Goal: Task Accomplishment & Management: Manage account settings

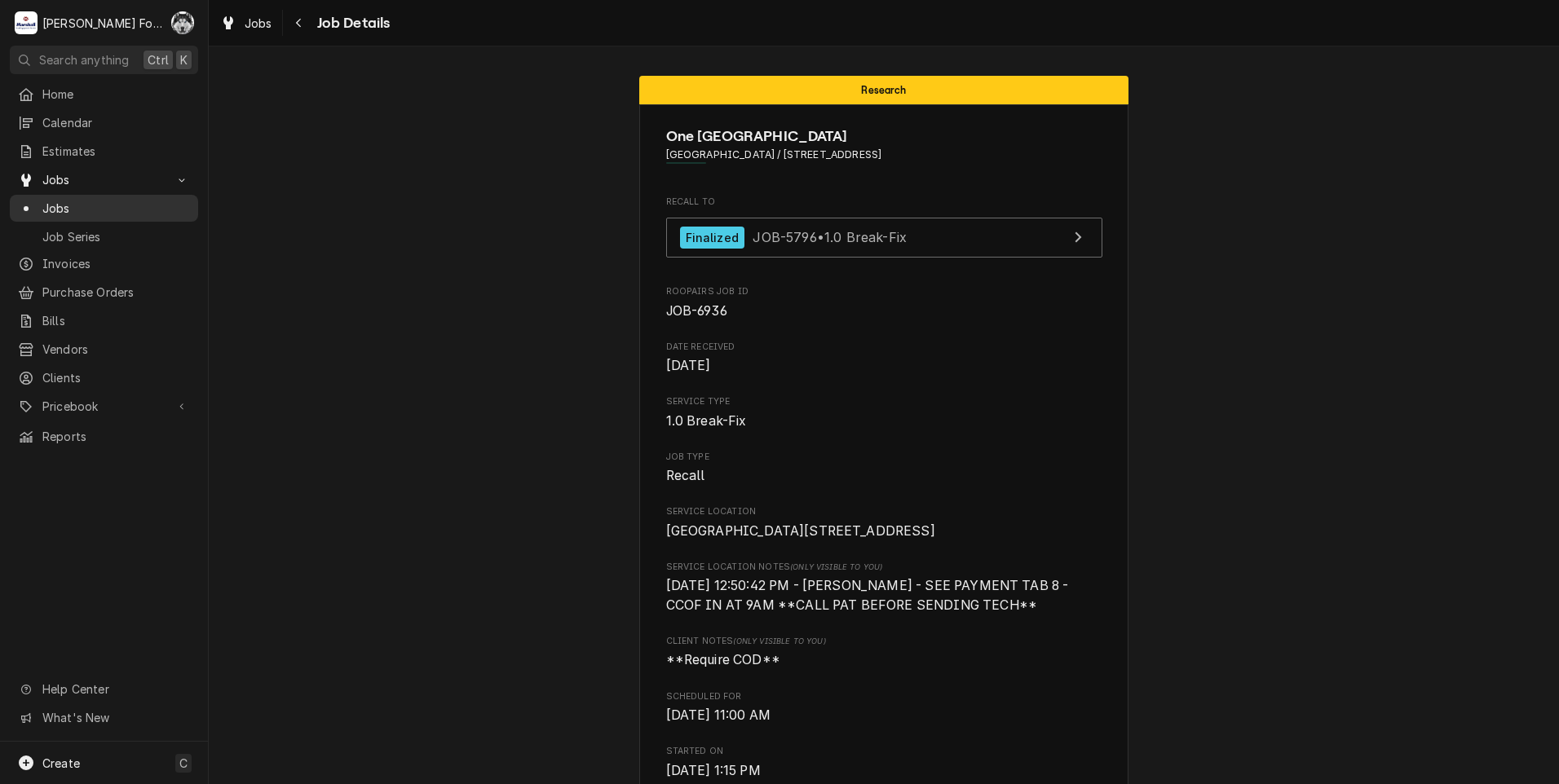
click at [49, 195] on link "Jobs" at bounding box center [104, 208] width 188 height 26
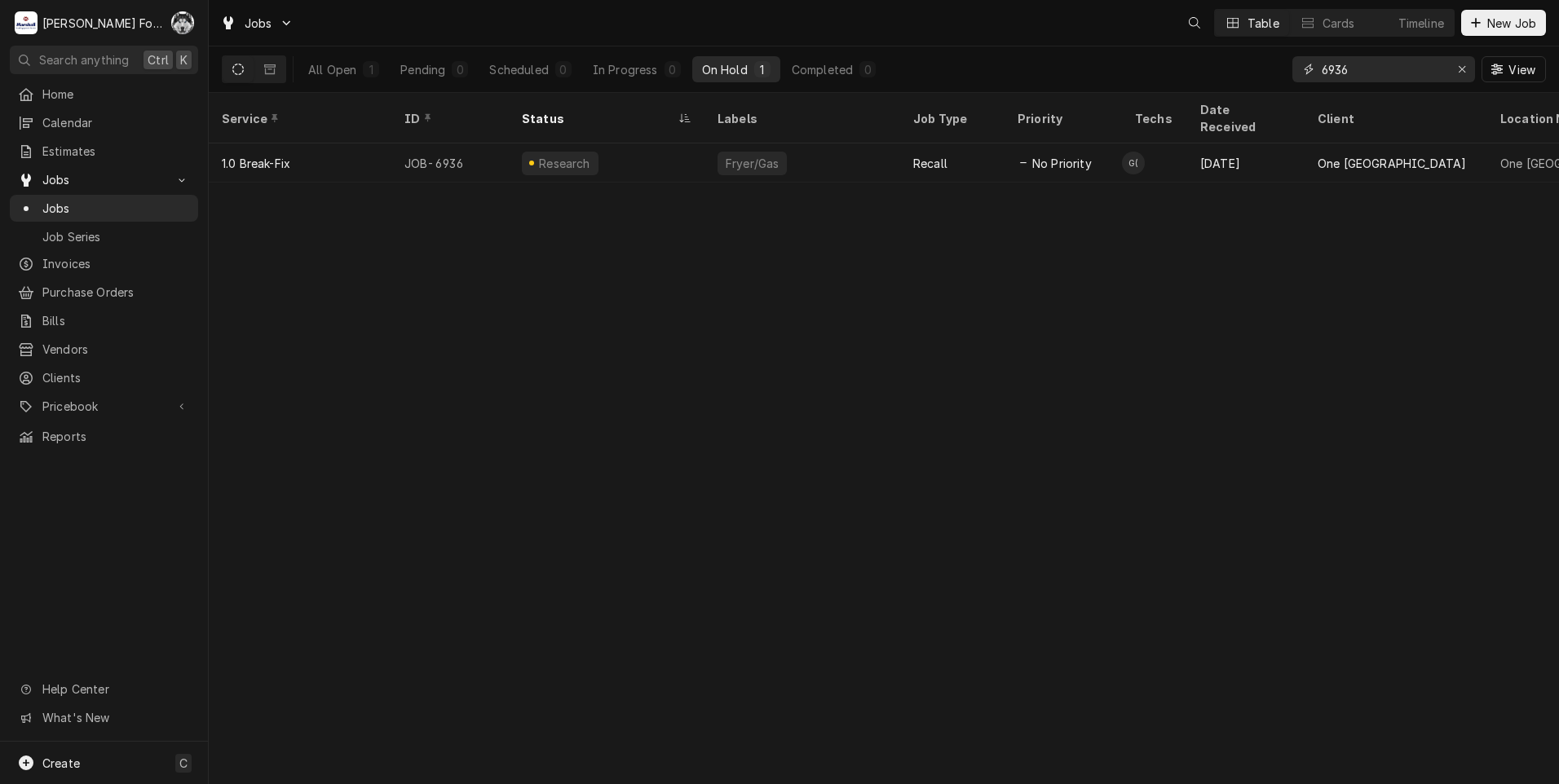
click at [1373, 67] on input "6936" at bounding box center [1383, 69] width 122 height 26
drag, startPoint x: 1371, startPoint y: 70, endPoint x: 1035, endPoint y: 123, distance: 340.2
click at [1055, 114] on div "Jobs C( K( + 3 Table Cards Timeline New Job All Open 1 Pending 0 Scheduled 0 In…" at bounding box center [883, 392] width 1350 height 784
type input "7205"
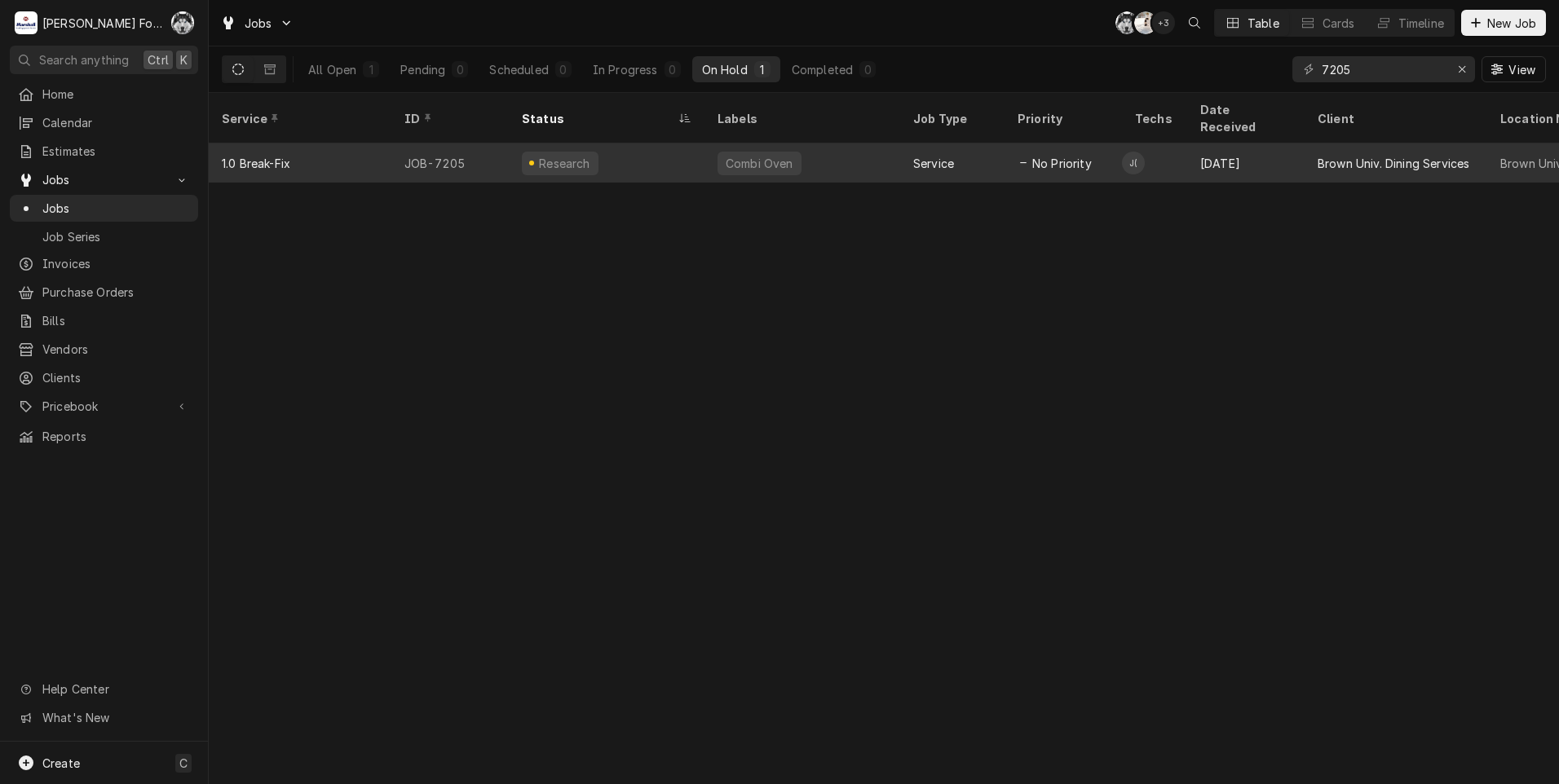
click at [905, 144] on div "Service" at bounding box center [952, 163] width 105 height 39
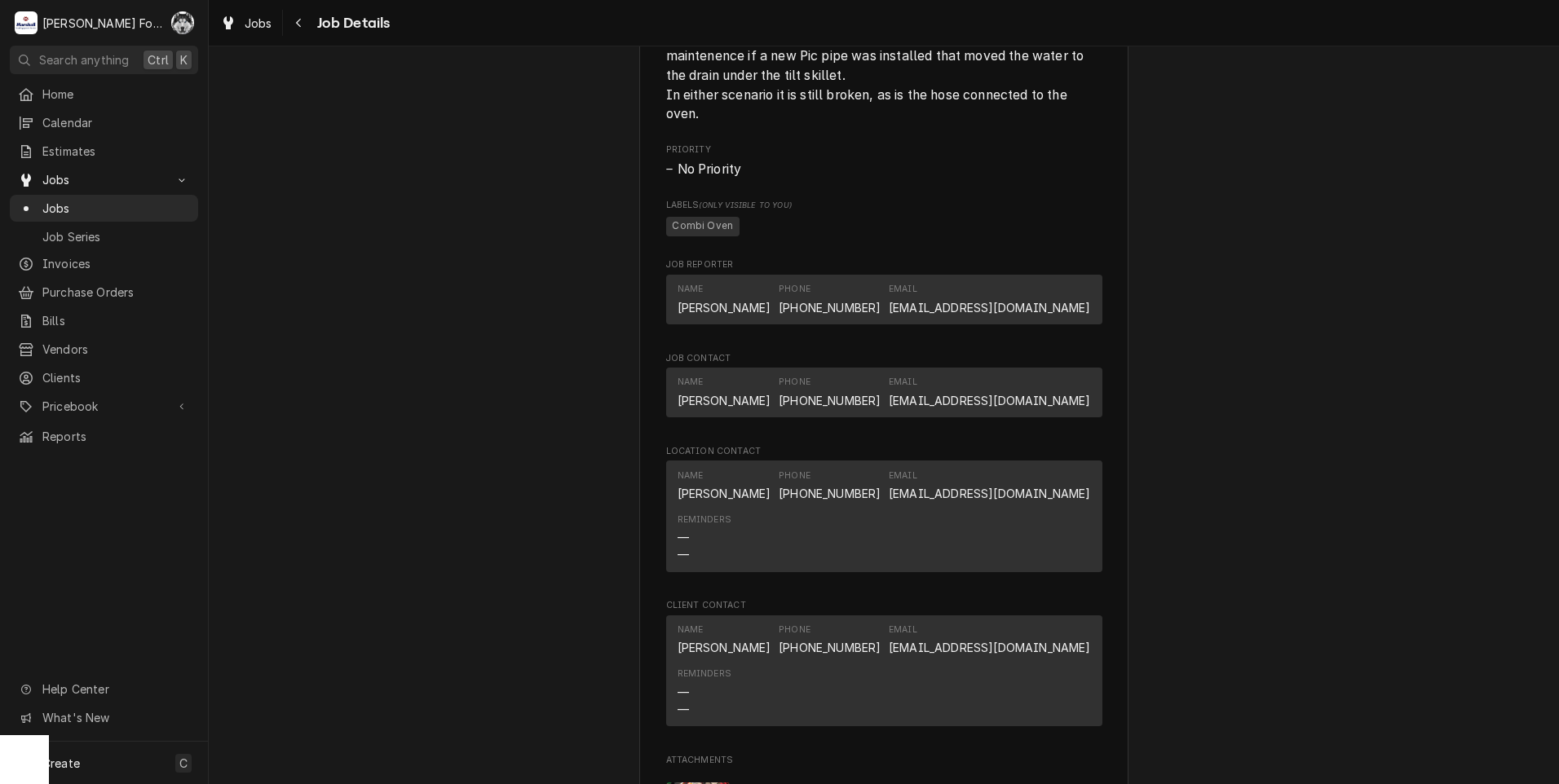
scroll to position [2446, 0]
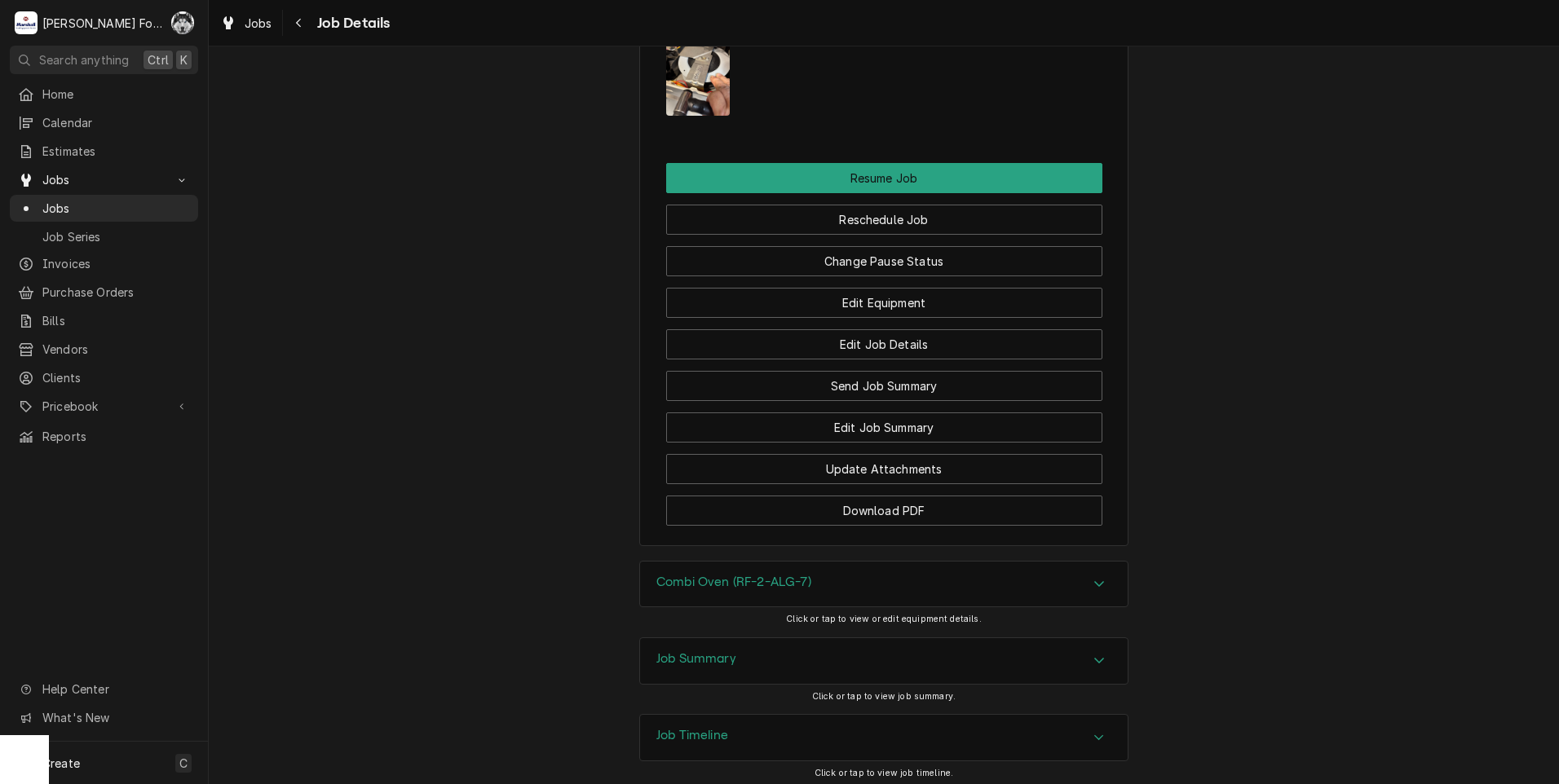
click at [784, 590] on h3 "Combi Oven (RF-2-ALG-7)" at bounding box center [733, 582] width 155 height 16
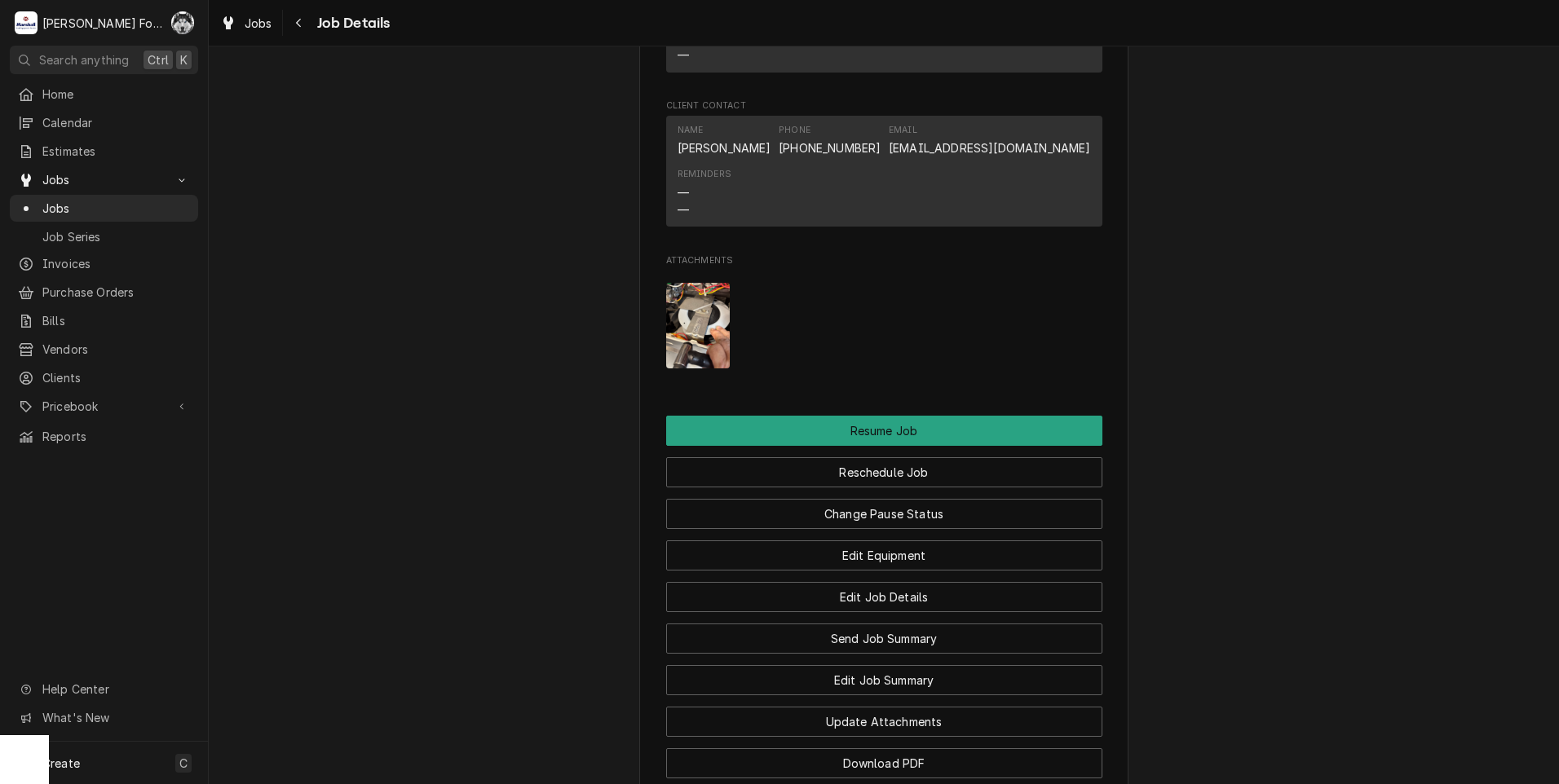
scroll to position [2174, 0]
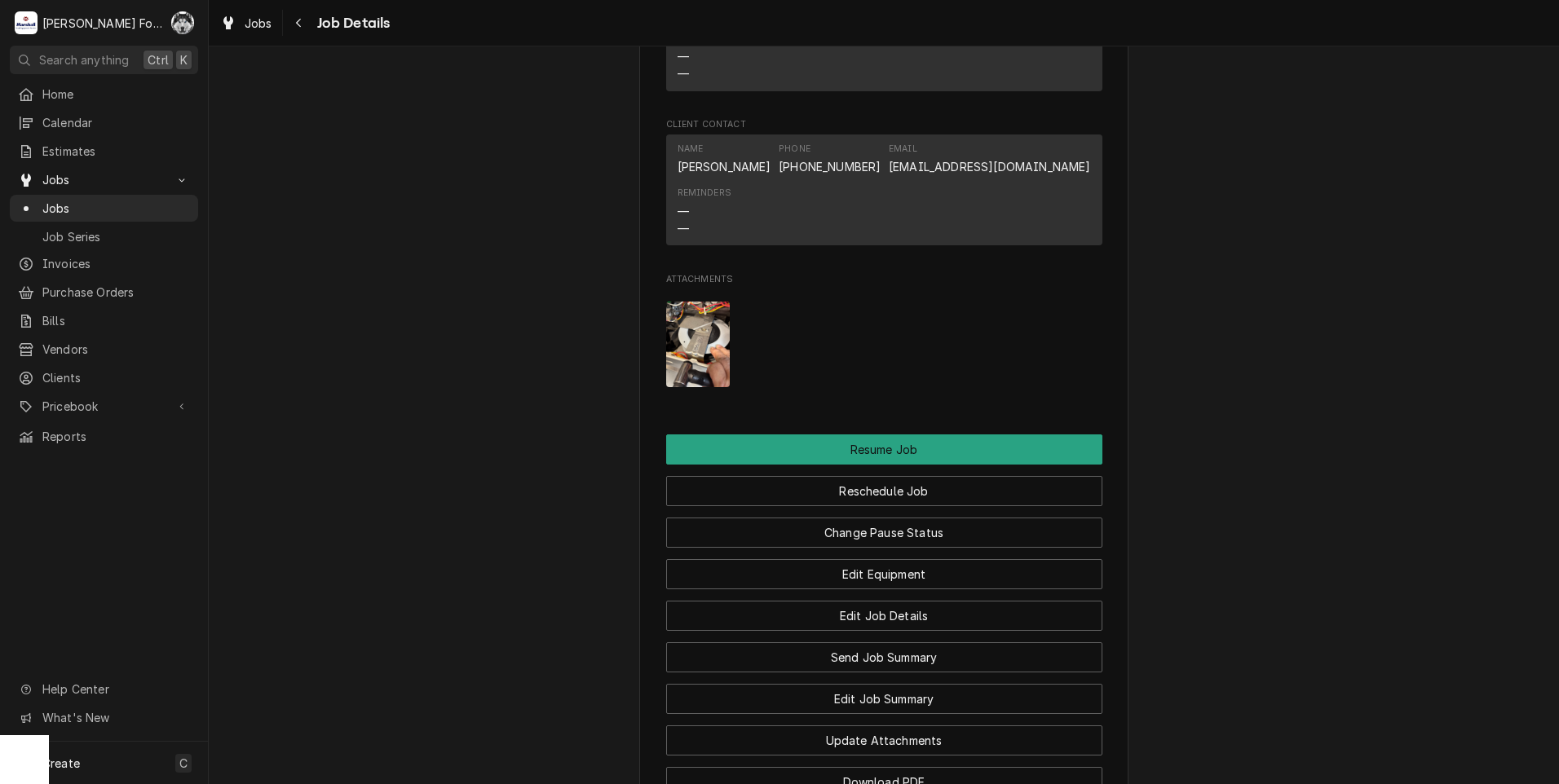
click at [688, 373] on img "Attachments" at bounding box center [698, 344] width 65 height 85
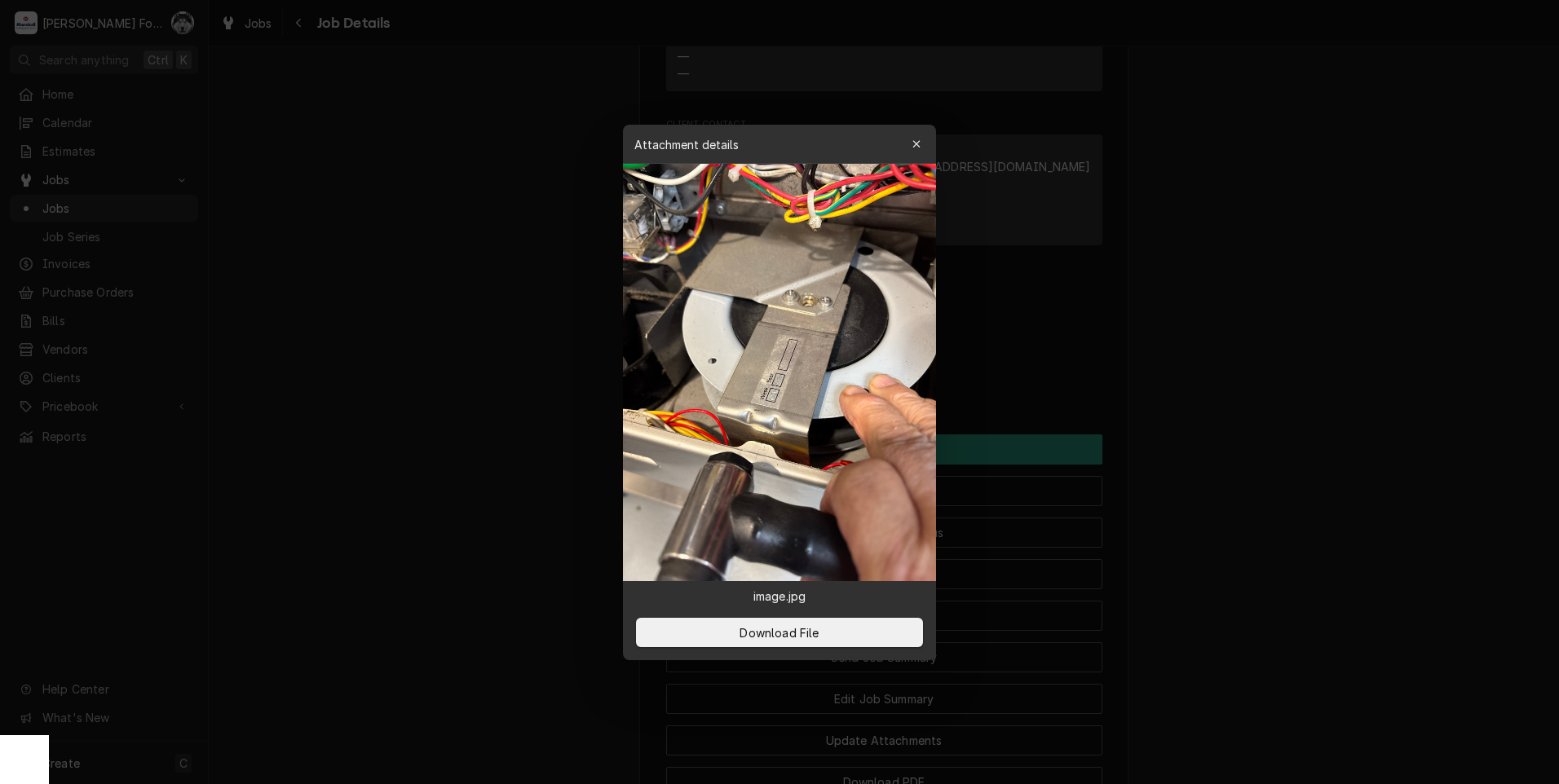
drag, startPoint x: 337, startPoint y: 795, endPoint x: 320, endPoint y: 819, distance: 29.4
drag, startPoint x: 320, startPoint y: 819, endPoint x: 751, endPoint y: 636, distance: 468.2
click at [751, 636] on span "Download File" at bounding box center [779, 631] width 85 height 17
click at [436, 205] on div at bounding box center [780, 392] width 1559 height 784
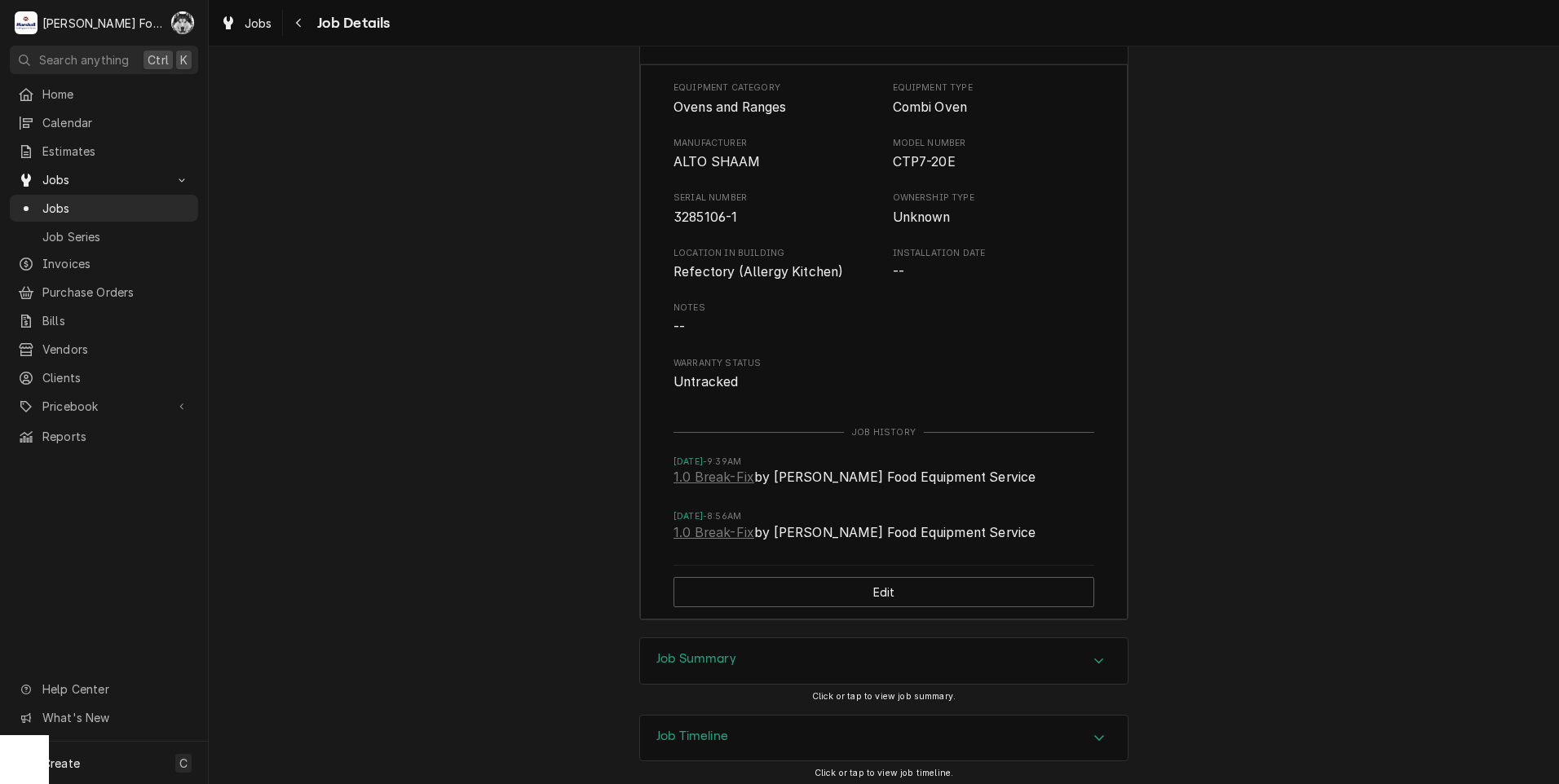
scroll to position [3092, 0]
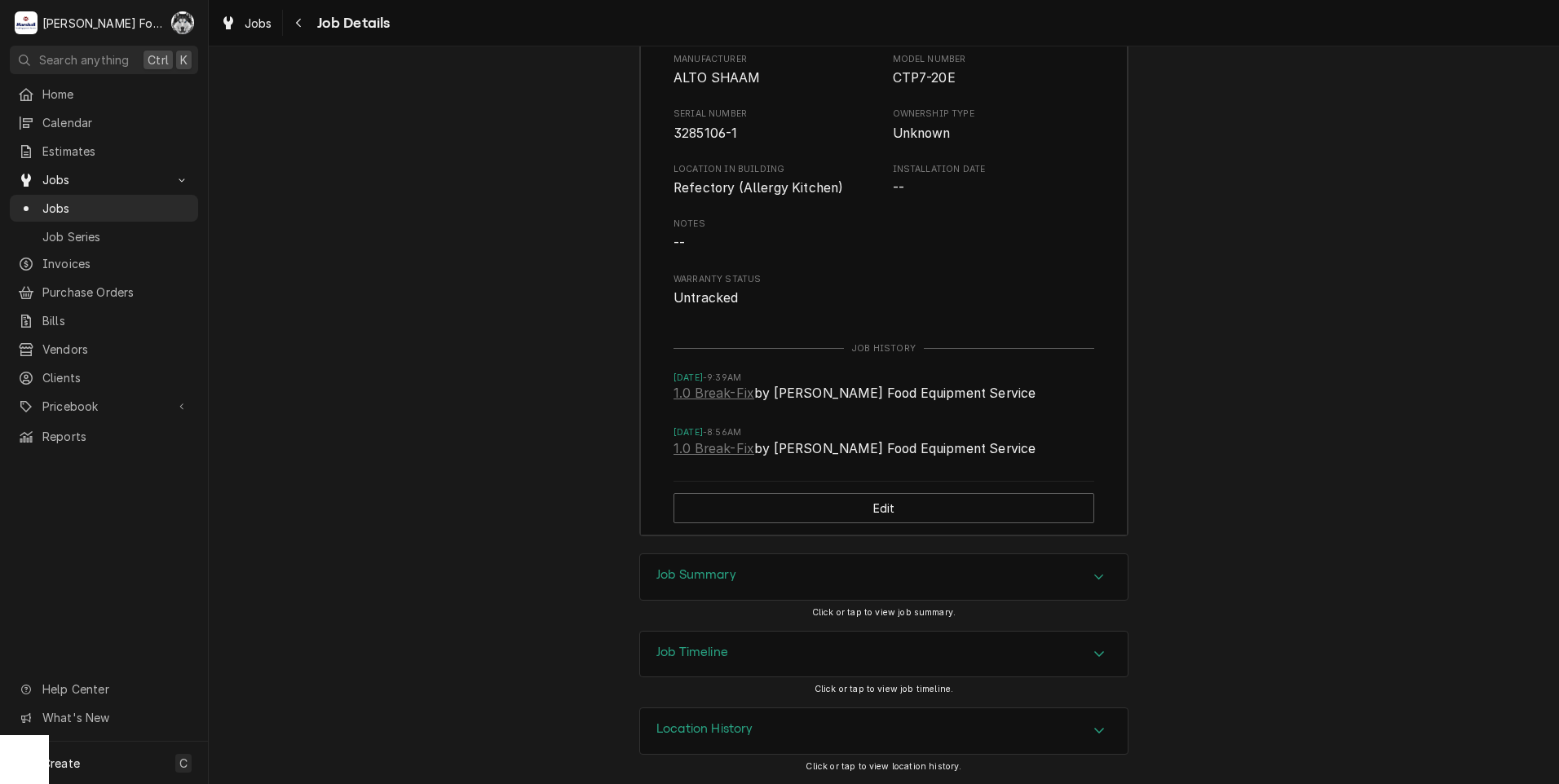
click at [724, 577] on h3 "Job Summary" at bounding box center [696, 576] width 80 height 16
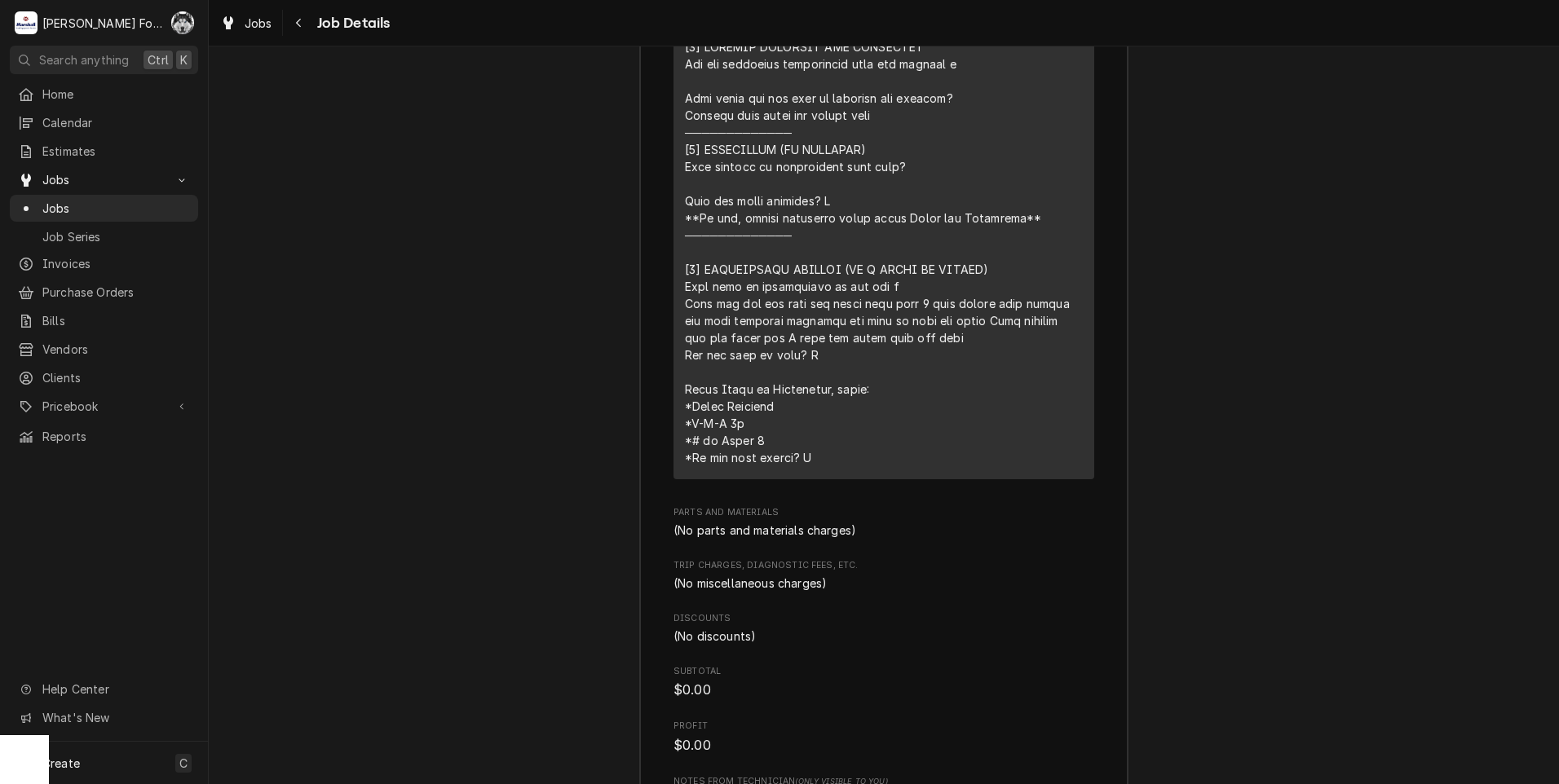
scroll to position [4321, 0]
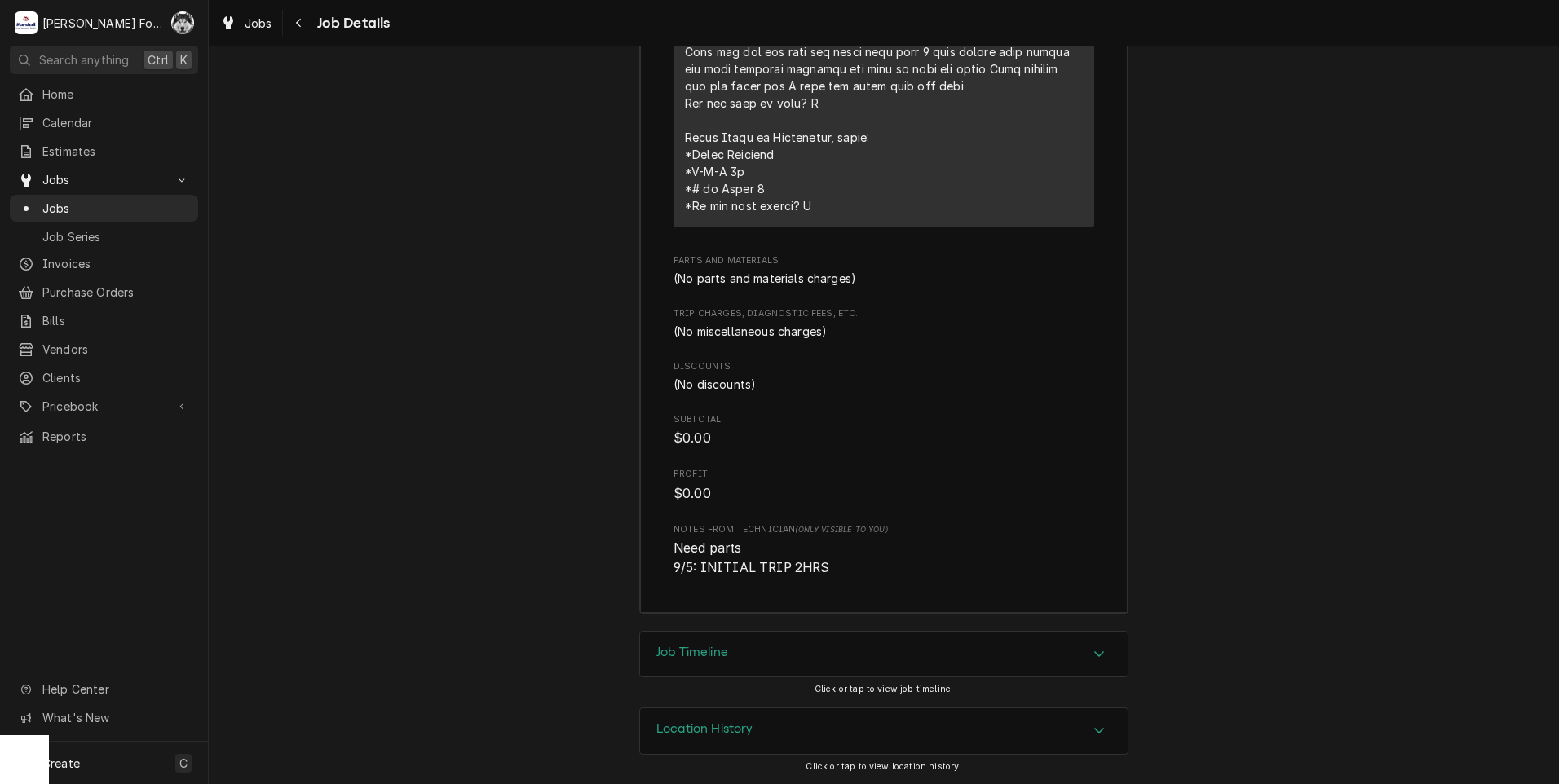
click at [726, 645] on div "Job Timeline" at bounding box center [884, 654] width 488 height 46
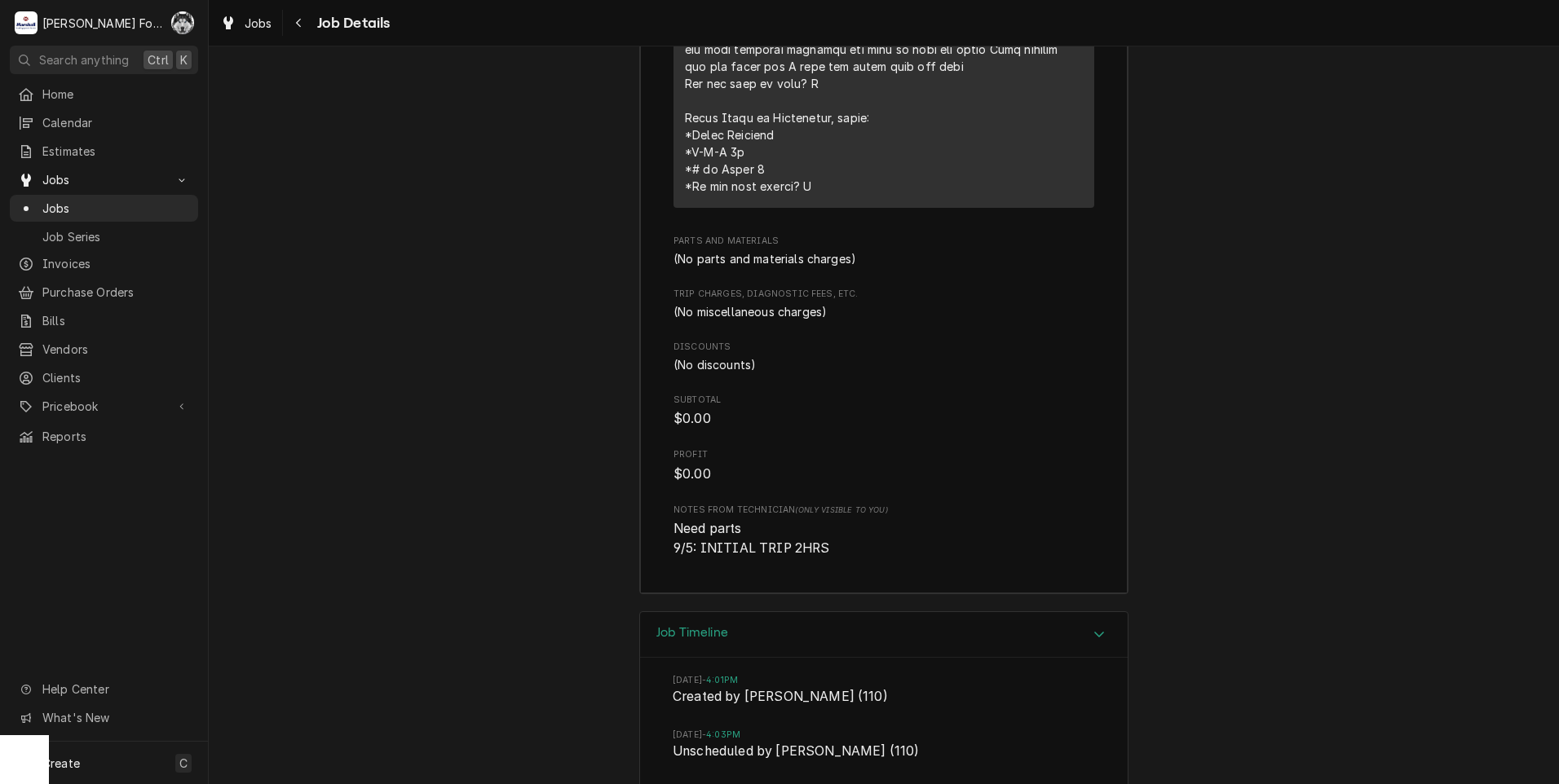
scroll to position [5023, 0]
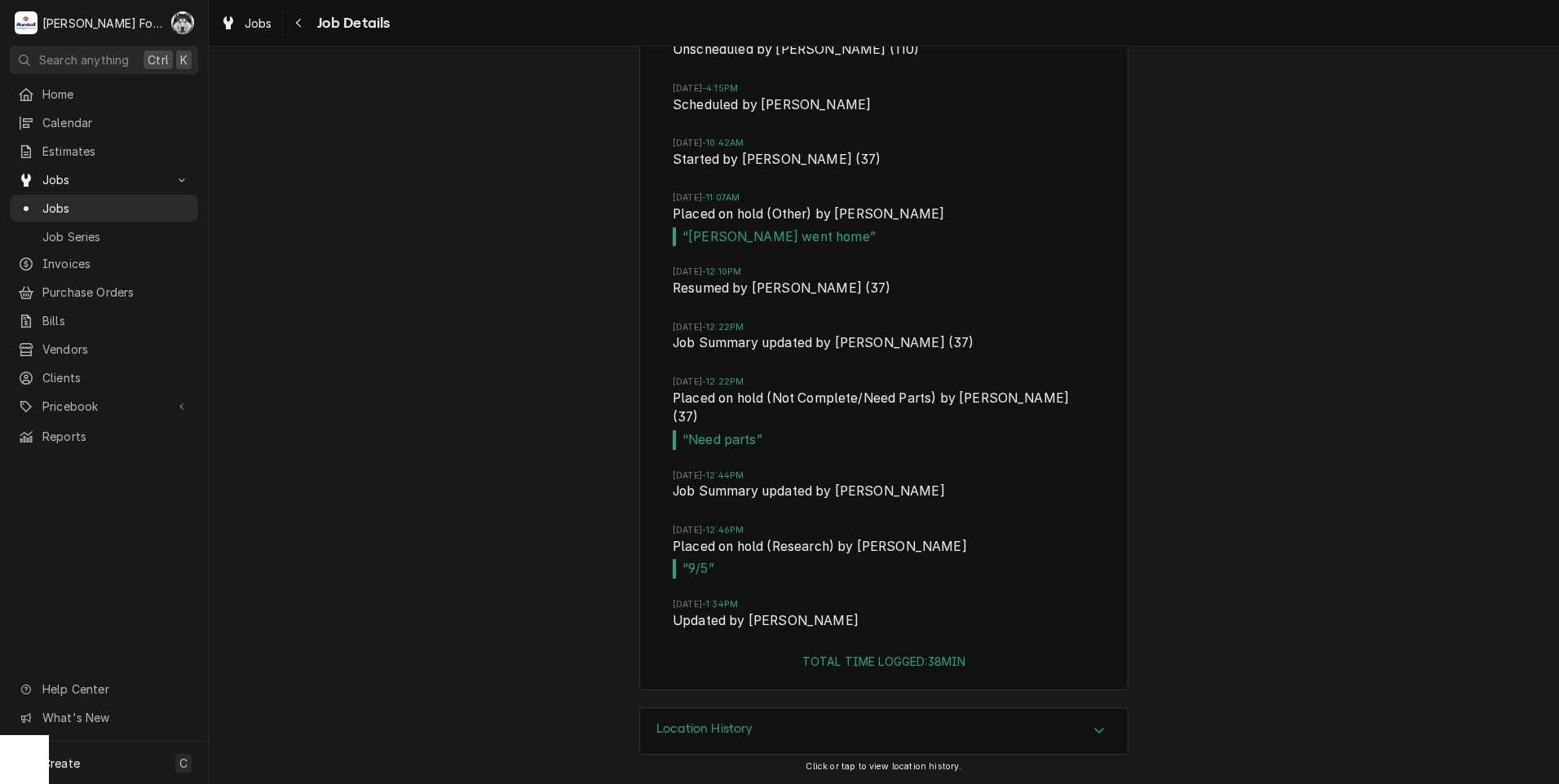
click at [698, 738] on div "Location History" at bounding box center [704, 731] width 97 height 20
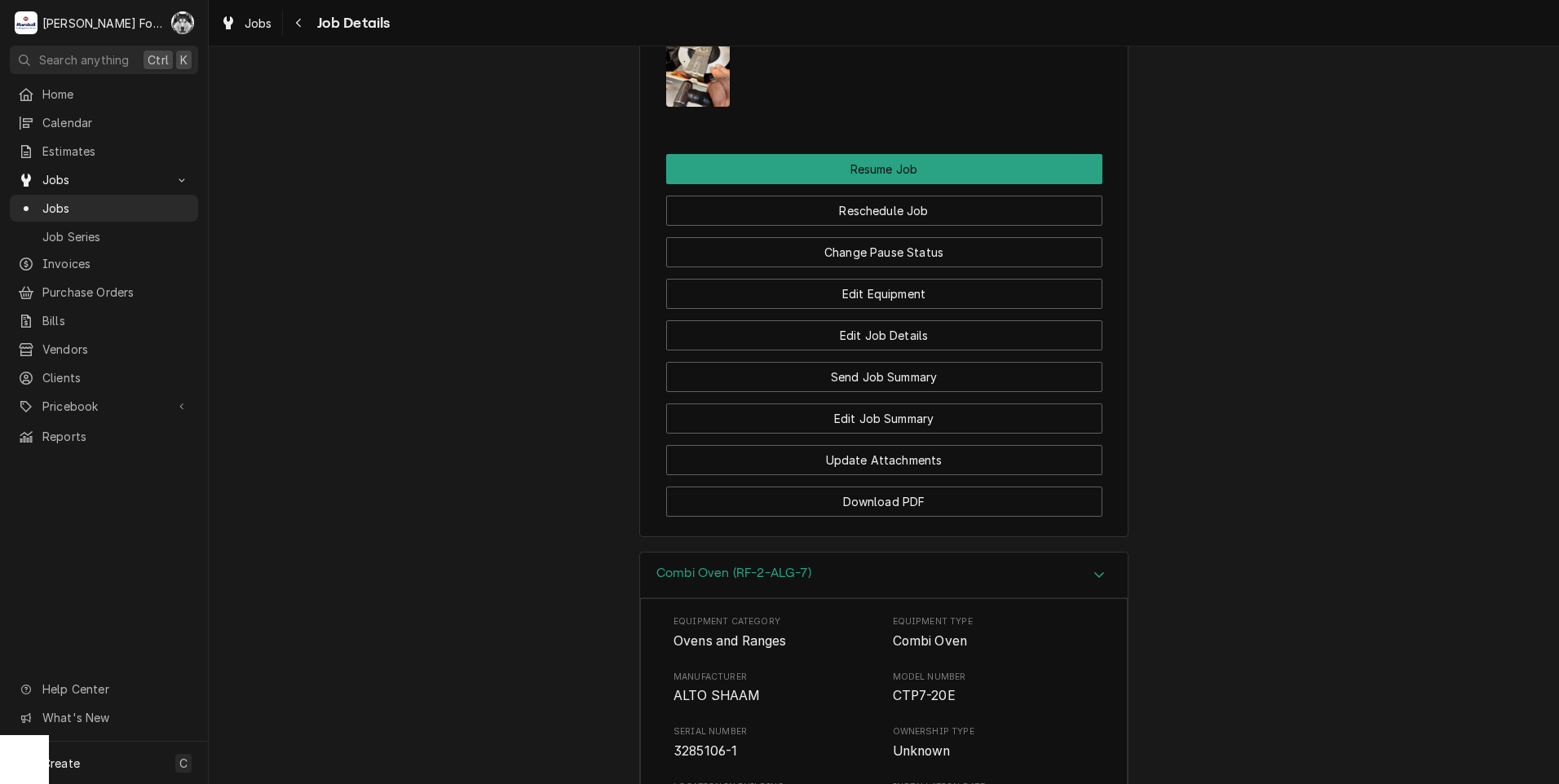
scroll to position [2541, 0]
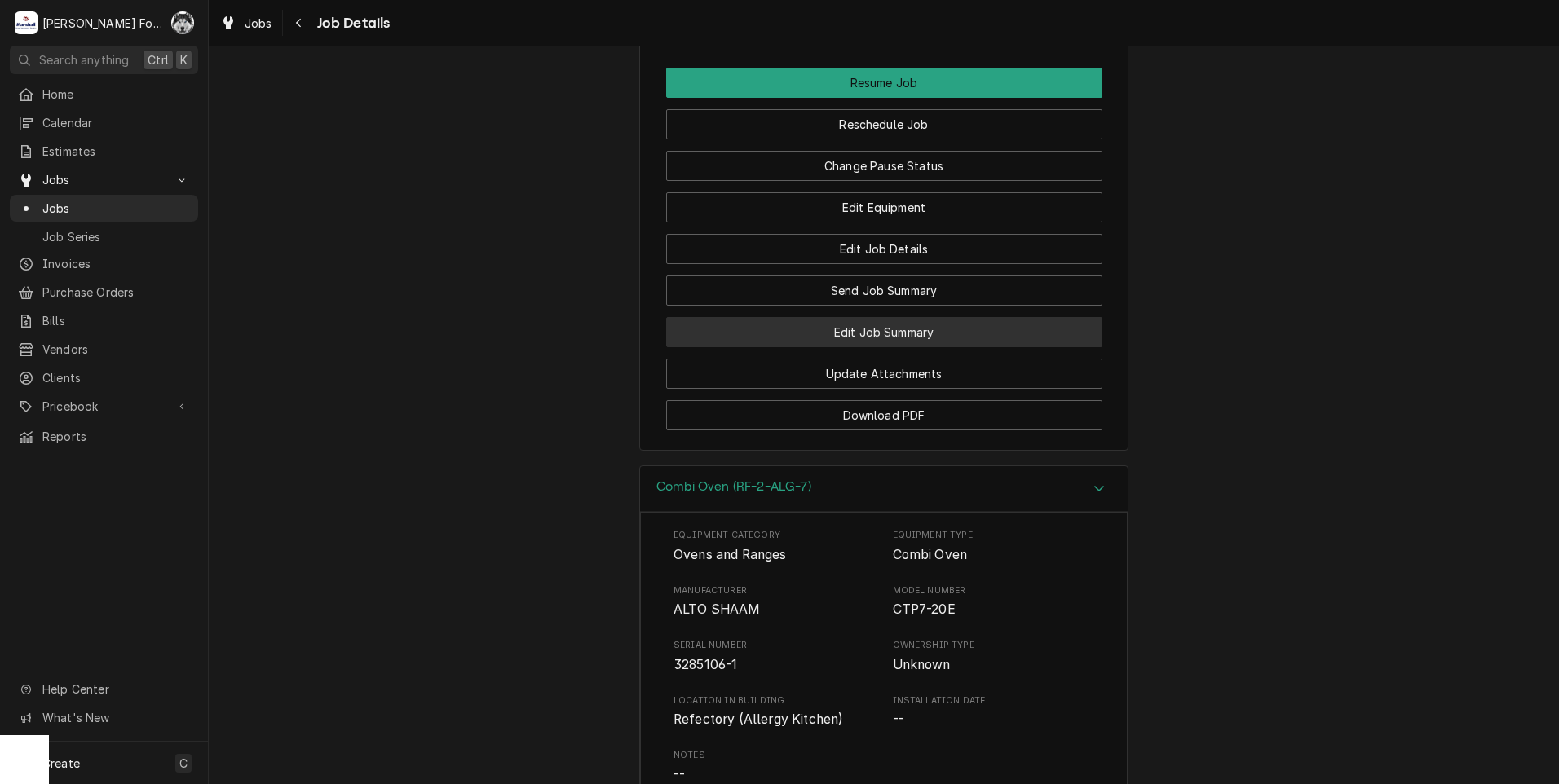
click at [863, 347] on button "Edit Job Summary" at bounding box center [884, 332] width 437 height 30
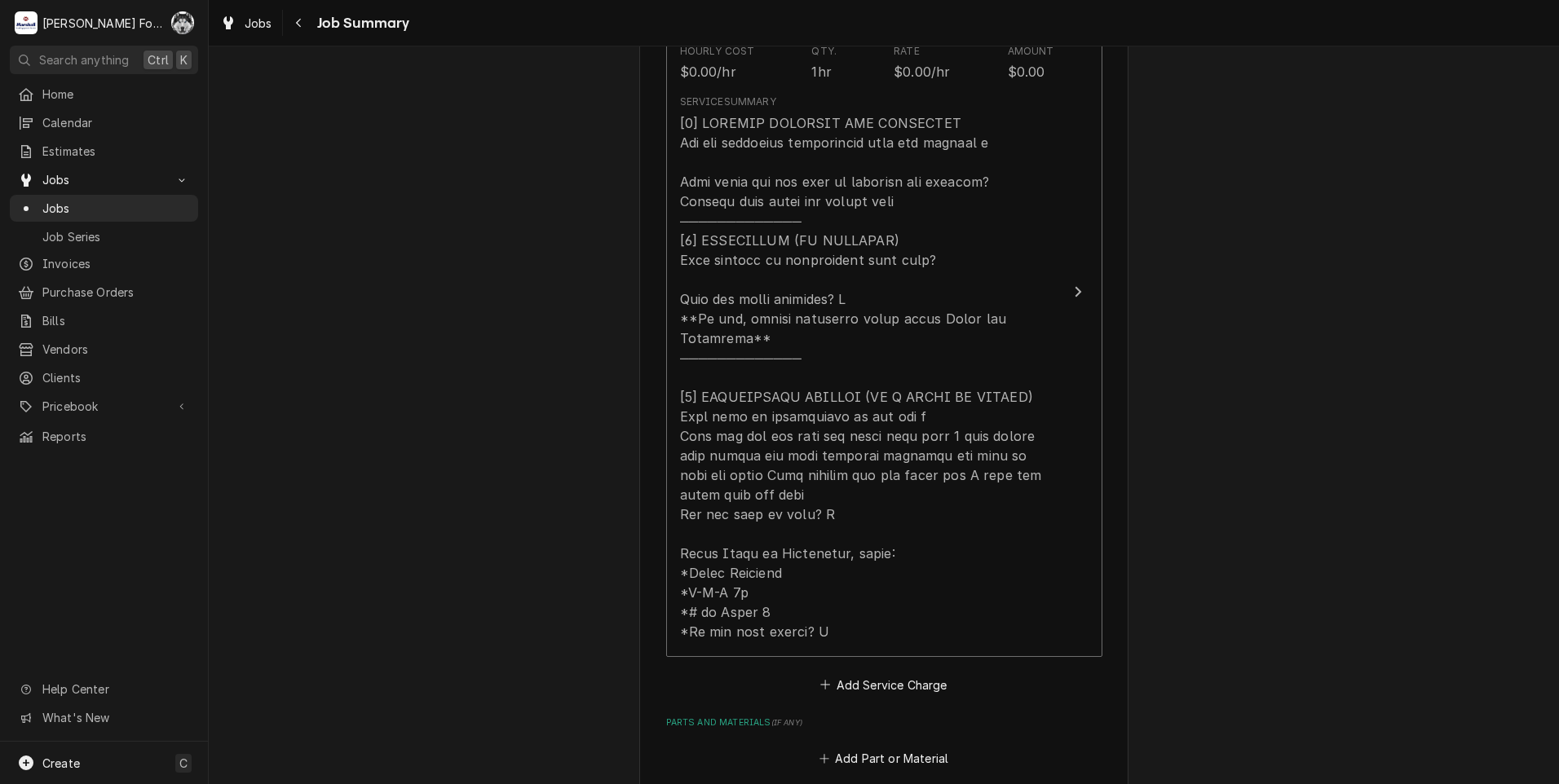
scroll to position [1086, 0]
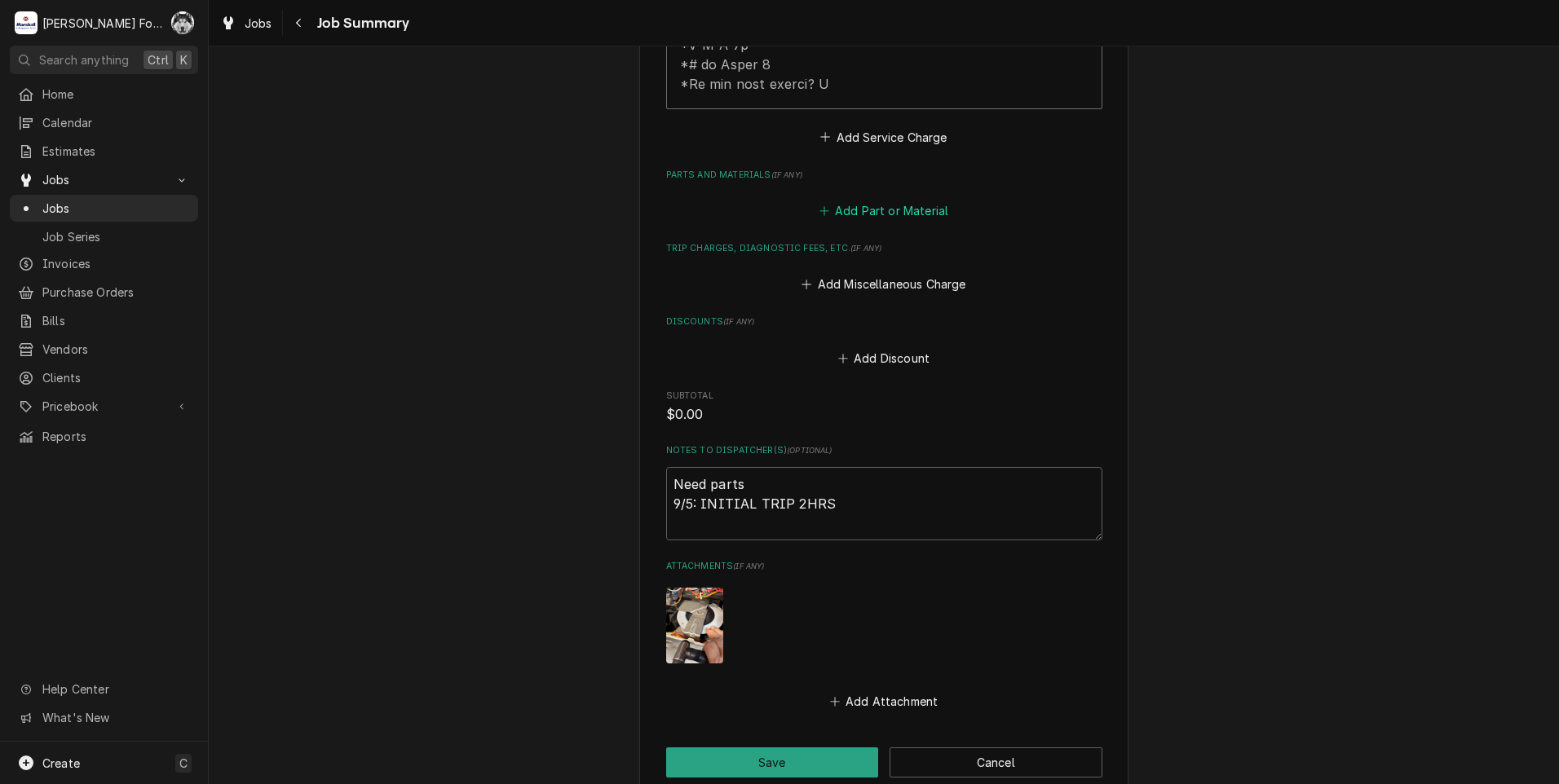
click at [870, 200] on button "Add Part or Material" at bounding box center [883, 210] width 134 height 23
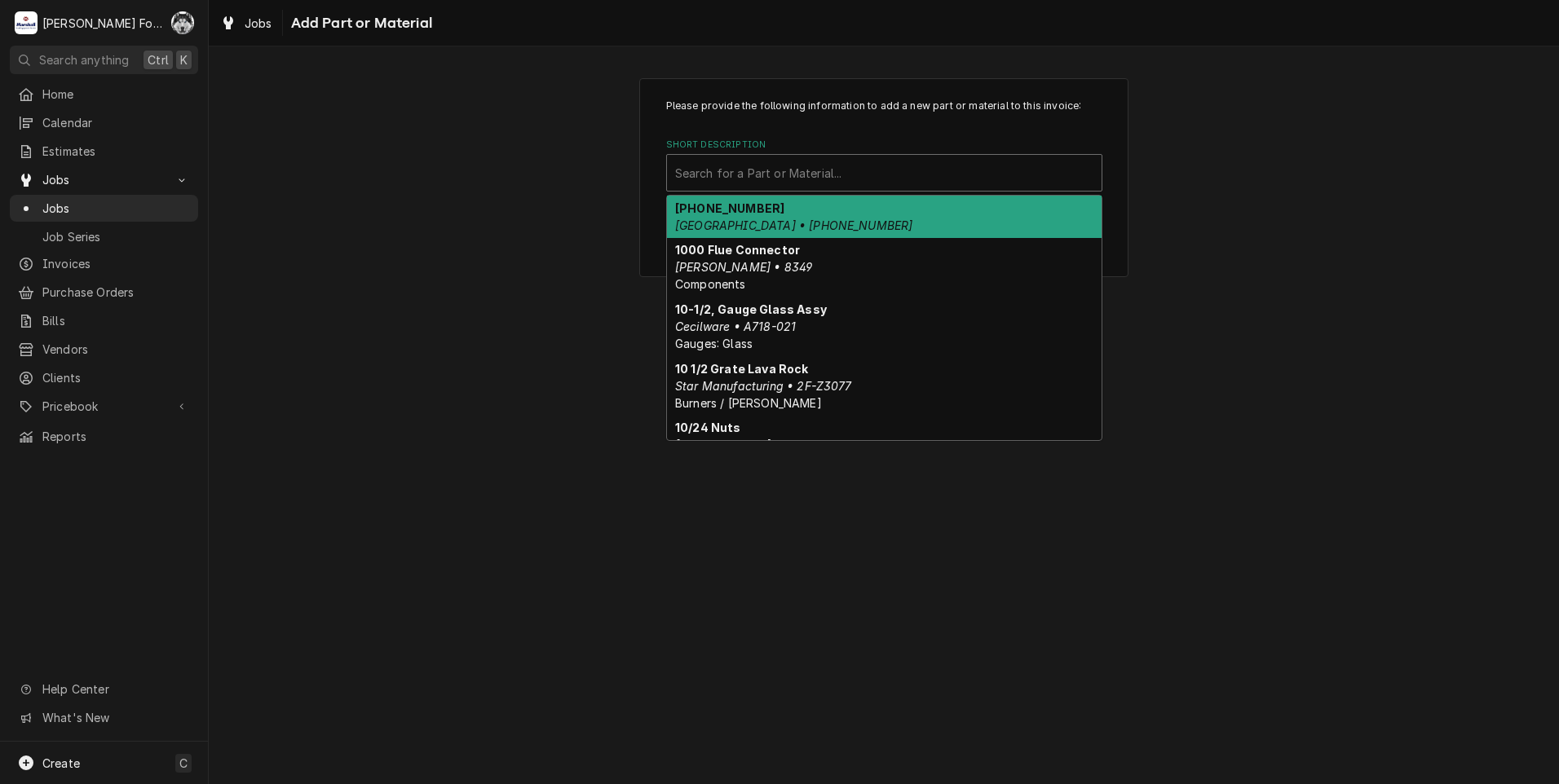
click at [745, 177] on div "Short Description" at bounding box center [884, 173] width 418 height 29
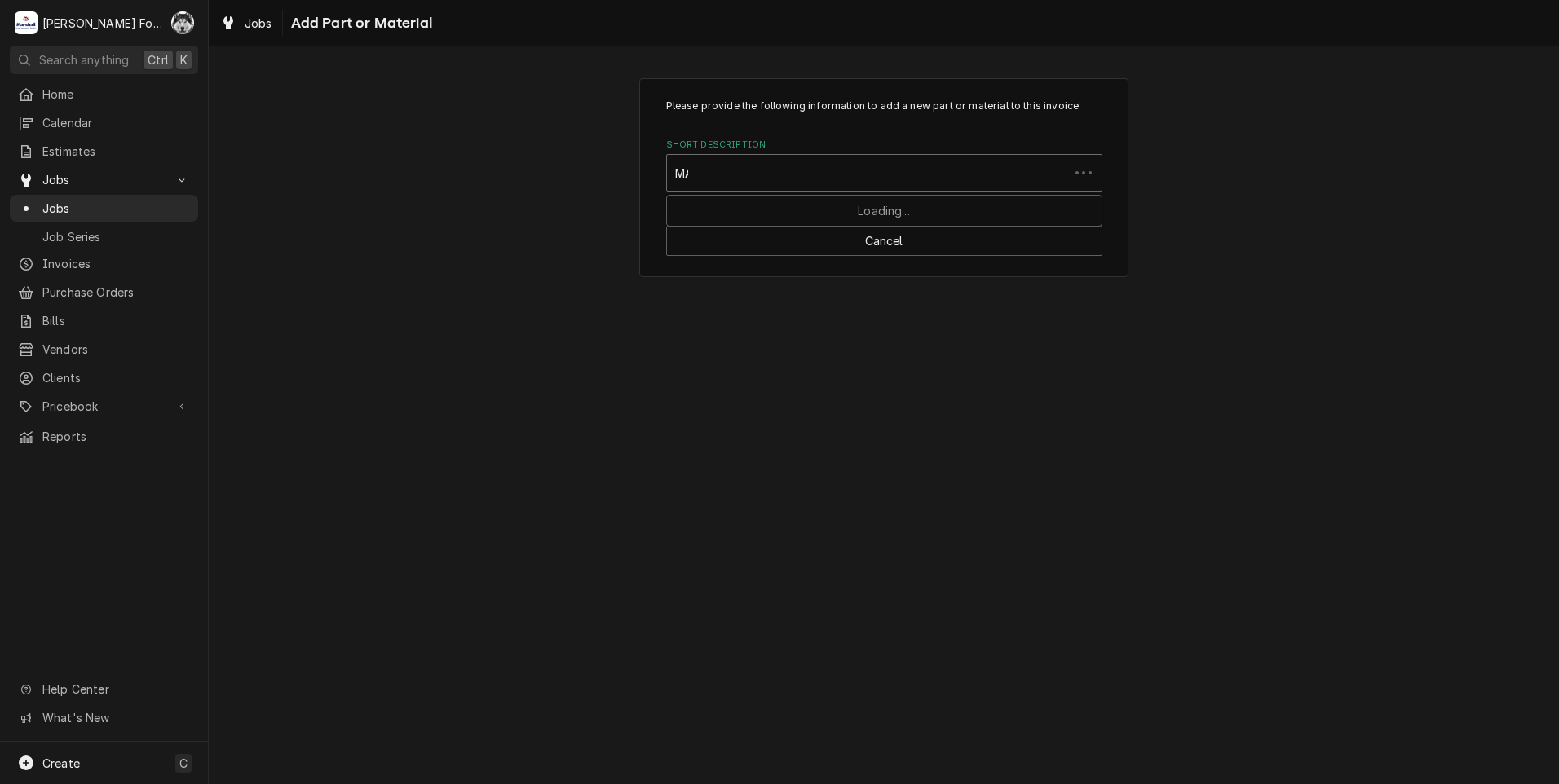
type input "MAT"
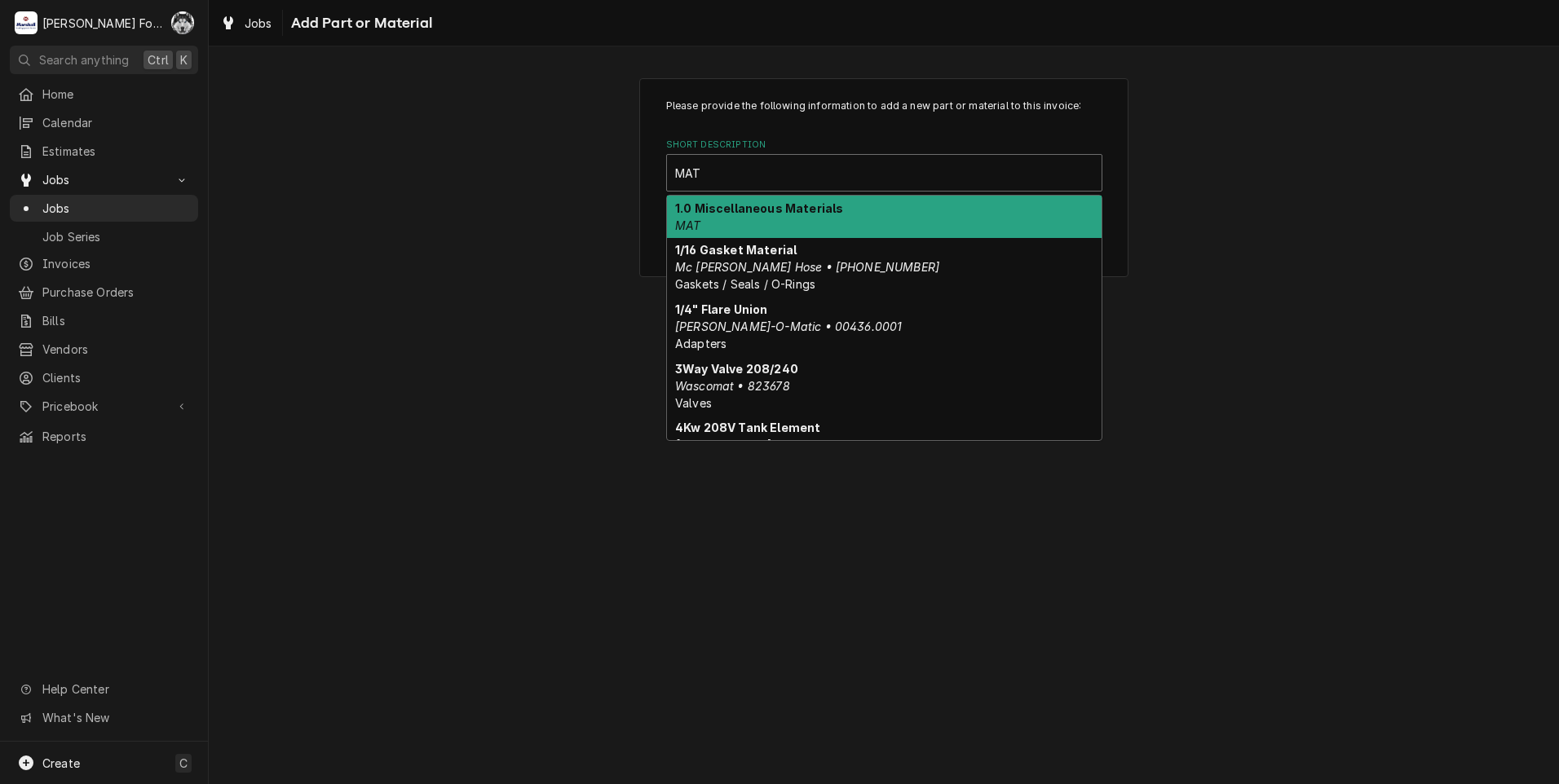
click at [754, 224] on div "1.0 Miscellaneous Materials MAT" at bounding box center [884, 216] width 435 height 42
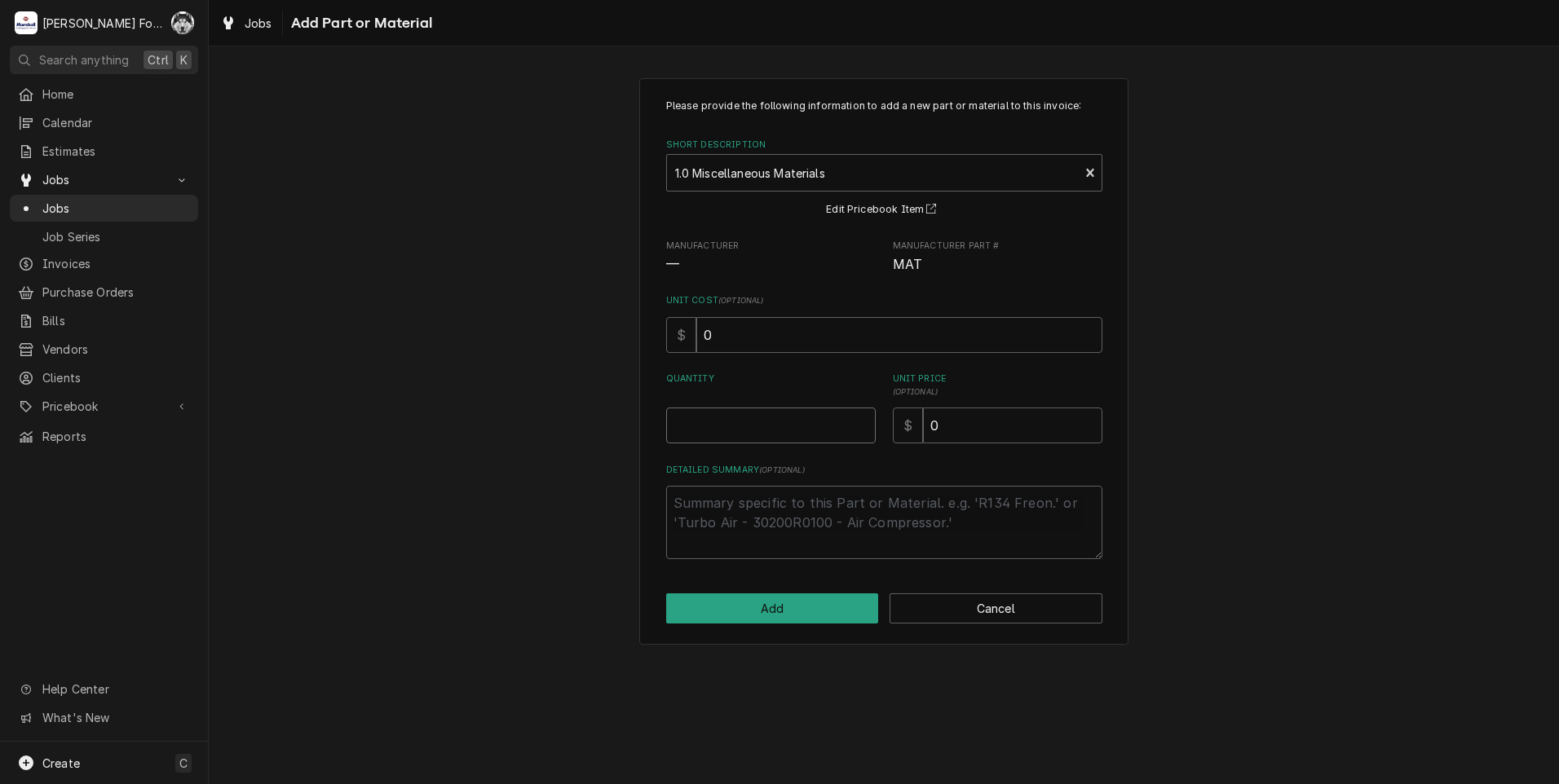
type textarea "x"
type input "0.5"
click at [858, 421] on input "0.5" at bounding box center [771, 425] width 210 height 36
type textarea "x"
type input "1"
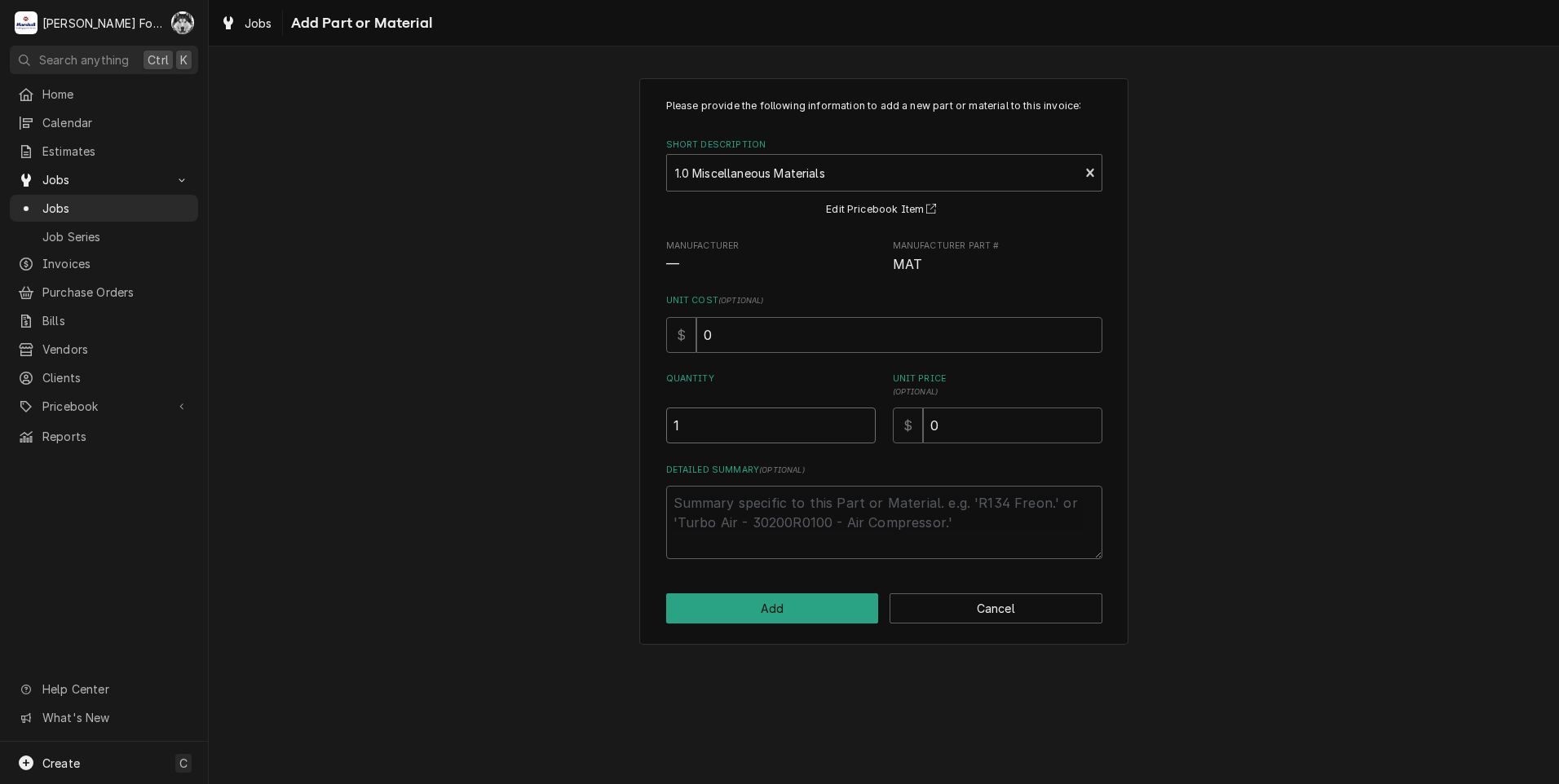
click at [858, 421] on input "1" at bounding box center [771, 425] width 210 height 36
drag, startPoint x: 1001, startPoint y: 427, endPoint x: 739, endPoint y: 455, distance: 263.5
click at [741, 453] on div "Please provide the following information to add a new part or material to this …" at bounding box center [884, 329] width 437 height 461
type textarea "x"
type input "2"
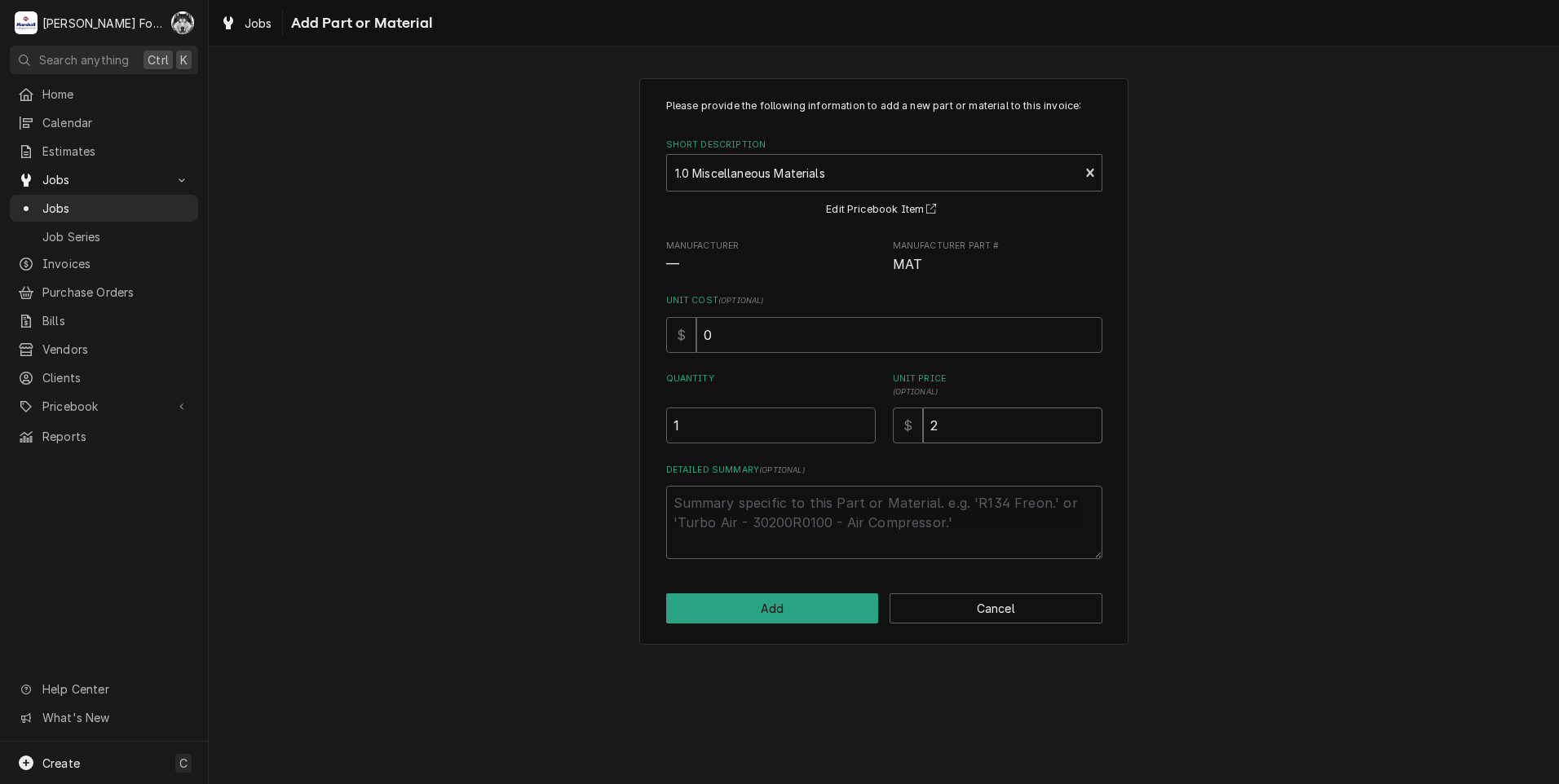
type textarea "x"
type input "20"
type textarea "x"
type input "2"
type textarea "x"
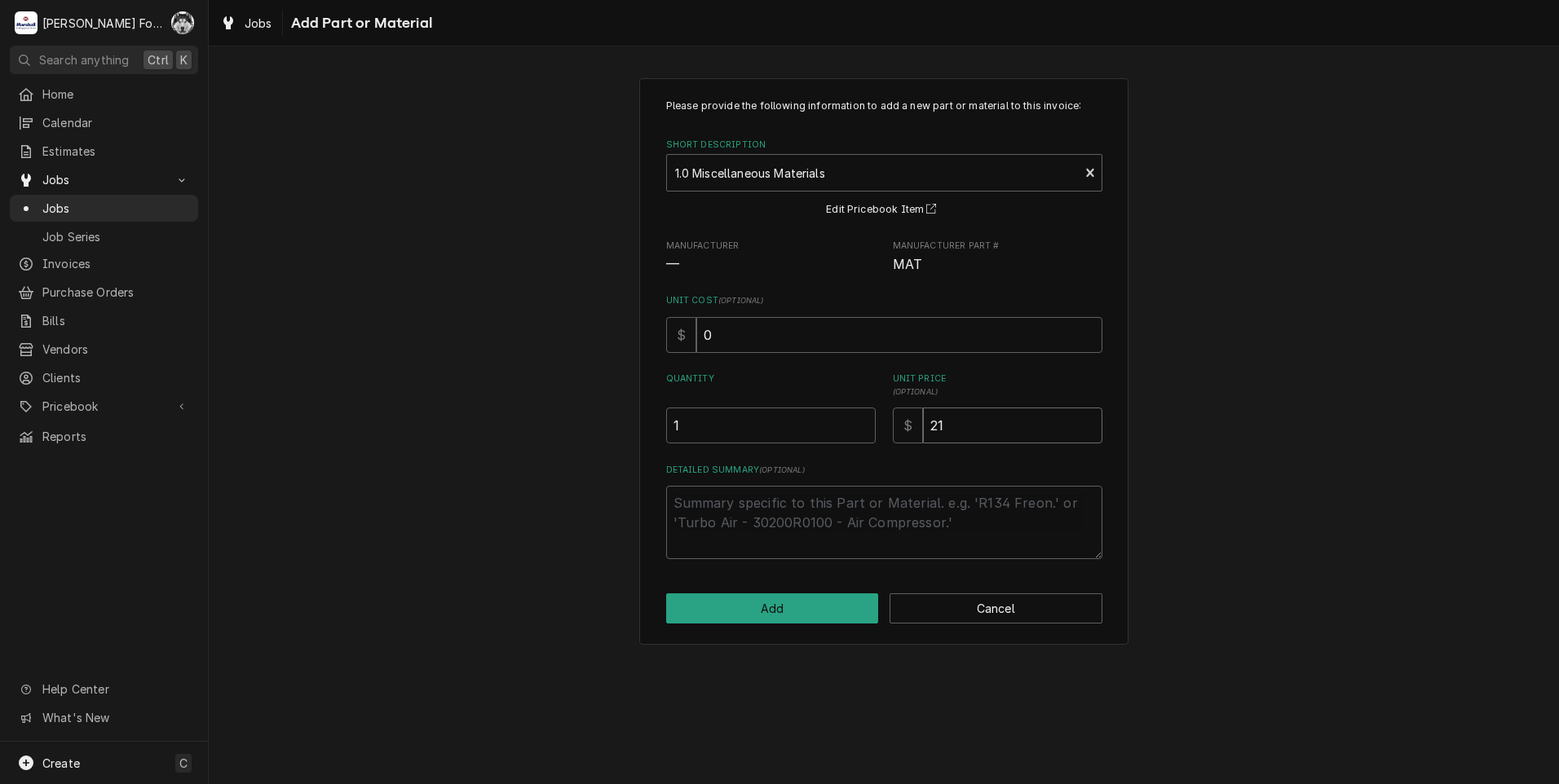
type input "21"
click at [813, 530] on textarea "Detailed Summary ( optional )" at bounding box center [884, 522] width 437 height 73
type textarea "x"
type textarea "1"
type textarea "x"
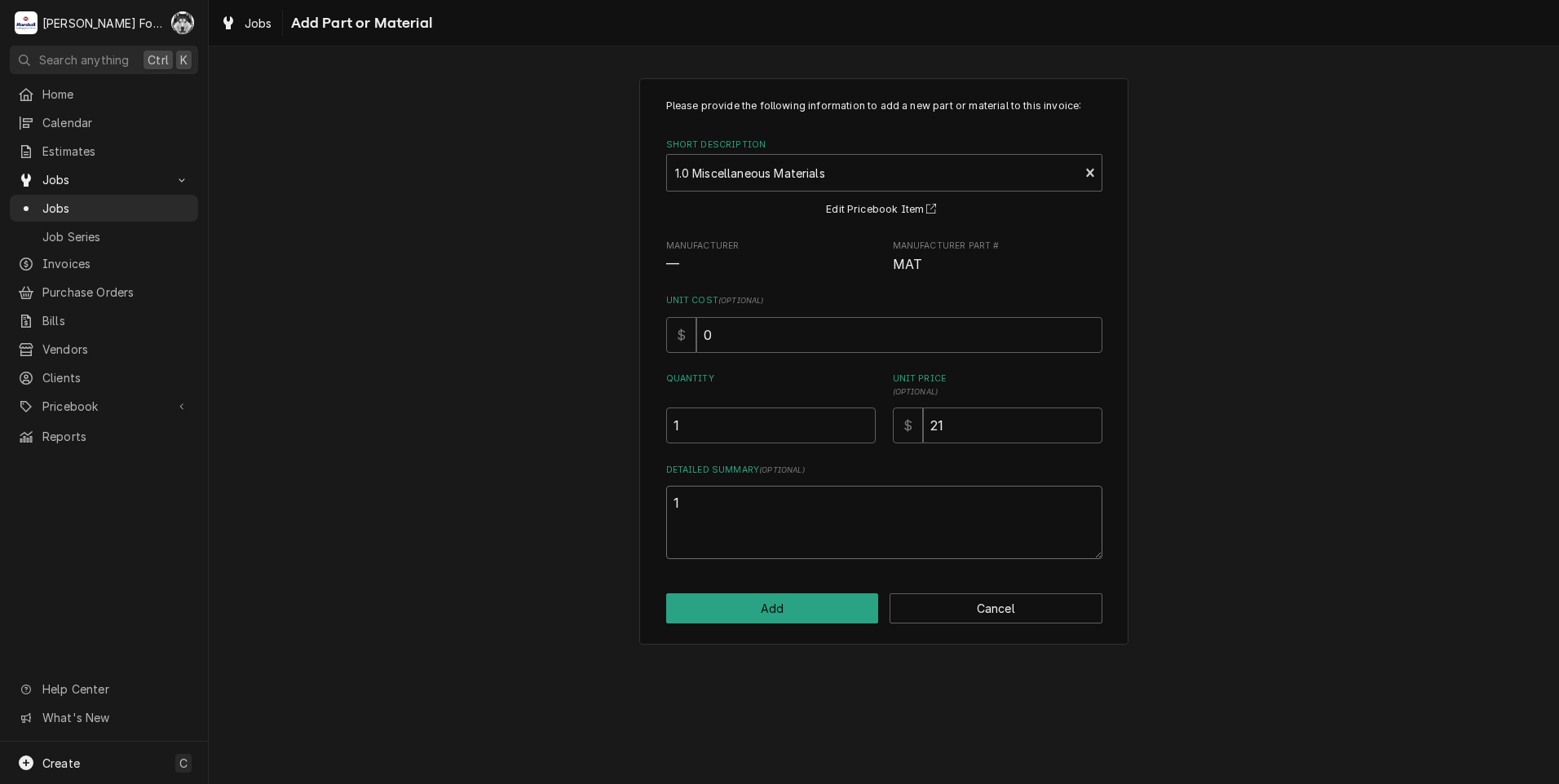
type textarea "1/"
type textarea "x"
type textarea "1"
type textarea "x"
type textarea "1-"
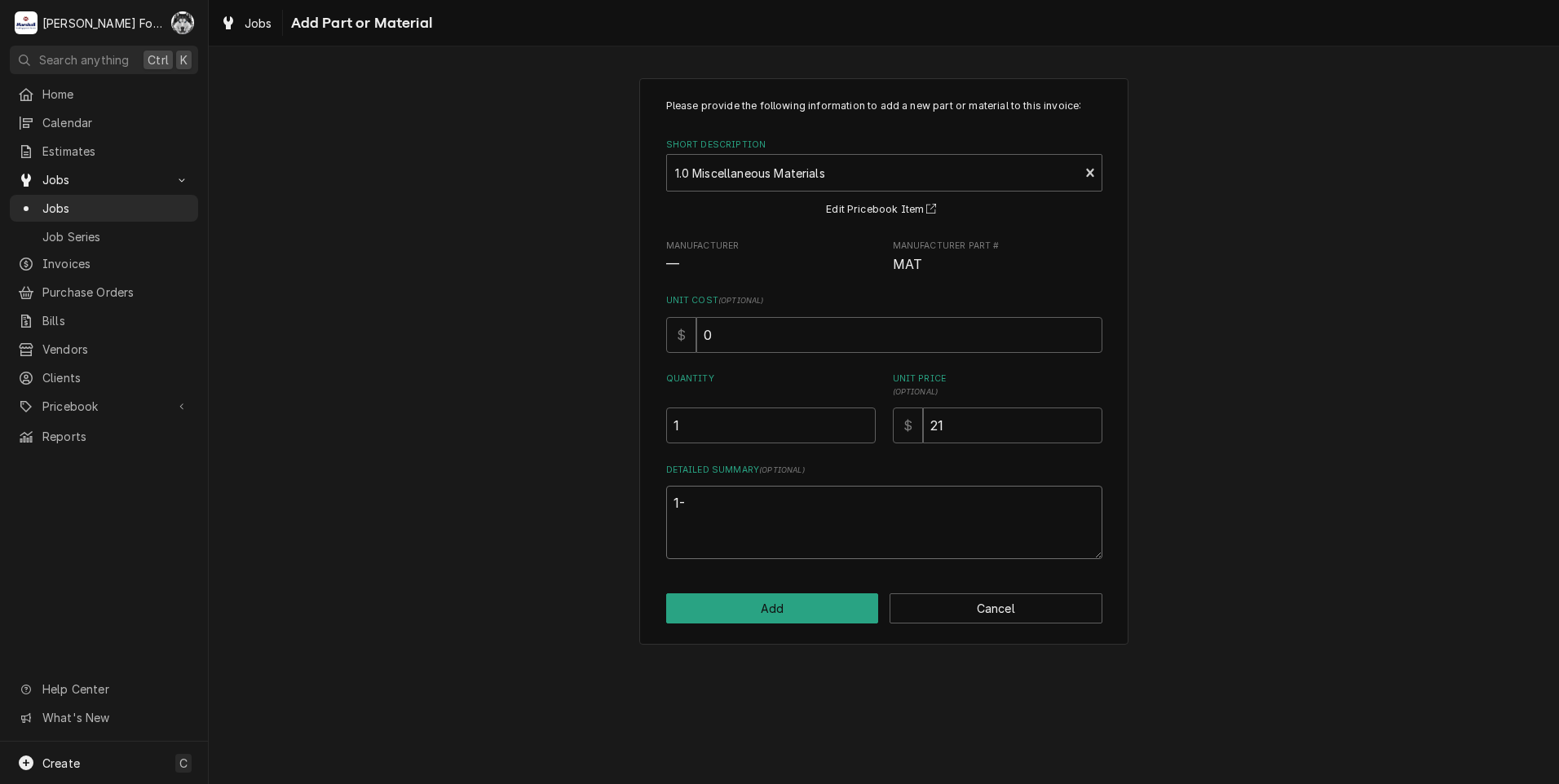
type textarea "x"
type textarea "1-1"
type textarea "x"
type textarea "1-1/"
type textarea "x"
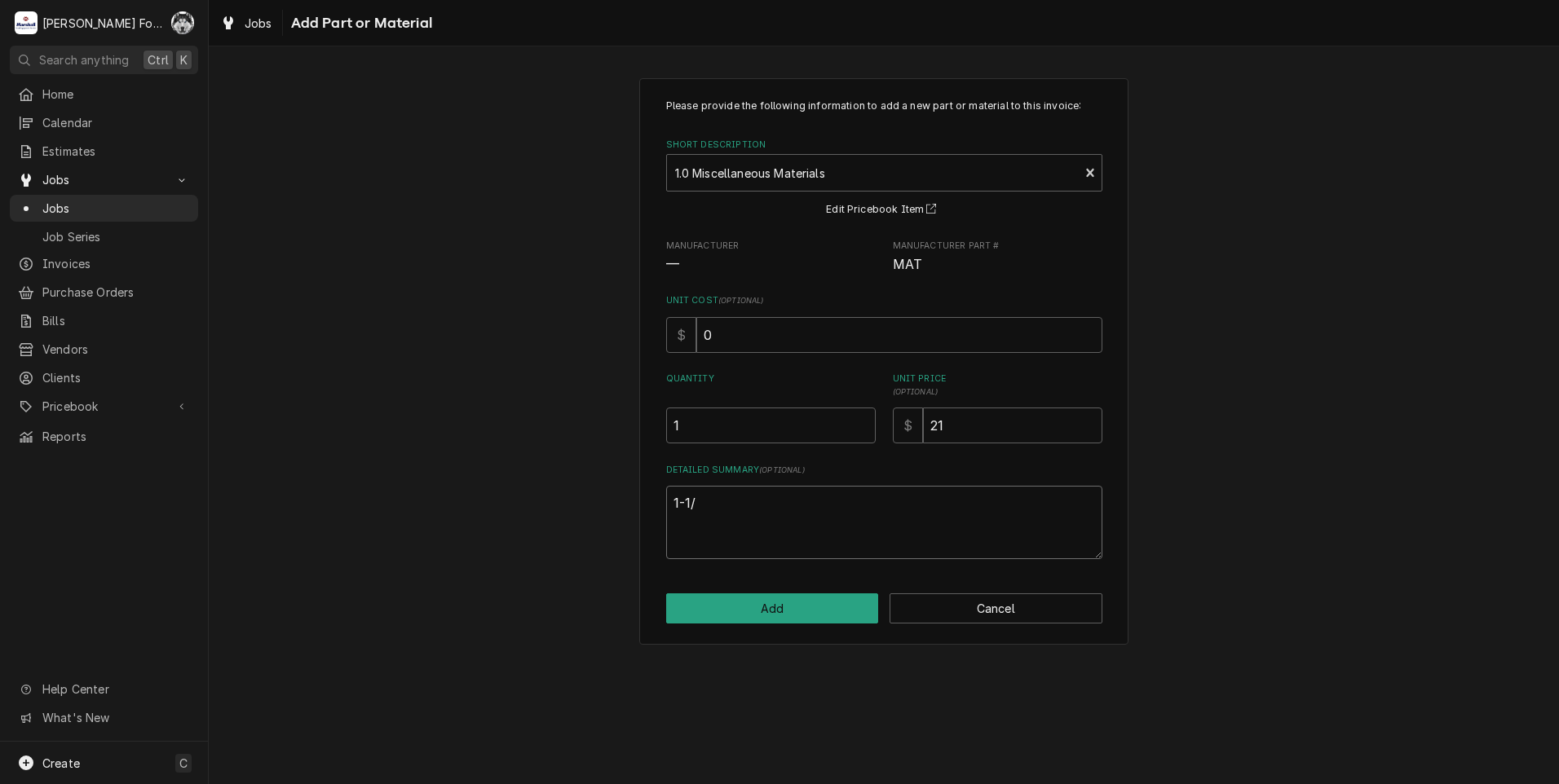
type textarea "1-1/2"
type textarea "x"
type textarea "1-1/2""
type textarea "x"
type textarea "1-1/2""
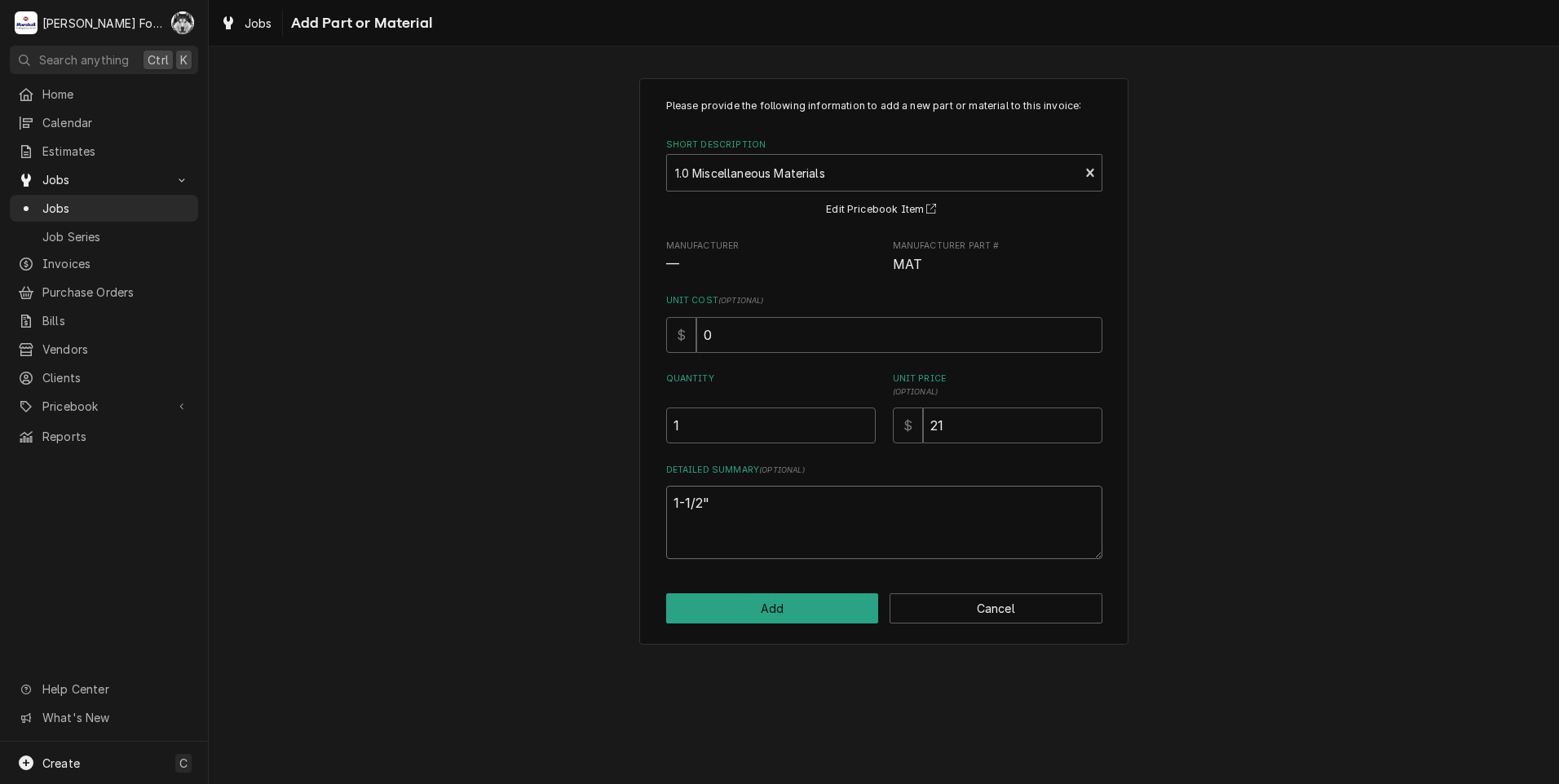
type textarea "x"
type textarea "1-1/2" P"
type textarea "x"
type textarea "1-1/2" PV"
type textarea "x"
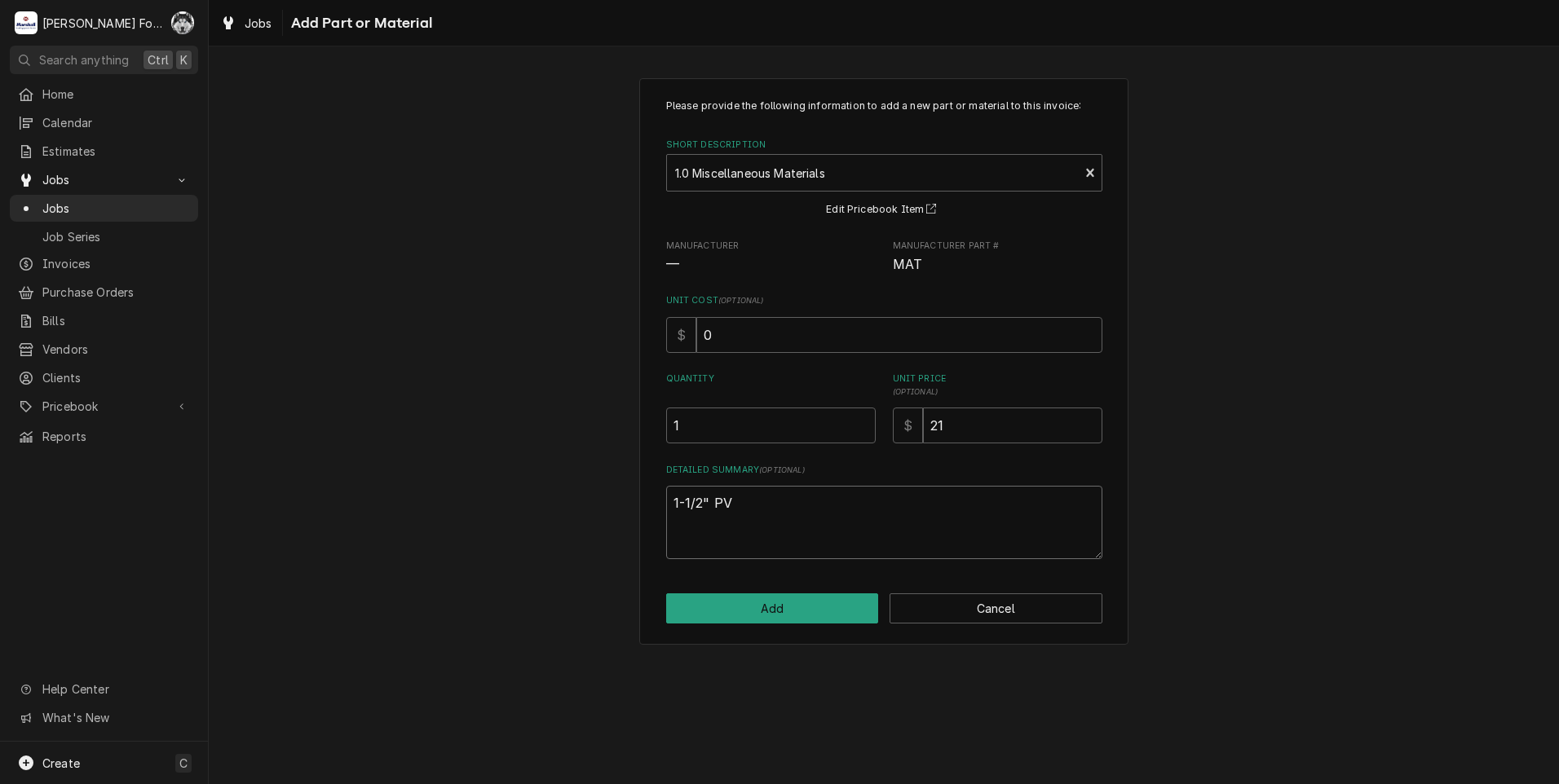
type textarea "1-1/2" PVC"
type textarea "x"
type textarea "1-1/2" PVC"
type textarea "x"
type textarea "1-1/2" PVC E"
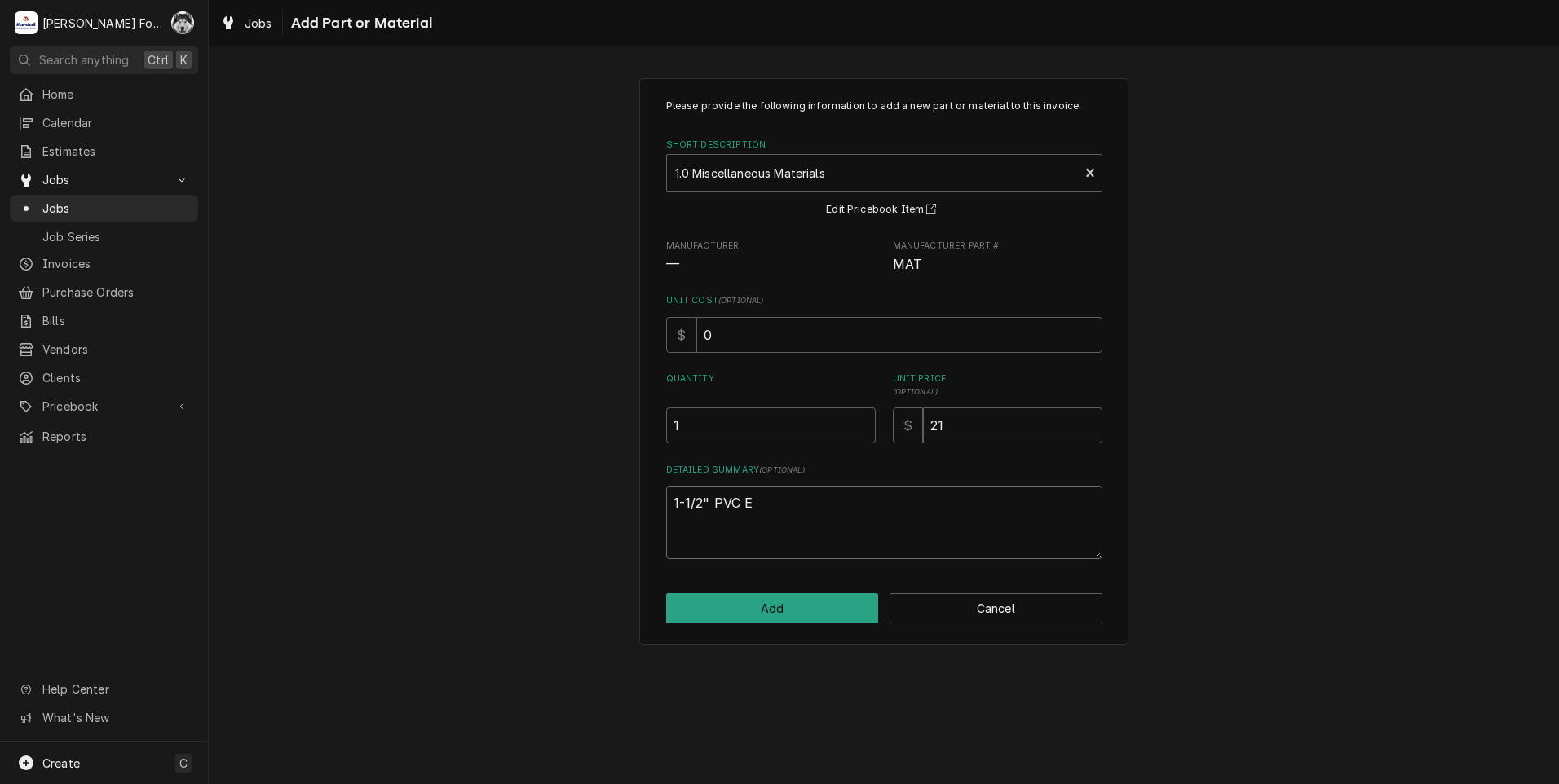
type textarea "x"
type textarea "1-1/2" PVC EL"
type textarea "x"
type textarea "1-1/2" PVC ELB"
type textarea "x"
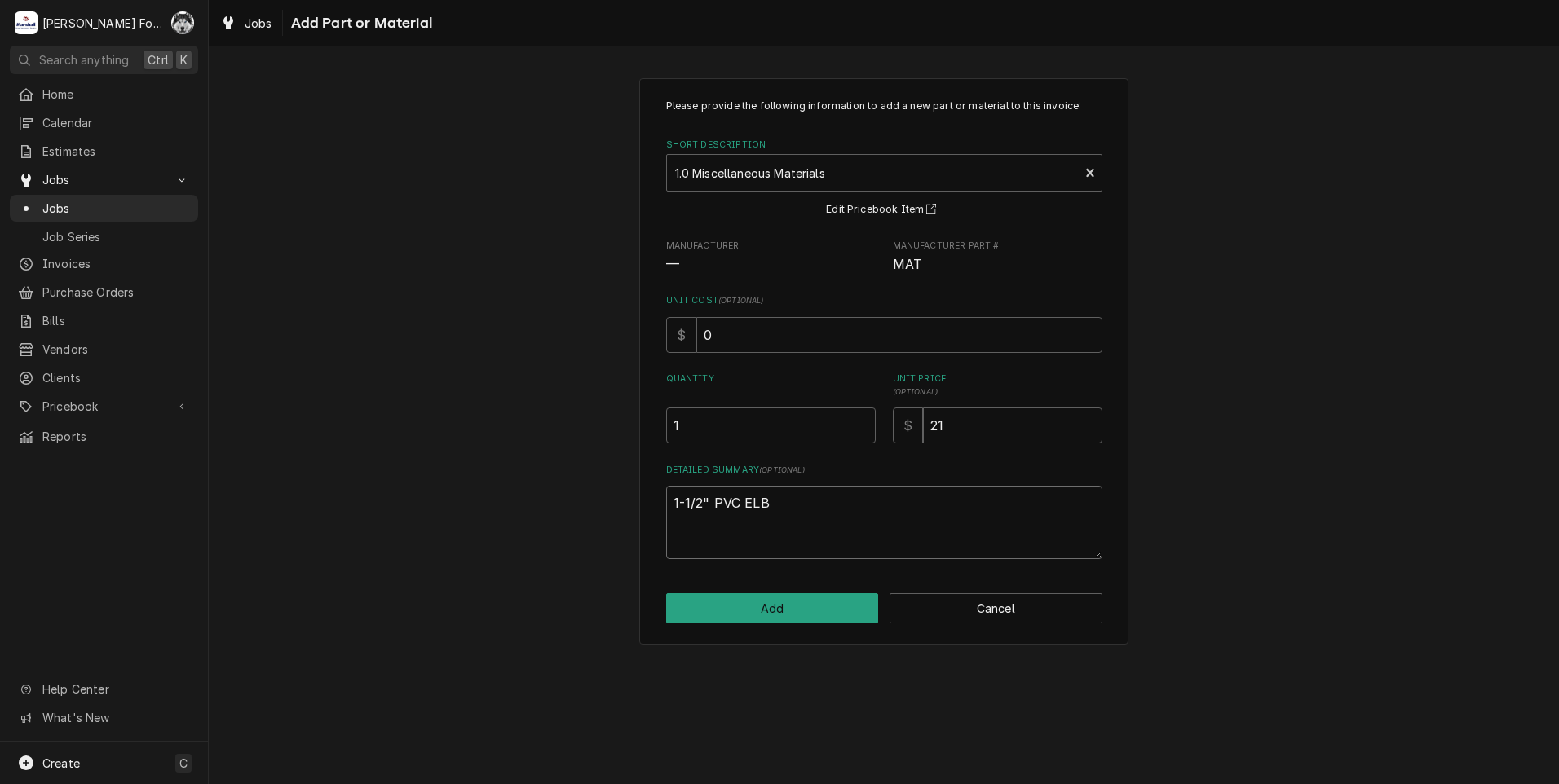
type textarea "1-1/2" PVC ELBO"
type textarea "x"
type textarea "1-1/2" PVC ELBOW"
type textarea "x"
type textarea "1-1/2" PVC ELBOW"
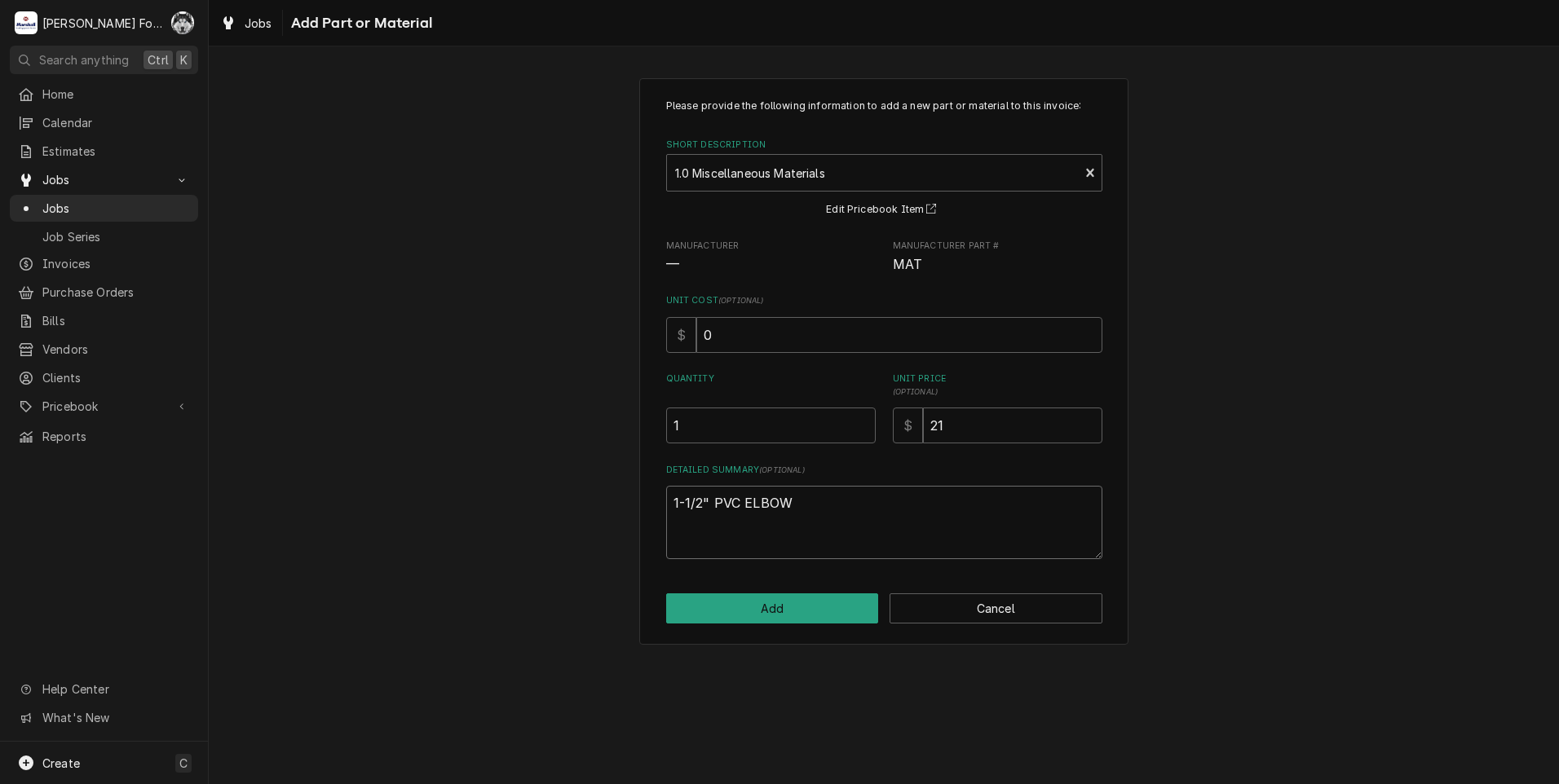
type textarea "x"
type textarea "1-1/2" PVC ELBOW W"
type textarea "x"
type textarea "1-1/2" PVC ELBOW W/"
type textarea "x"
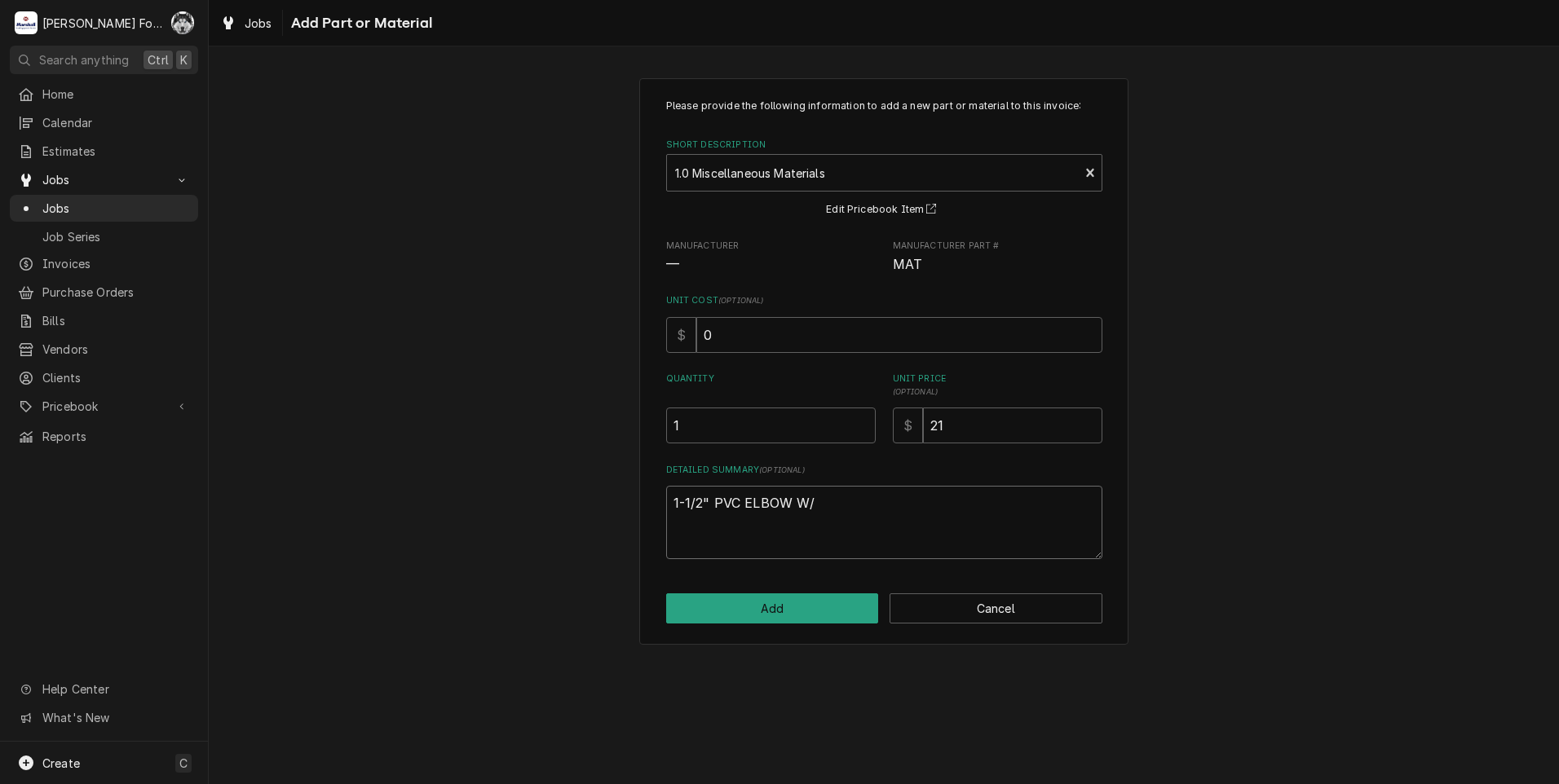
type textarea "1-1/2" PVC ELBOW W/G"
type textarea "x"
type textarea "1-1/2" PVC ELBOW W/GL"
type textarea "x"
type textarea "1-1/2" PVC ELBOW W/GLU"
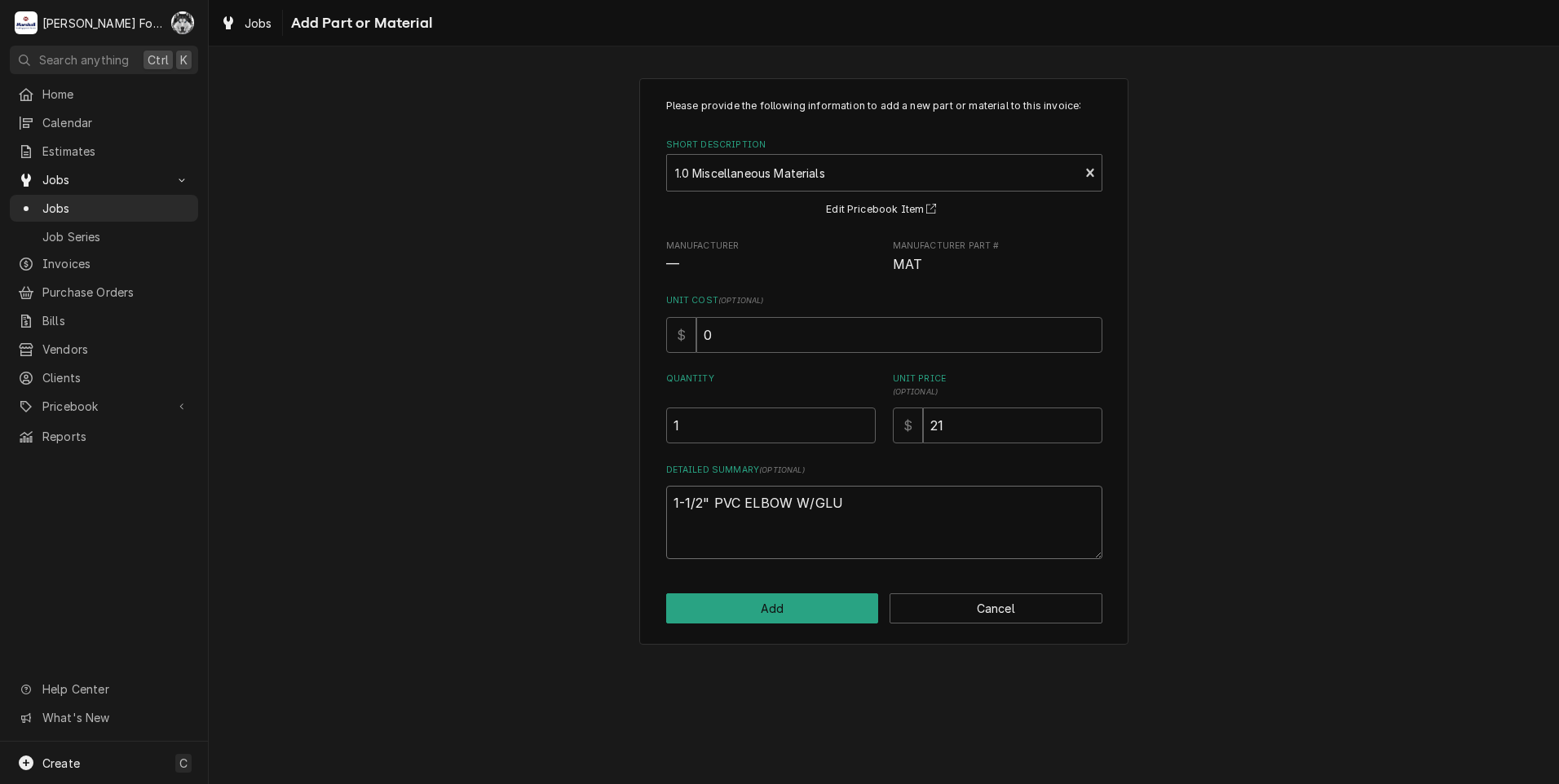
type textarea "x"
type textarea "1-1/2" PVC ELBOW W/GLUE"
click at [786, 611] on button "Add" at bounding box center [772, 608] width 213 height 30
type textarea "x"
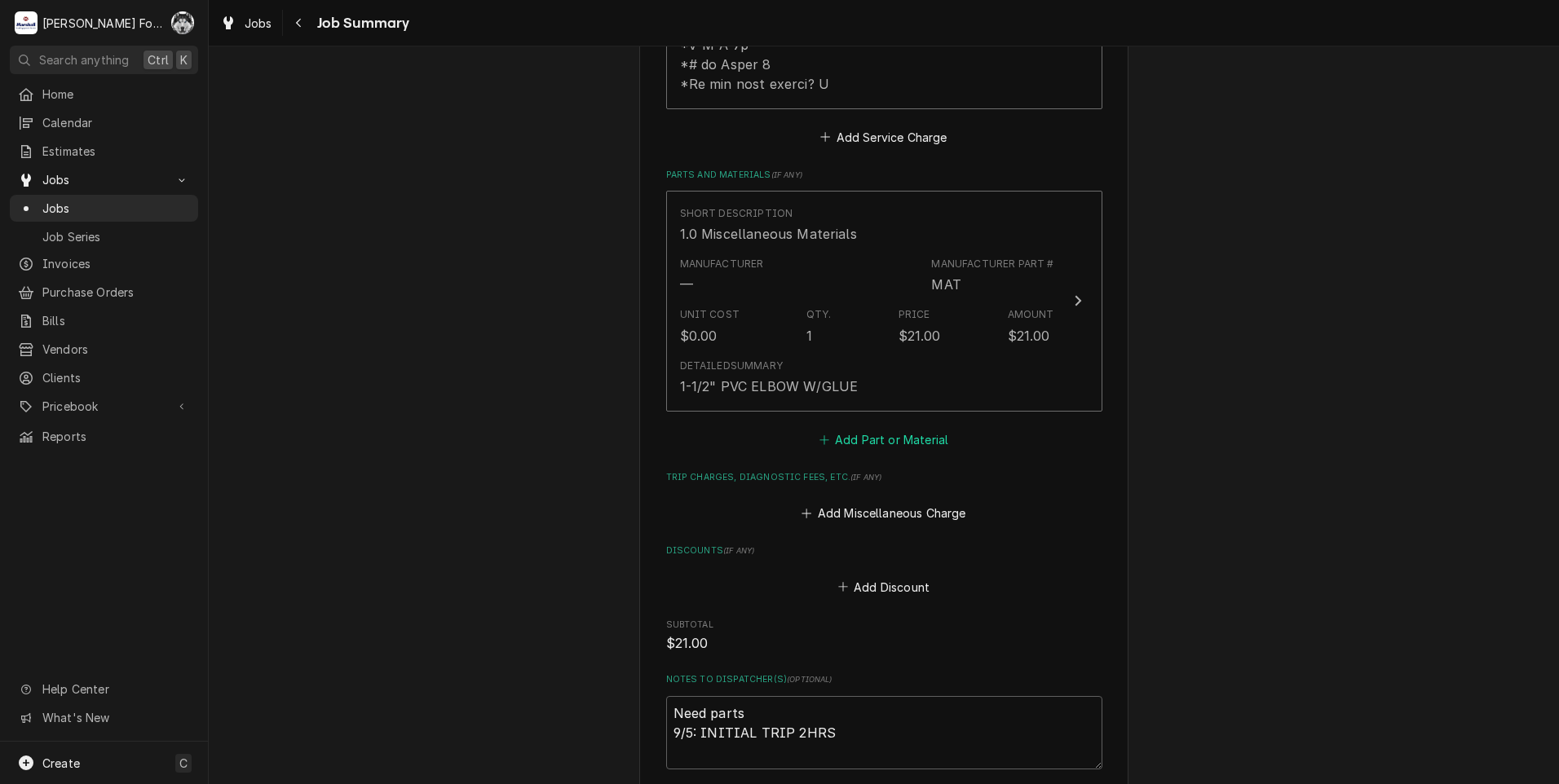
click at [888, 428] on button "Add Part or Material" at bounding box center [883, 438] width 134 height 23
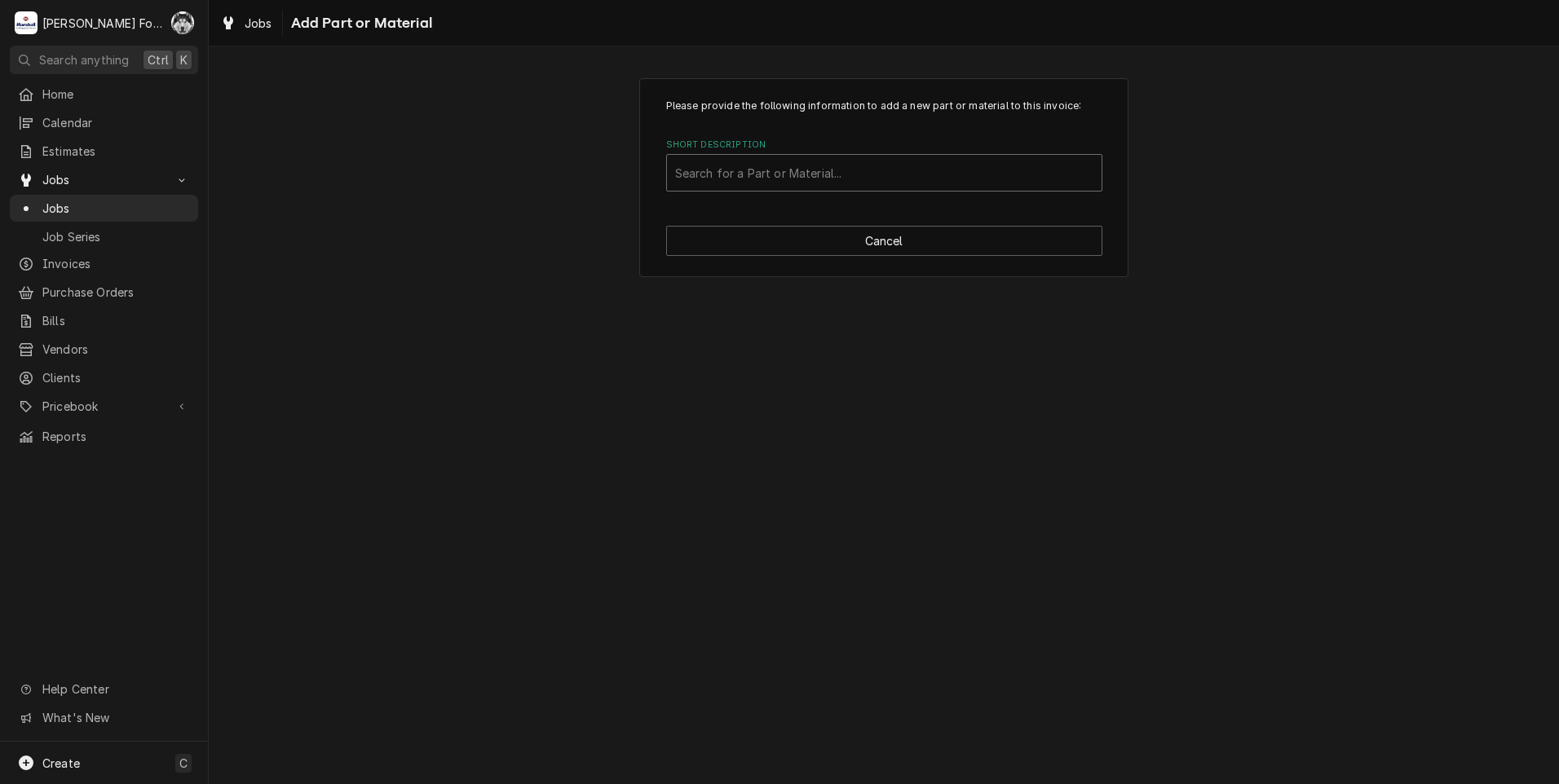
click at [893, 163] on div "Short Description" at bounding box center [884, 173] width 418 height 29
type input "PB-35151R"
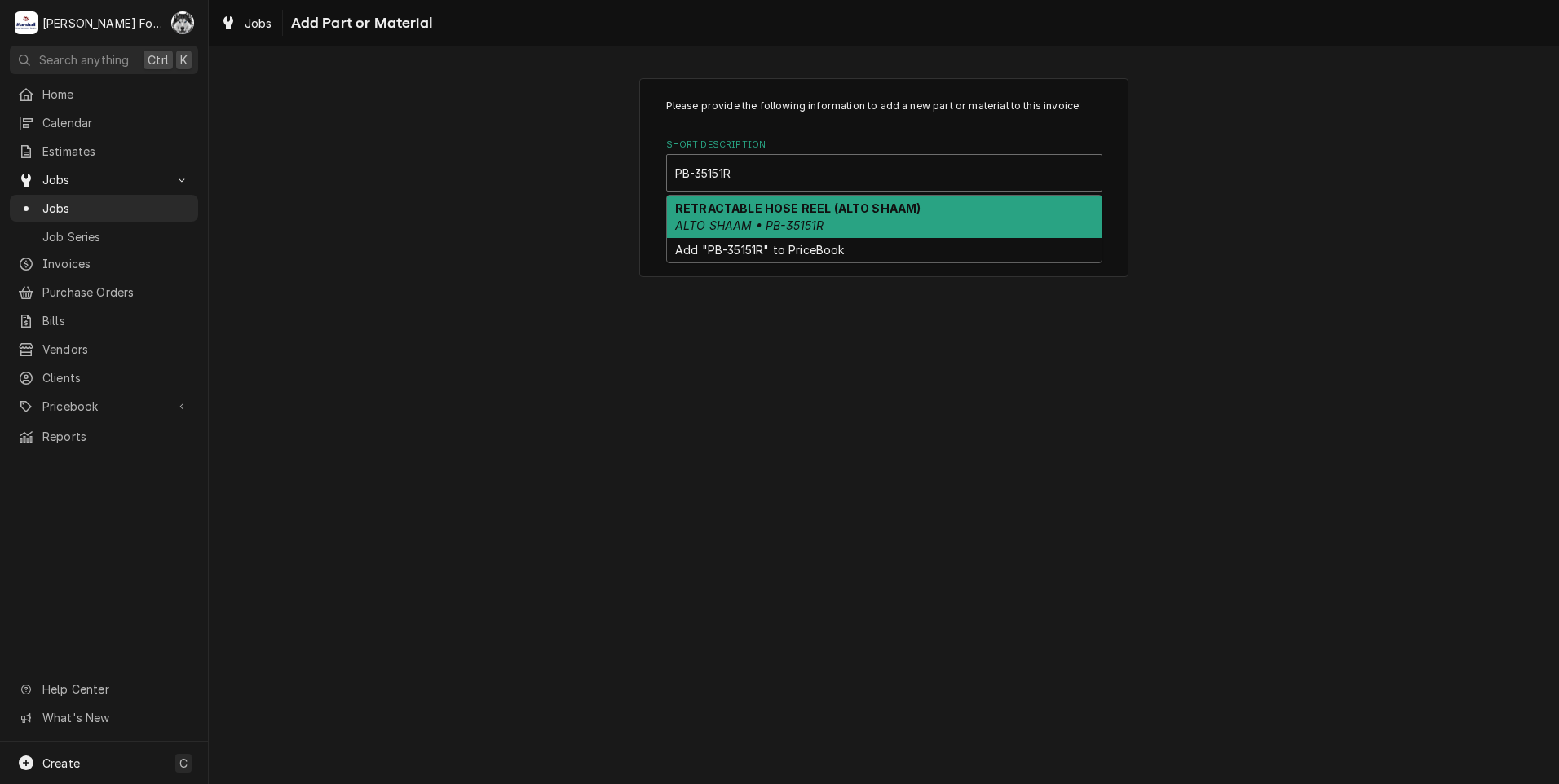
click at [861, 208] on strong "RETRACTABLE HOSE REEL (ALTO SHAAM)" at bounding box center [798, 208] width 246 height 14
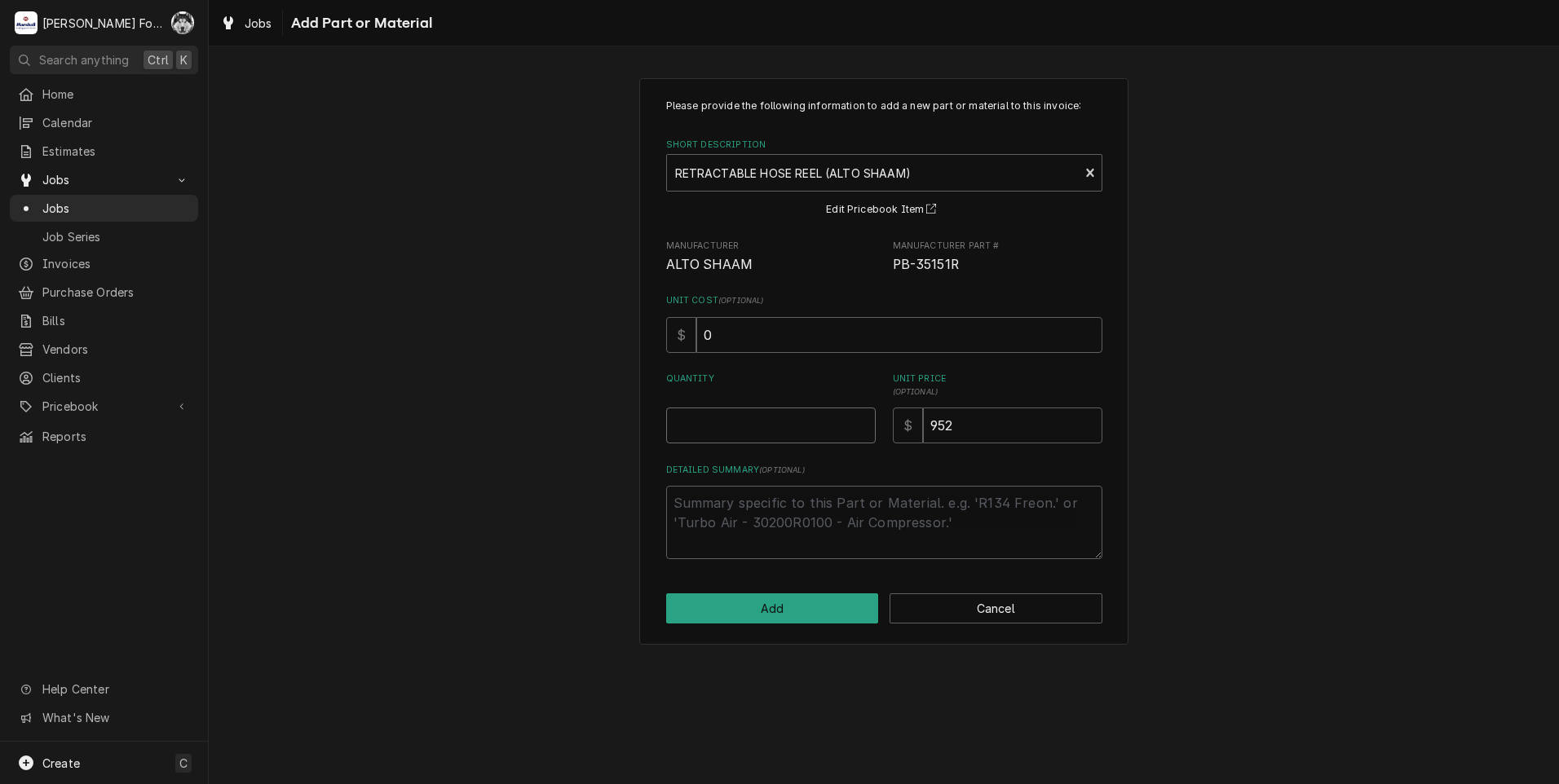
type textarea "x"
type input "0.5"
click at [859, 420] on input "0.5" at bounding box center [771, 425] width 210 height 36
type textarea "x"
type input "1"
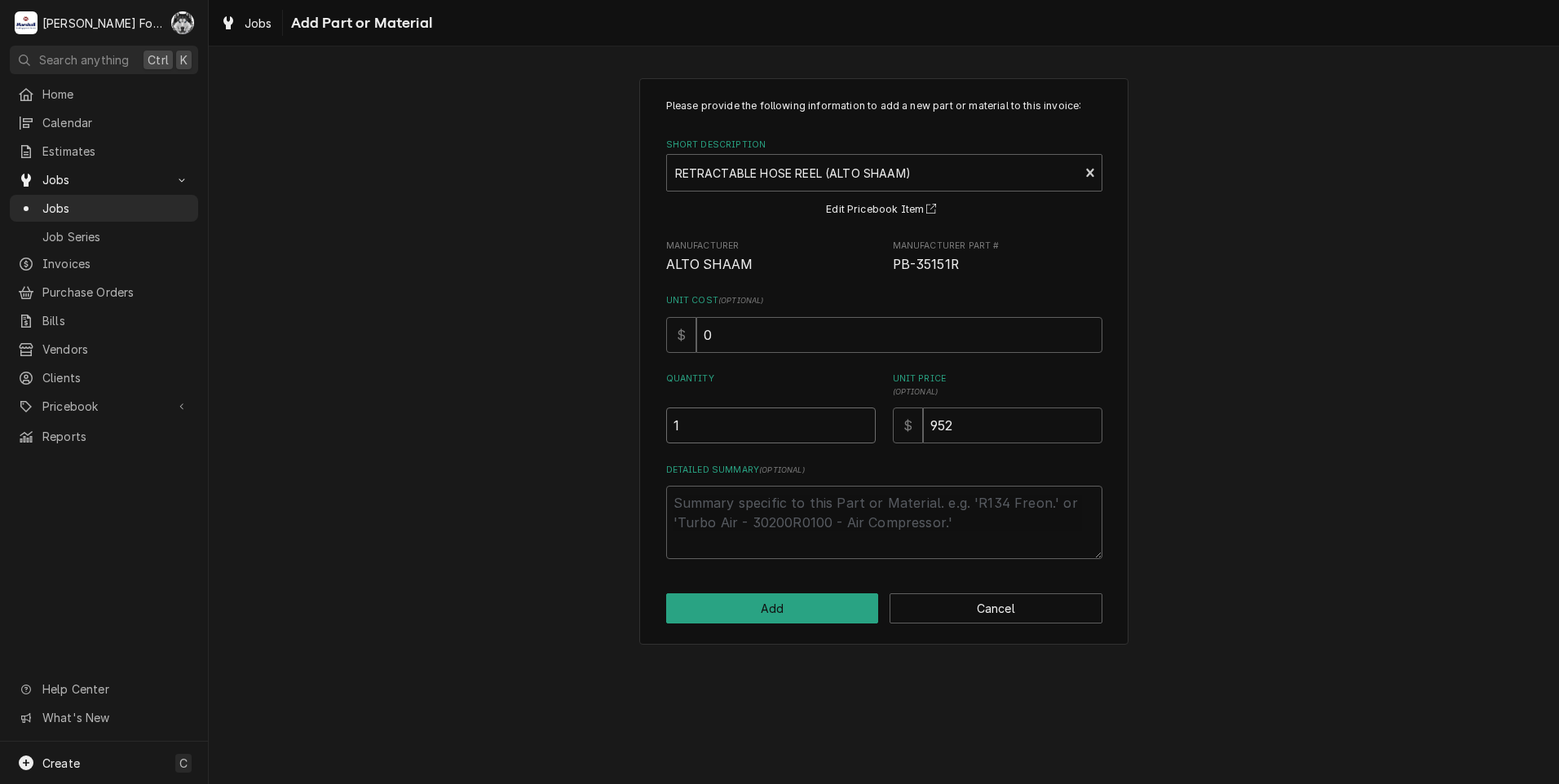
click at [859, 420] on input "1" at bounding box center [771, 425] width 210 height 36
click at [783, 614] on button "Add" at bounding box center [772, 608] width 213 height 30
type textarea "x"
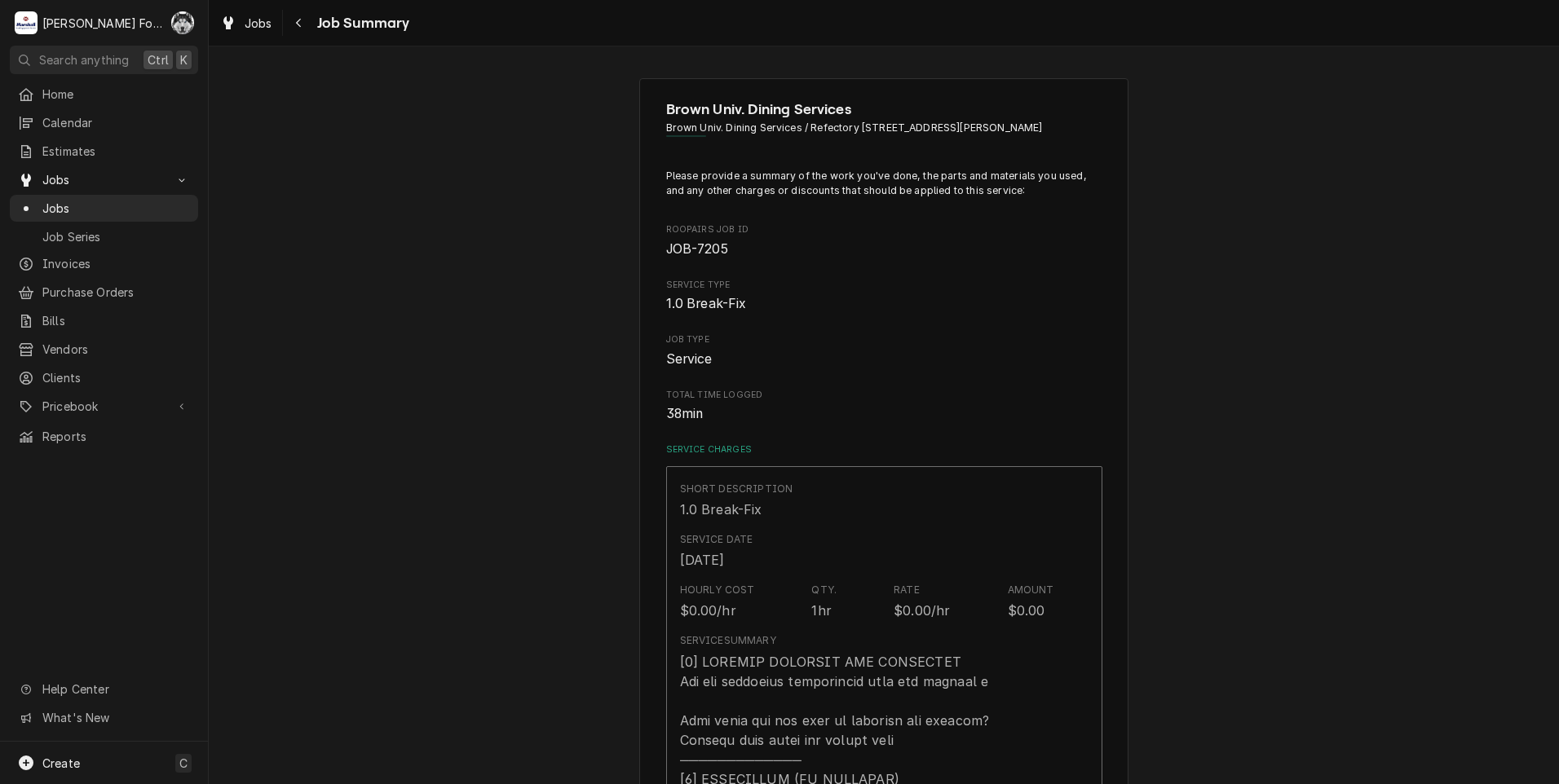
scroll to position [1086, 0]
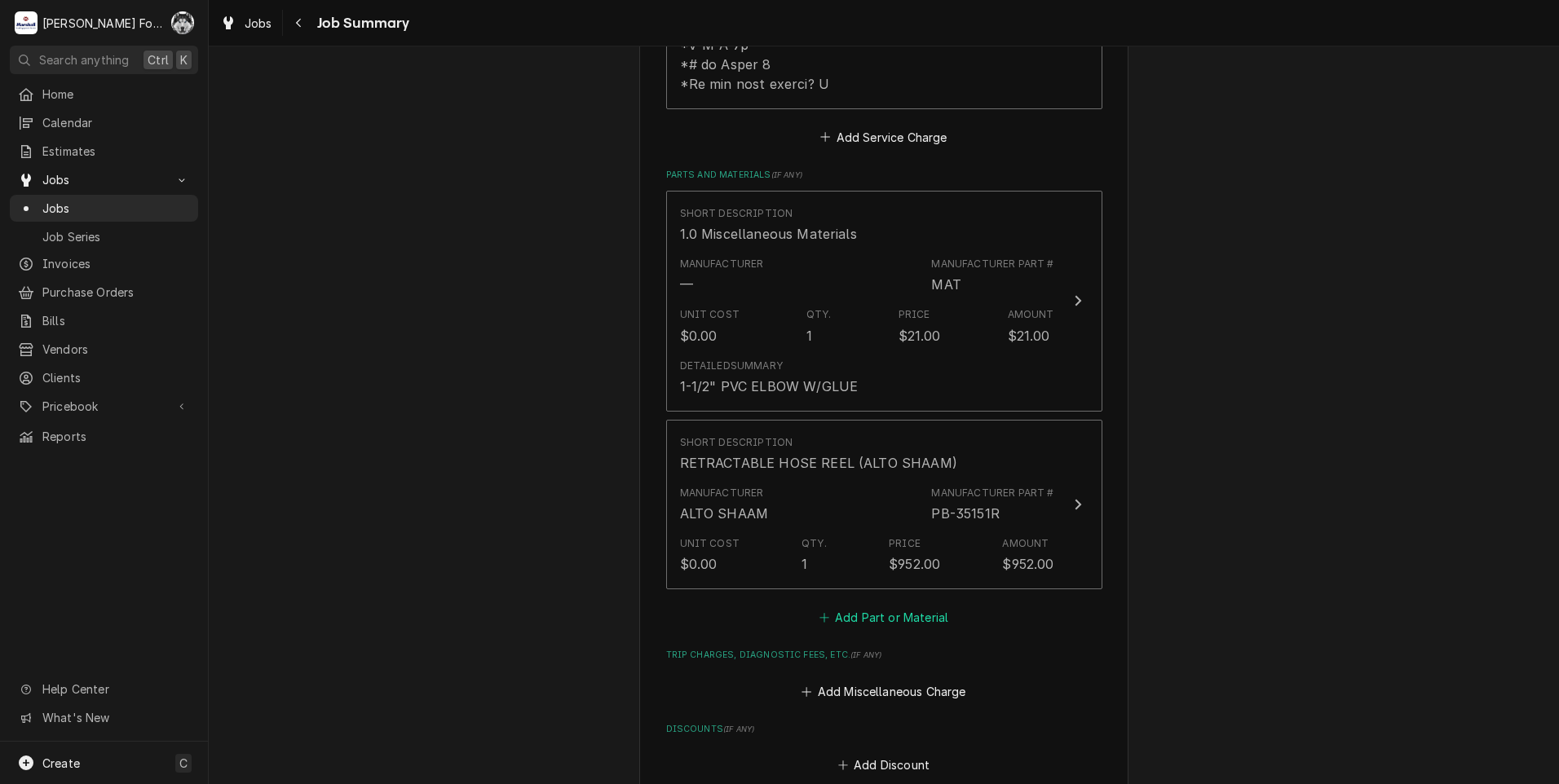
click at [861, 607] on button "Add Part or Material" at bounding box center [883, 618] width 134 height 23
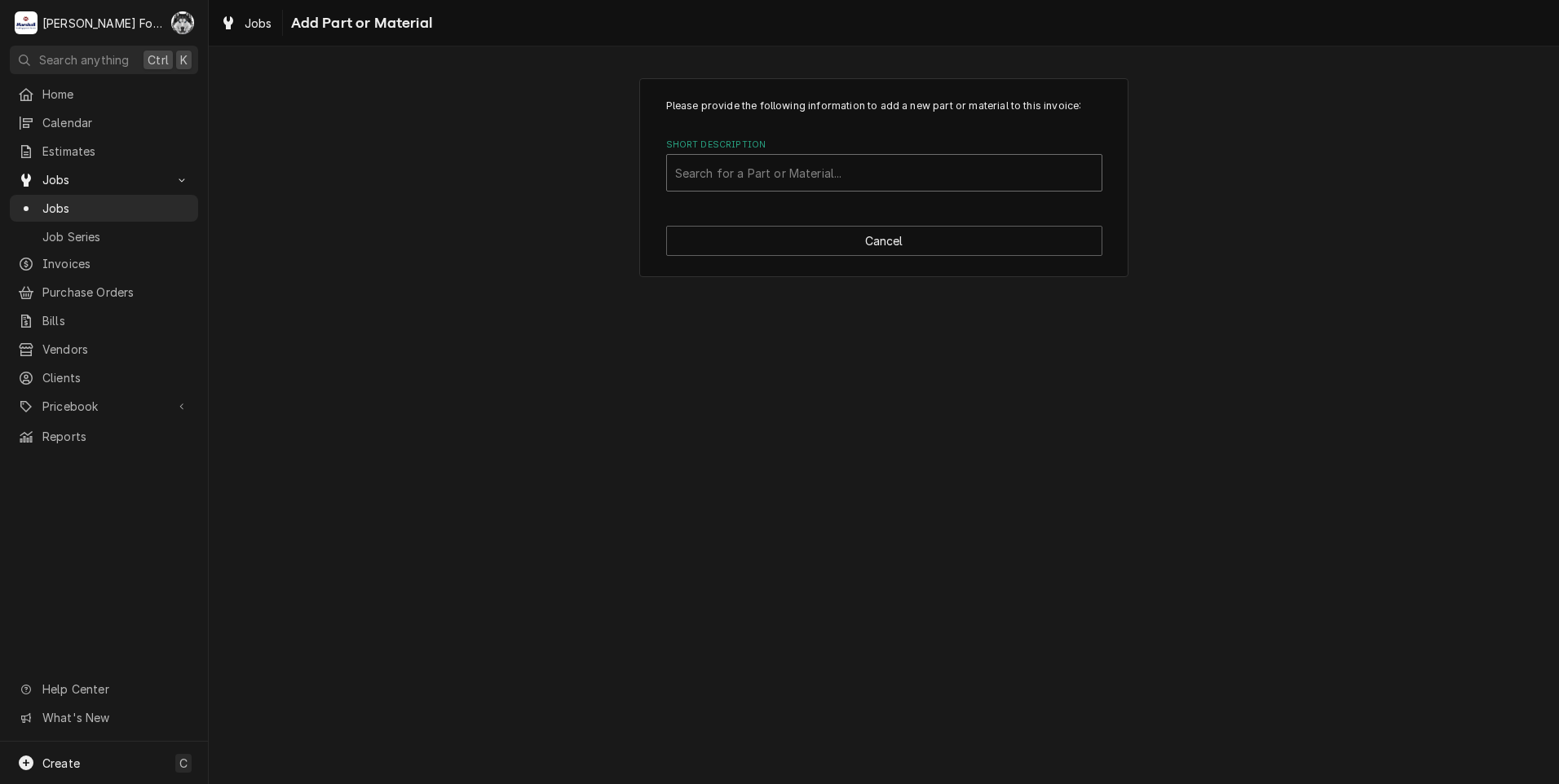
click at [842, 165] on div "Short Description" at bounding box center [884, 173] width 418 height 29
type input "SSDT"
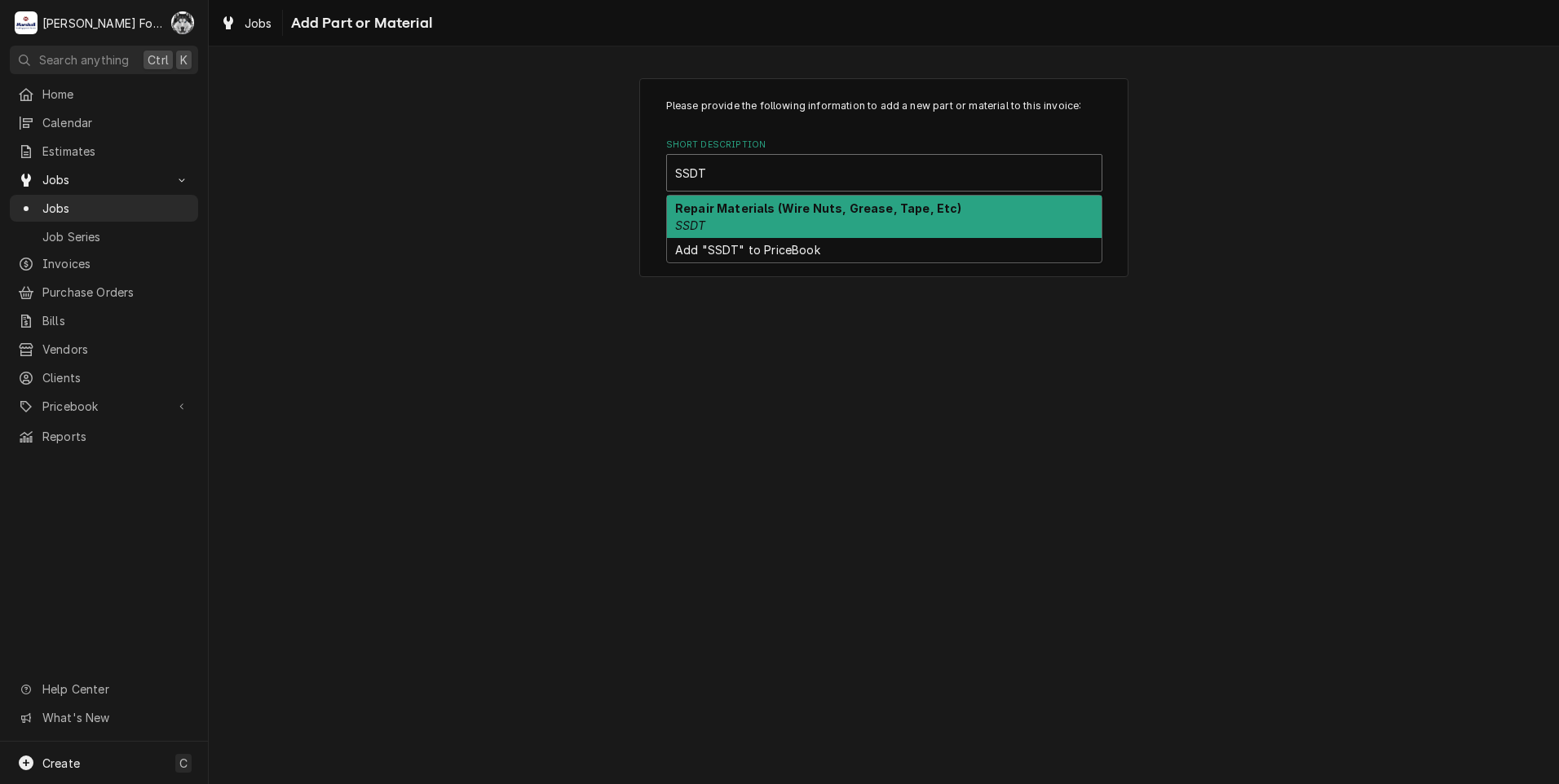
click at [776, 208] on strong "Repair Materials (Wire Nuts, Grease, Tape, Etc)" at bounding box center [819, 208] width 287 height 14
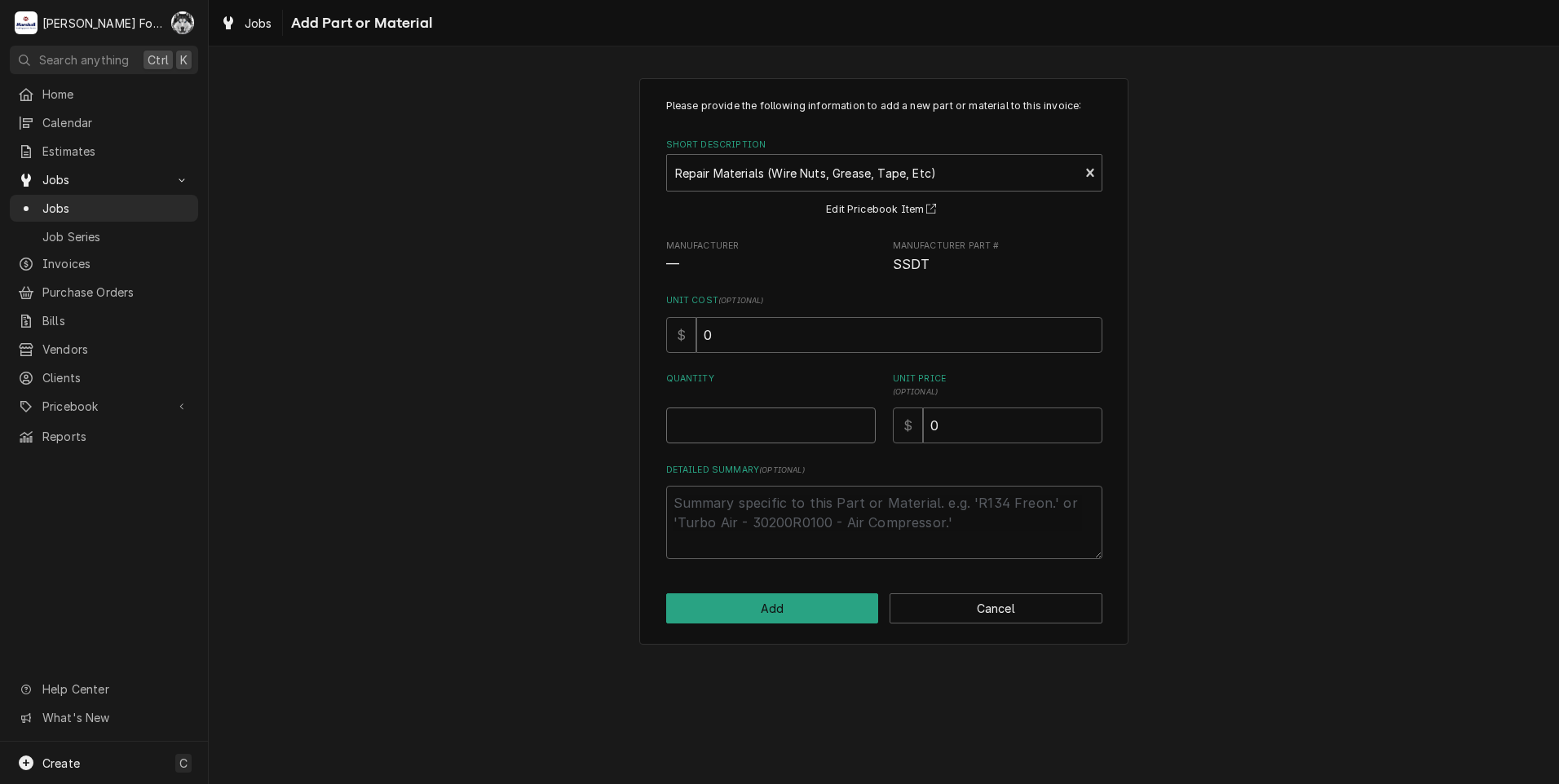
type textarea "x"
type input "0.5"
click at [858, 421] on input "0.5" at bounding box center [771, 425] width 210 height 36
click at [852, 423] on input "0.5" at bounding box center [771, 425] width 210 height 36
drag, startPoint x: 995, startPoint y: 424, endPoint x: 648, endPoint y: 455, distance: 348.4
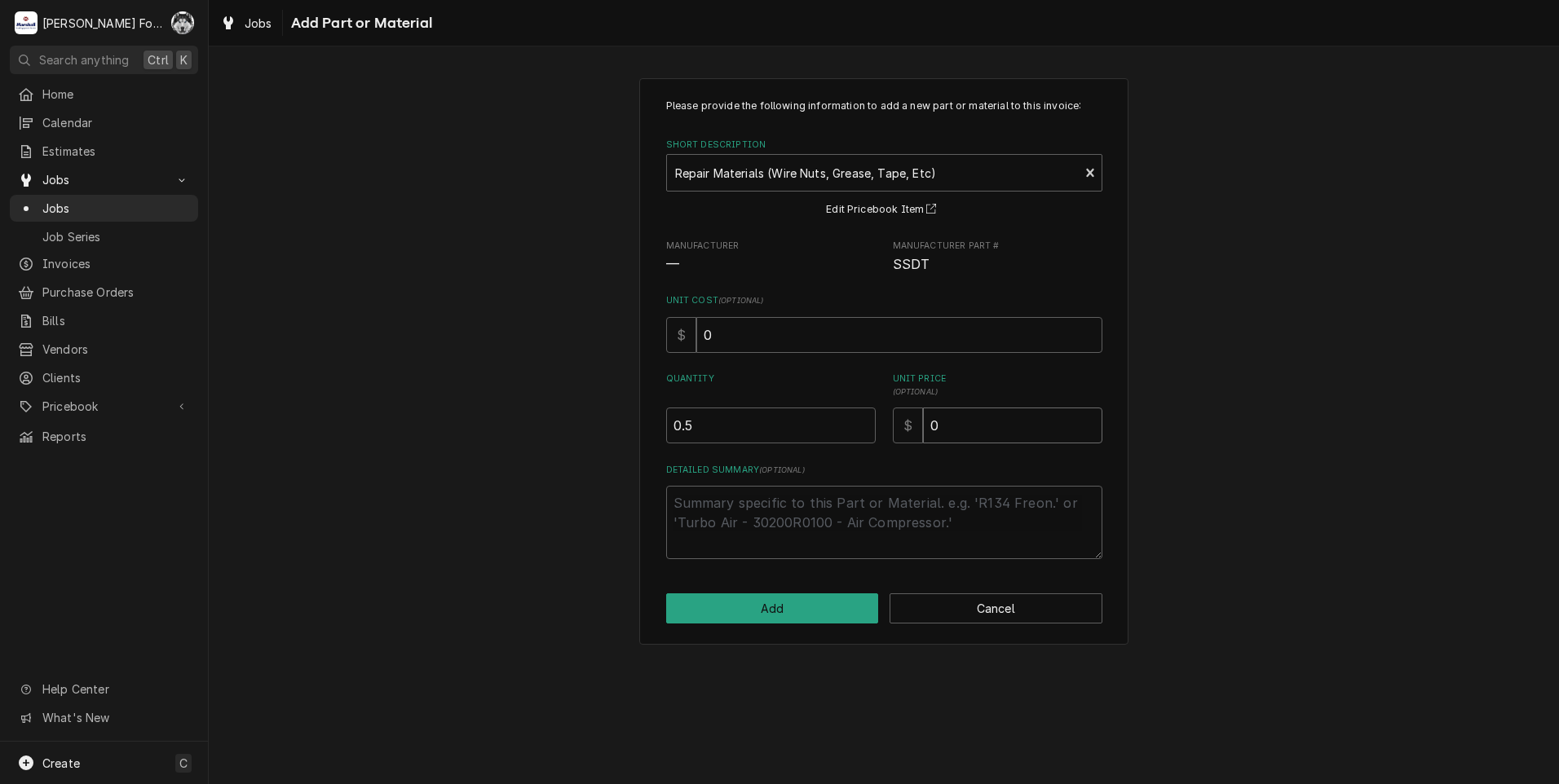
click at [697, 455] on div "Please provide the following information to add a new part or material to this …" at bounding box center [884, 329] width 437 height 461
type textarea "x"
type input "2"
type textarea "x"
type input "20"
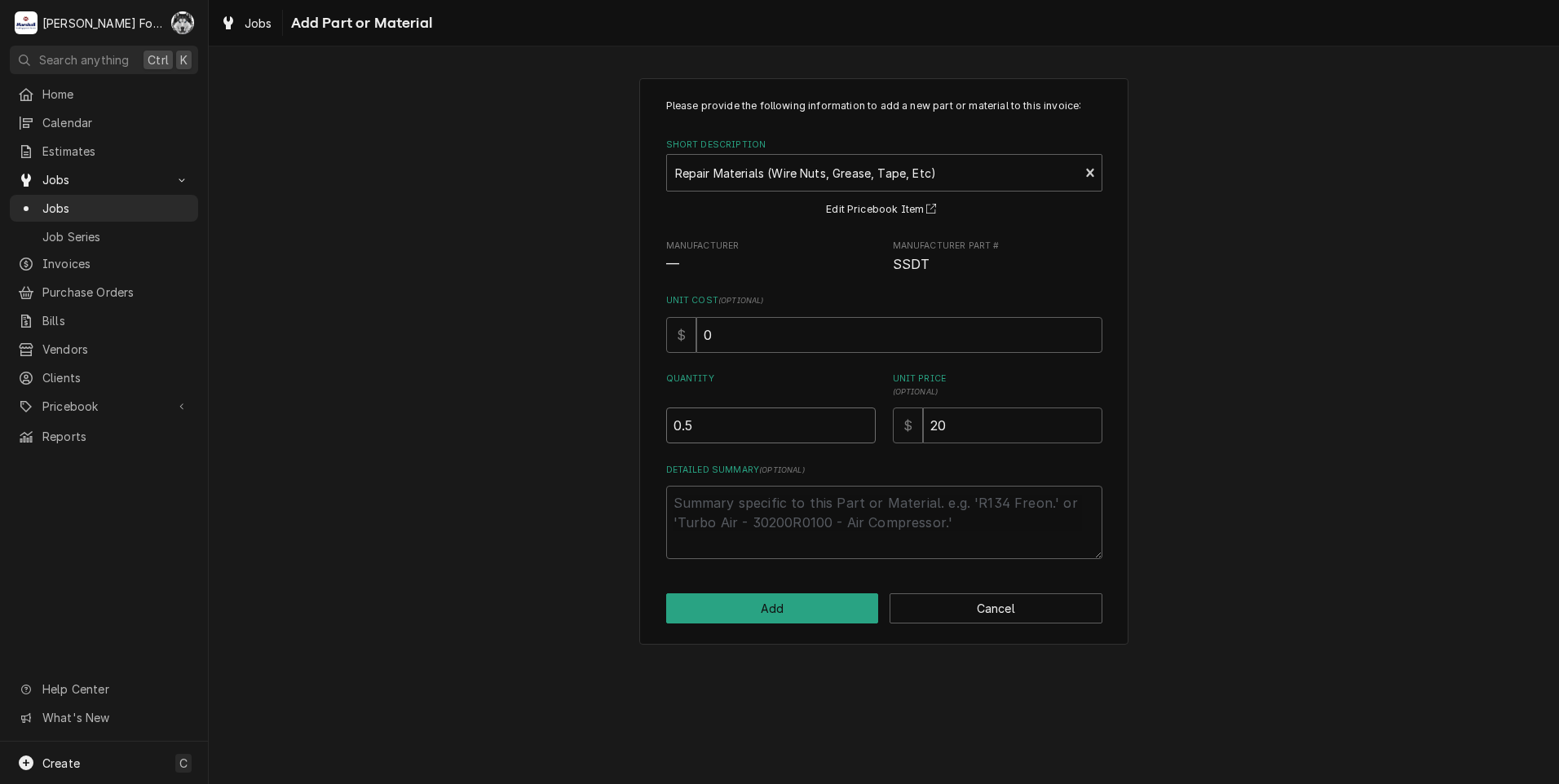
type textarea "x"
type input "1"
click at [867, 422] on input "1" at bounding box center [771, 425] width 210 height 36
click at [796, 619] on button "Add" at bounding box center [772, 608] width 213 height 30
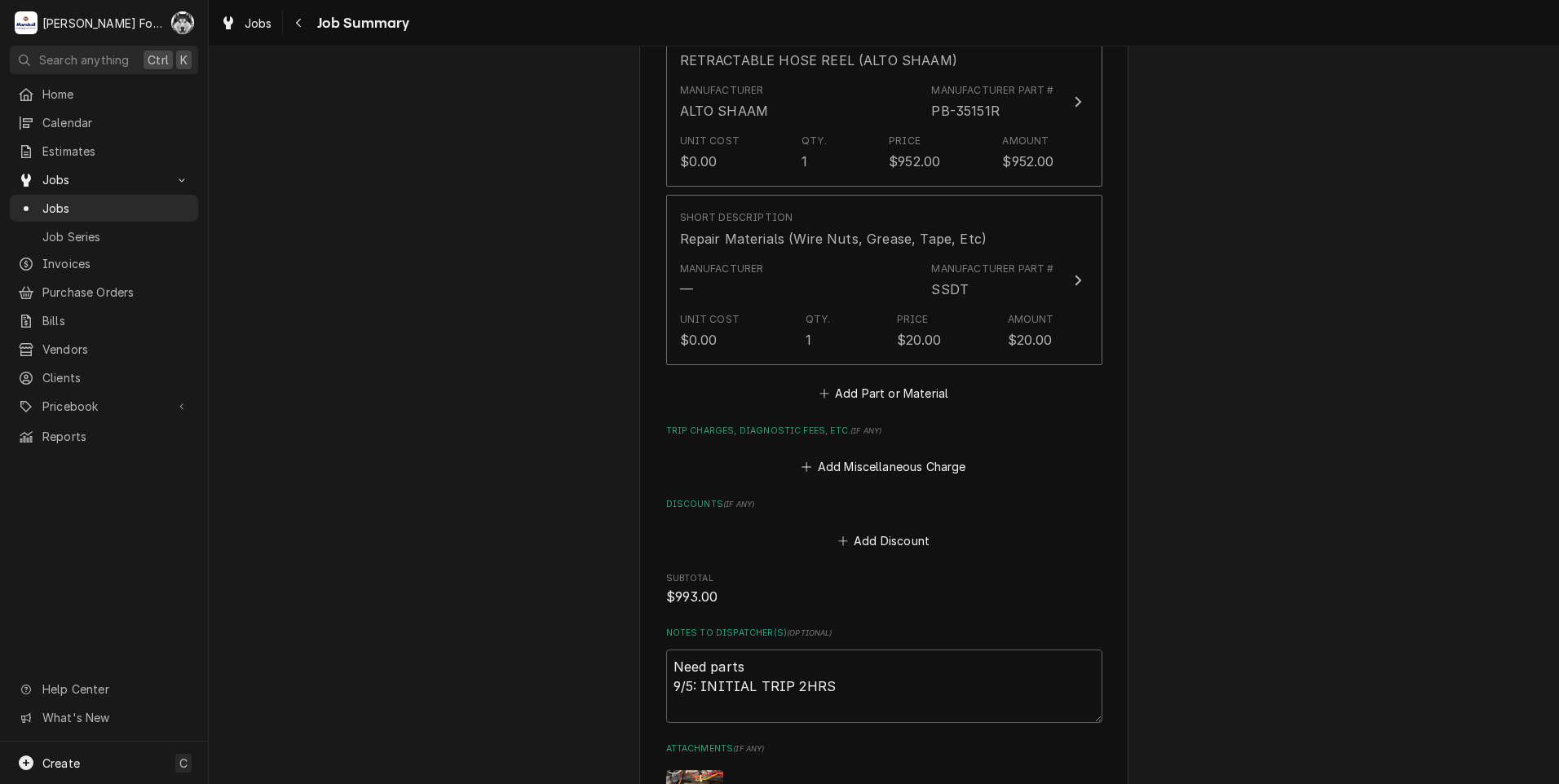
scroll to position [1834, 0]
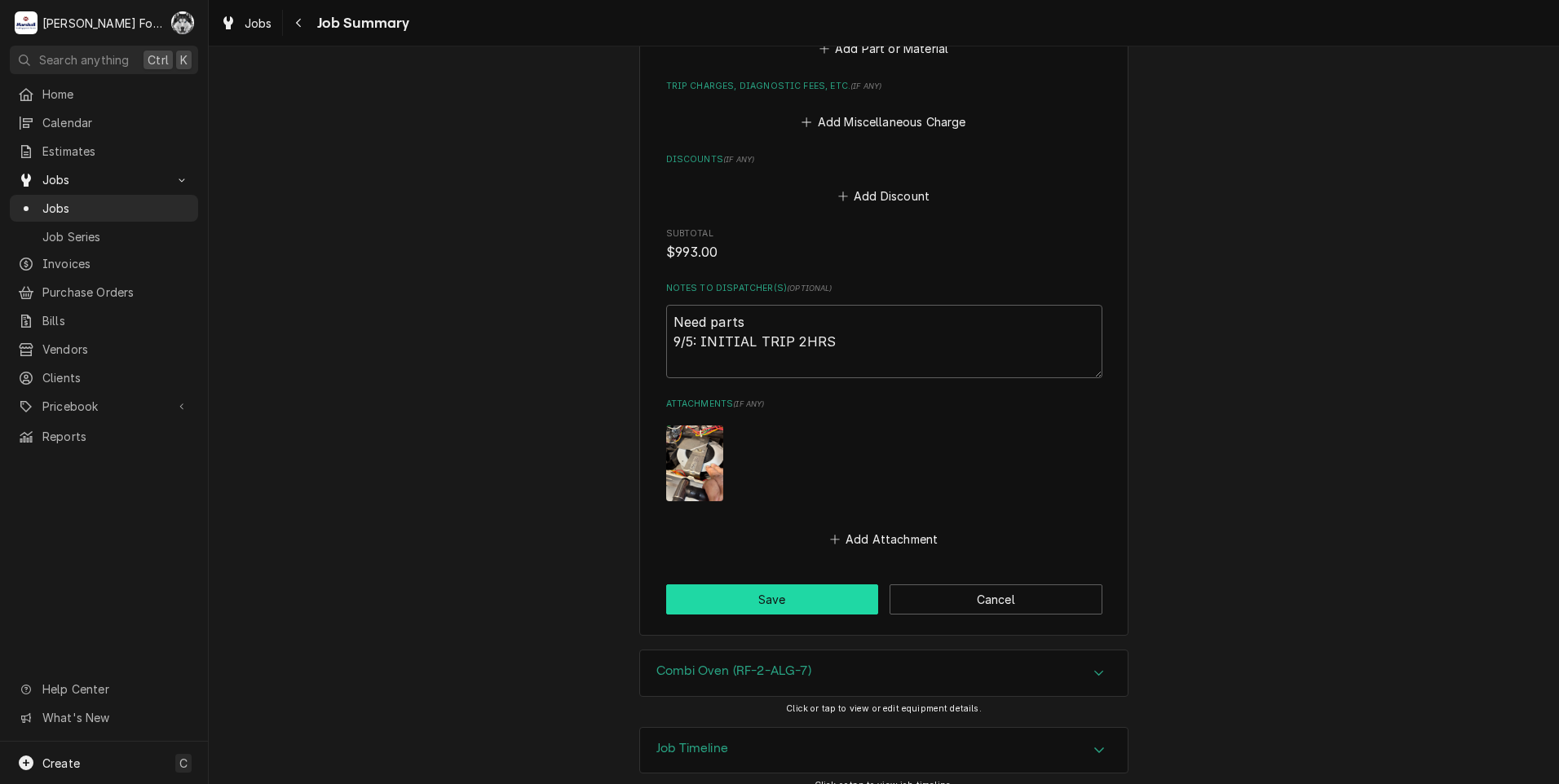
click at [773, 591] on button "Save" at bounding box center [772, 599] width 213 height 30
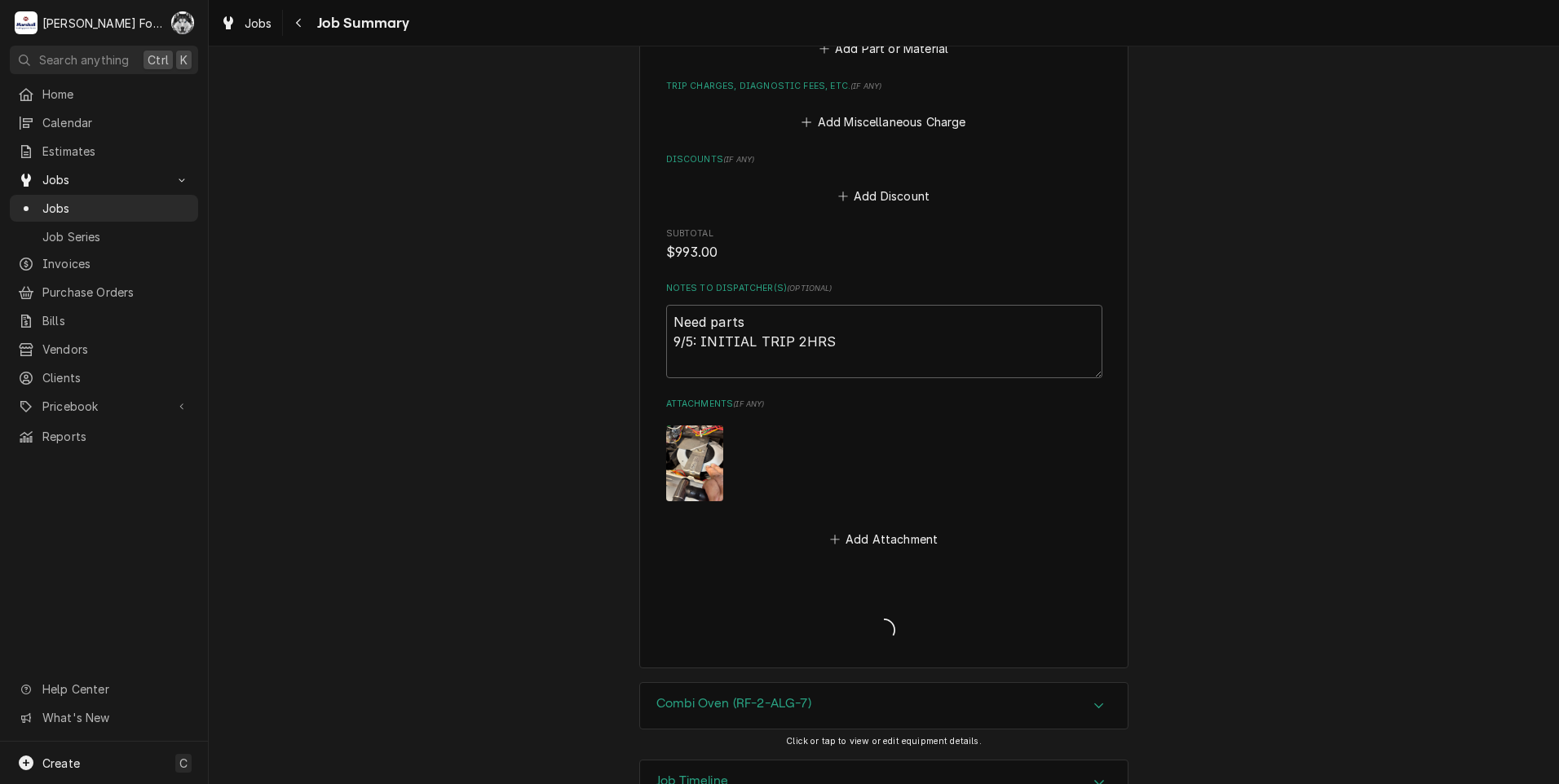
type textarea "x"
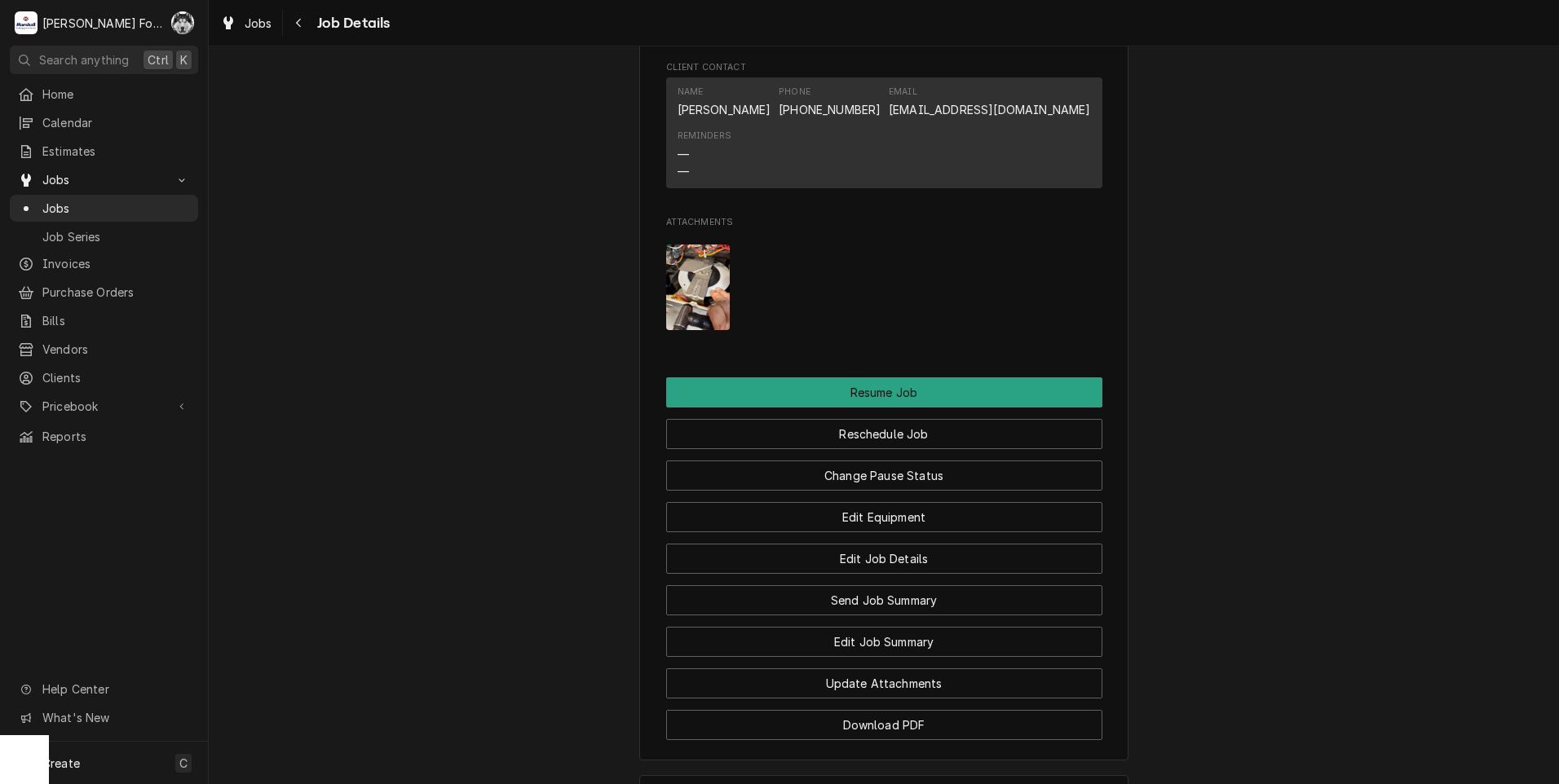
scroll to position [2006, 0]
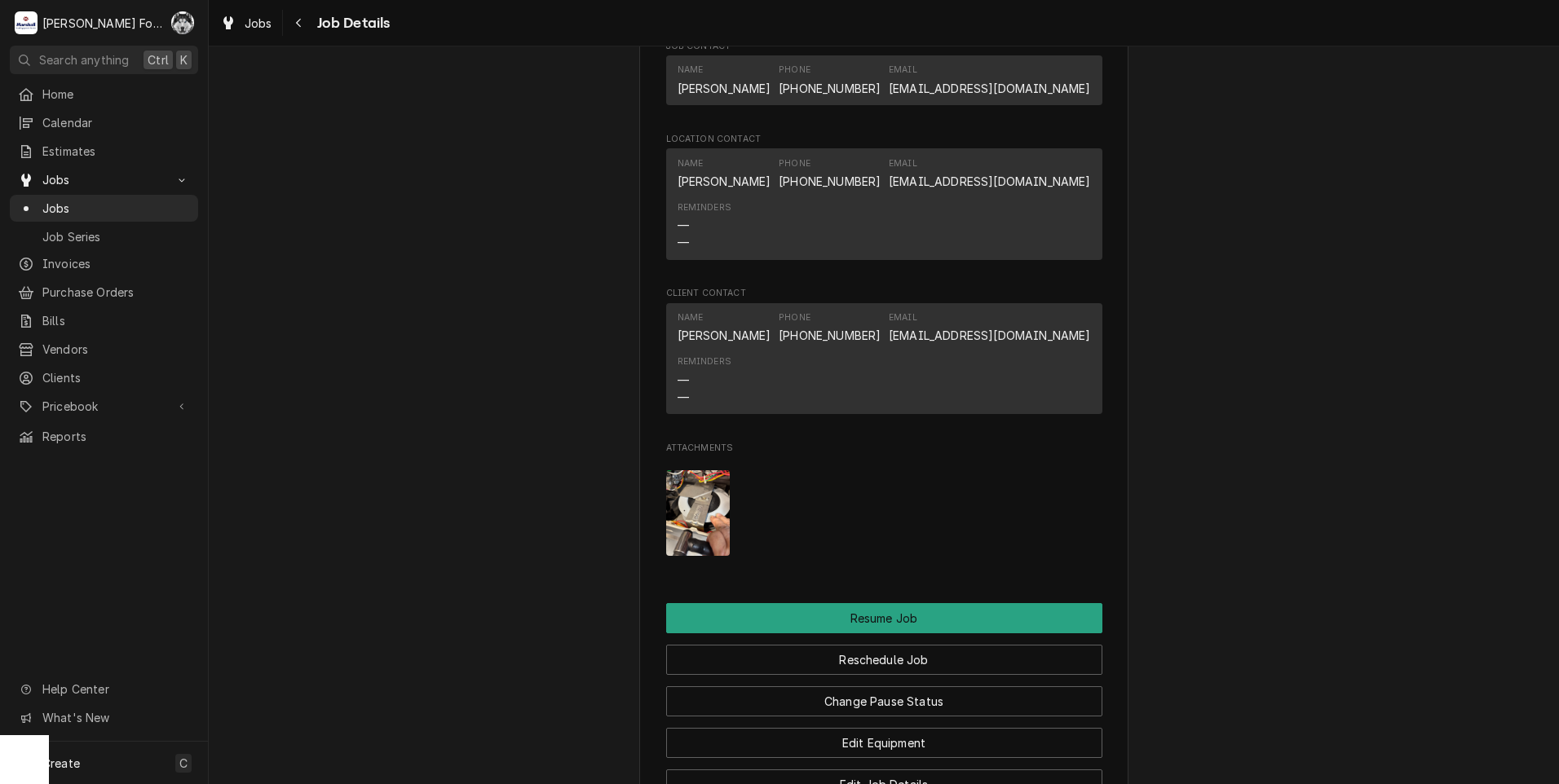
click at [701, 530] on img "Attachments" at bounding box center [698, 513] width 65 height 85
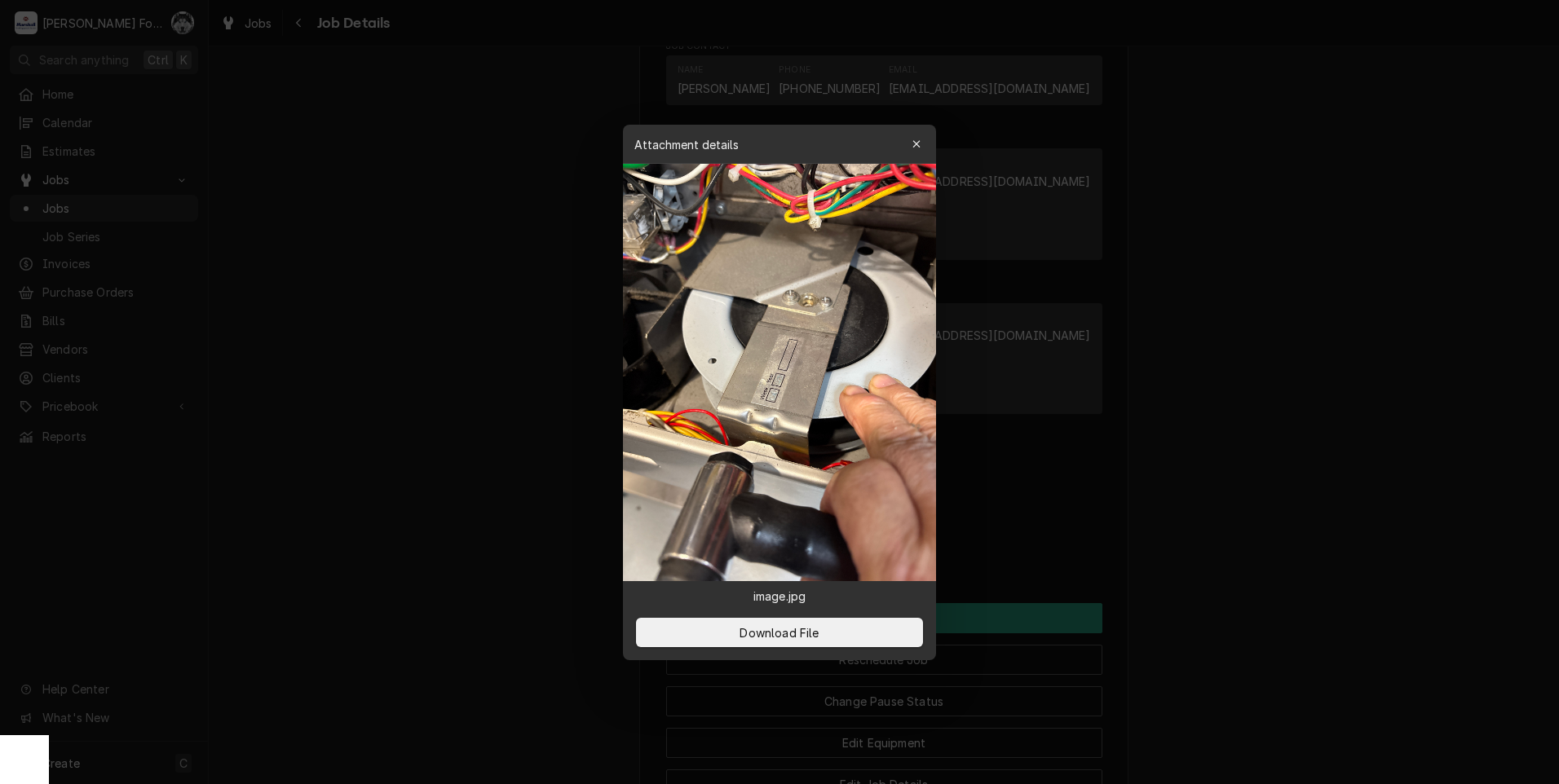
click at [572, 434] on div at bounding box center [780, 392] width 1559 height 784
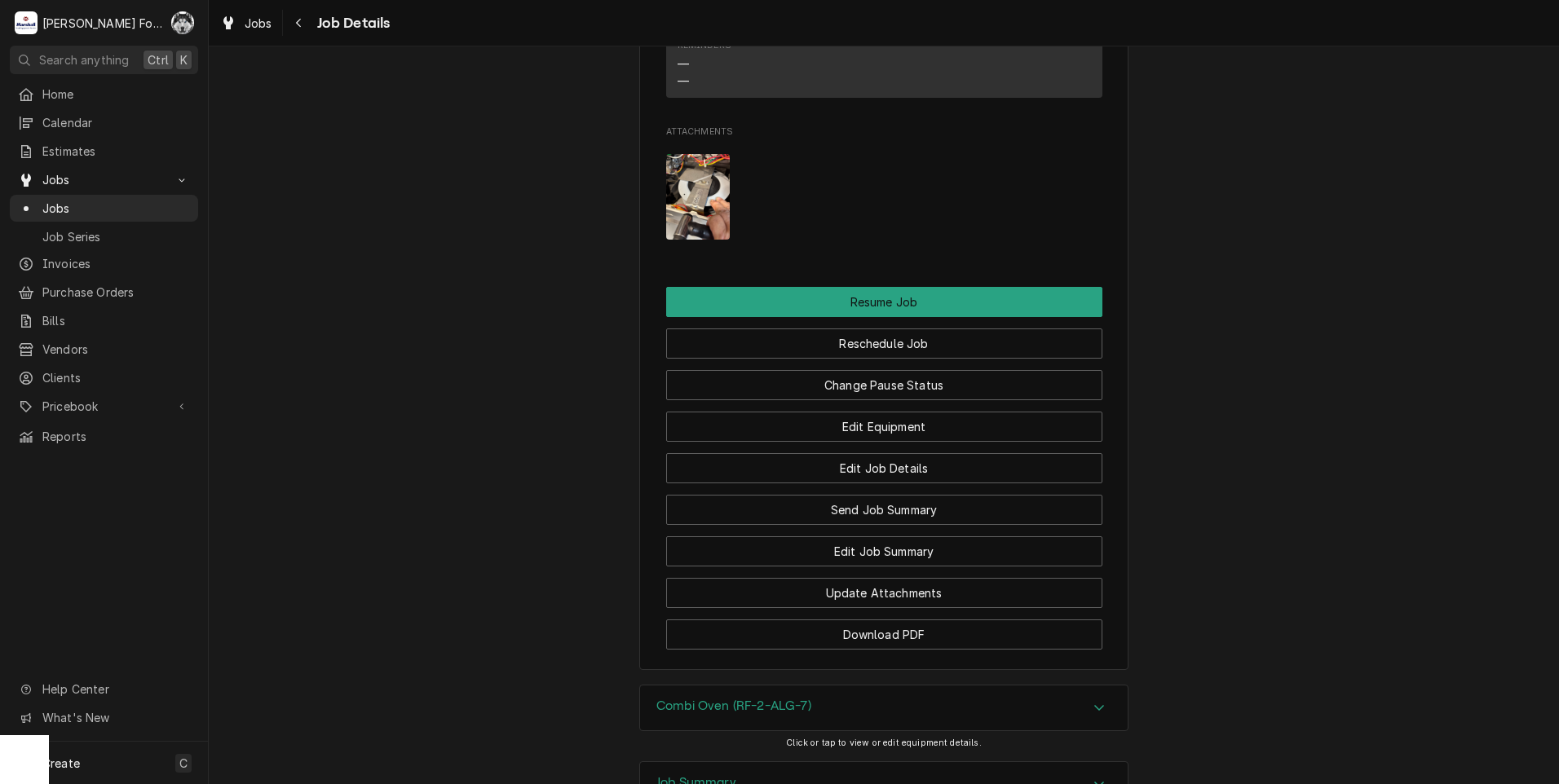
scroll to position [2278, 0]
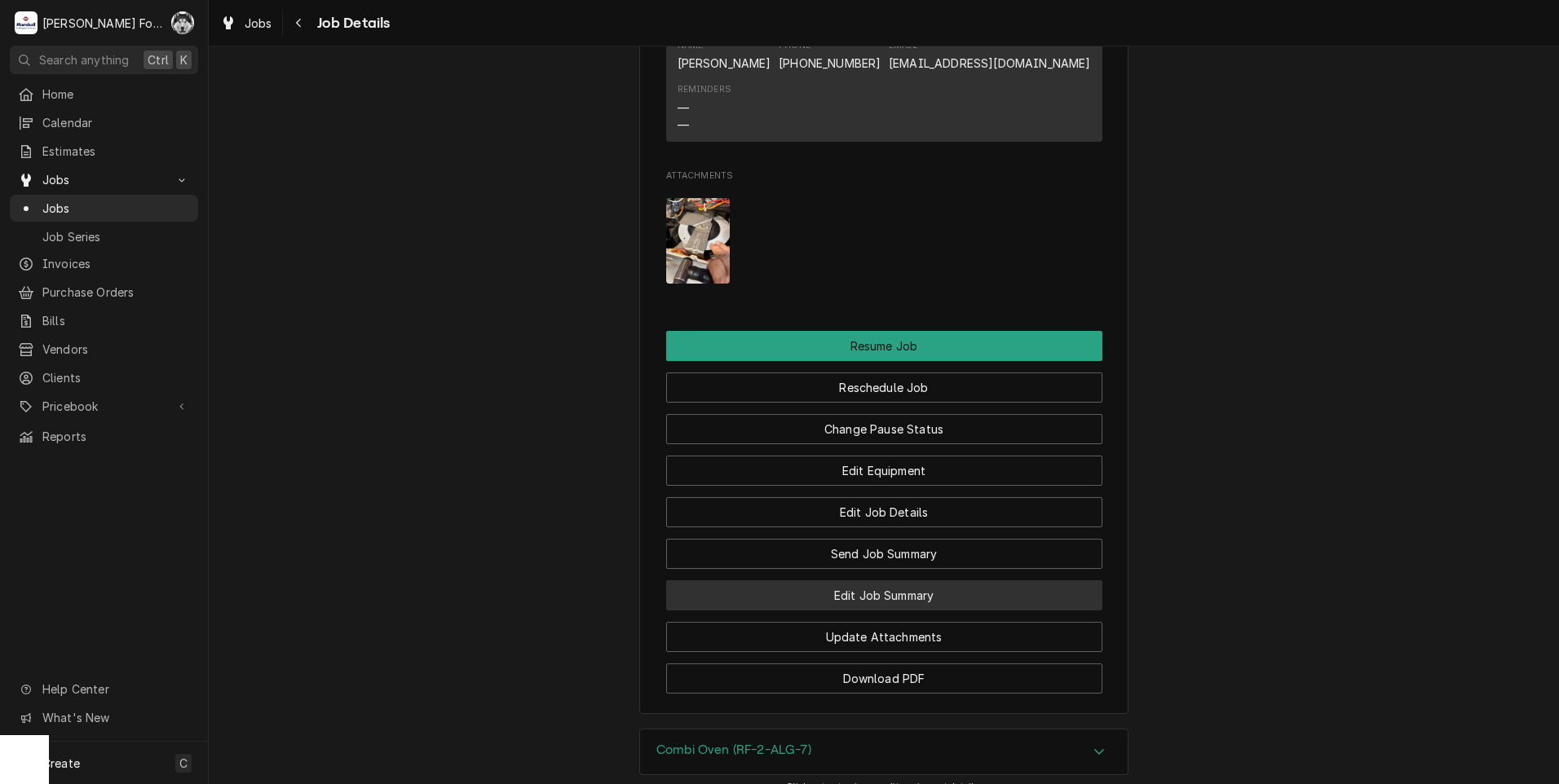
click at [847, 611] on button "Edit Job Summary" at bounding box center [884, 595] width 437 height 30
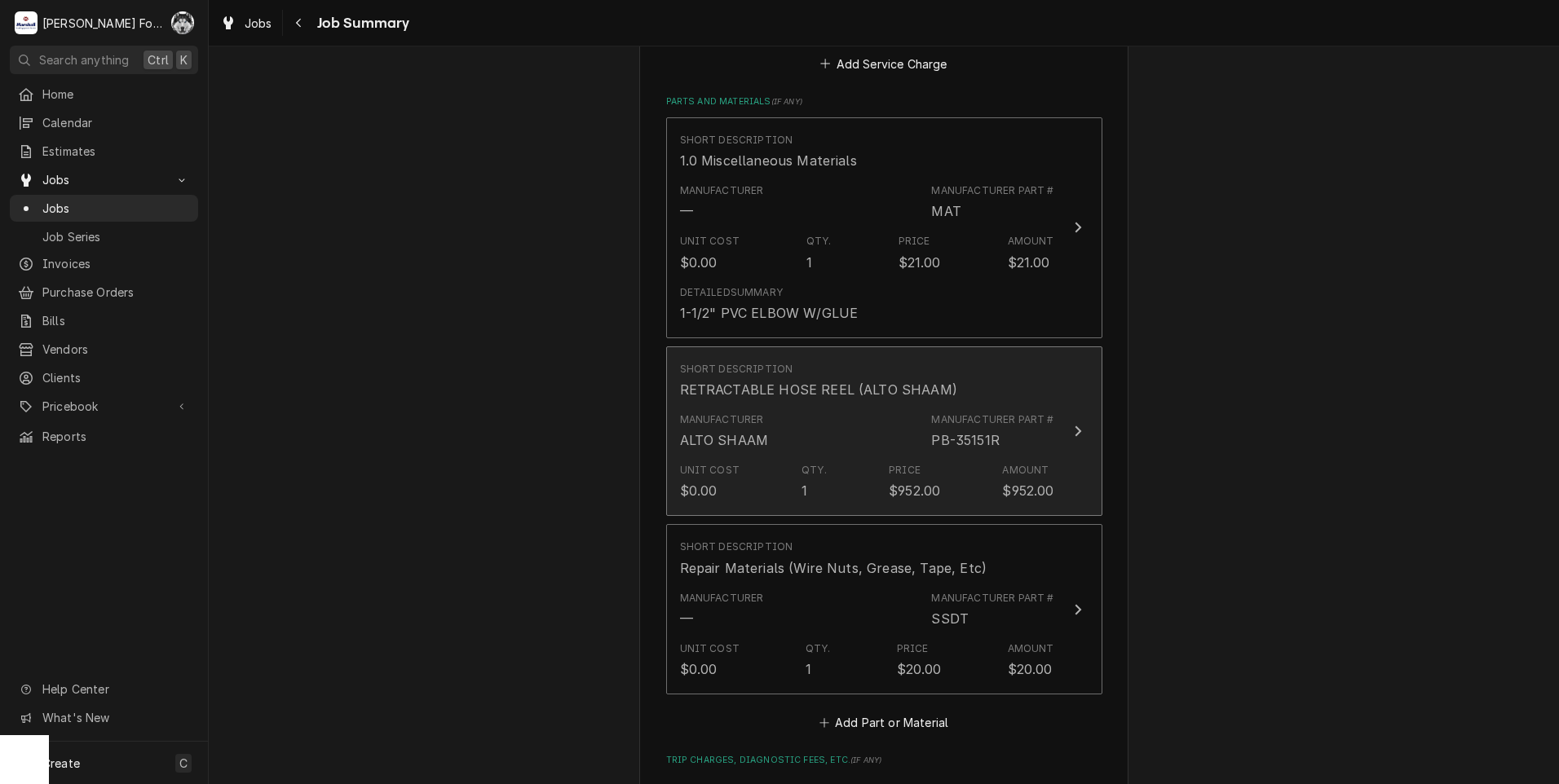
scroll to position [1359, 0]
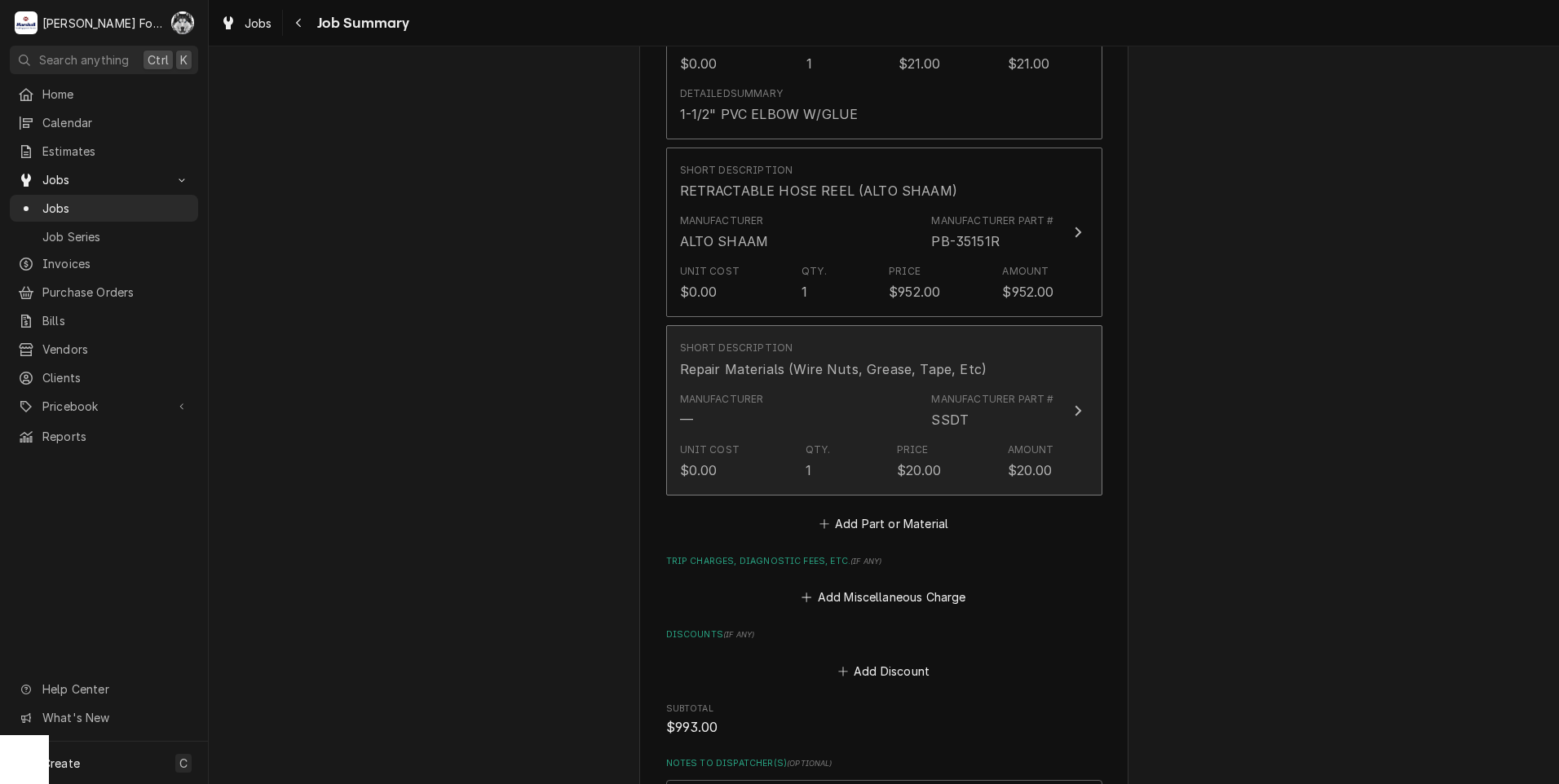
click at [860, 393] on div "Manufacturer — Manufacturer Part # SSDT" at bounding box center [868, 411] width 374 height 51
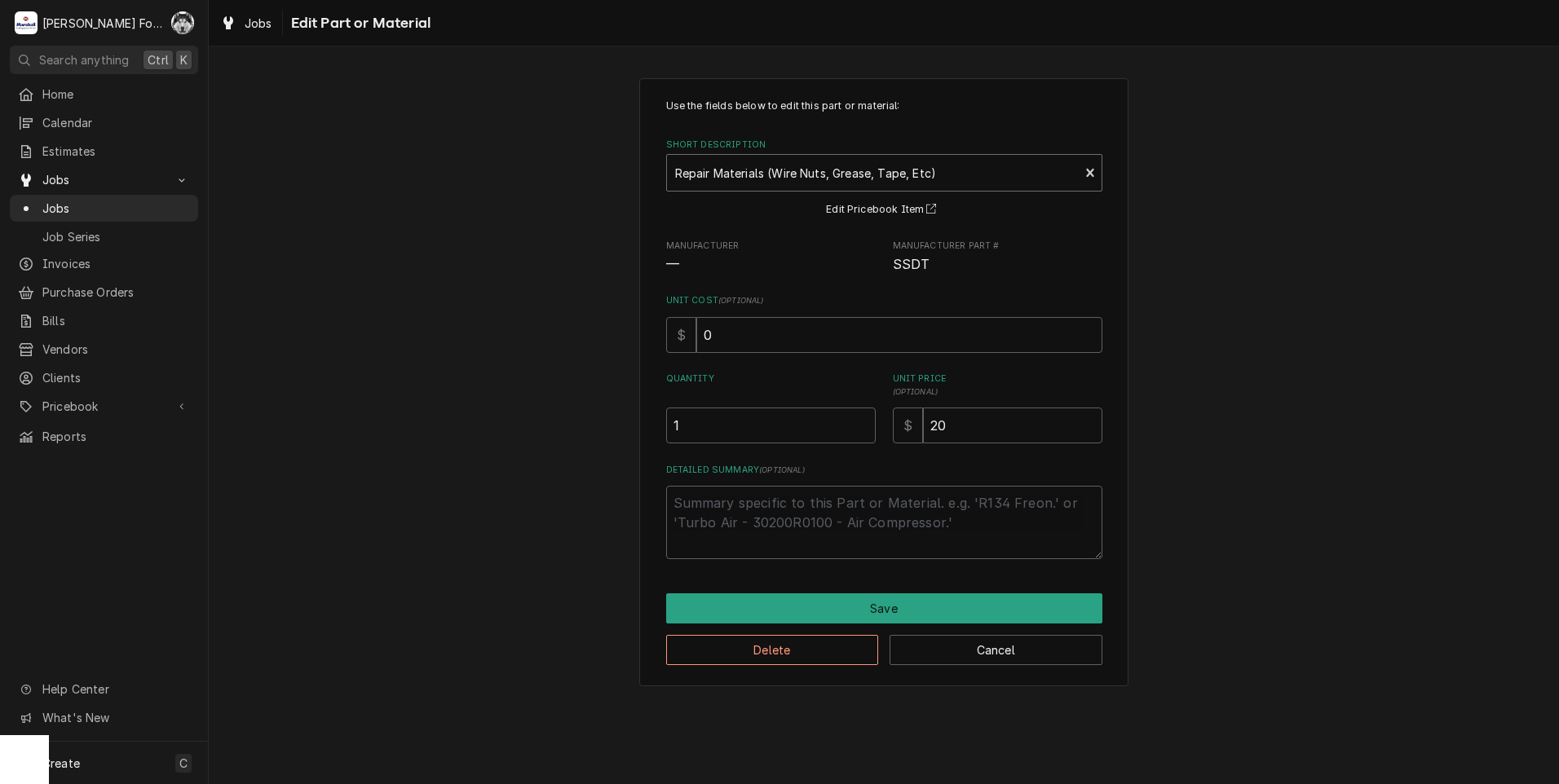
type textarea "x"
click at [771, 178] on div "Short Description" at bounding box center [874, 173] width 397 height 29
type input "PB-29664"
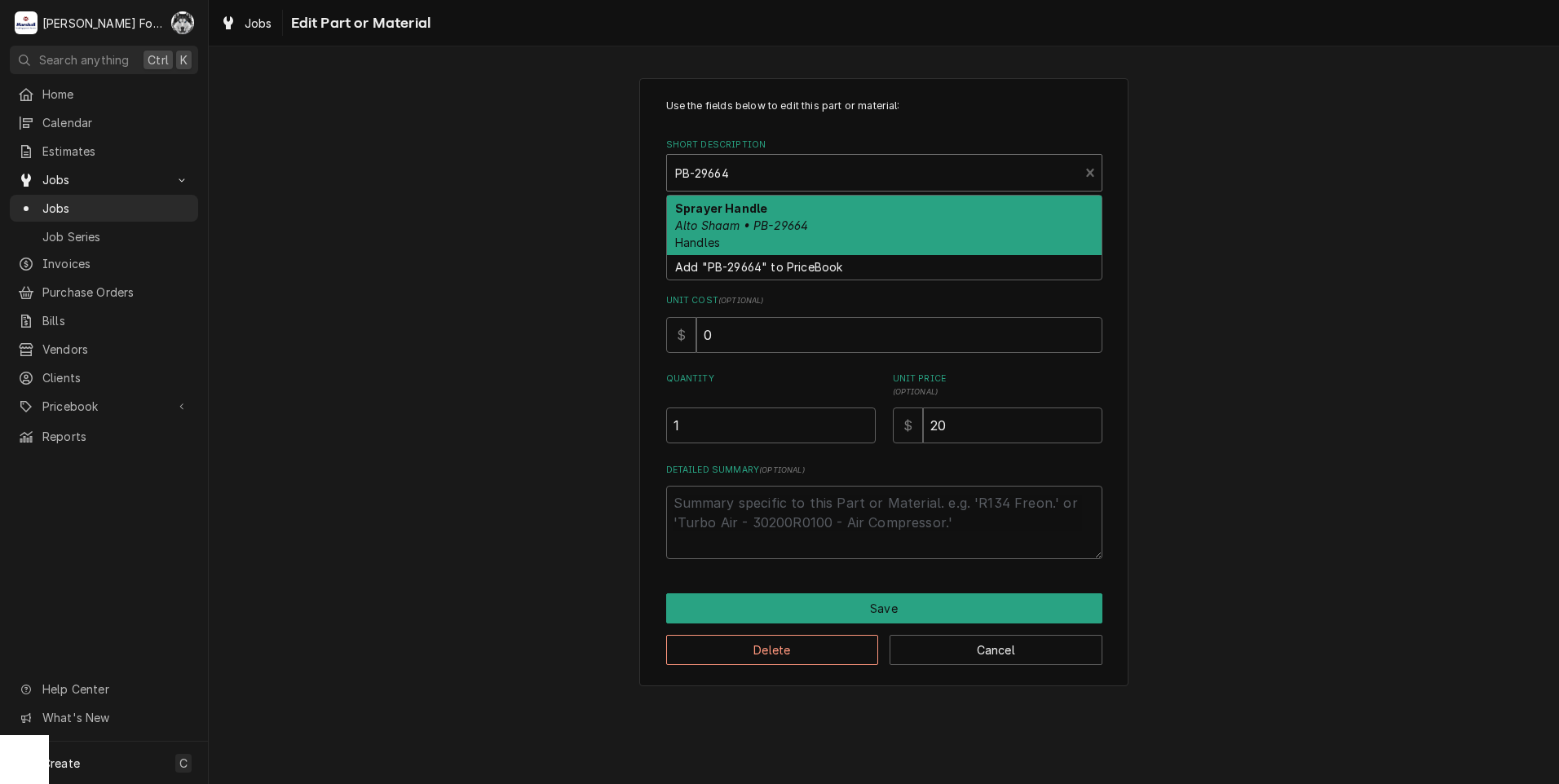
click at [721, 227] on em "Alto Shaam • PB-29664" at bounding box center [742, 225] width 133 height 14
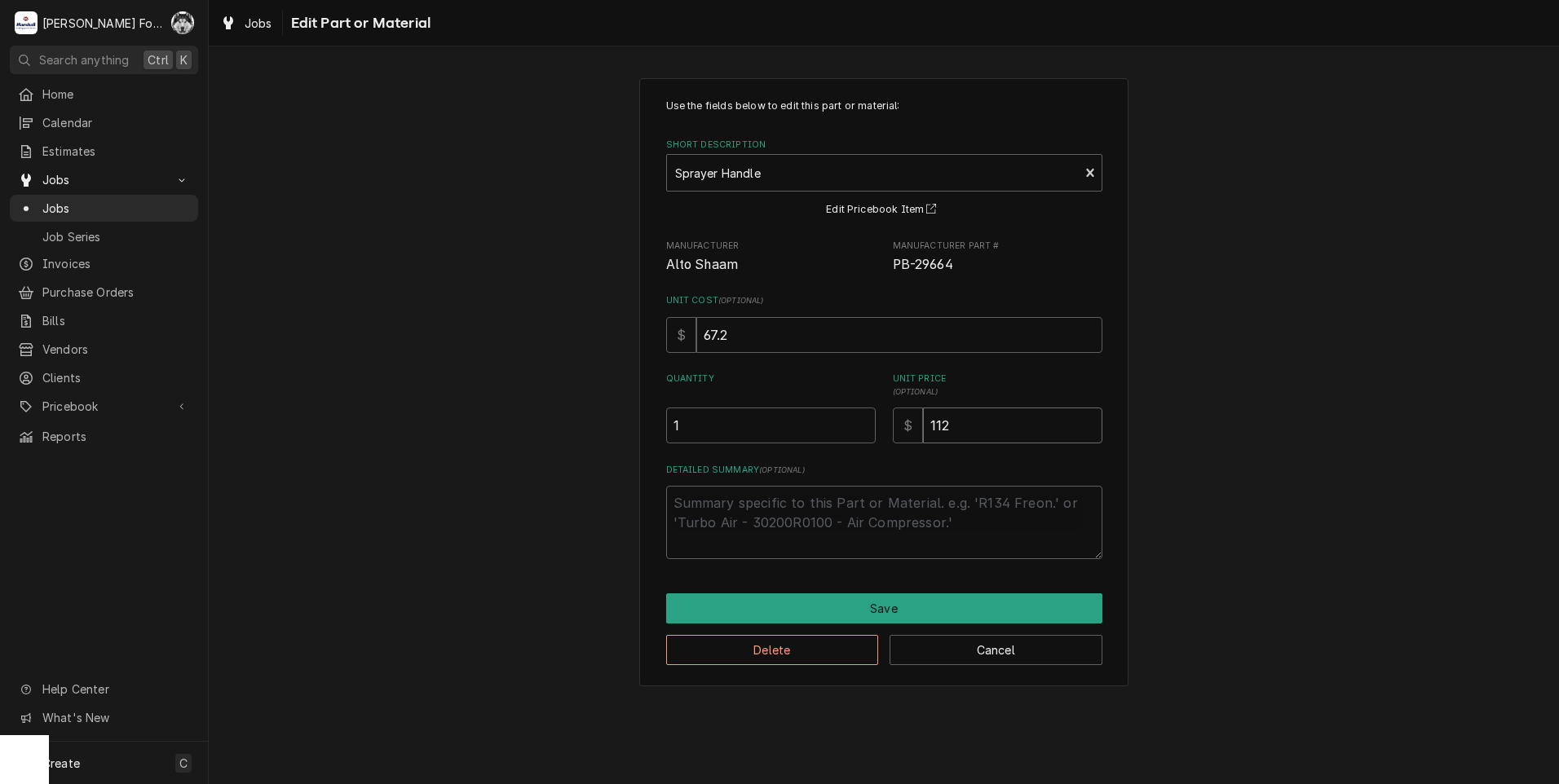
drag, startPoint x: 964, startPoint y: 427, endPoint x: 764, endPoint y: 471, distance: 204.8
click at [764, 471] on div "Use the fields below to edit this part or material: Short Description Sprayer H…" at bounding box center [884, 329] width 437 height 461
type textarea "x"
type input "1"
type textarea "x"
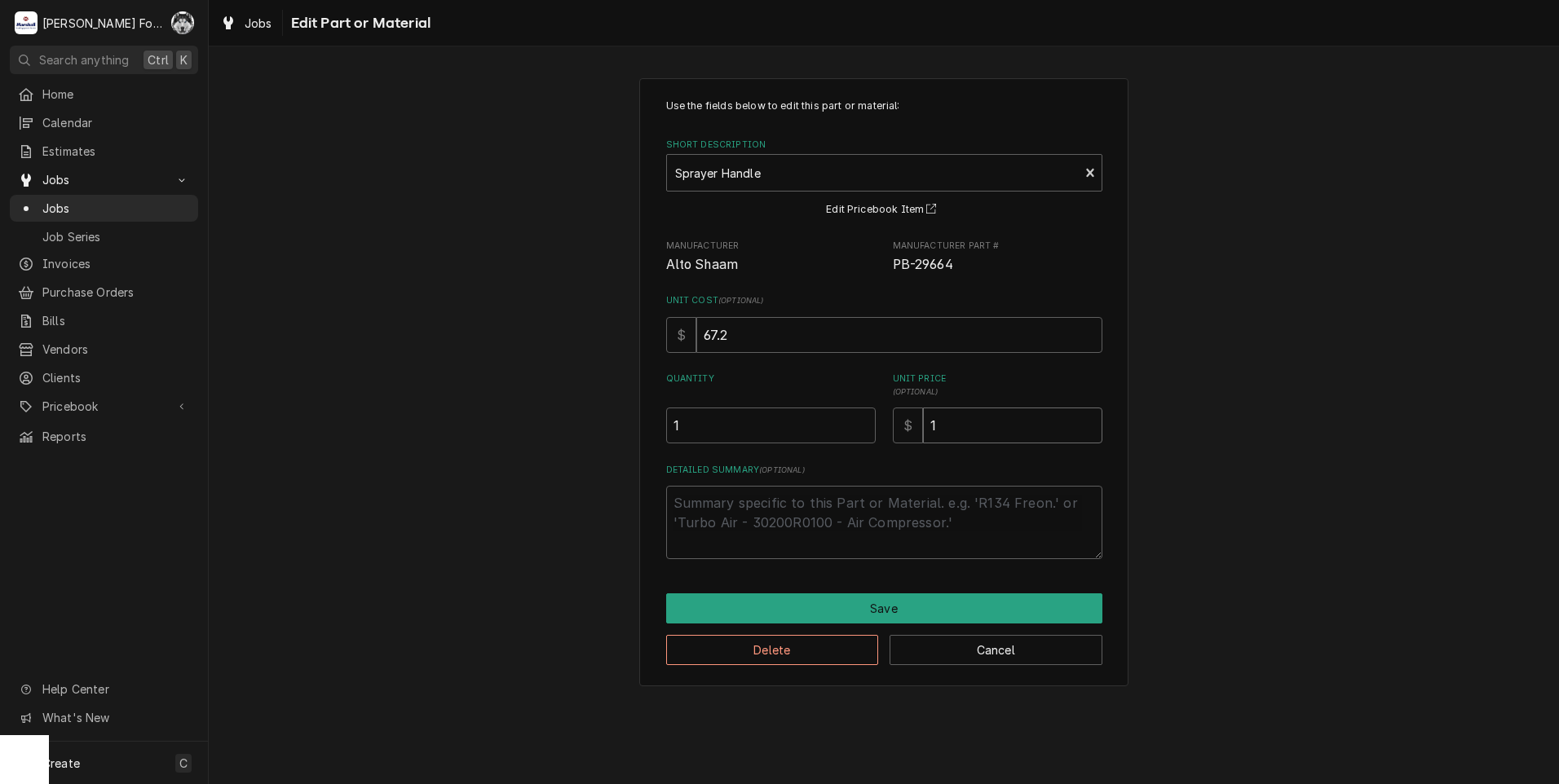
type input "16"
type textarea "x"
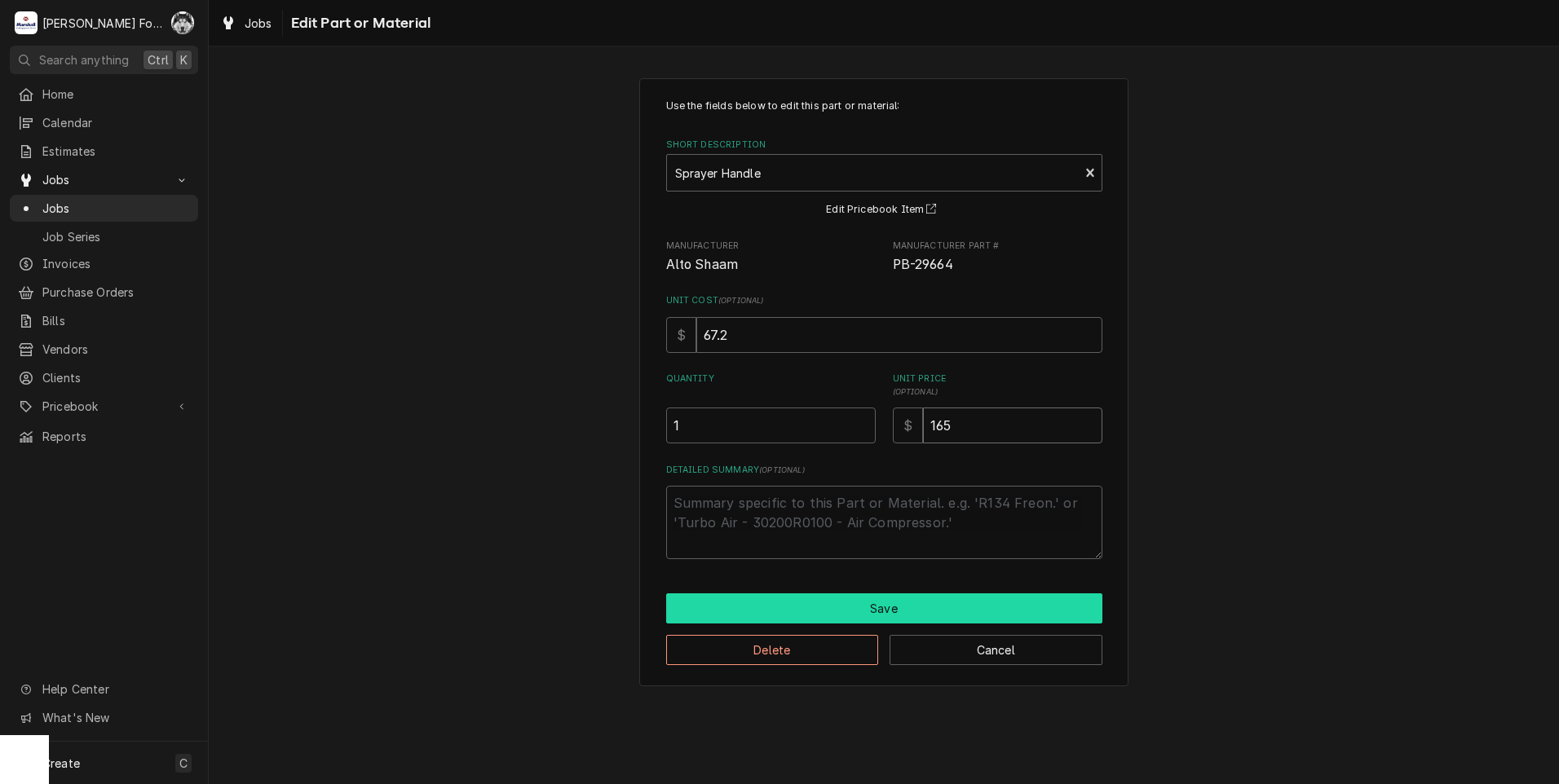
type input "165"
click at [895, 608] on button "Save" at bounding box center [884, 608] width 437 height 30
type textarea "x"
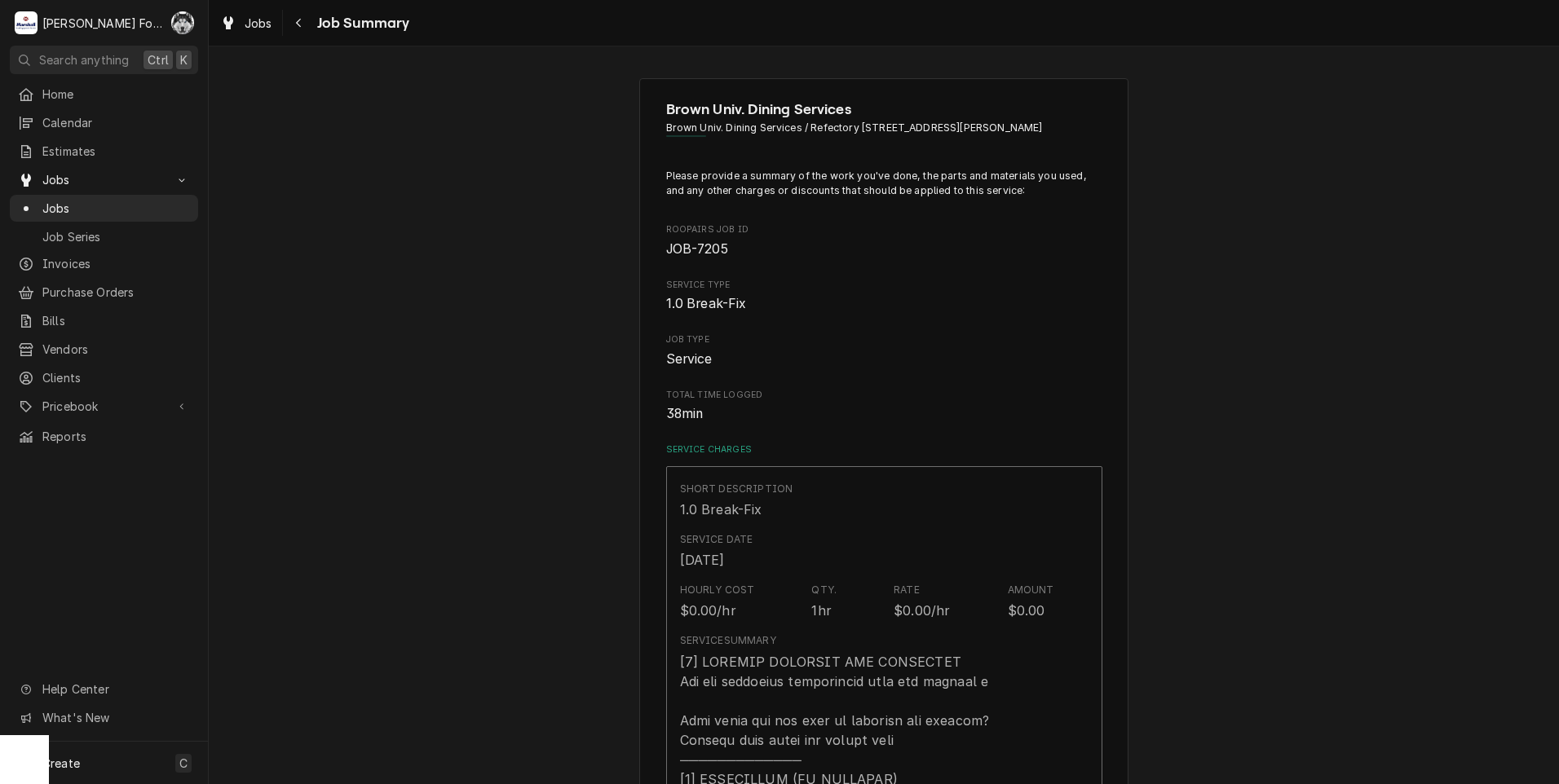
scroll to position [1359, 0]
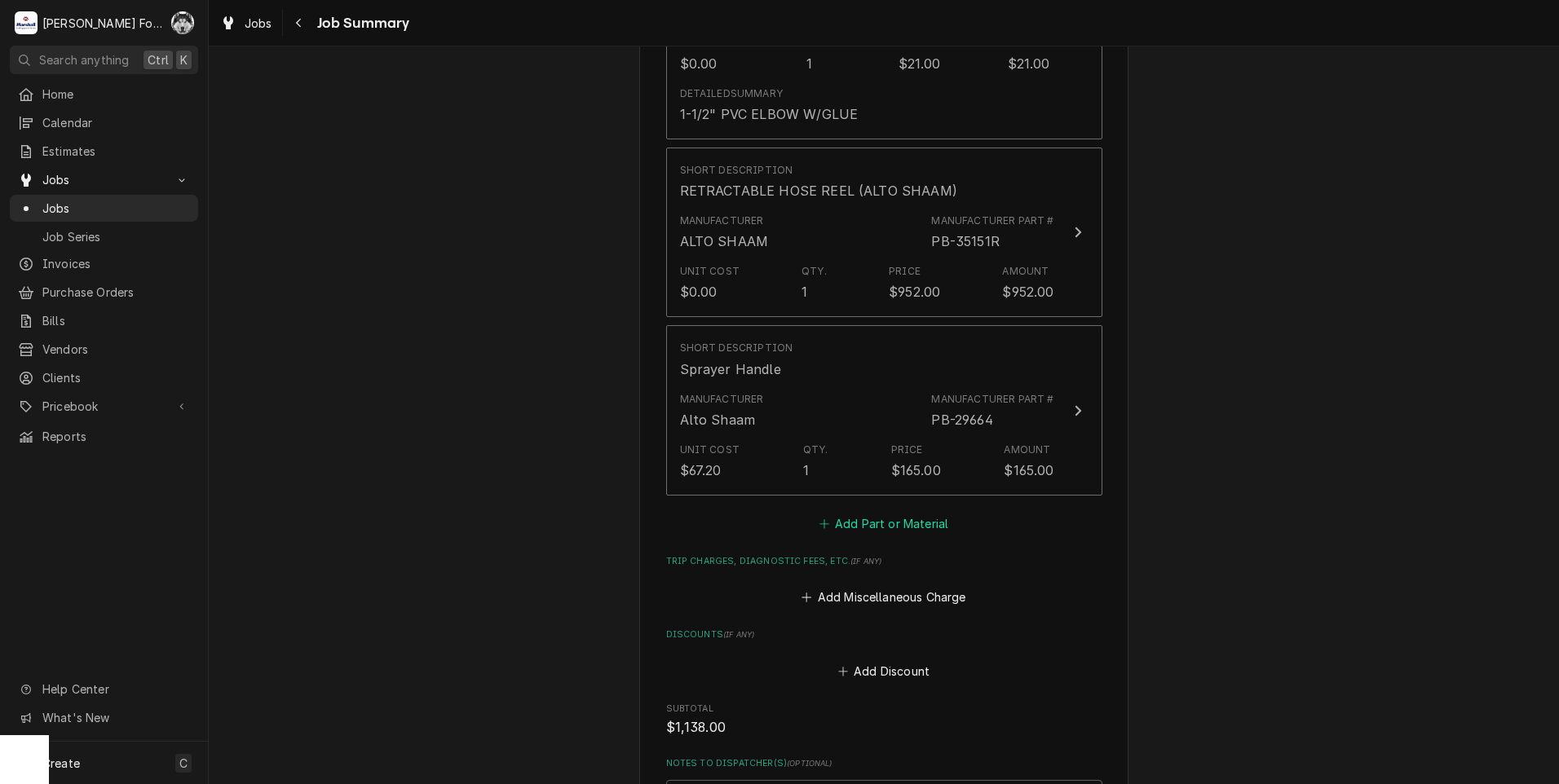
click at [897, 512] on button "Add Part or Material" at bounding box center [883, 523] width 134 height 23
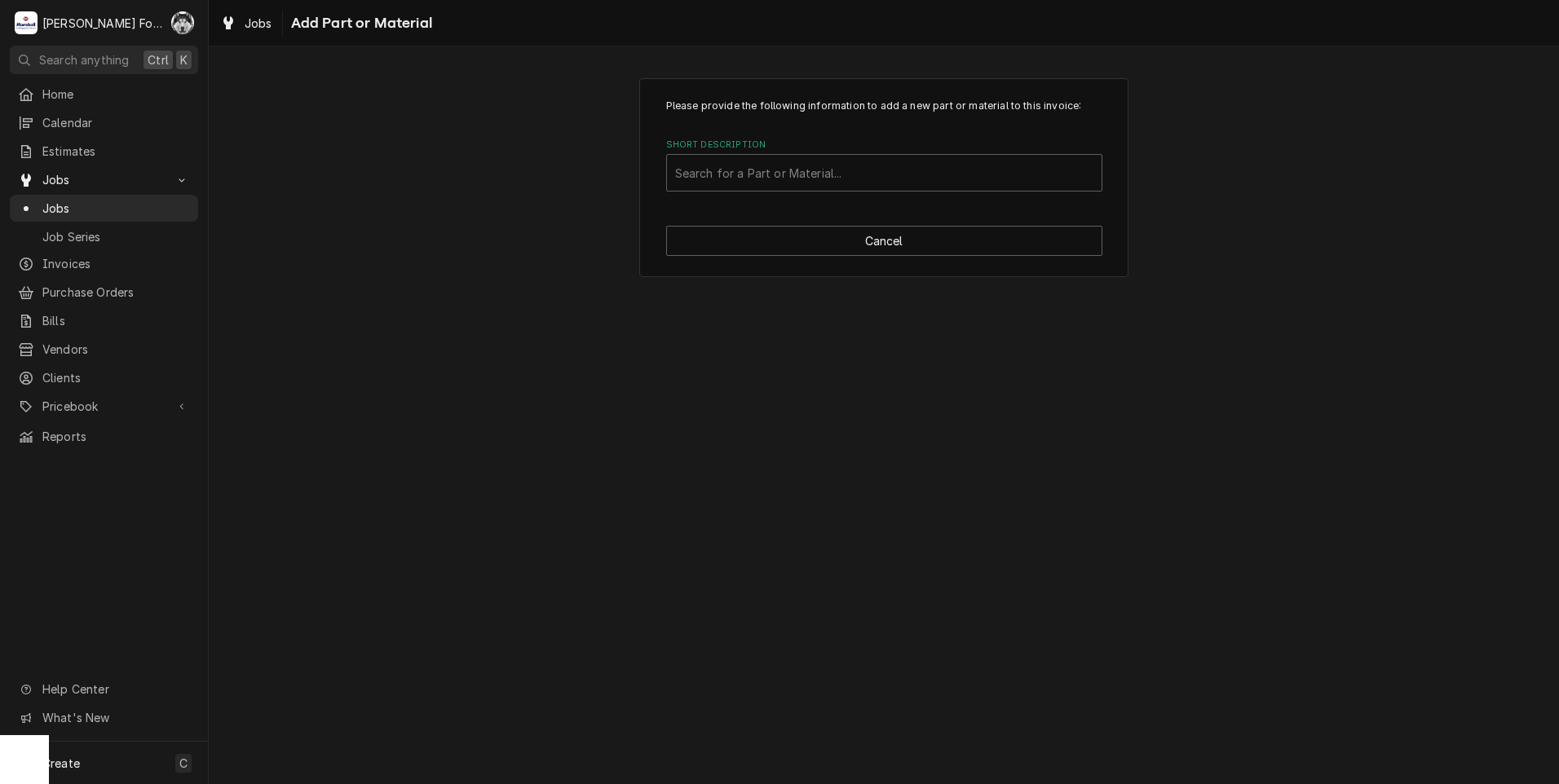
click at [878, 142] on label "Short Description" at bounding box center [884, 145] width 437 height 13
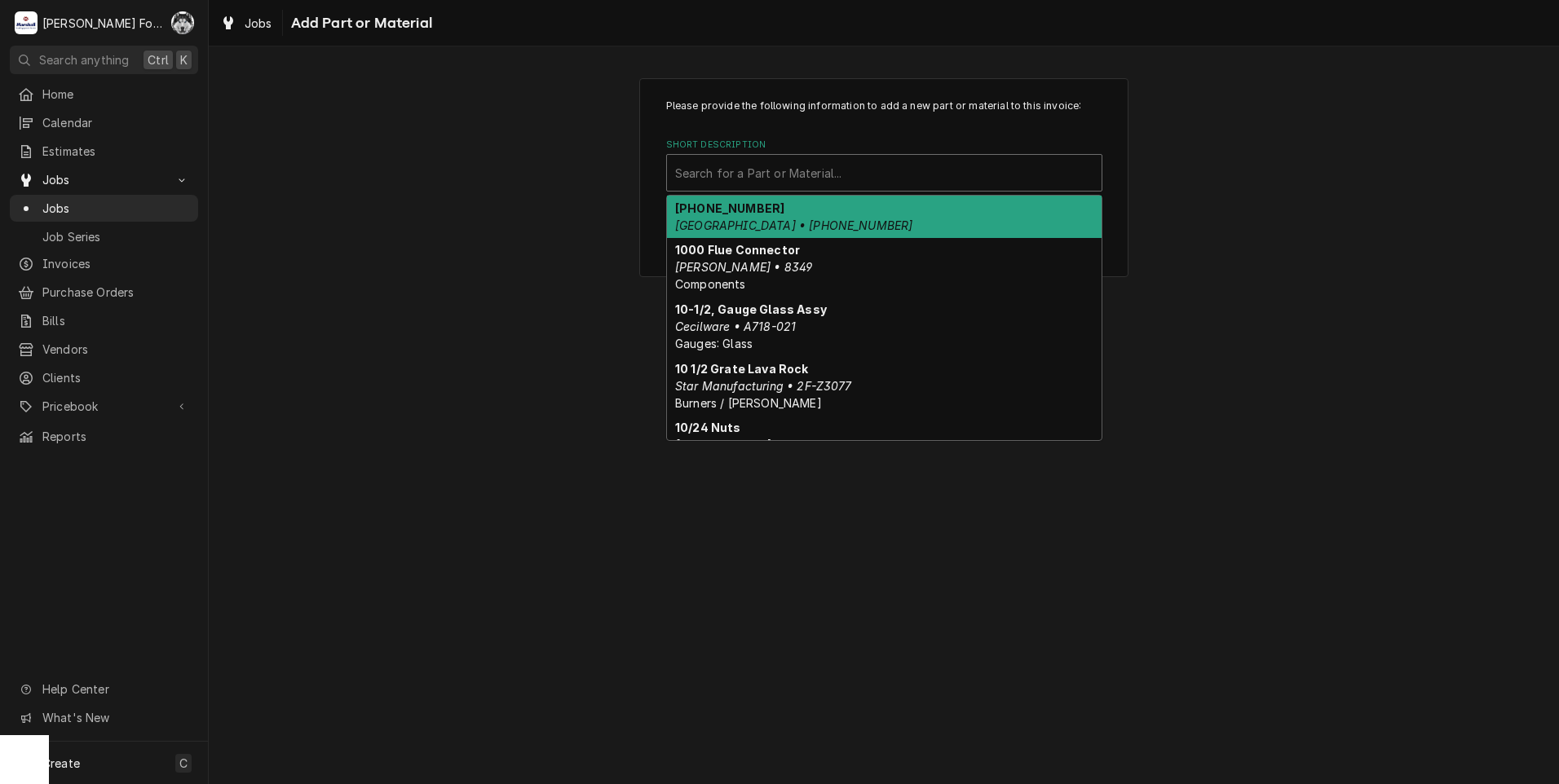
click at [878, 168] on div "Short Description" at bounding box center [884, 173] width 418 height 29
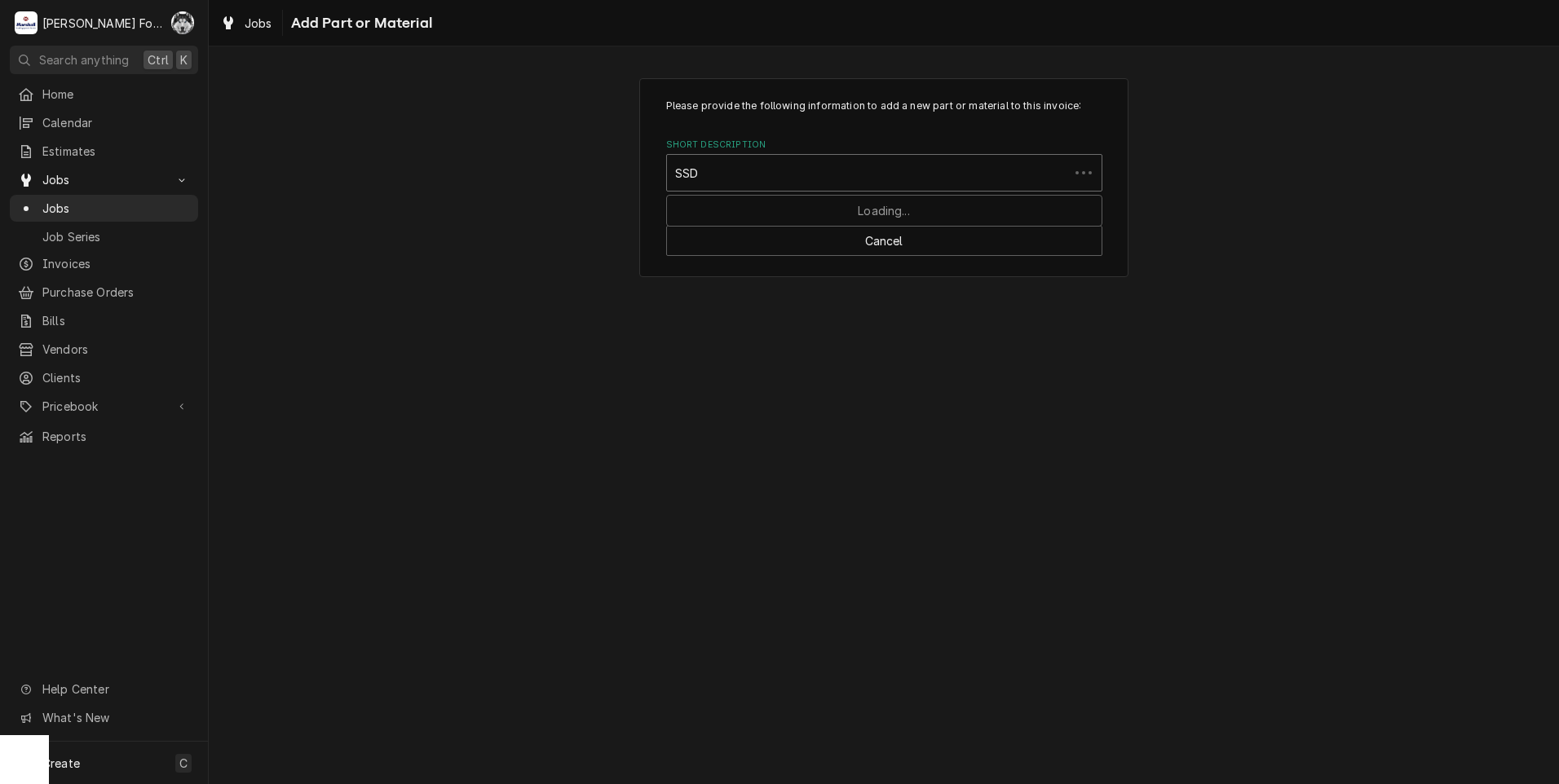
type input "SSDT"
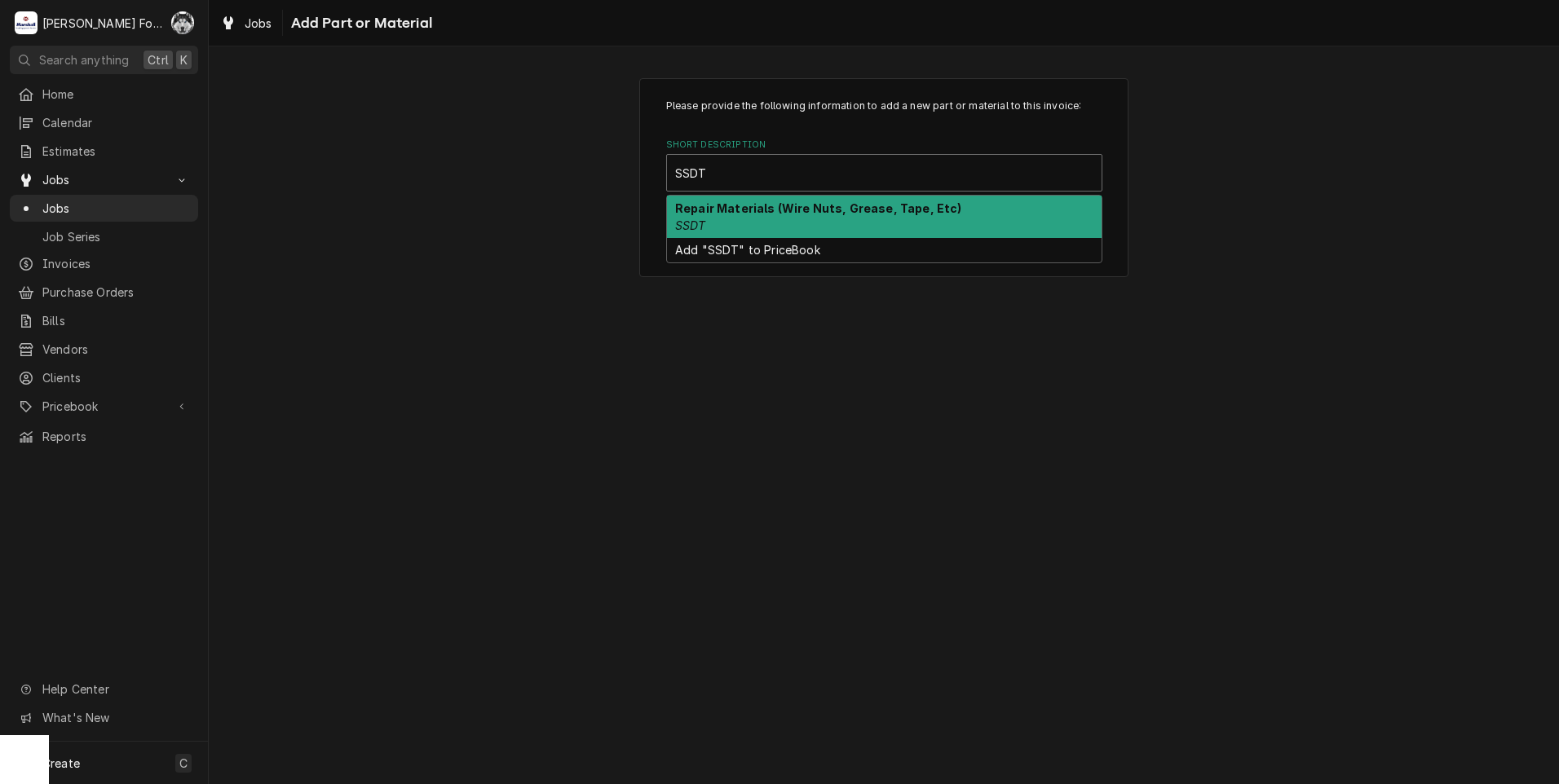
click at [830, 232] on div "Repair Materials (Wire Nuts, Grease, Tape, Etc) SSDT" at bounding box center [884, 216] width 435 height 42
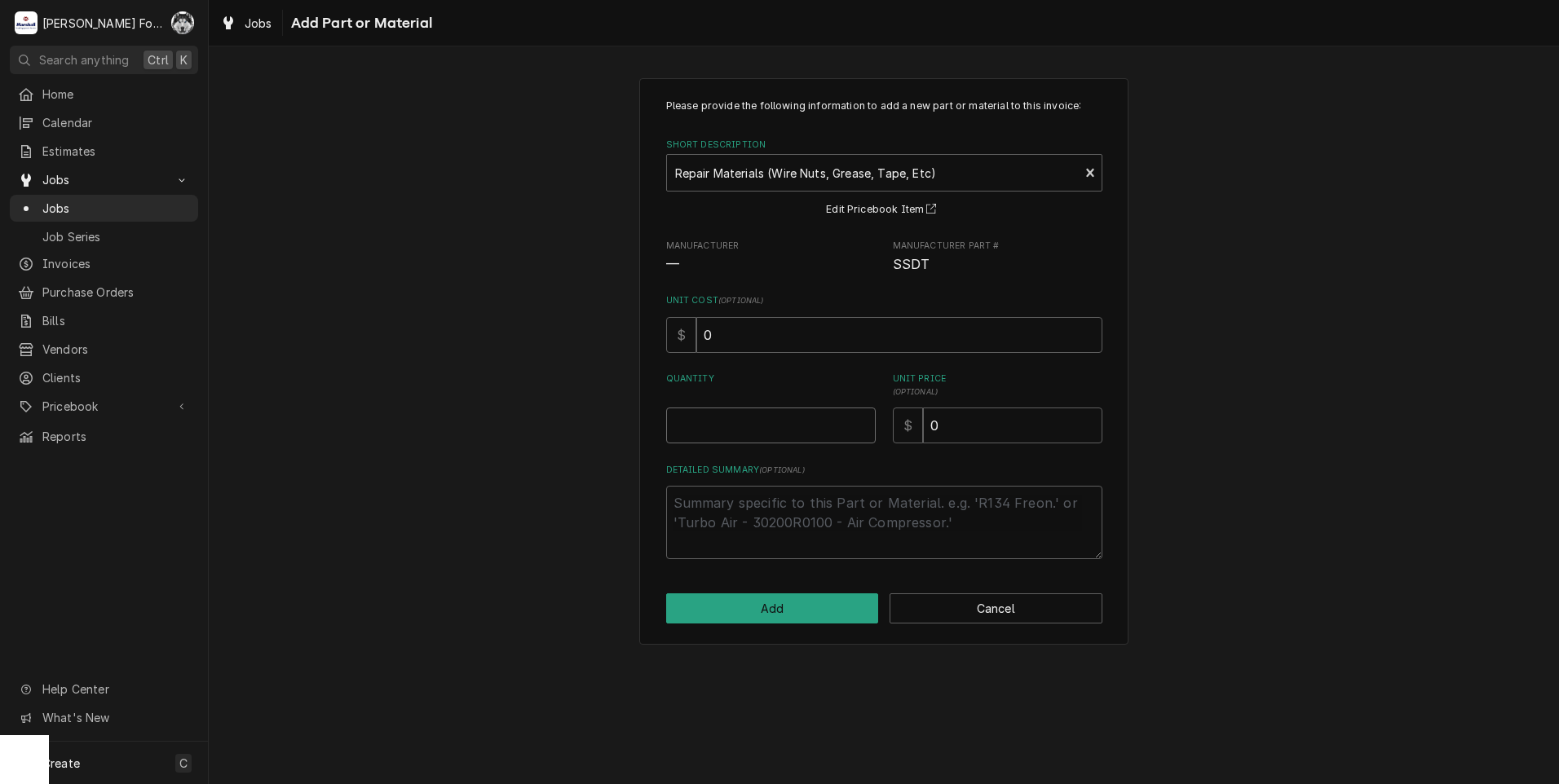
type textarea "x"
type input "0.5"
click at [857, 418] on input "0.5" at bounding box center [771, 425] width 210 height 36
type textarea "x"
type input "1"
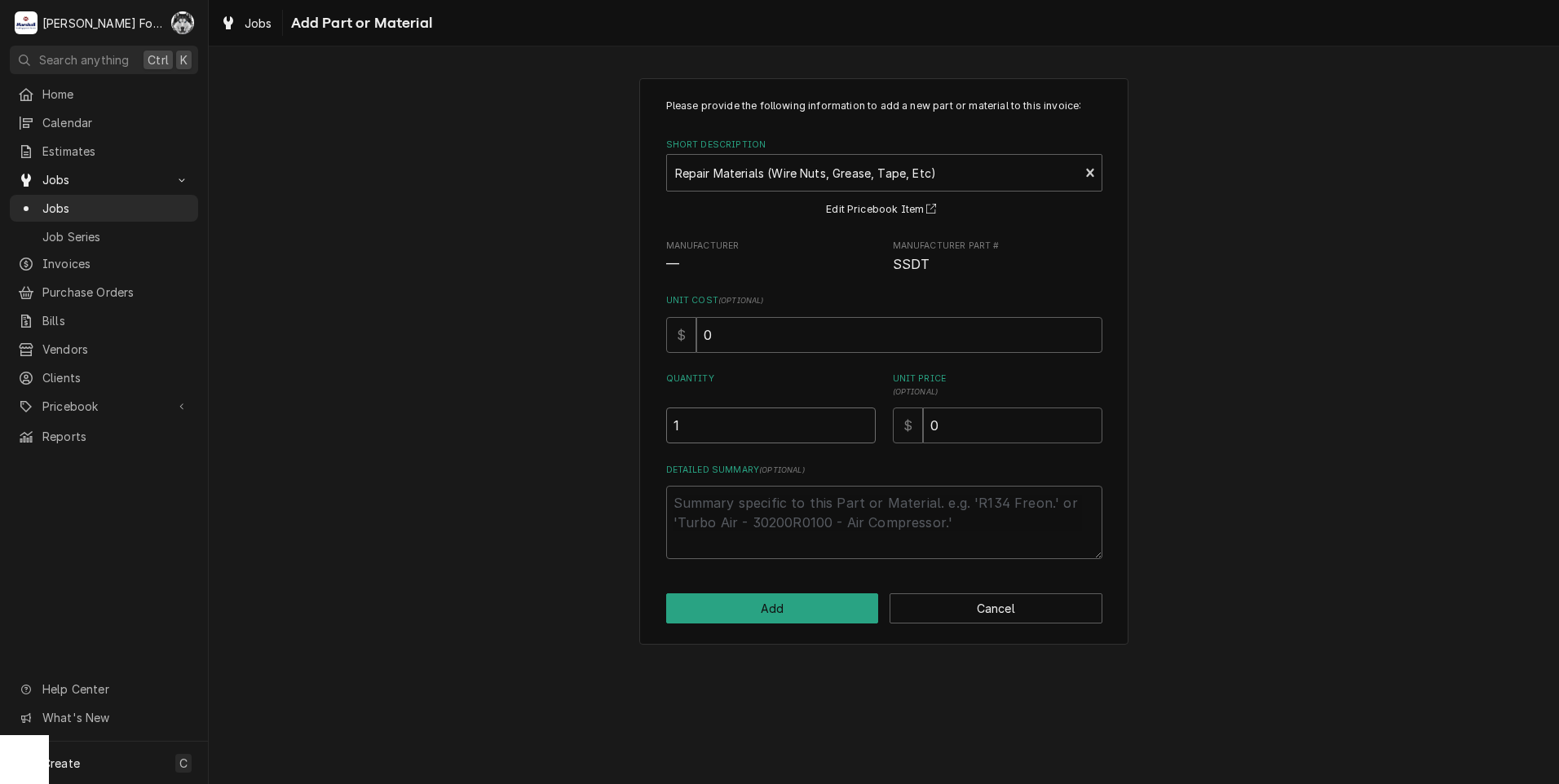
click at [860, 418] on input "1" at bounding box center [771, 425] width 210 height 36
drag, startPoint x: 985, startPoint y: 430, endPoint x: 877, endPoint y: 437, distance: 108.2
click at [896, 438] on div "$ 0" at bounding box center [998, 425] width 210 height 36
type textarea "x"
type input "2"
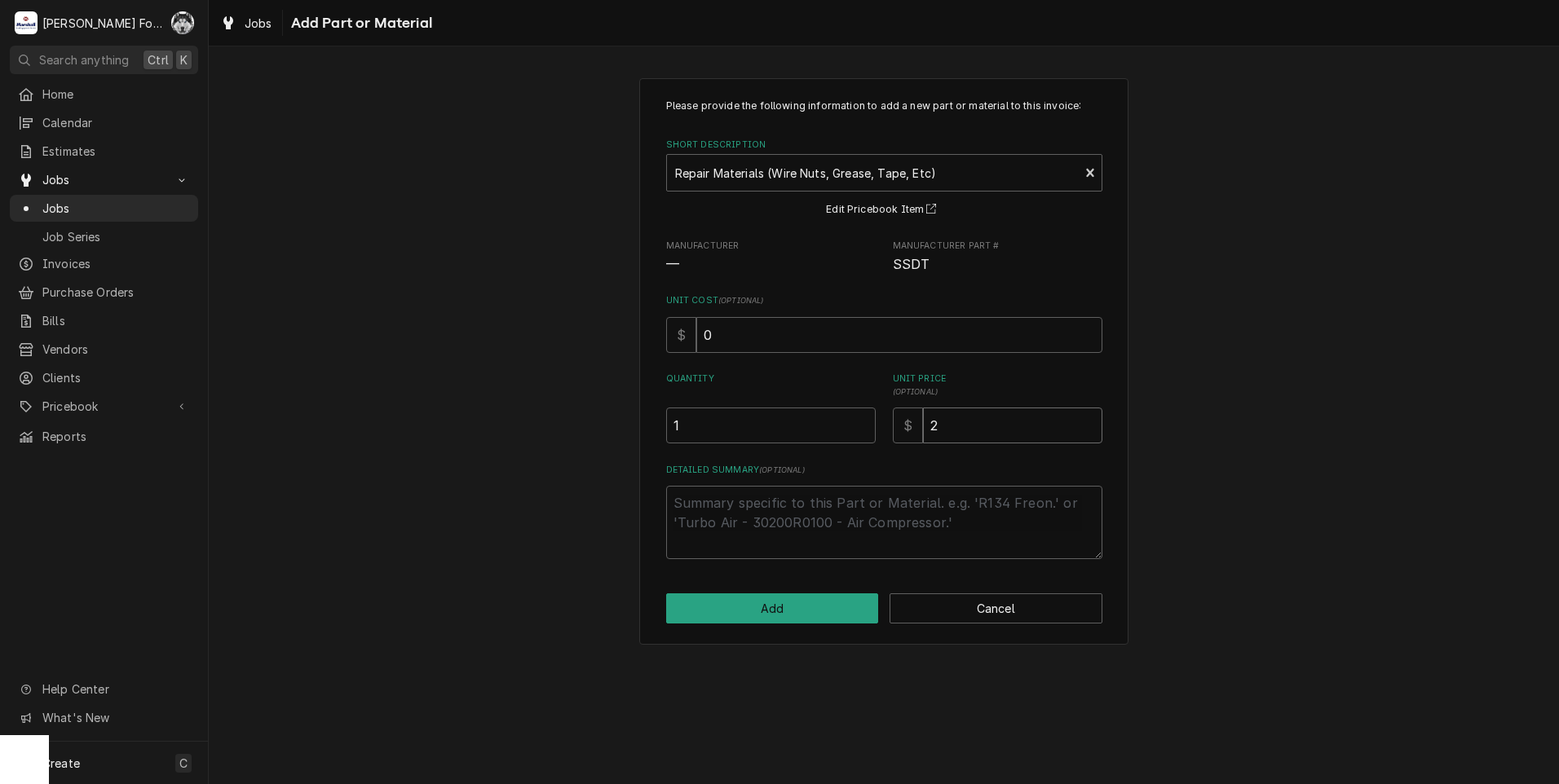
type textarea "x"
type input "20"
click at [753, 608] on button "Add" at bounding box center [772, 608] width 213 height 30
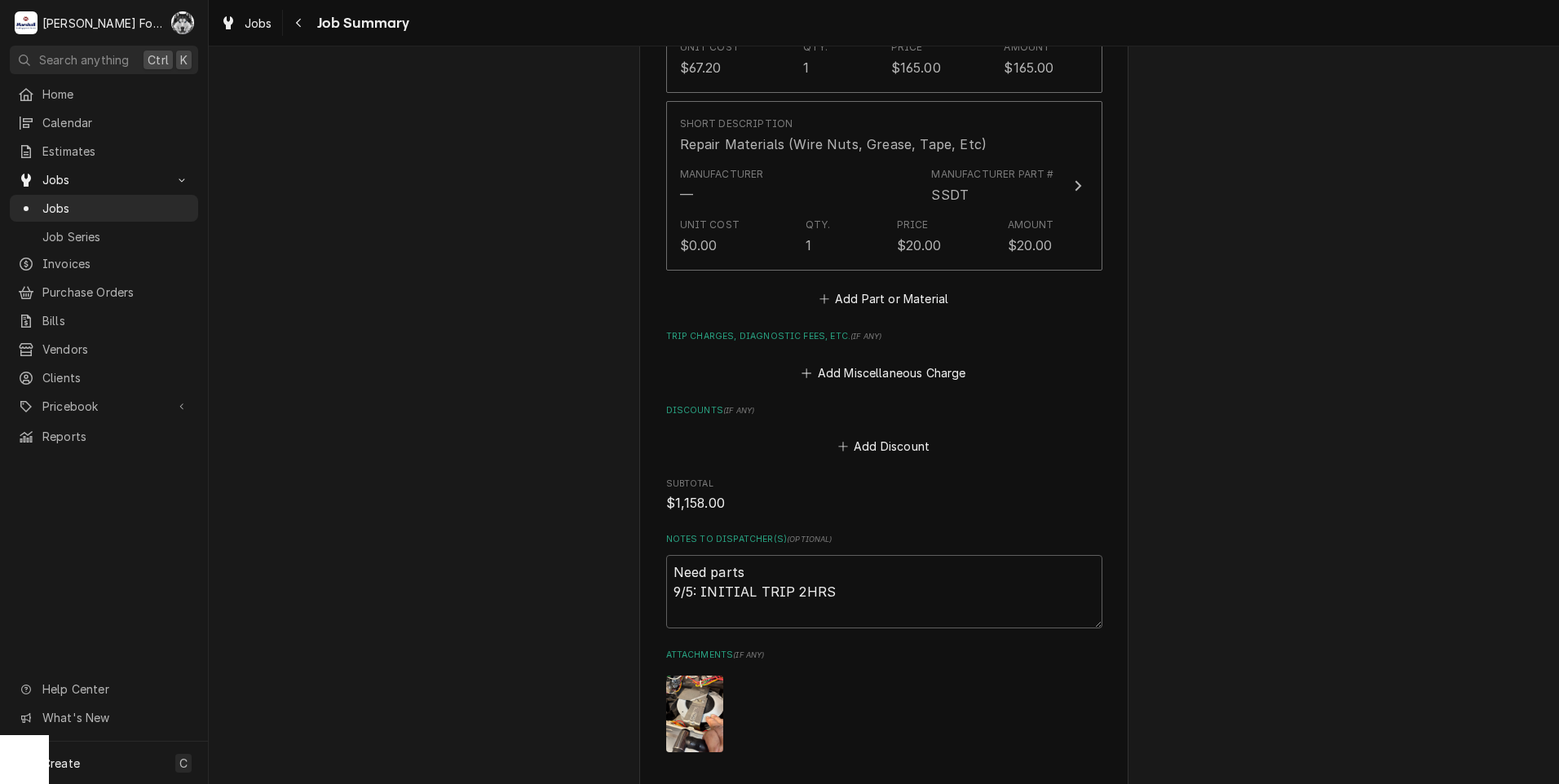
scroll to position [2012, 0]
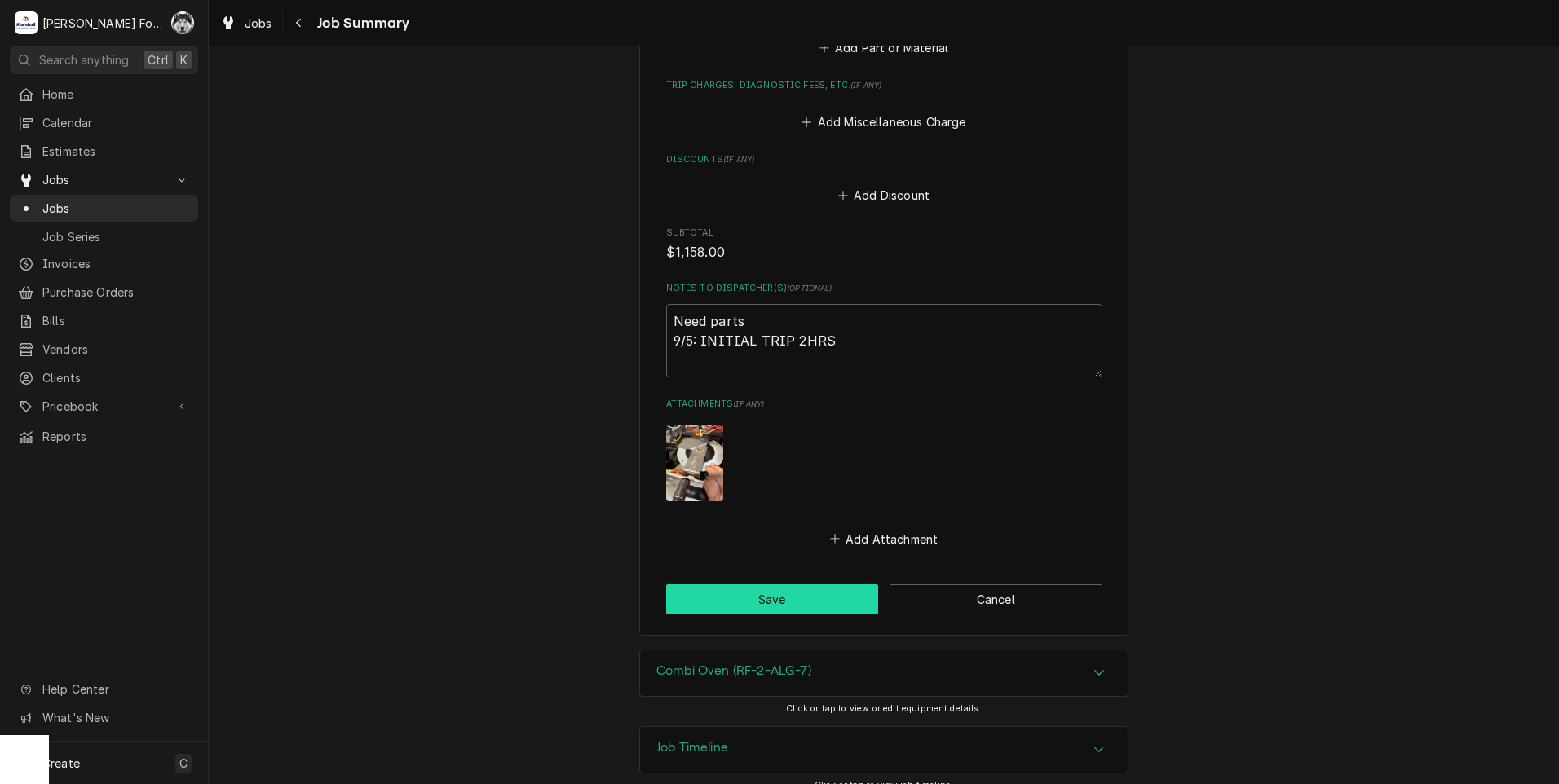
click at [764, 584] on button "Save" at bounding box center [772, 599] width 213 height 30
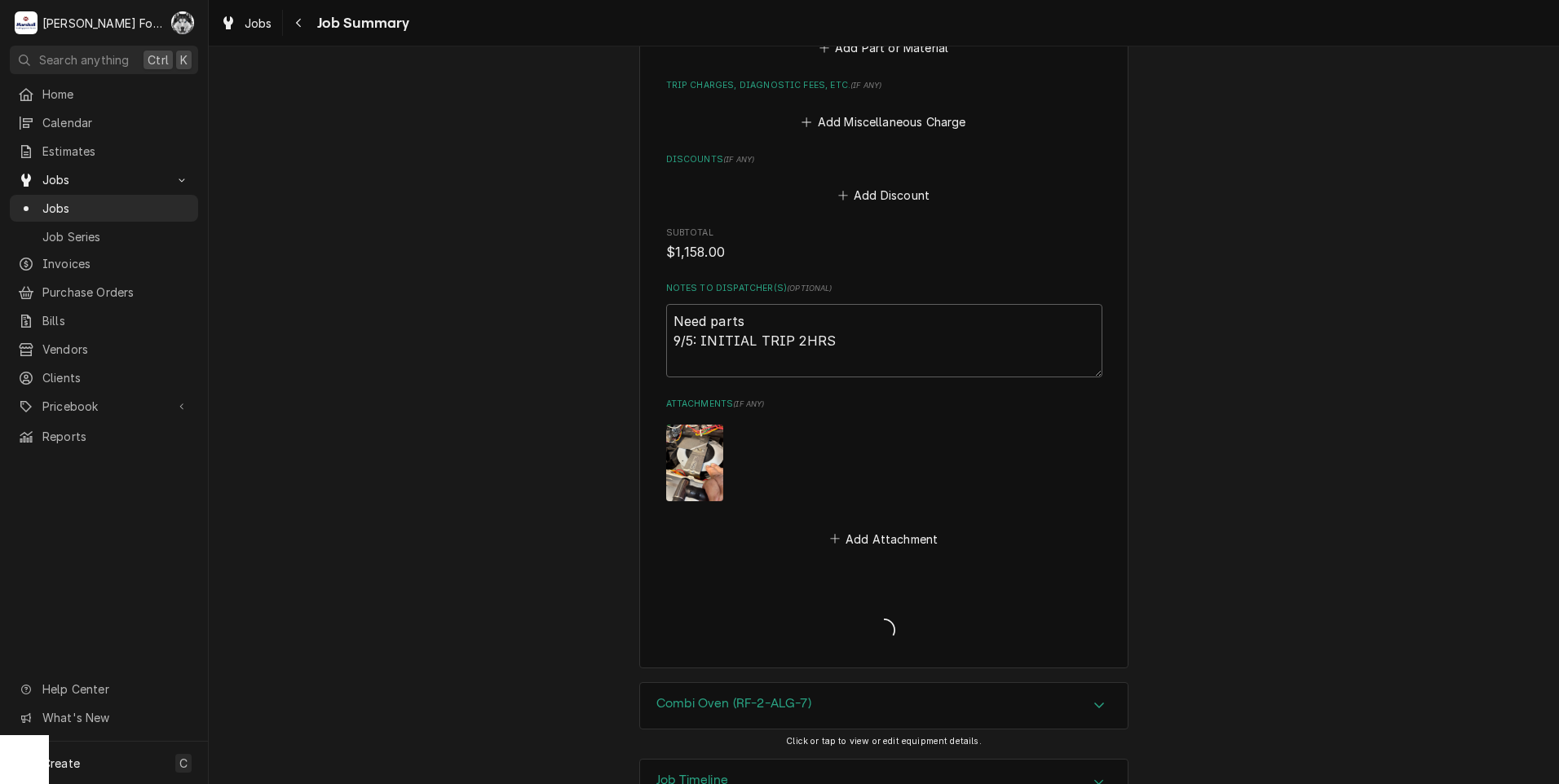
type textarea "x"
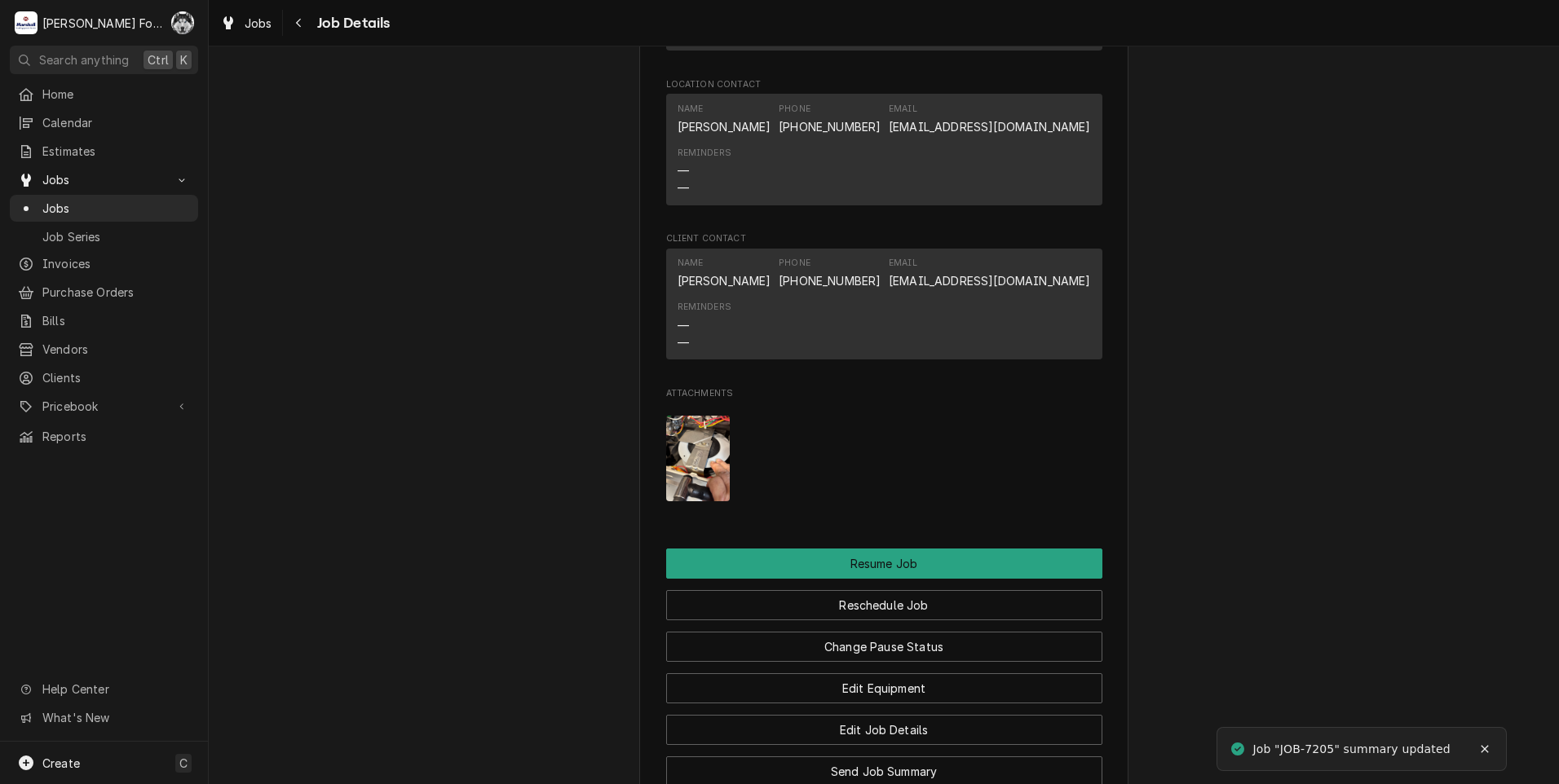
scroll to position [2446, 0]
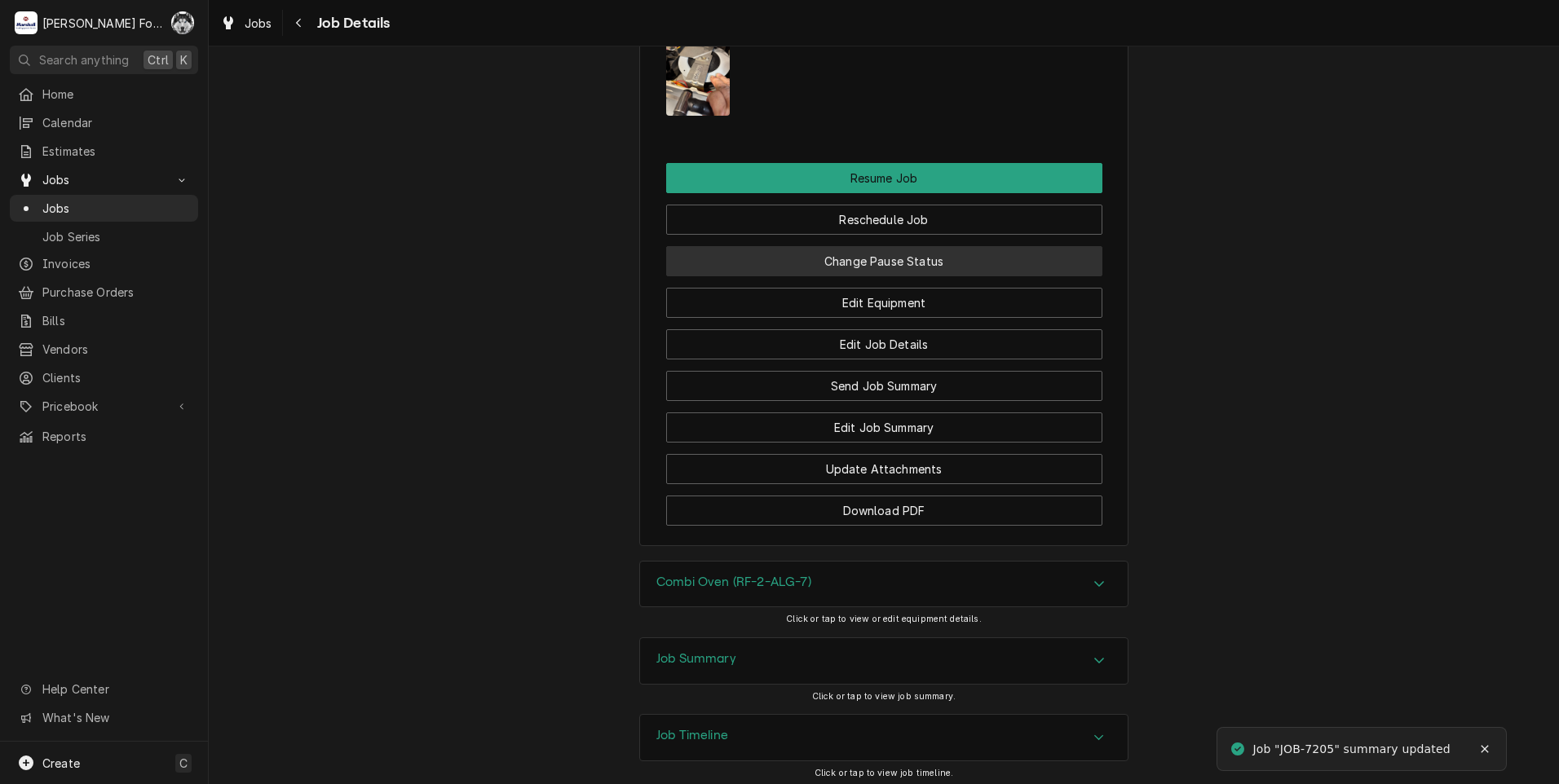
click at [871, 276] on button "Change Pause Status" at bounding box center [884, 261] width 437 height 30
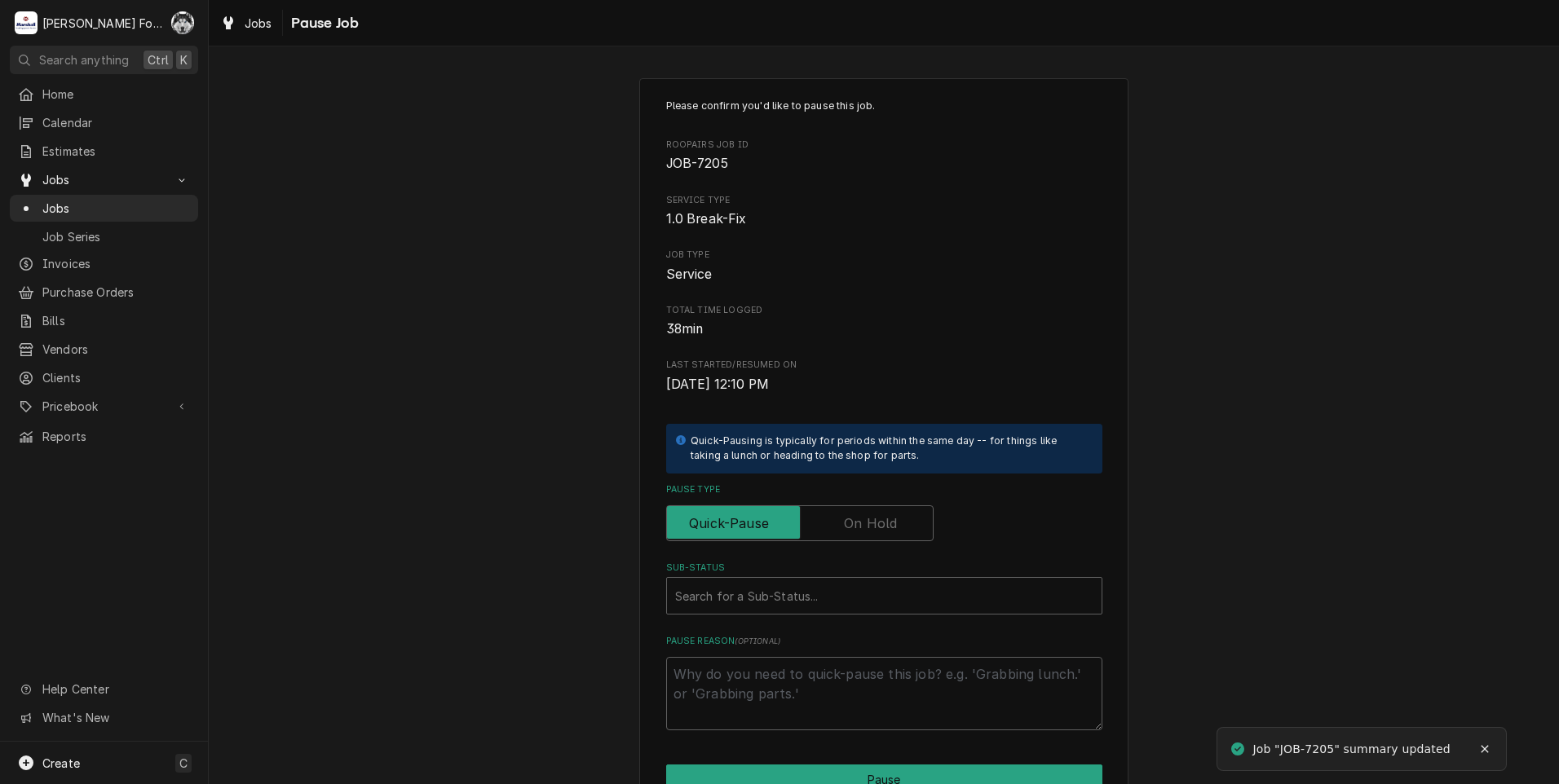
click at [856, 519] on label "Pause Type" at bounding box center [799, 523] width 267 height 36
click at [856, 519] on input "Pause Type" at bounding box center [800, 523] width 253 height 36
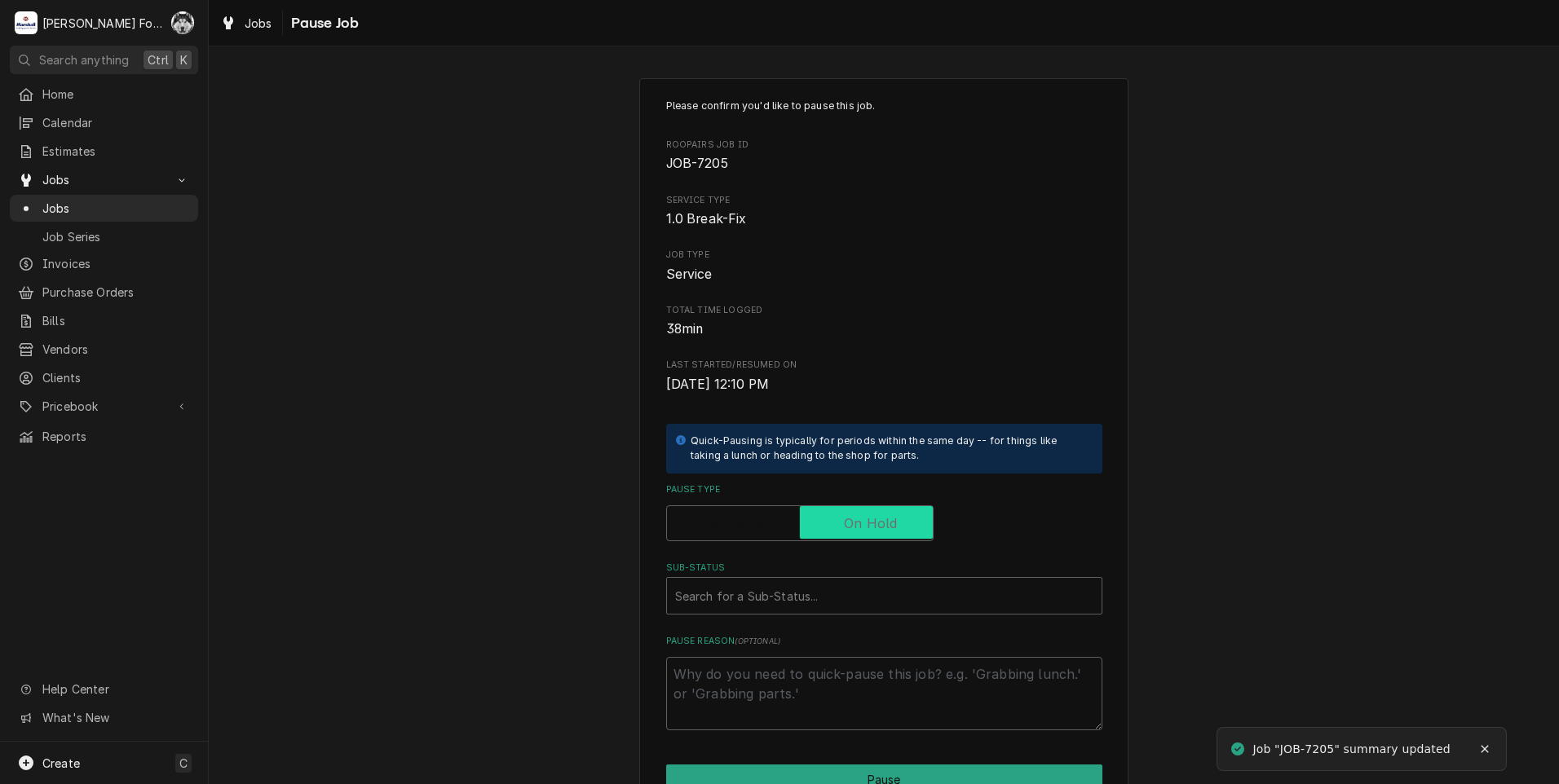
checkbox input "true"
click at [812, 607] on div "Sub-Status" at bounding box center [884, 596] width 418 height 29
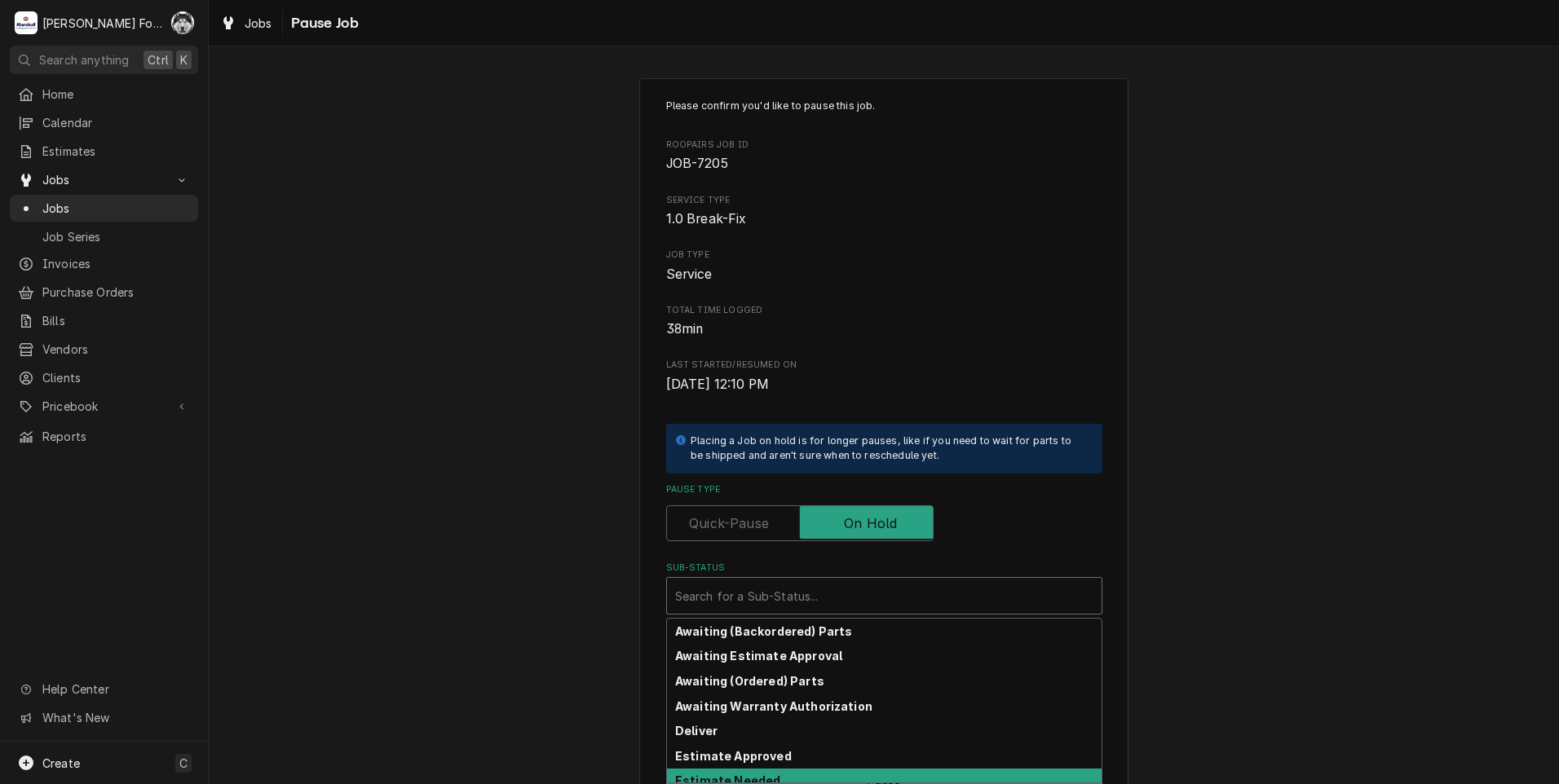
click at [780, 778] on div "Estimate Needed" at bounding box center [884, 781] width 435 height 25
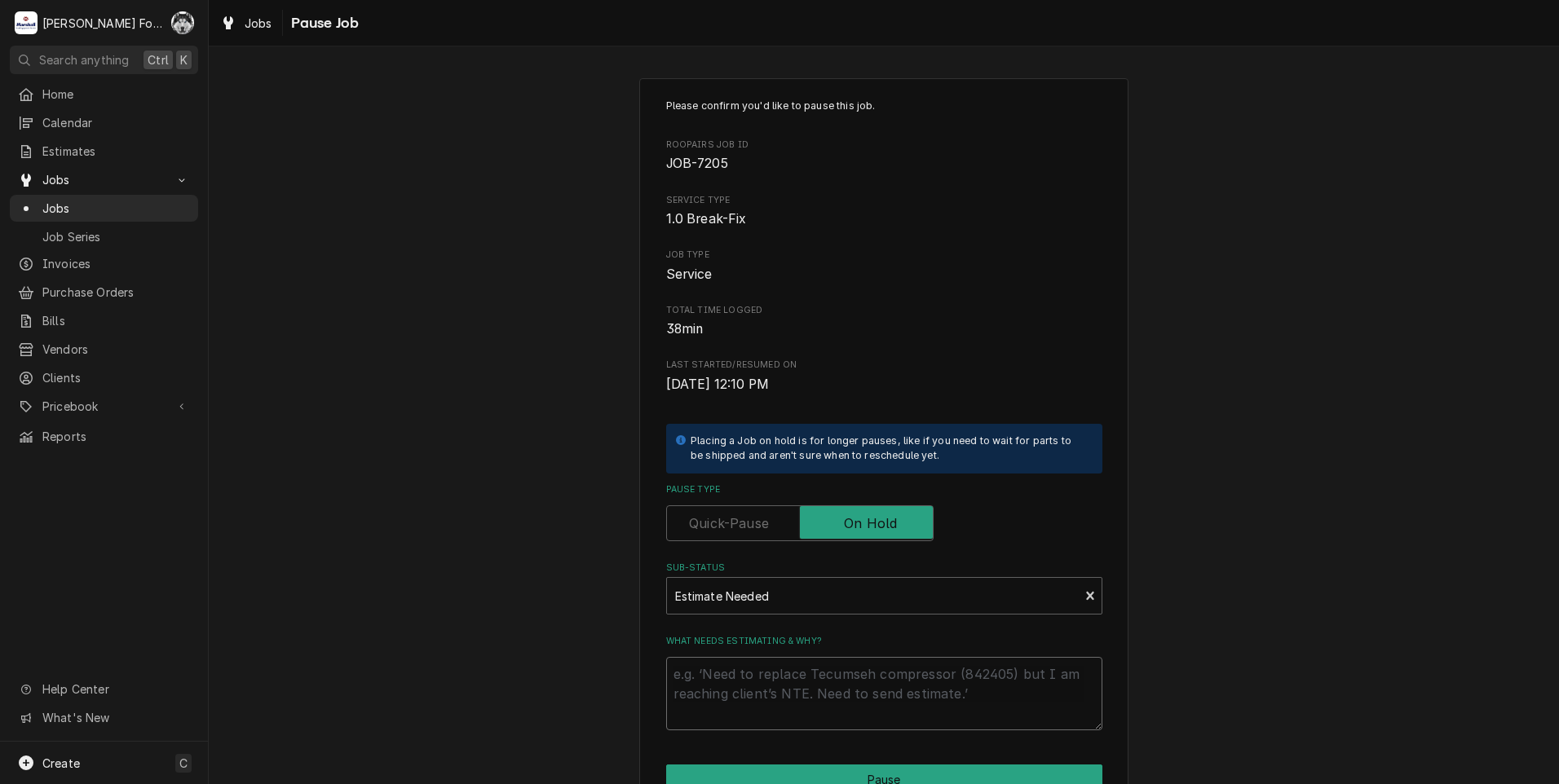
click at [788, 692] on textarea "What needs estimating & why?" at bounding box center [884, 693] width 437 height 73
type textarea "x"
type textarea "P"
type textarea "x"
type textarea "PA"
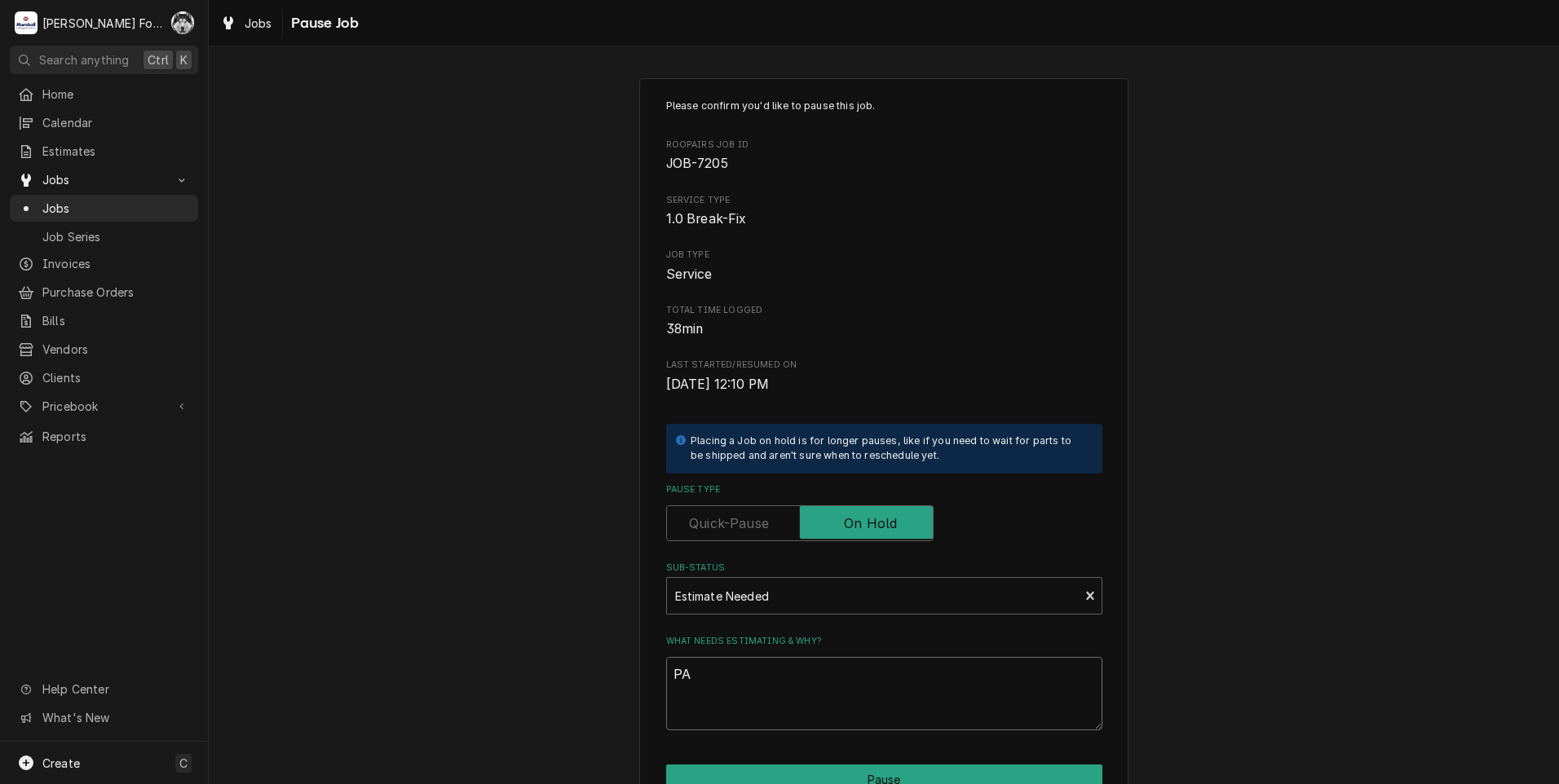
type textarea "x"
type textarea "PAR"
type textarea "x"
type textarea "PART"
type textarea "x"
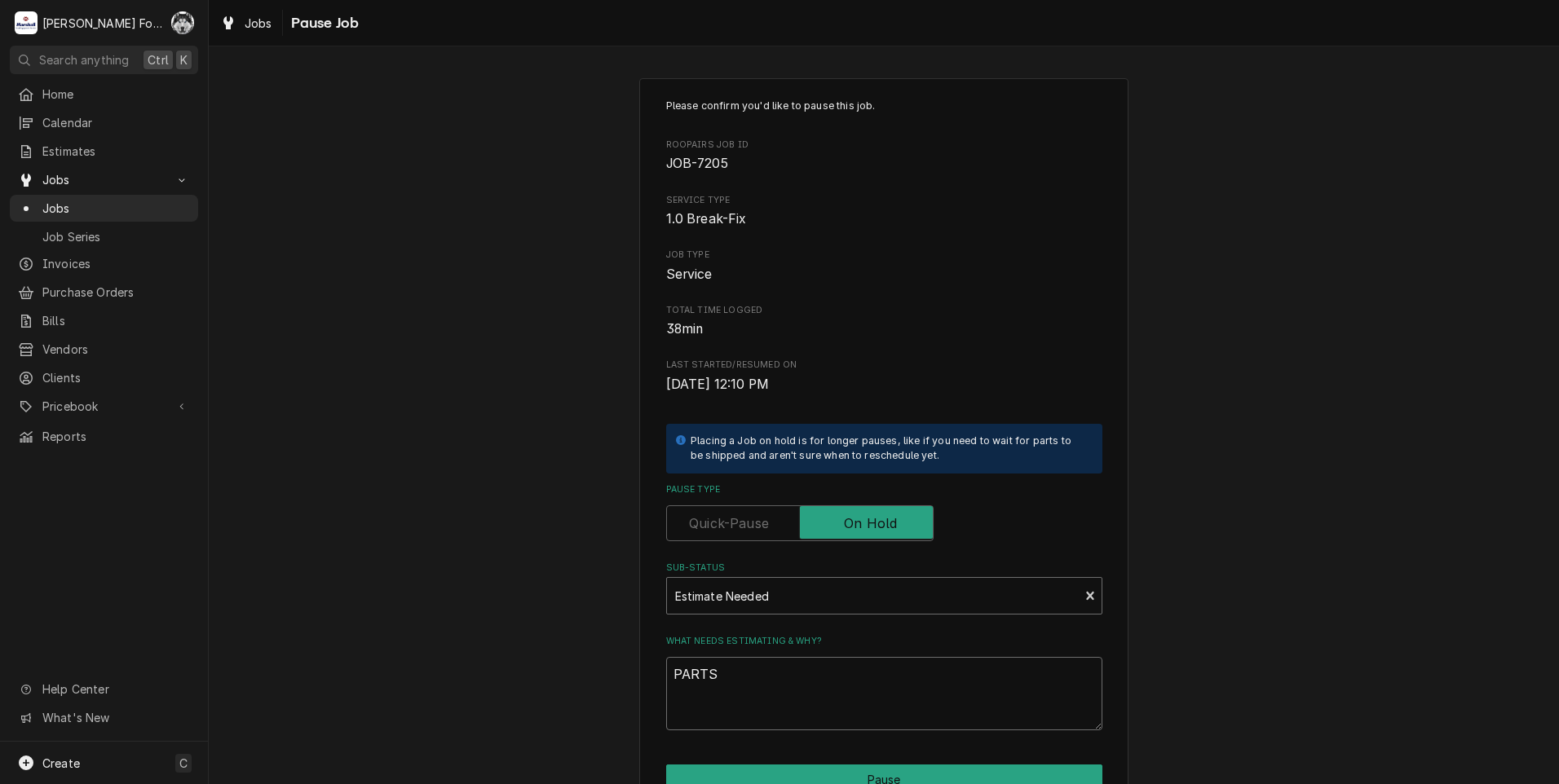
scroll to position [129, 0]
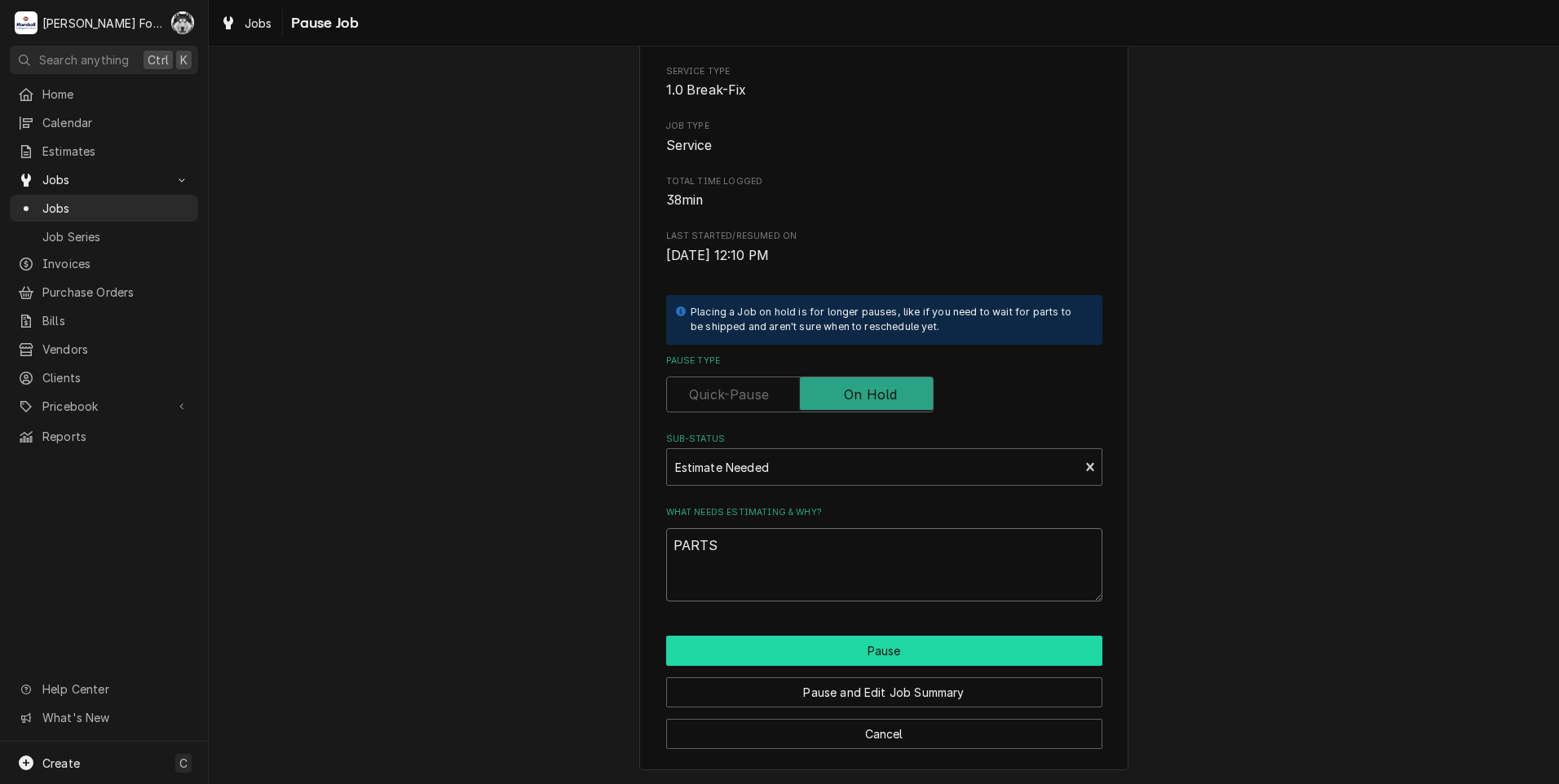
type textarea "PARTS"
click at [846, 656] on button "Pause" at bounding box center [884, 651] width 437 height 30
type textarea "x"
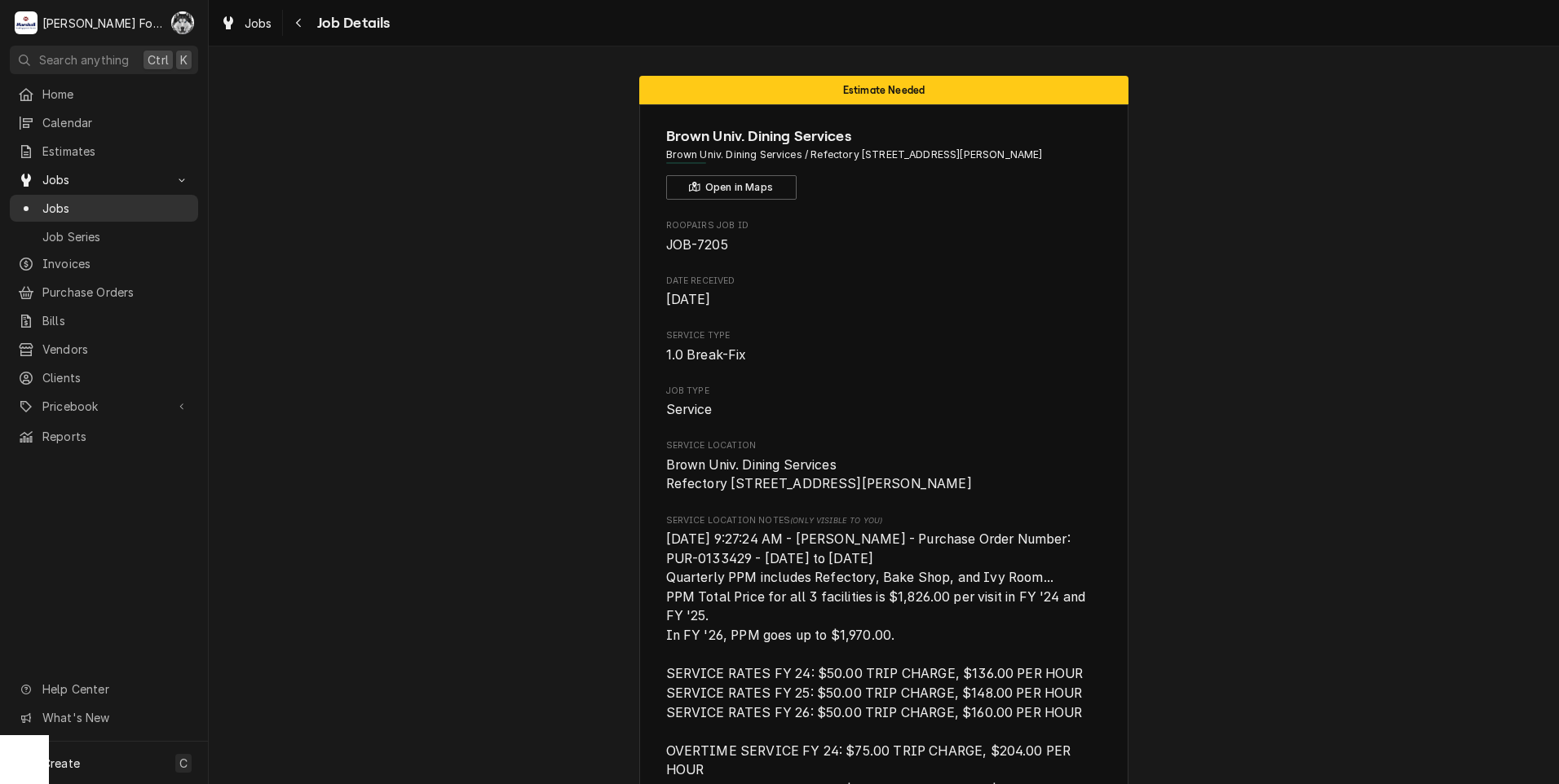
click at [58, 203] on span "Jobs" at bounding box center [116, 208] width 148 height 17
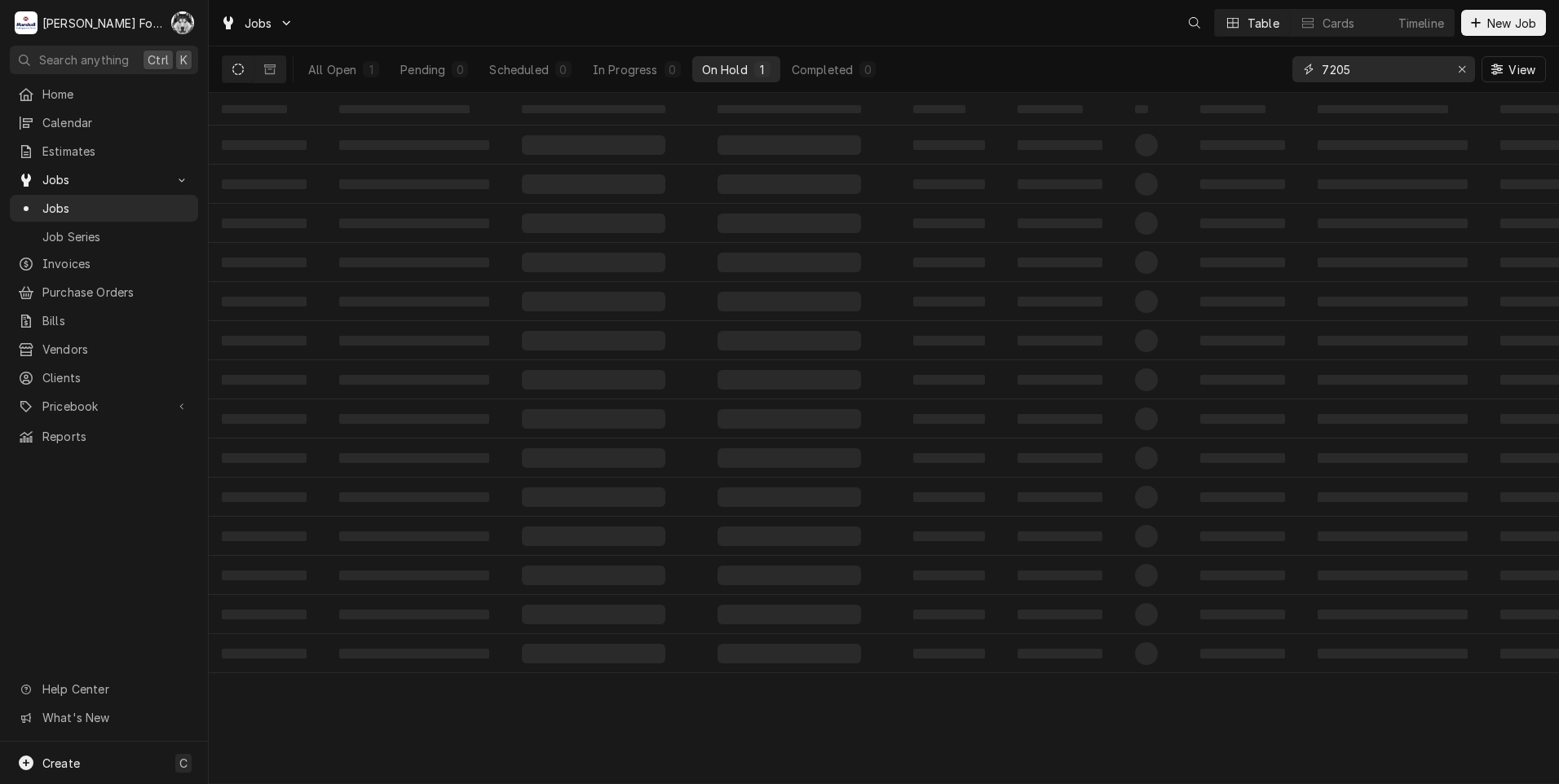
click at [1170, 115] on div "Jobs Table Cards Timeline New Job All Open 1 Pending 0 Scheduled 0 In Progress …" at bounding box center [883, 392] width 1350 height 784
type input "6936"
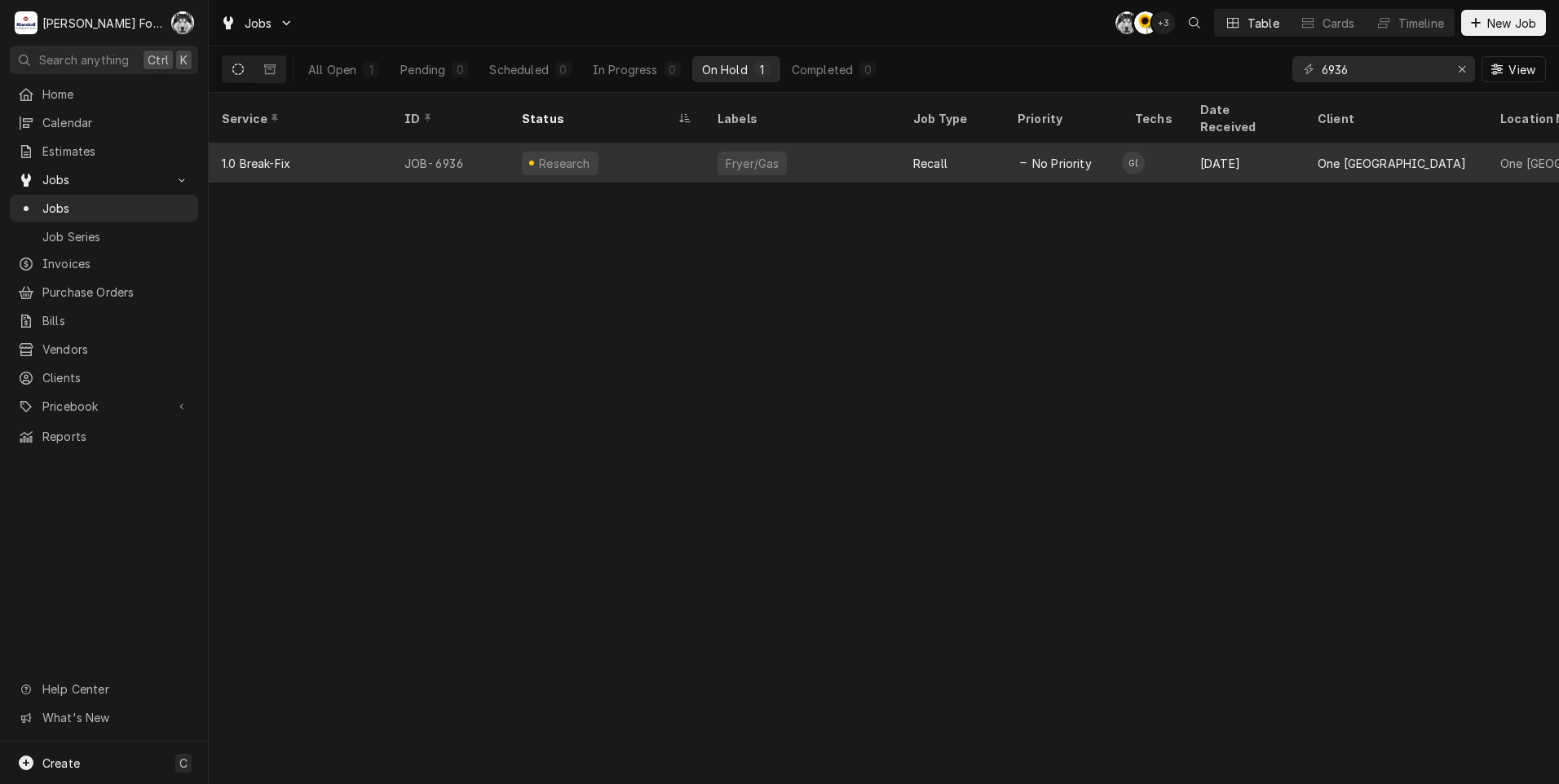
click at [806, 156] on div "Fryer/Gas" at bounding box center [803, 163] width 196 height 39
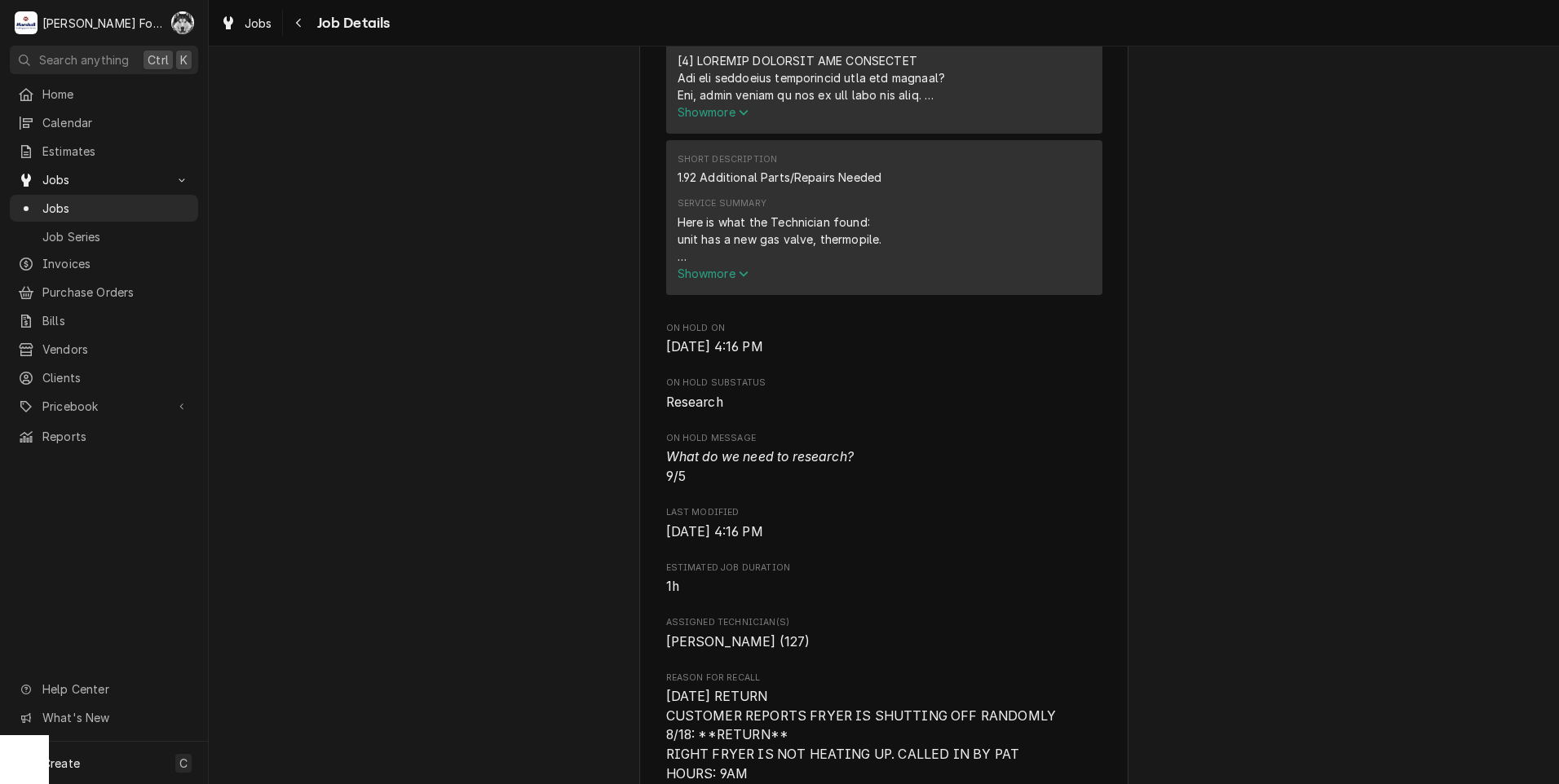
scroll to position [815, 0]
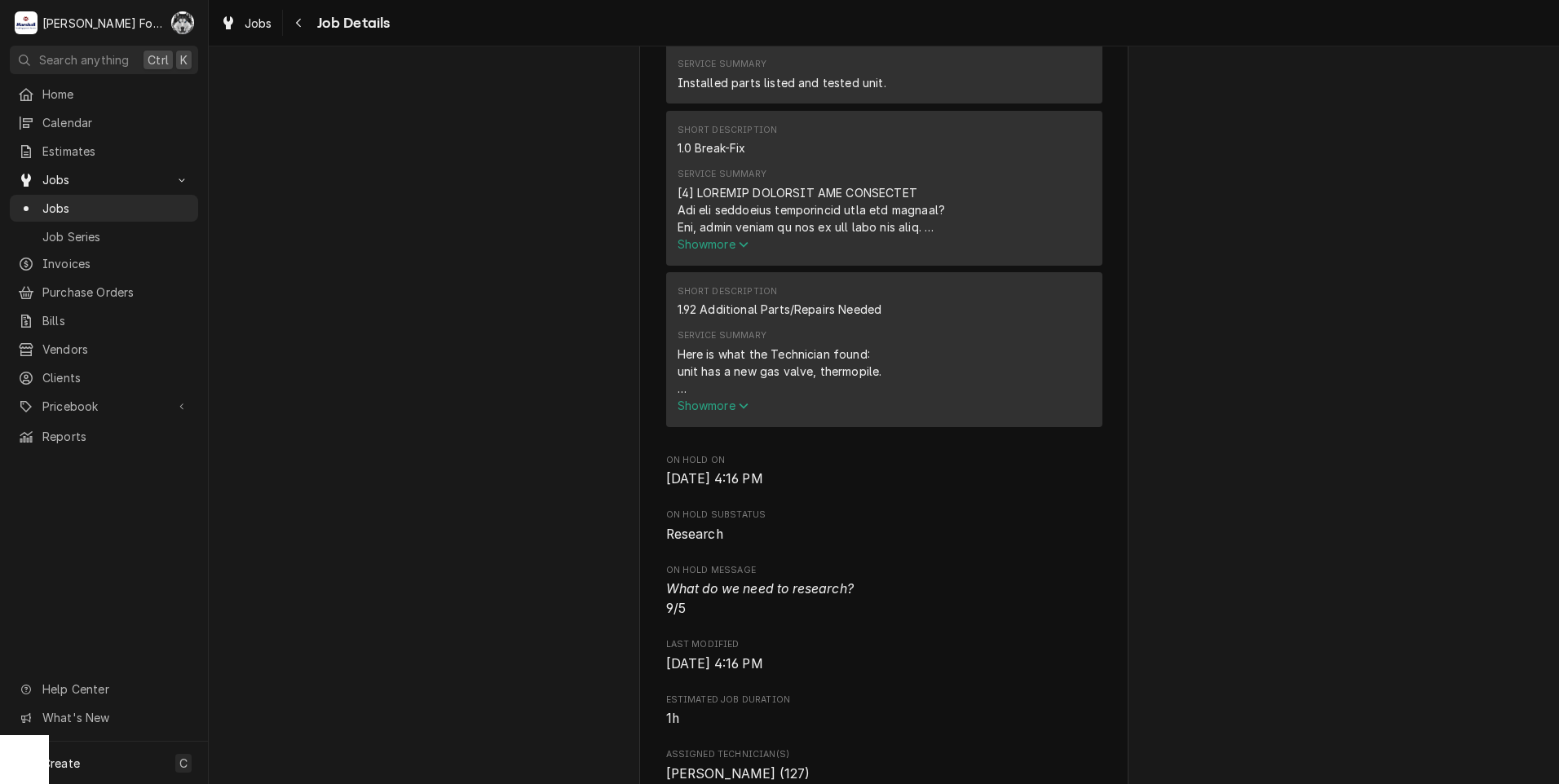
click at [721, 253] on button "Show more" at bounding box center [849, 244] width 343 height 17
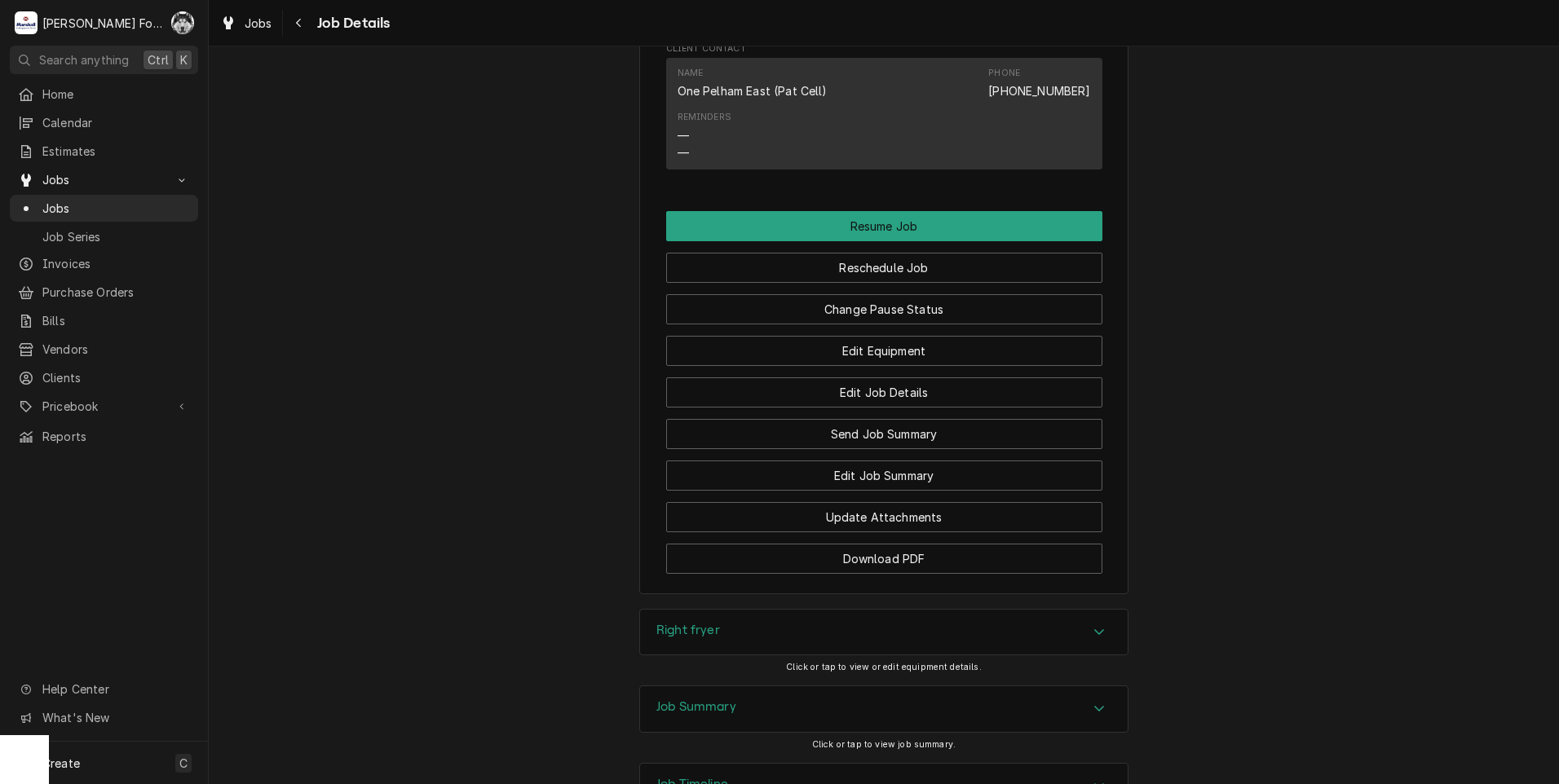
scroll to position [2716, 0]
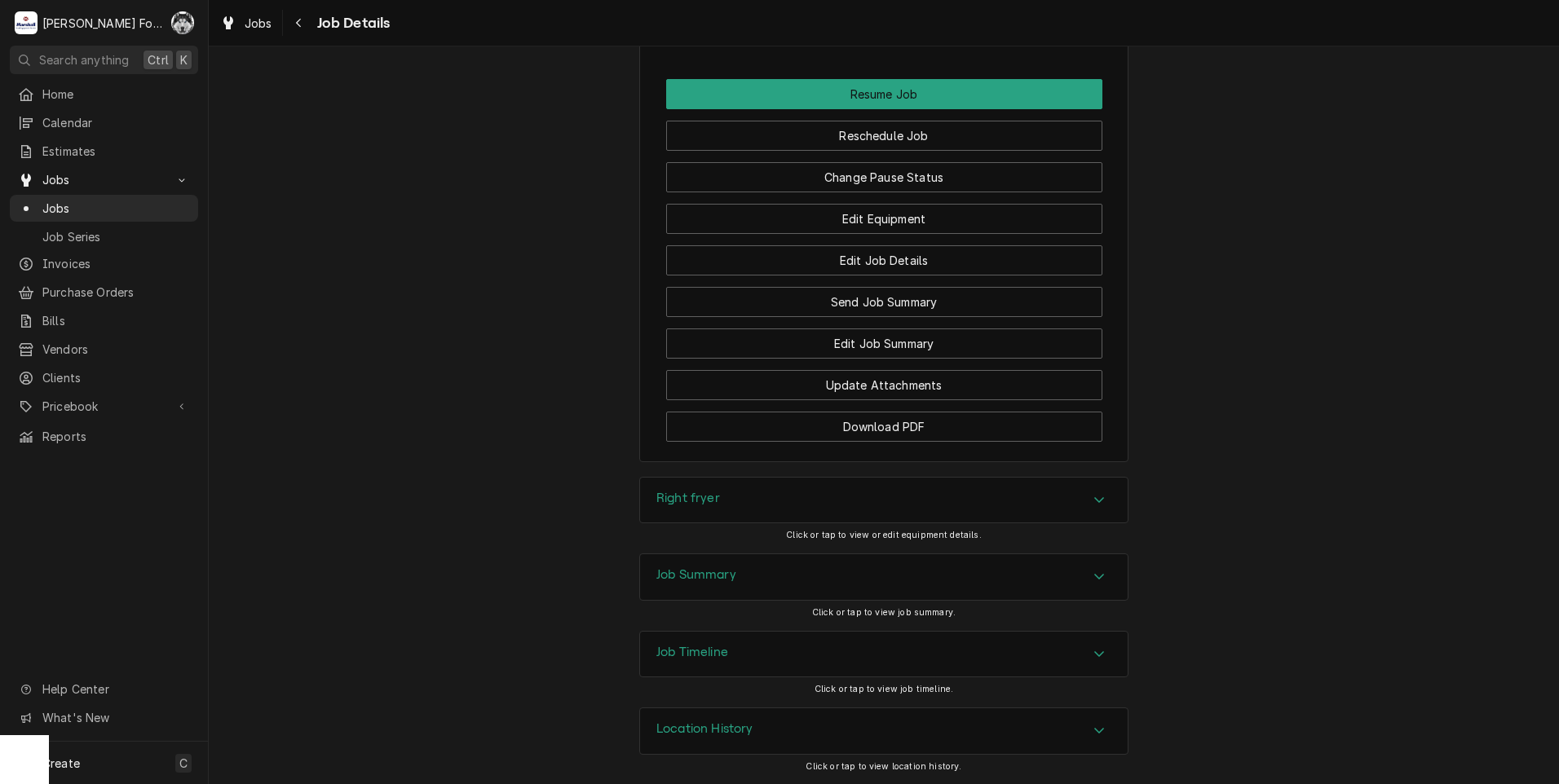
click at [708, 498] on h3 "Right fryer" at bounding box center [687, 498] width 64 height 16
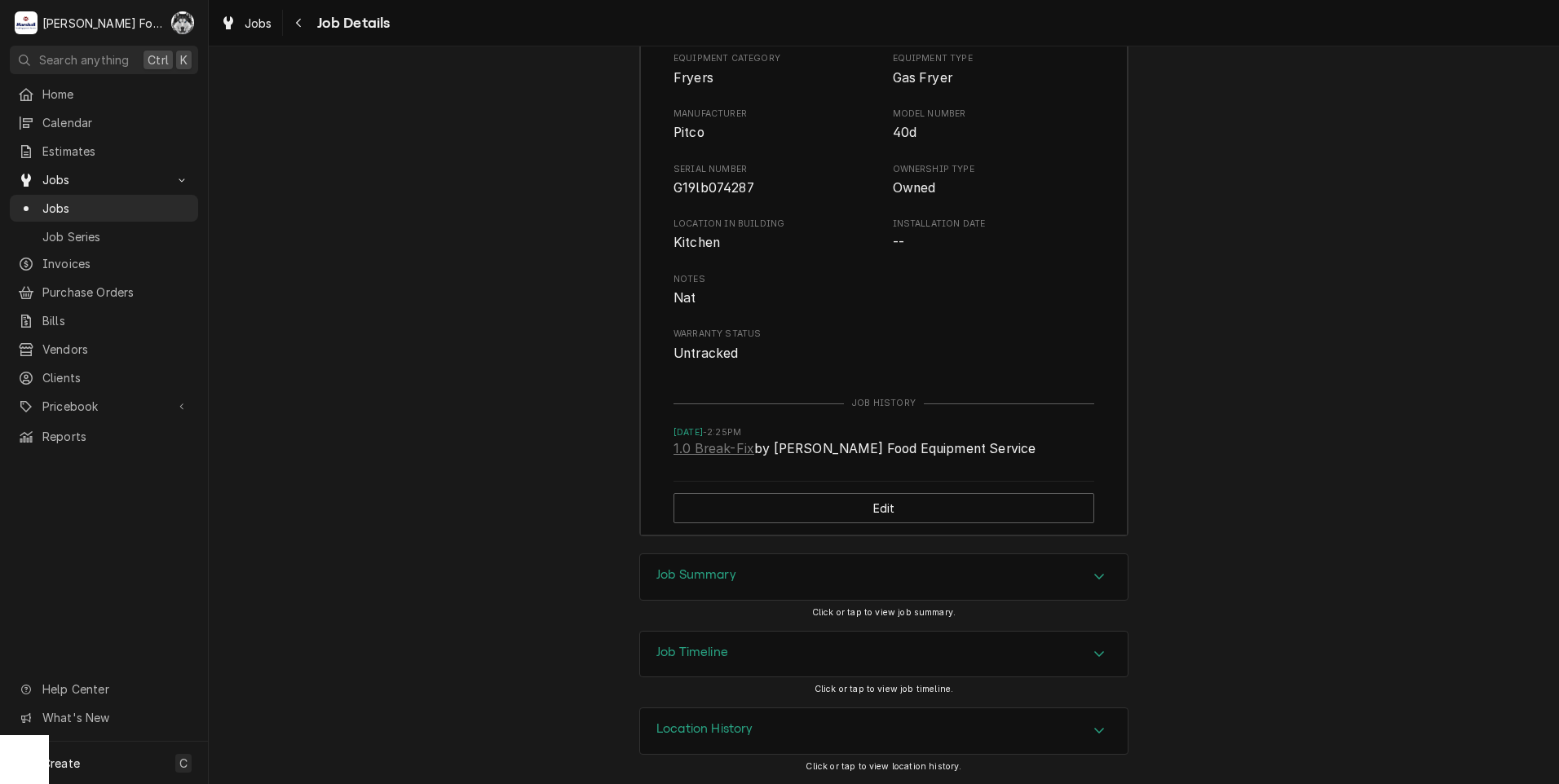
scroll to position [3205, 0]
click at [690, 563] on div "Job Summary" at bounding box center [884, 576] width 488 height 46
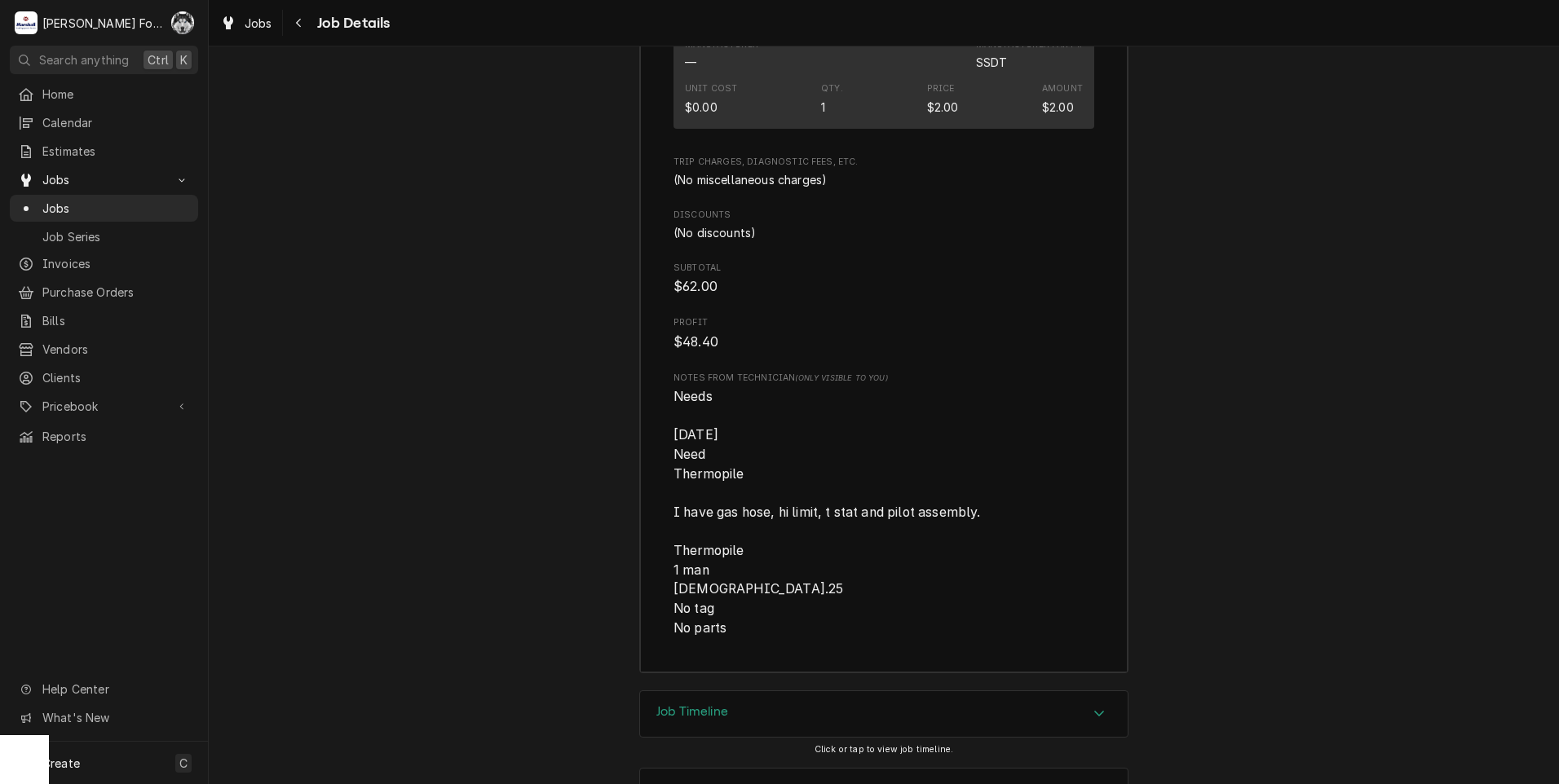
scroll to position [5378, 0]
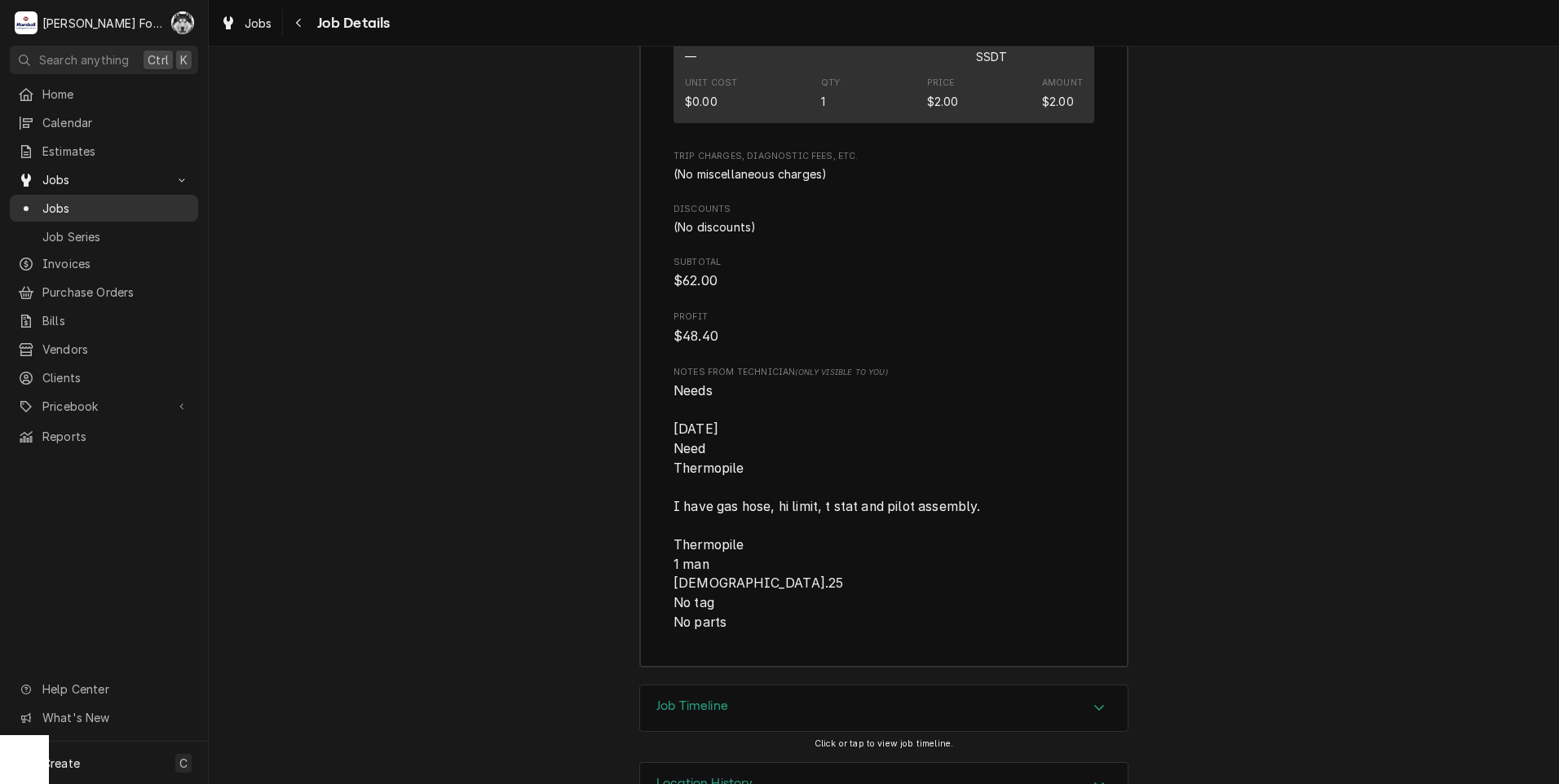
click at [46, 203] on span "Jobs" at bounding box center [116, 208] width 148 height 17
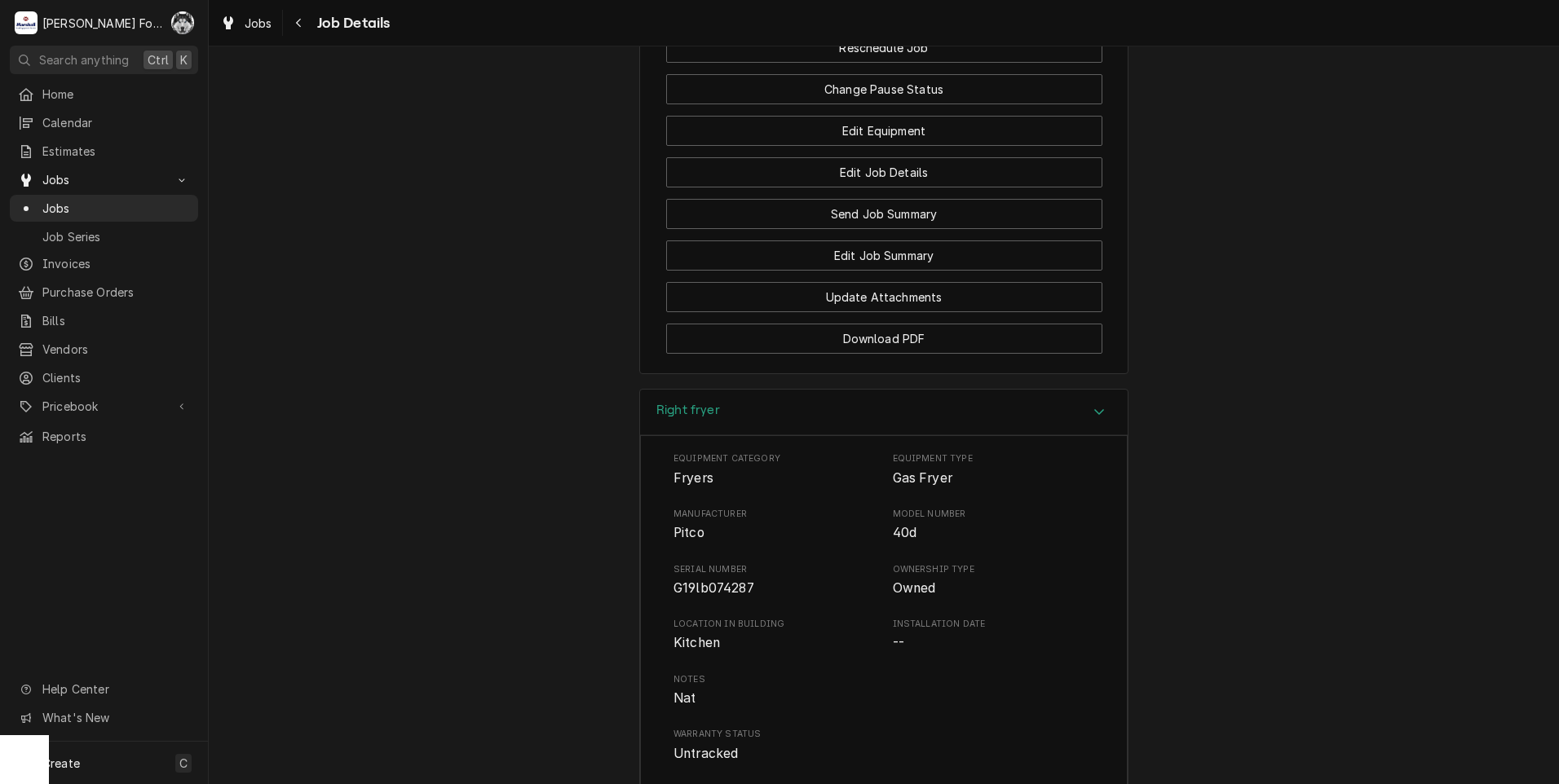
scroll to position [2754, 0]
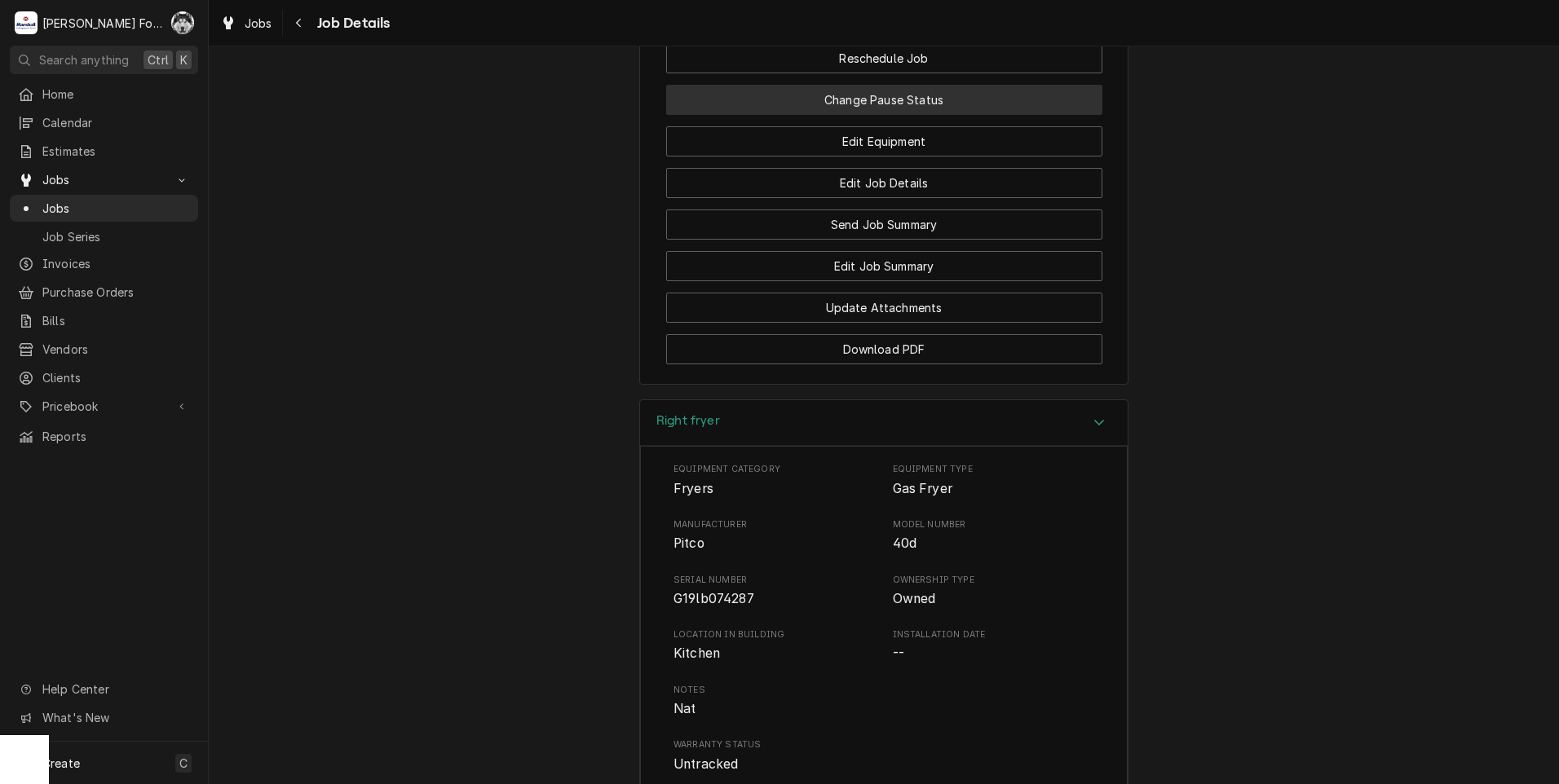
click at [872, 115] on button "Change Pause Status" at bounding box center [884, 100] width 437 height 30
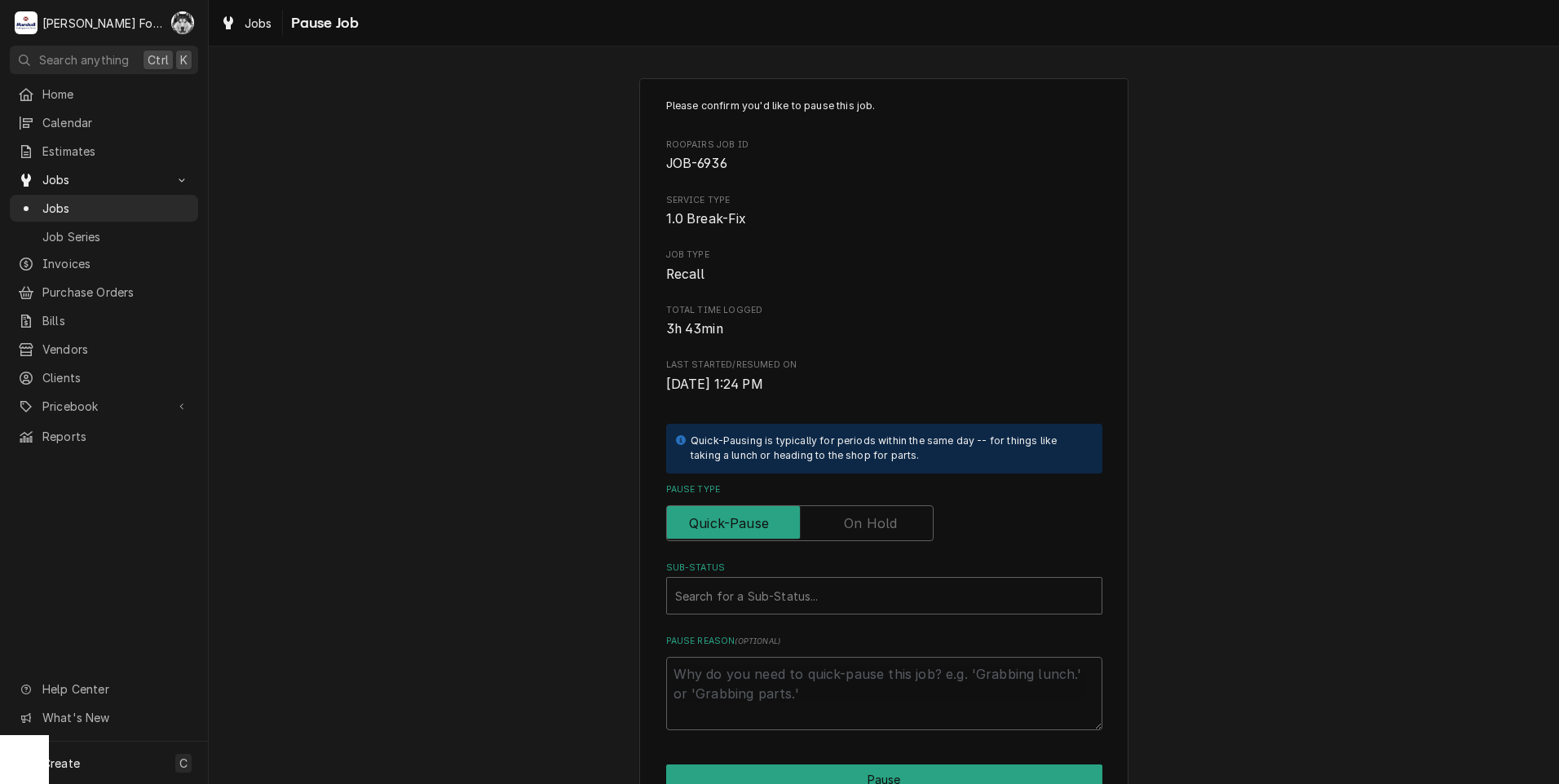
click at [840, 529] on label "Pause Type" at bounding box center [799, 523] width 267 height 36
click at [840, 529] on input "Pause Type" at bounding box center [800, 523] width 253 height 36
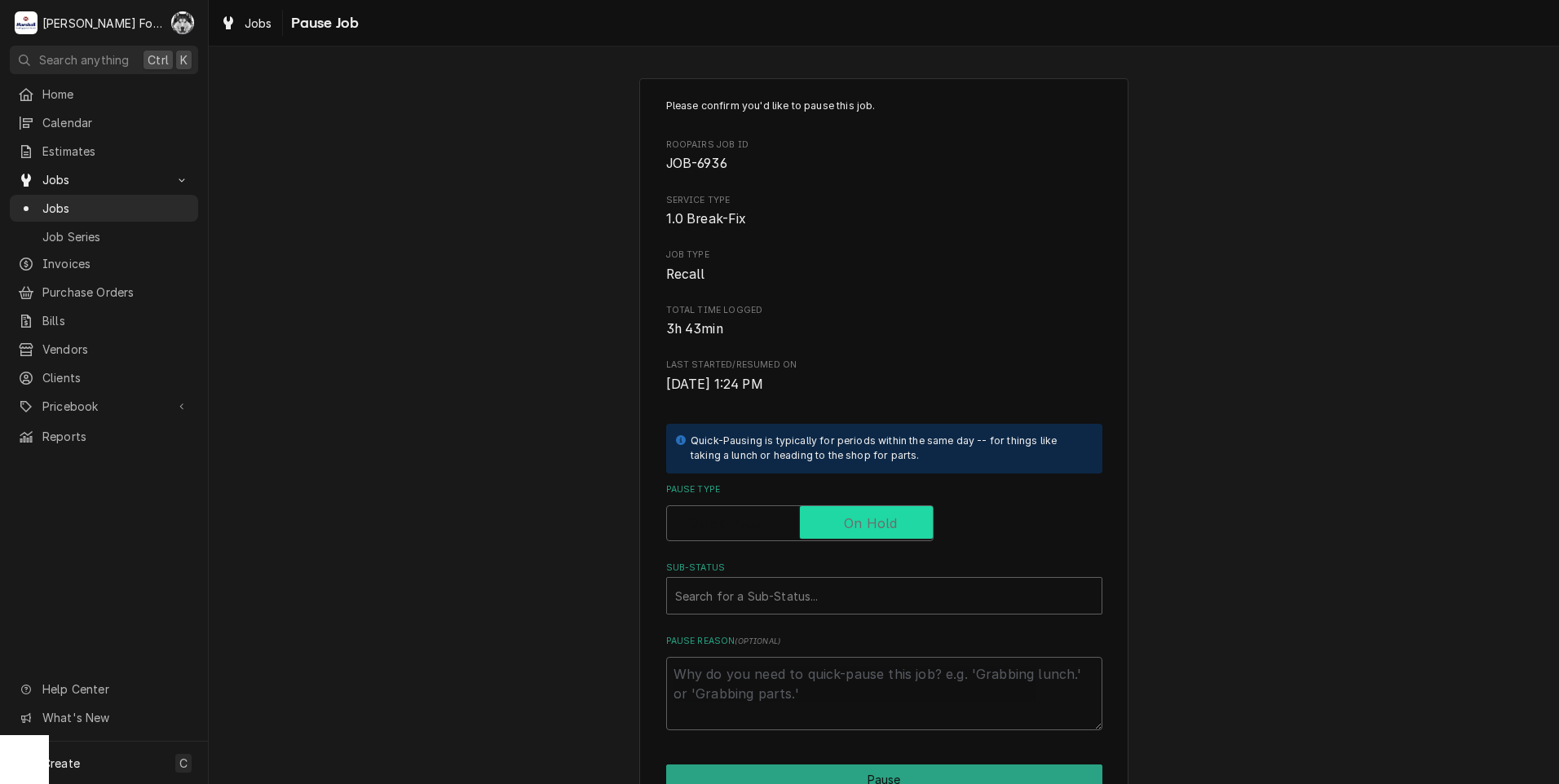
checkbox input "true"
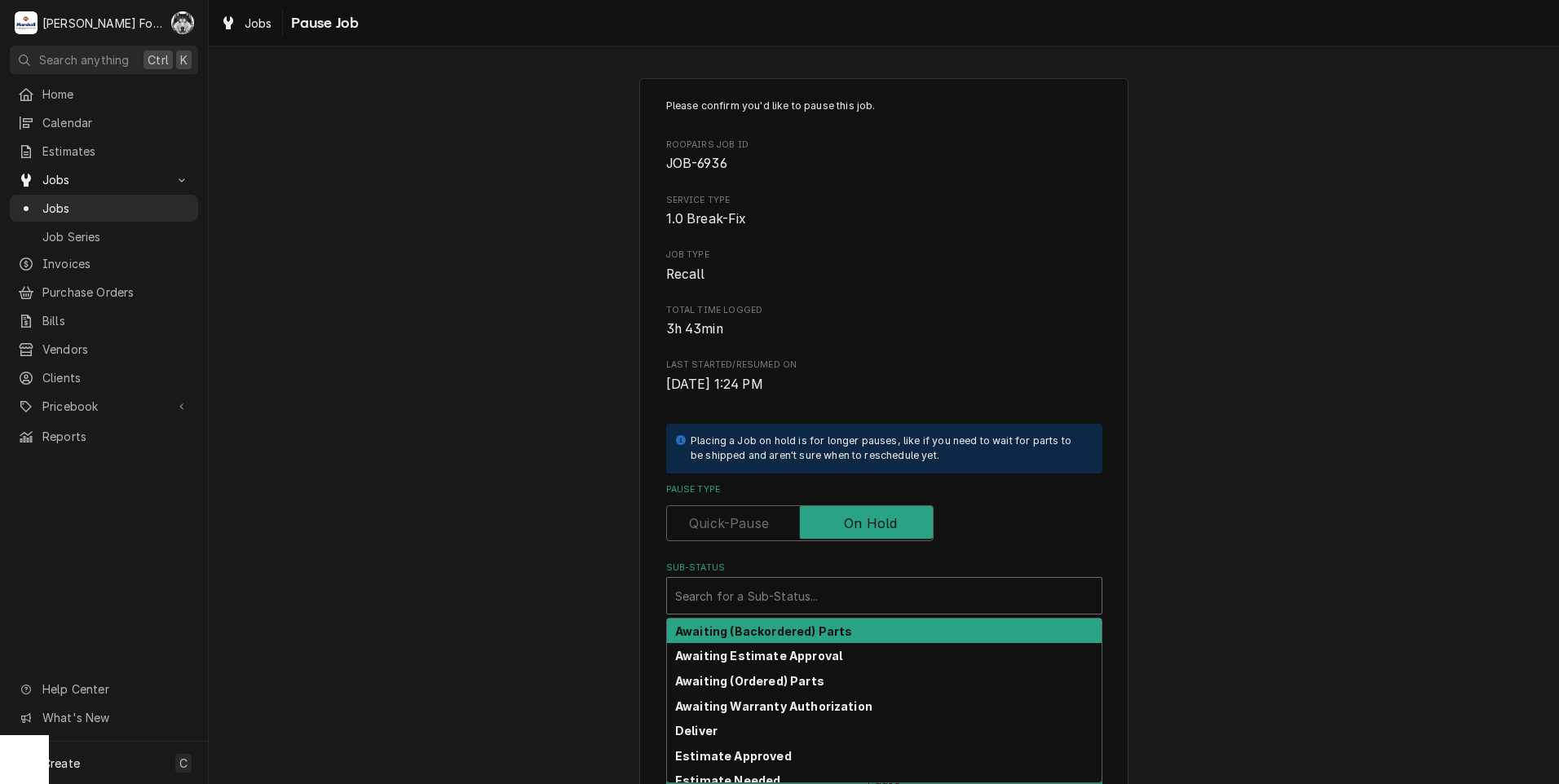
click at [779, 605] on div "Sub-Status" at bounding box center [884, 596] width 418 height 29
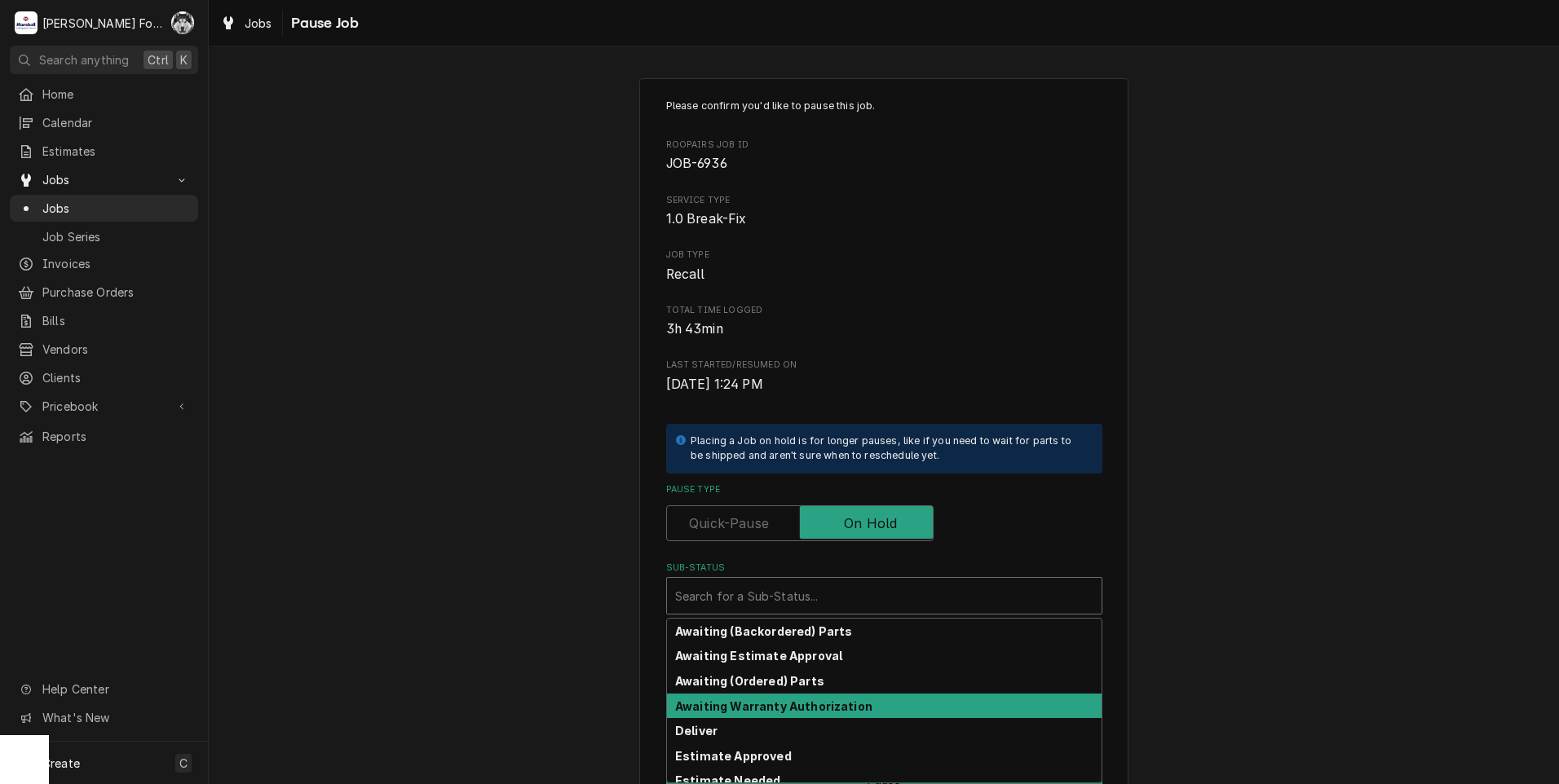
scroll to position [261, 0]
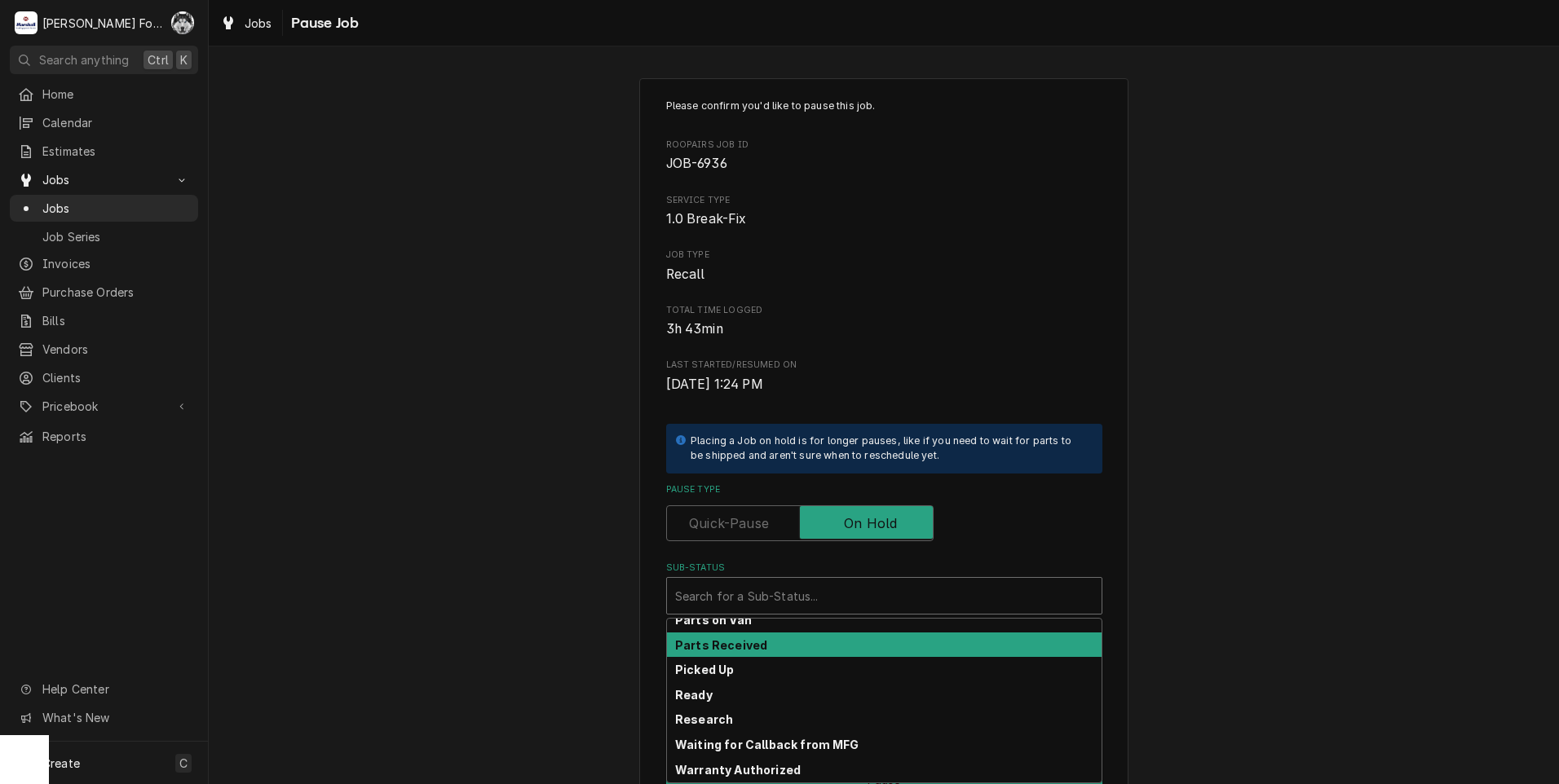
click at [719, 638] on strong "Parts Received" at bounding box center [722, 645] width 92 height 14
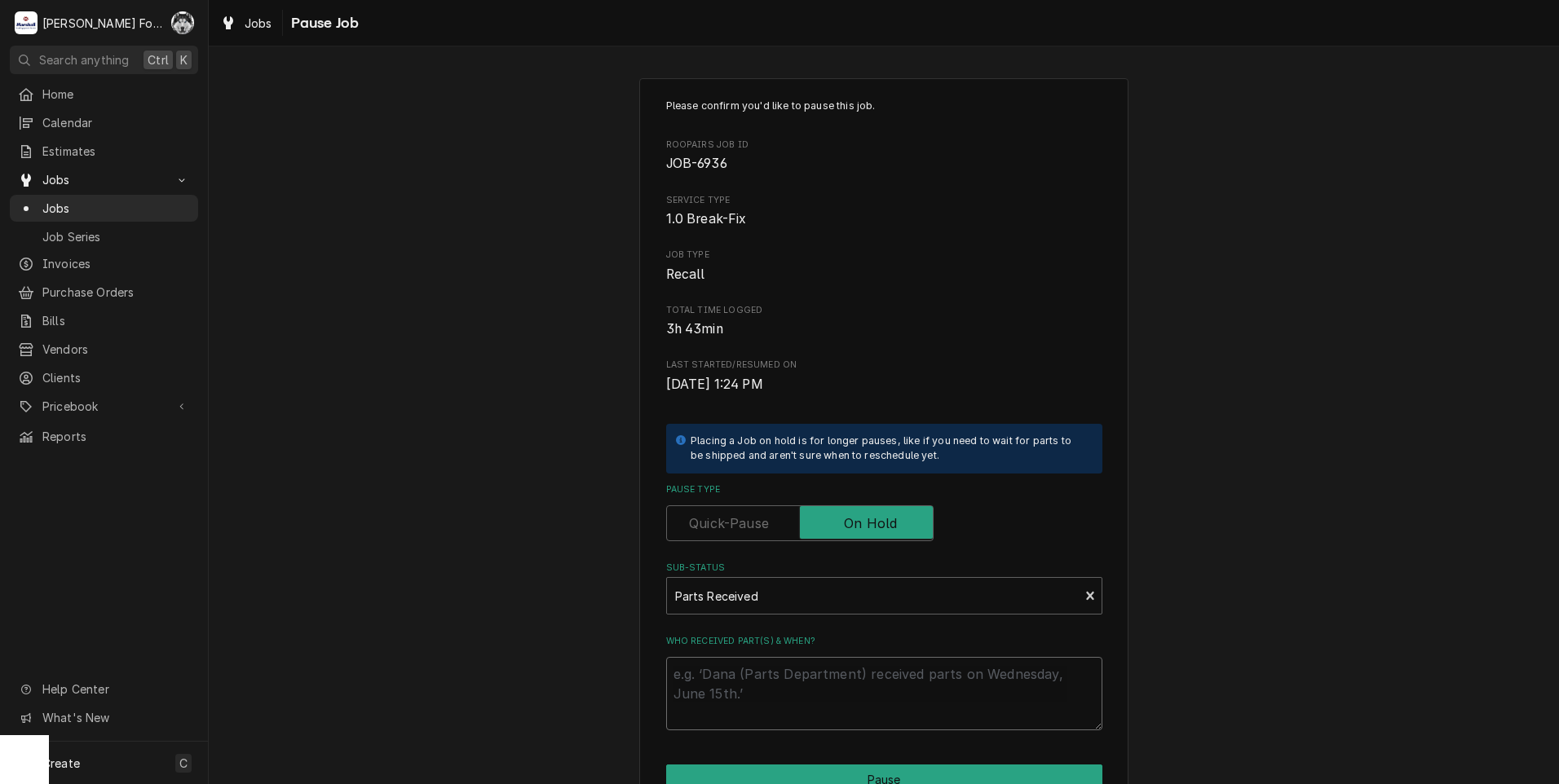
click at [721, 675] on textarea "Who received part(s) & when?" at bounding box center [884, 693] width 437 height 73
type textarea "x"
type textarea "9"
type textarea "x"
type textarea "9/"
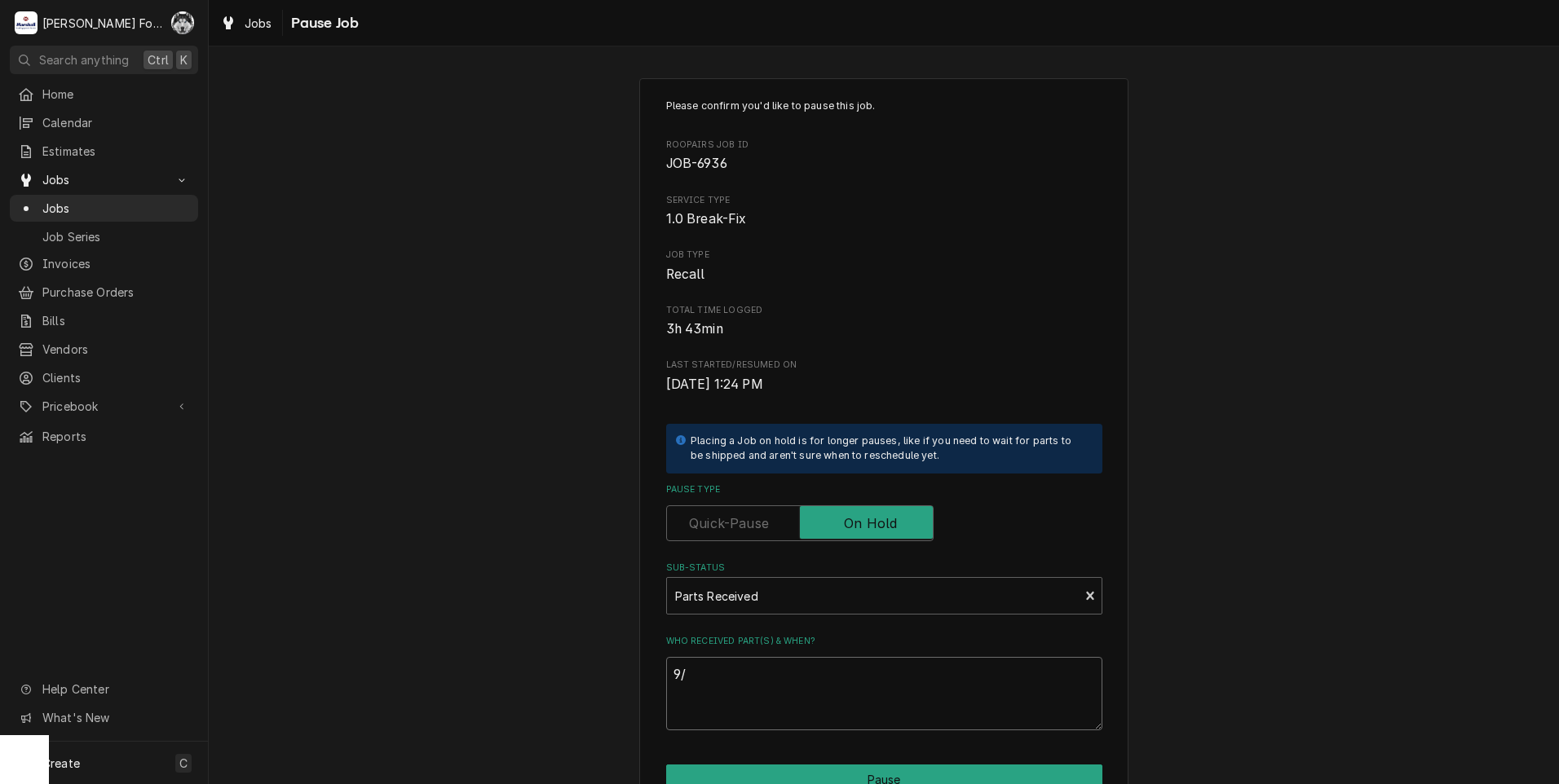
type textarea "x"
type textarea "9/8"
type textarea "x"
type textarea "9/8/"
type textarea "x"
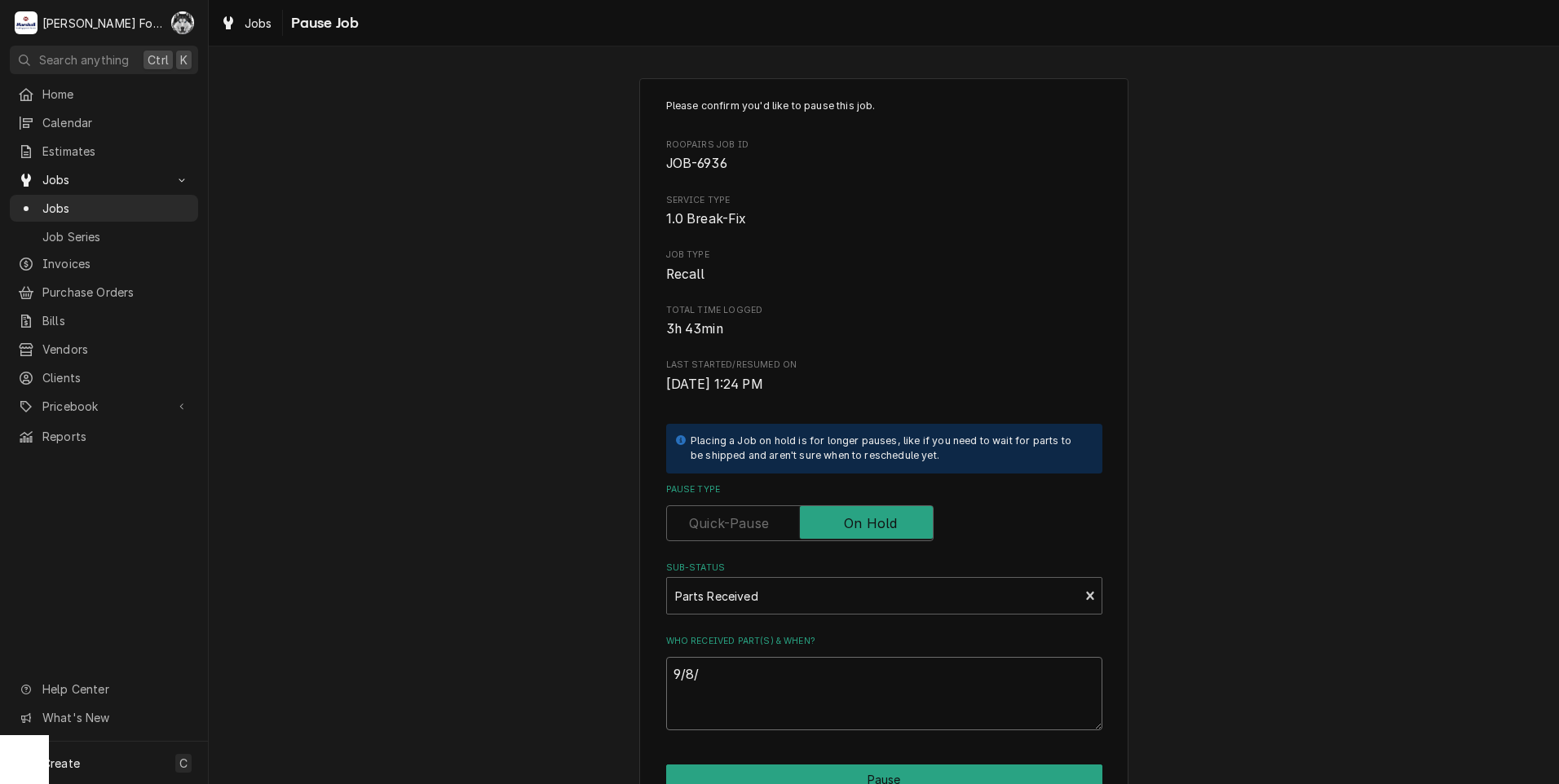
type textarea "9/8/2"
type textarea "x"
type textarea "9/8/20"
type textarea "x"
type textarea "9/8/202"
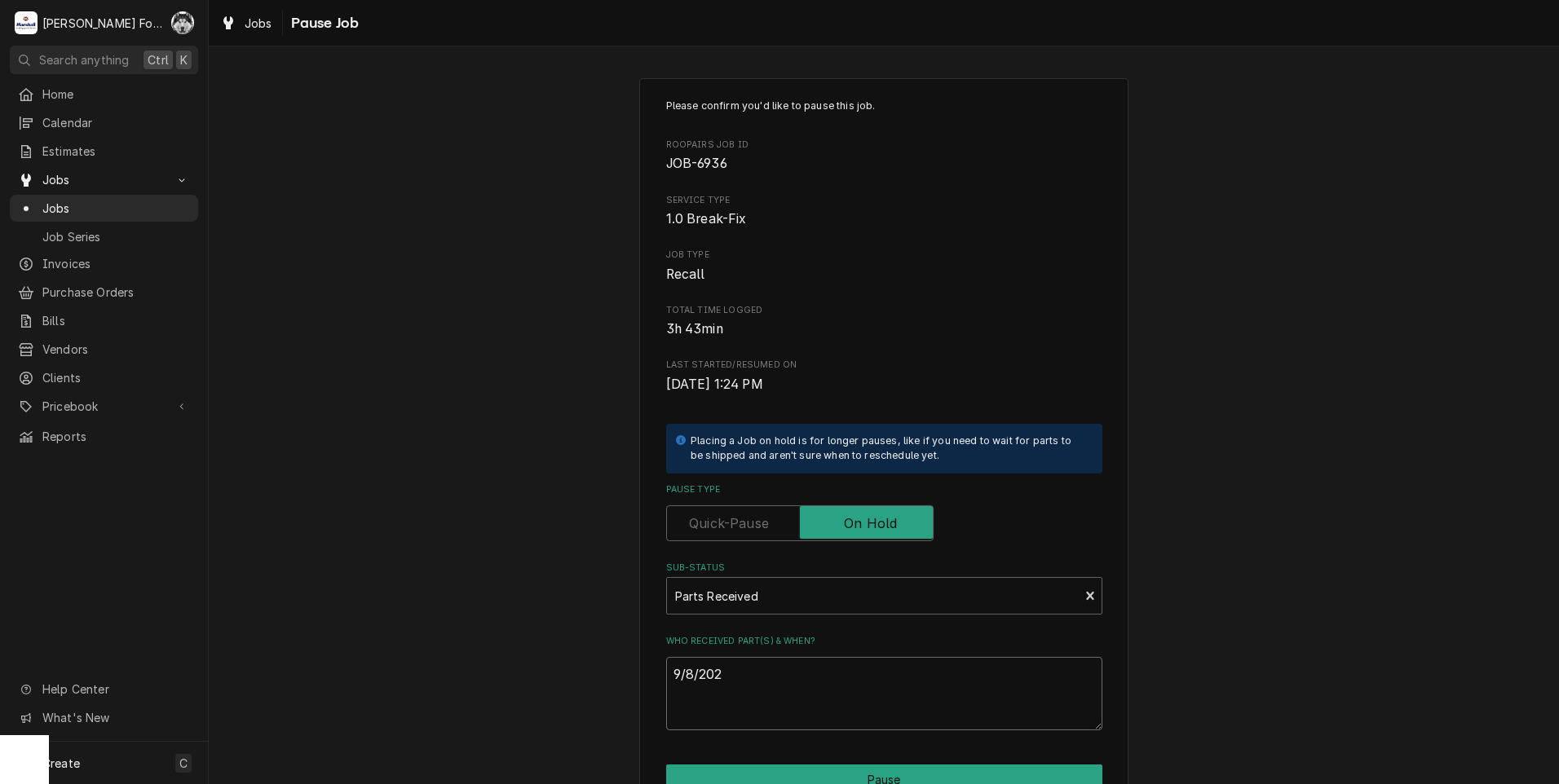
type textarea "x"
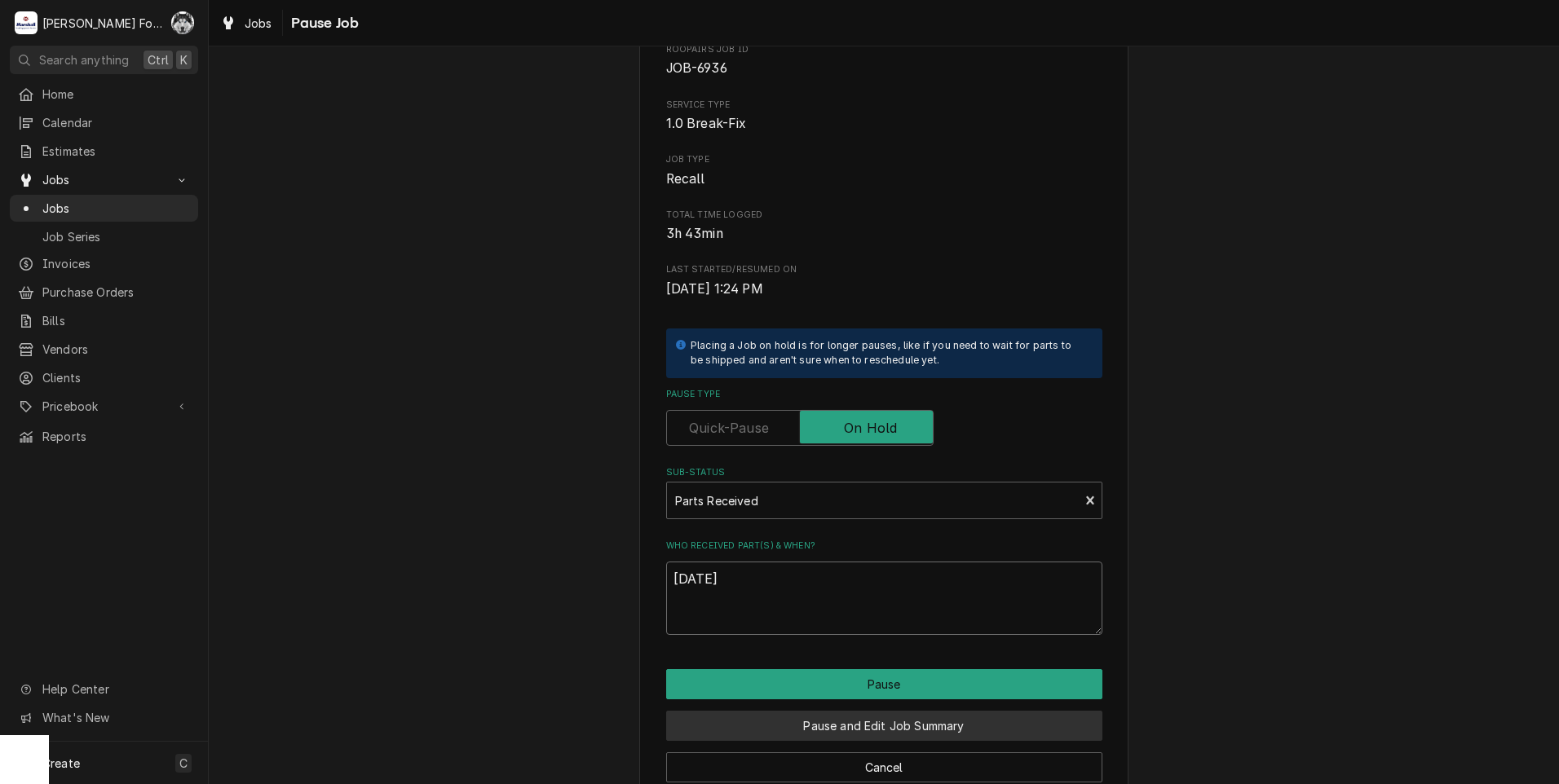
scroll to position [129, 0]
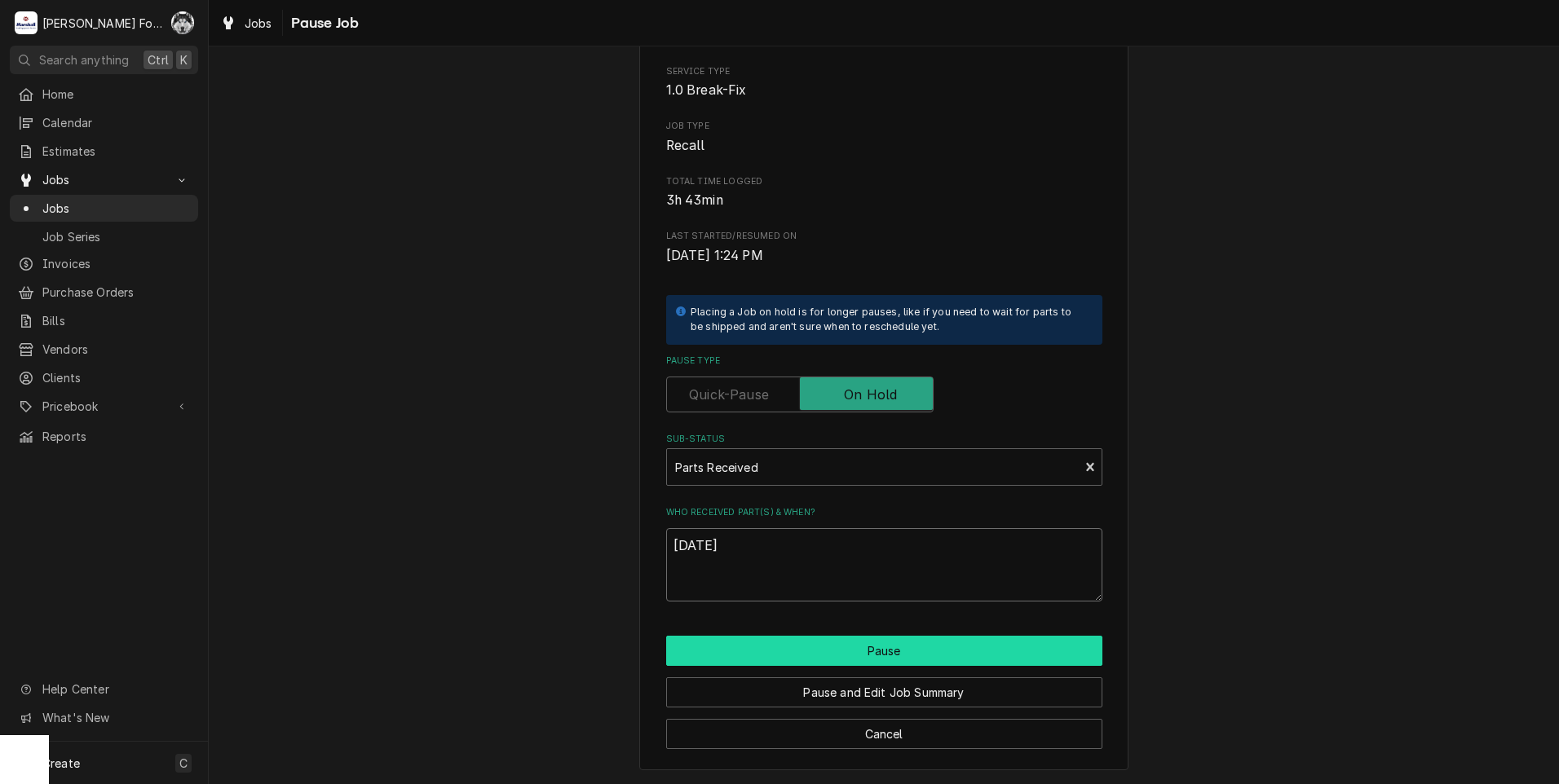
type textarea "9/8/2025"
click at [780, 650] on button "Pause" at bounding box center [884, 651] width 437 height 30
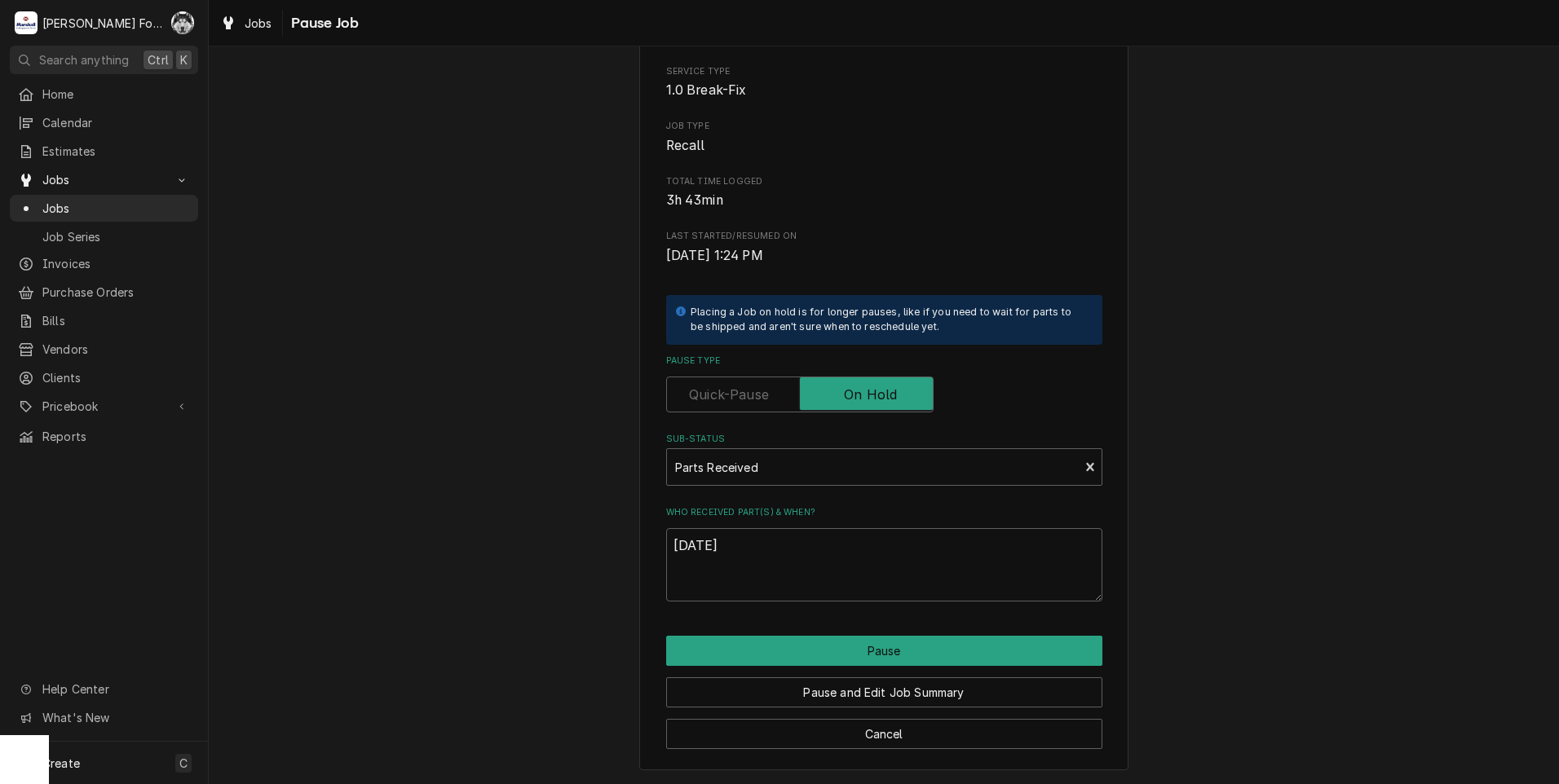
type textarea "x"
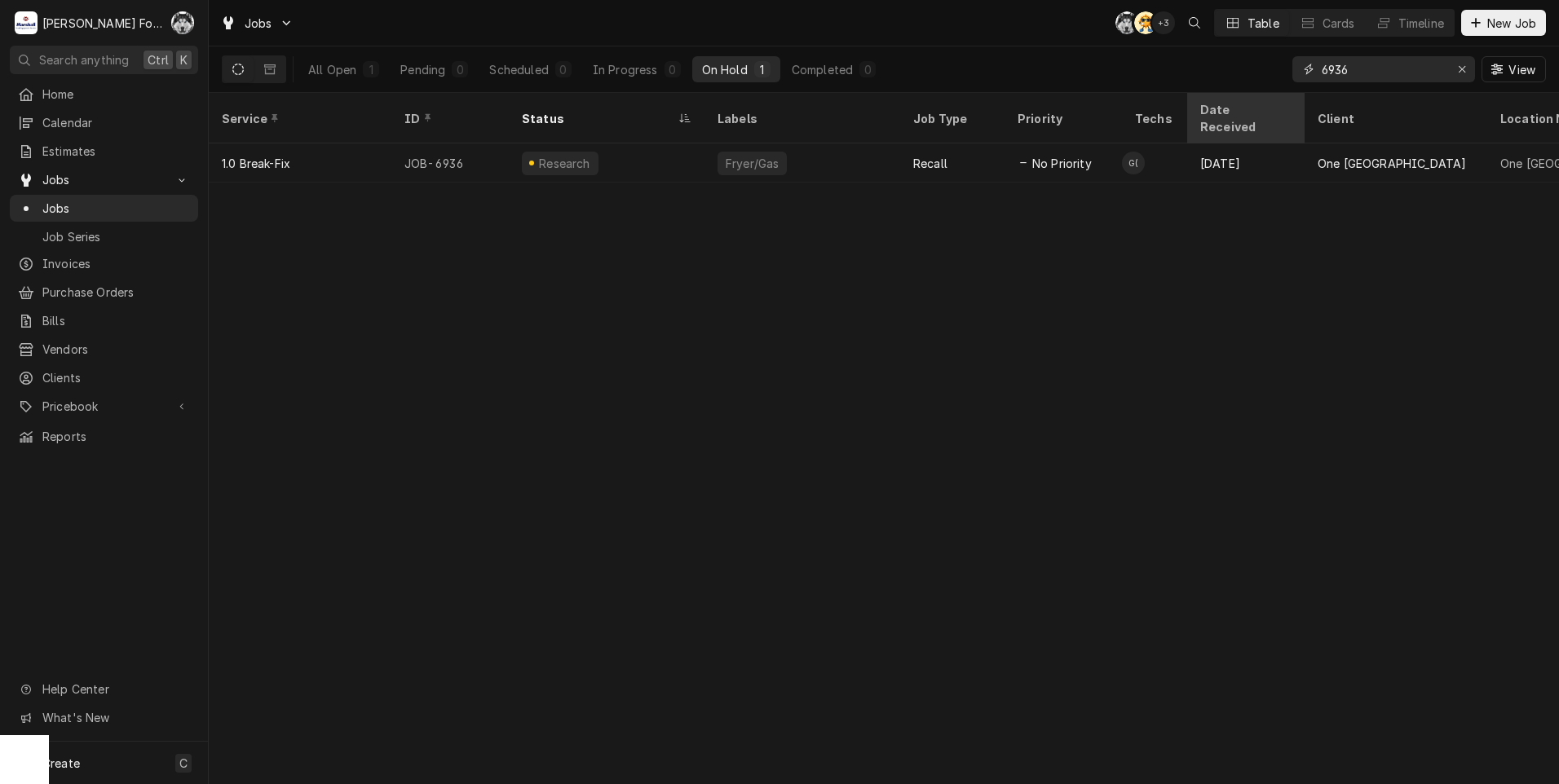
drag, startPoint x: 1371, startPoint y: 77, endPoint x: 1232, endPoint y: 95, distance: 140.2
click at [1232, 95] on div "Jobs C( AT + 3 Table Cards Timeline New Job All Open 1 Pending 0 Scheduled 0 In…" at bounding box center [883, 392] width 1350 height 784
click at [1464, 70] on icon "Erase input" at bounding box center [1462, 69] width 9 height 12
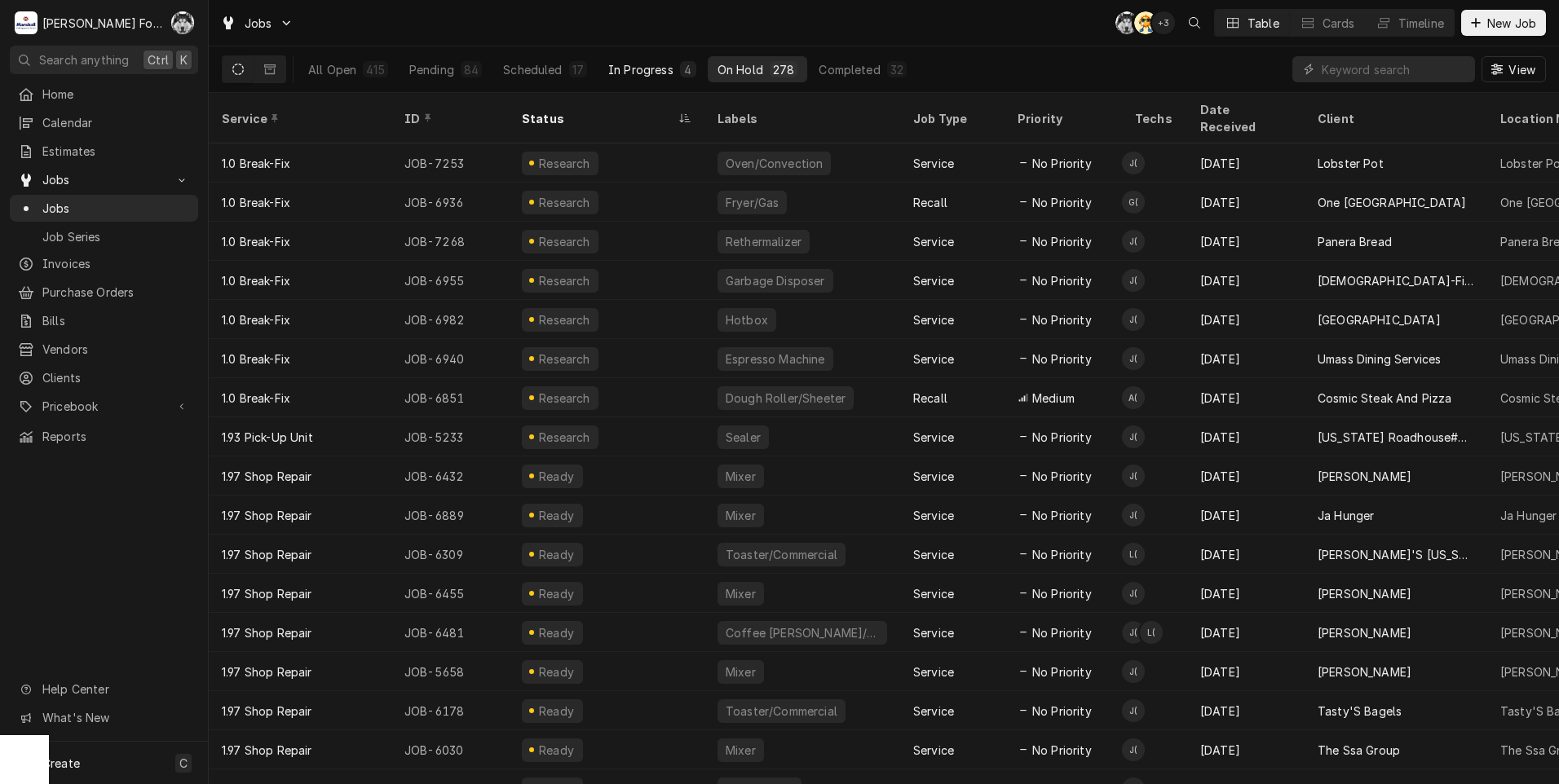
click at [623, 69] on div "In Progress" at bounding box center [640, 69] width 66 height 17
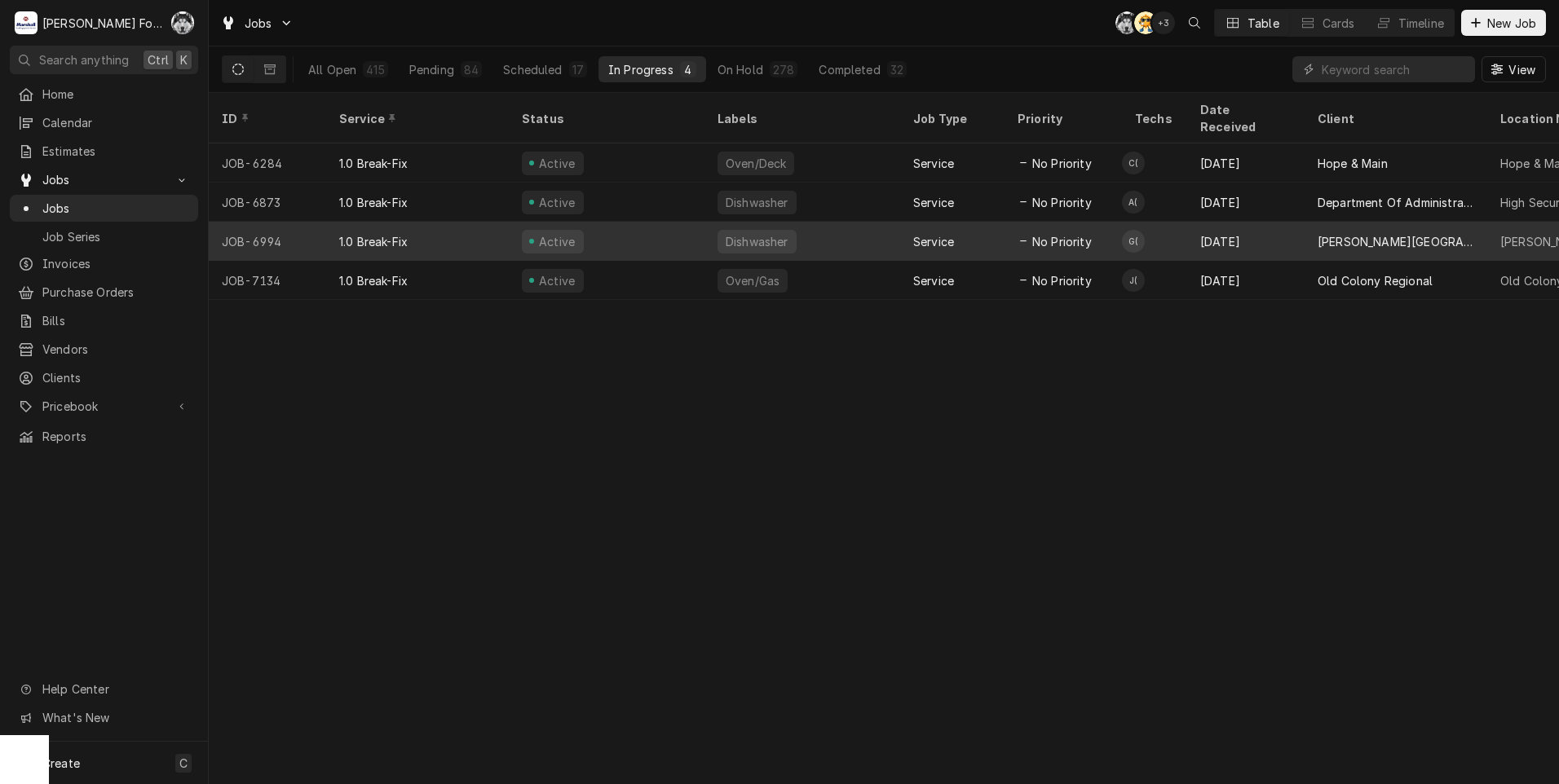
click at [637, 222] on div "Active" at bounding box center [607, 242] width 196 height 39
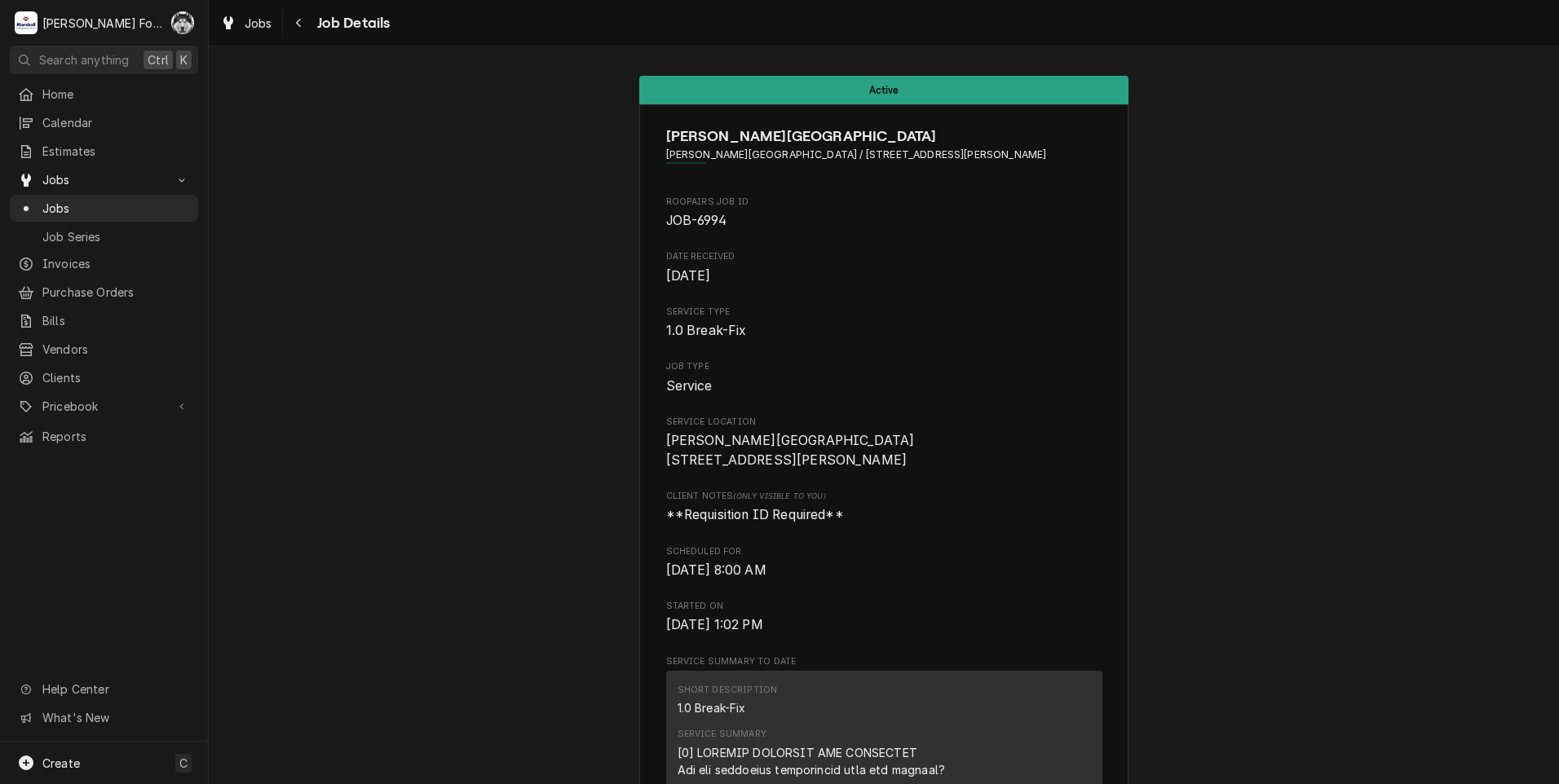
scroll to position [1533, 0]
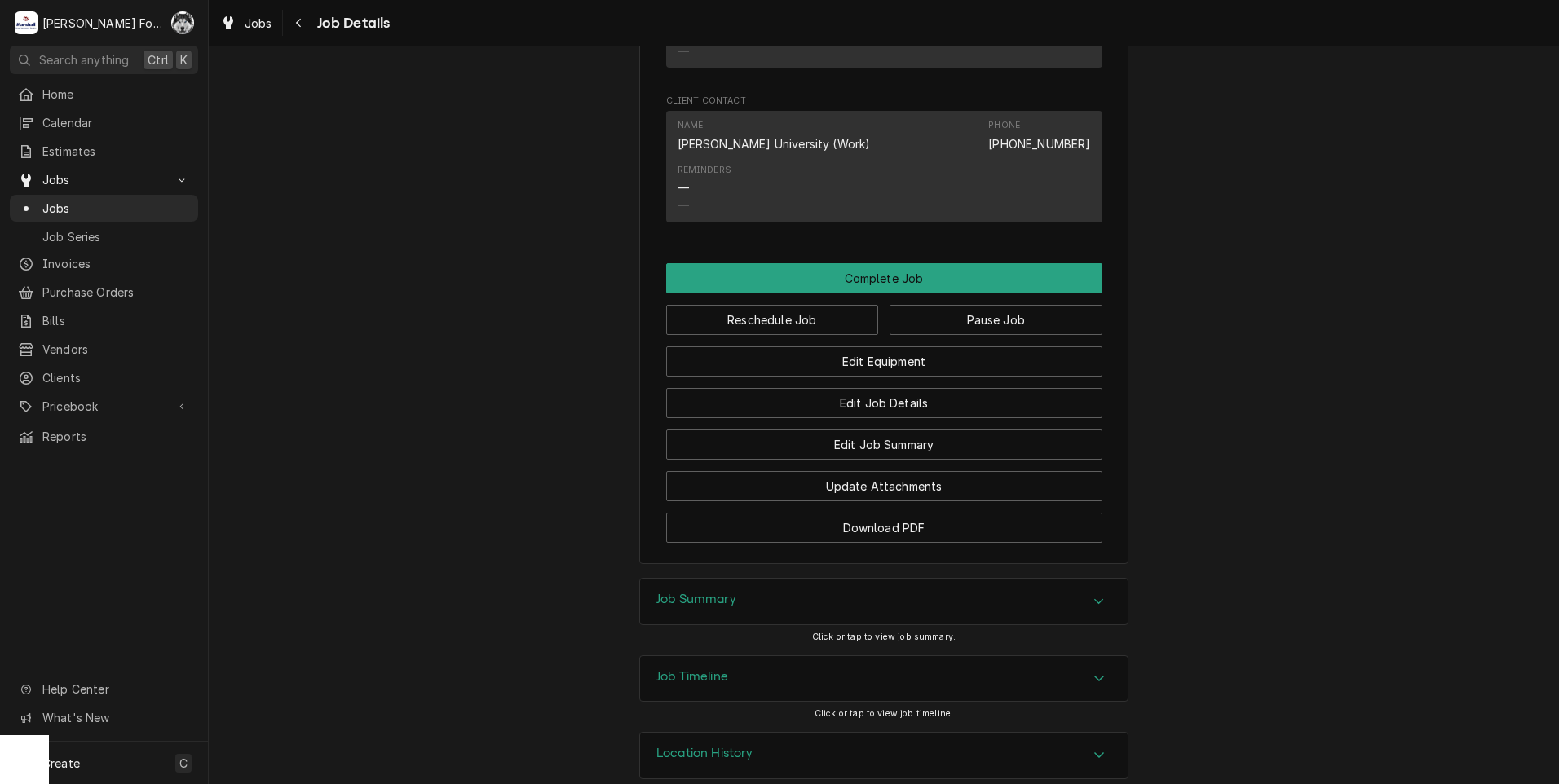
click at [755, 578] on div "Job Summary" at bounding box center [884, 601] width 488 height 46
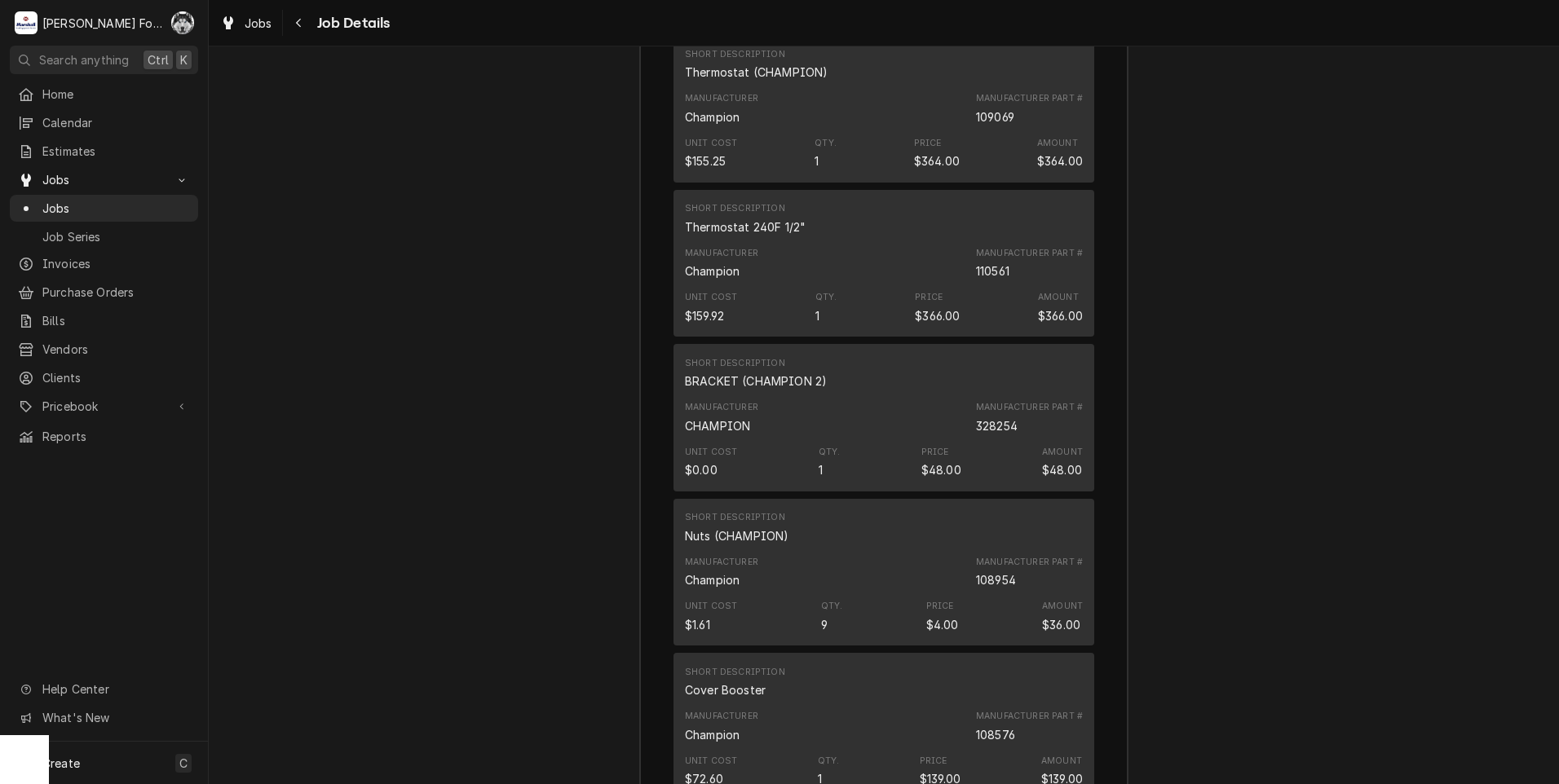
scroll to position [4181, 0]
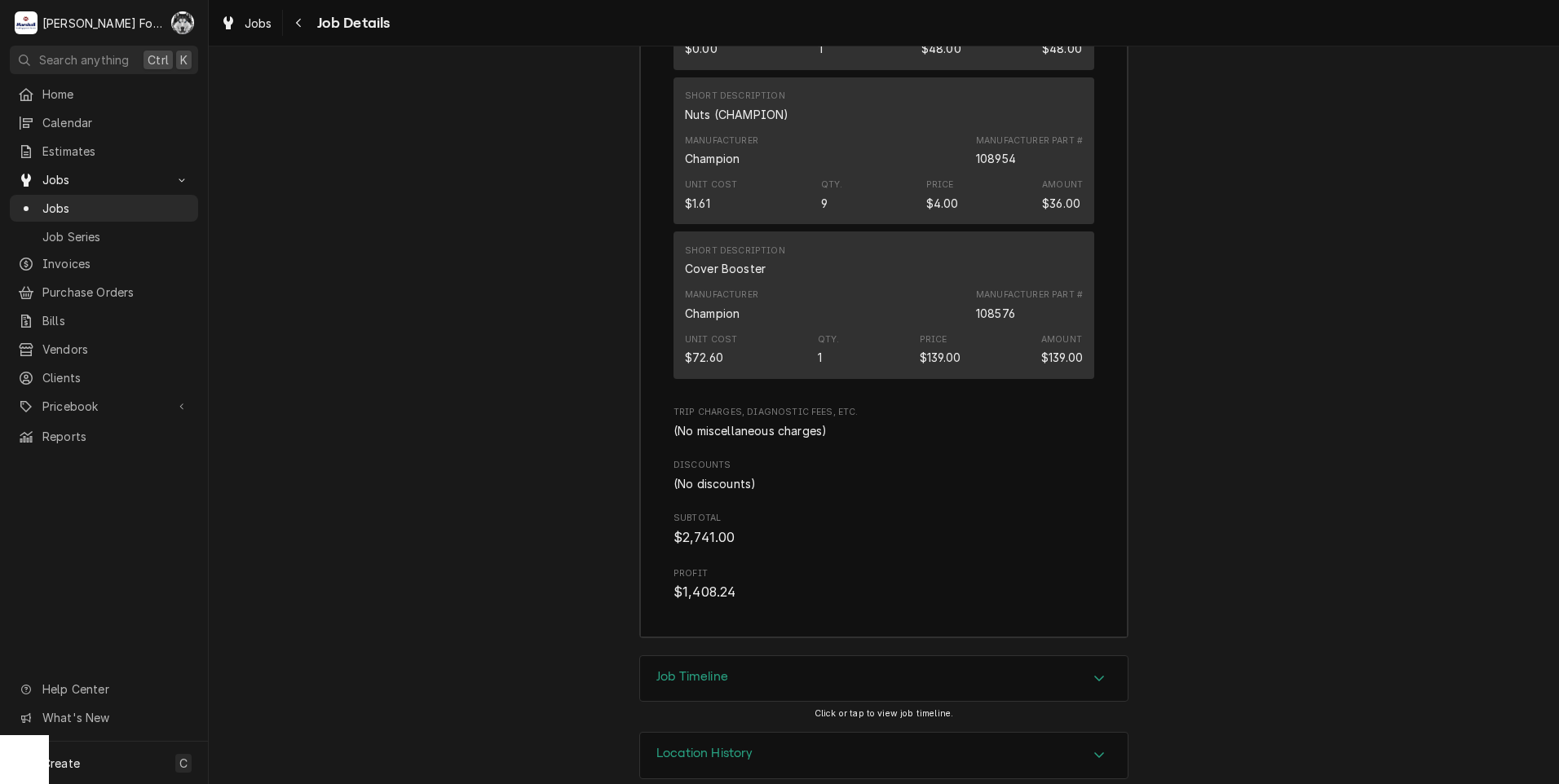
click at [737, 661] on div "Job Timeline" at bounding box center [884, 678] width 488 height 46
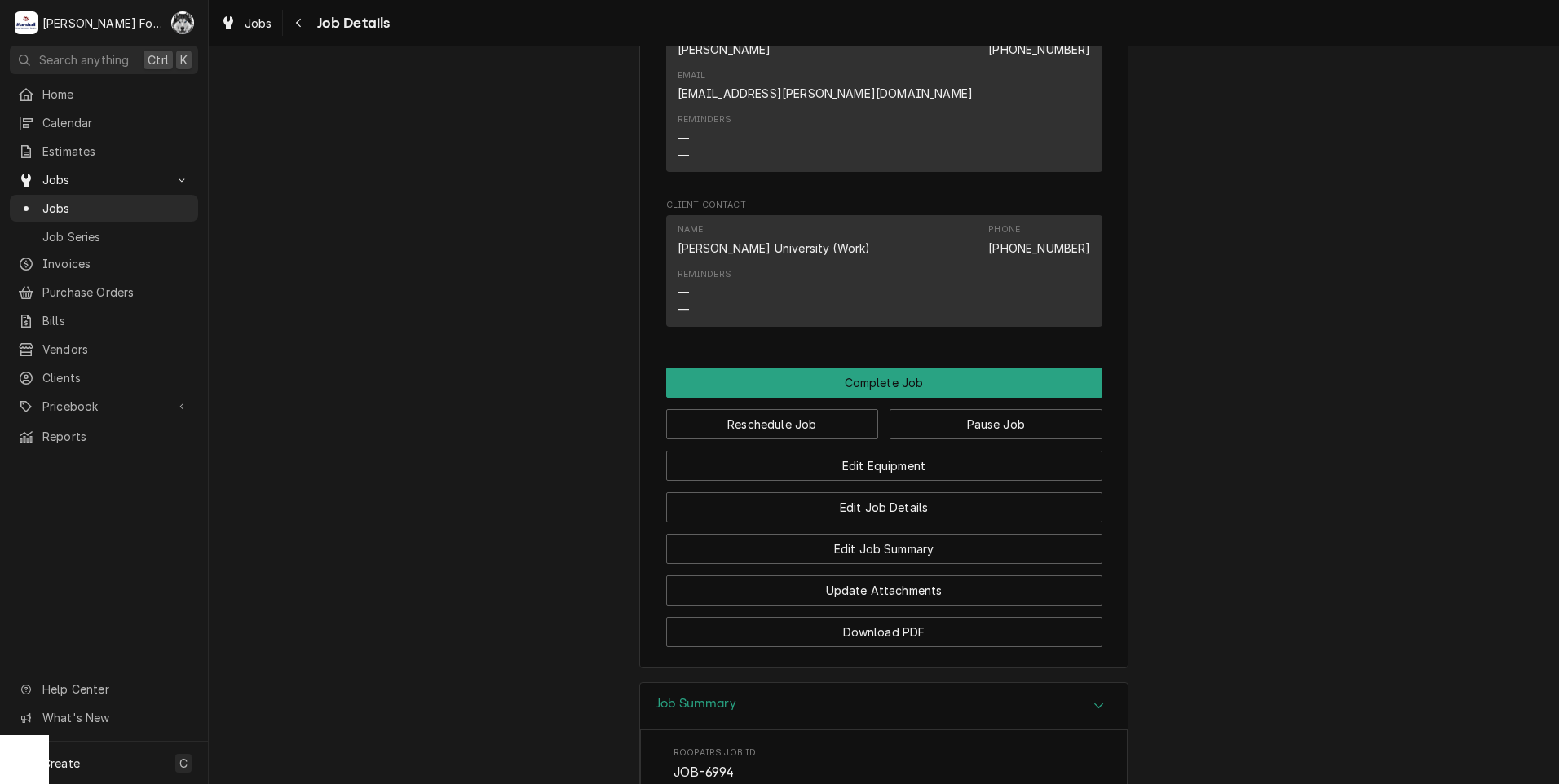
scroll to position [1246, 0]
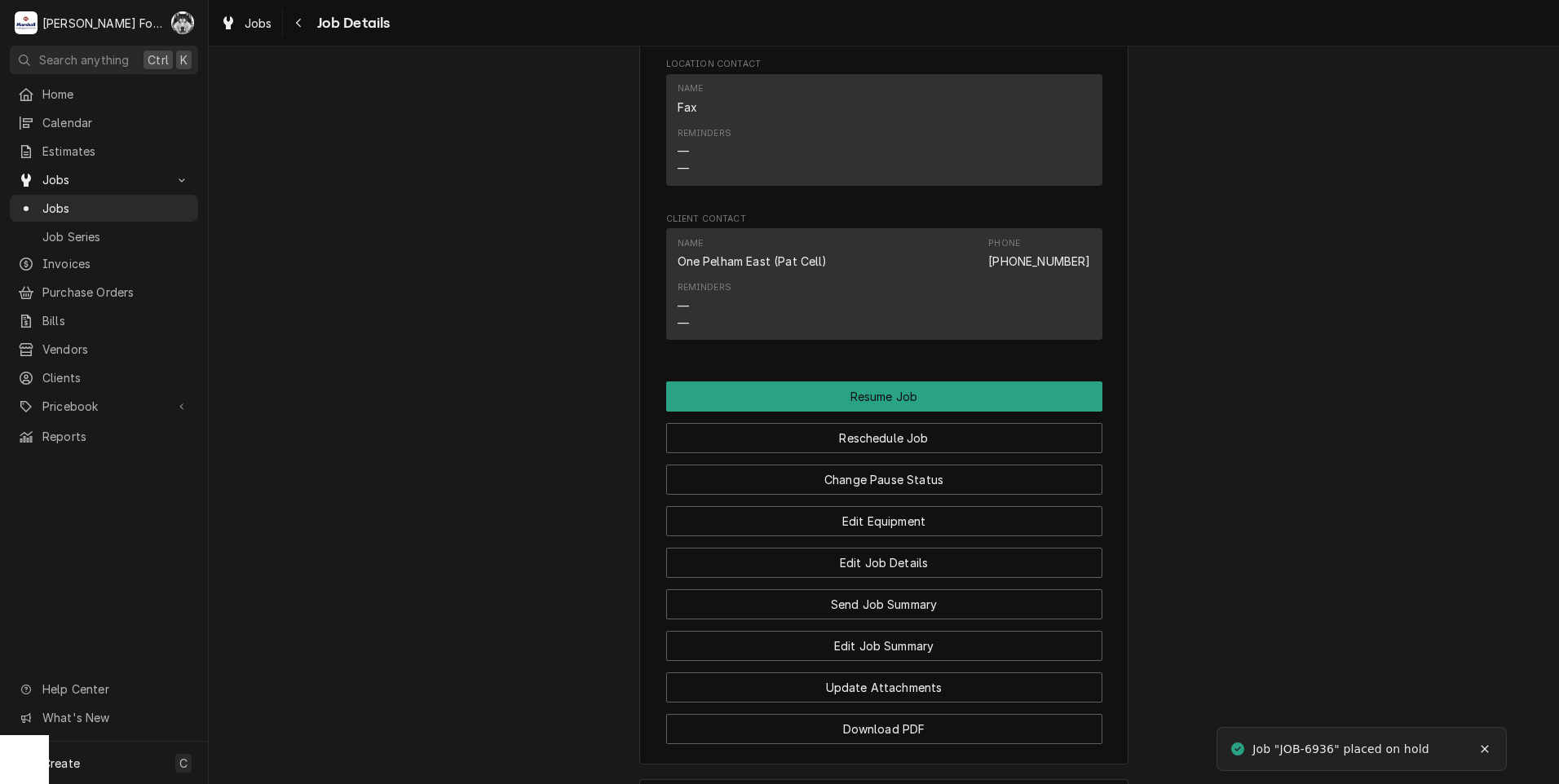
scroll to position [2374, 0]
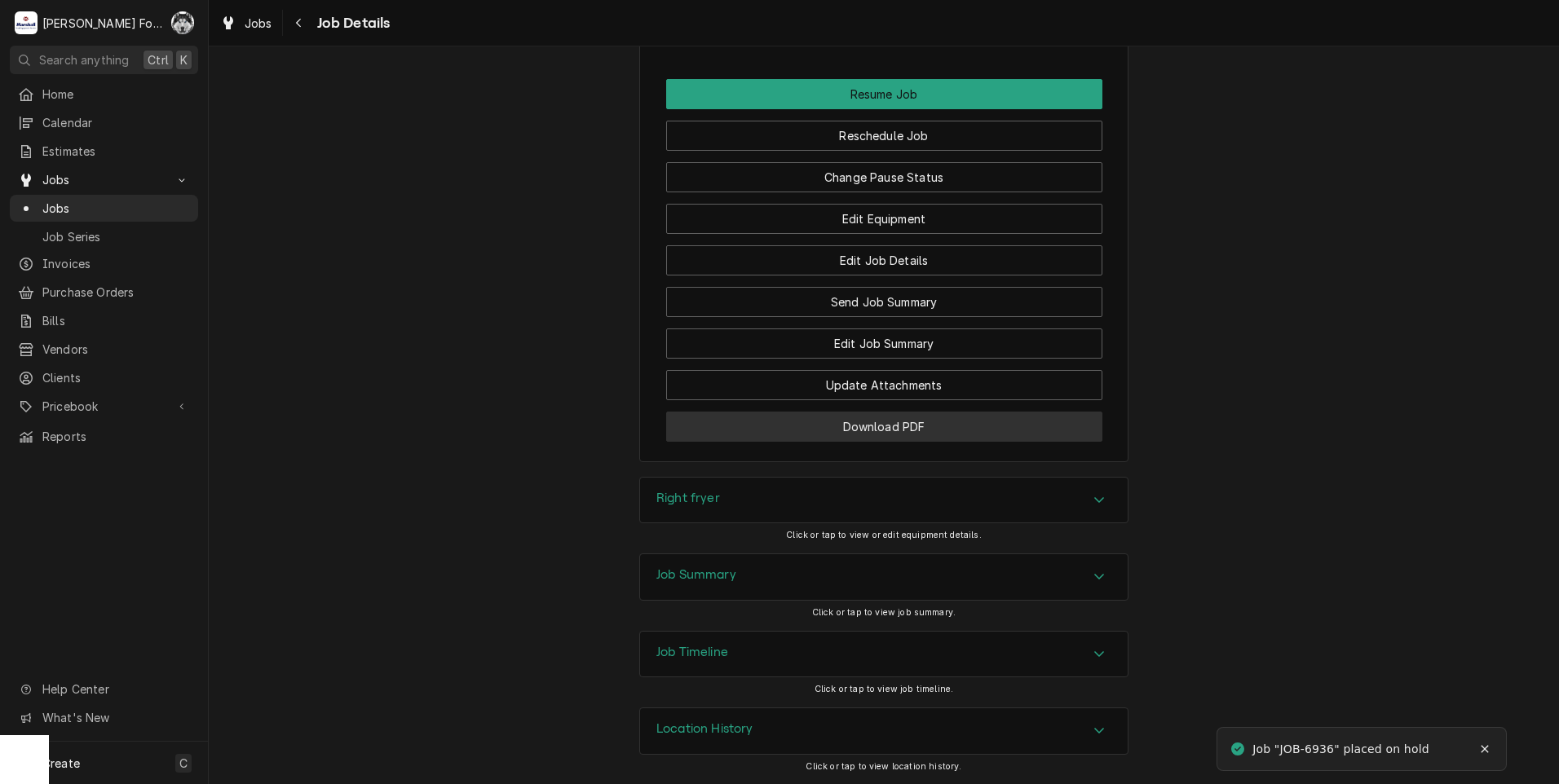
click at [816, 430] on button "Download PDF" at bounding box center [884, 427] width 437 height 30
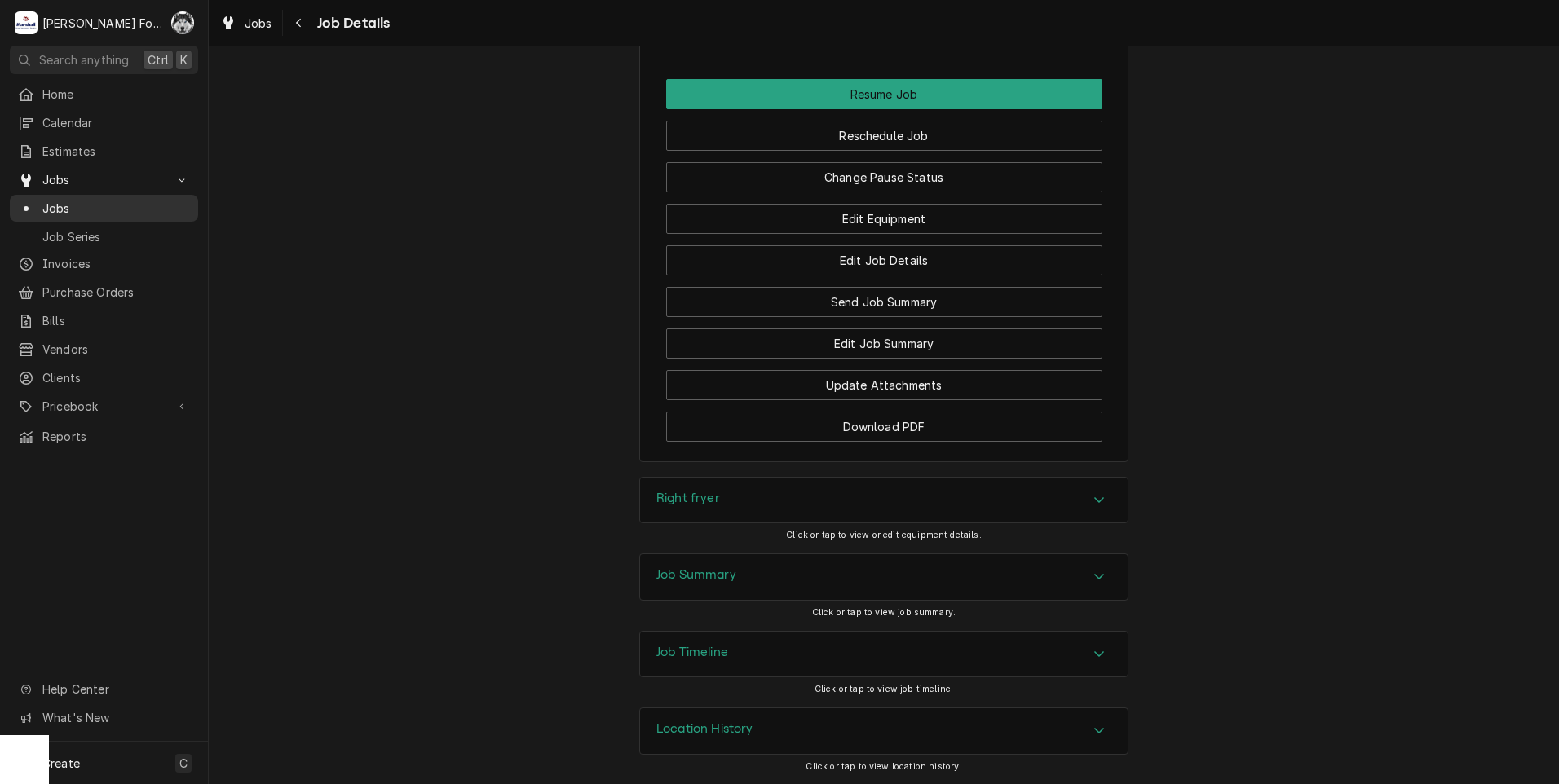
click at [51, 204] on span "Jobs" at bounding box center [116, 208] width 148 height 17
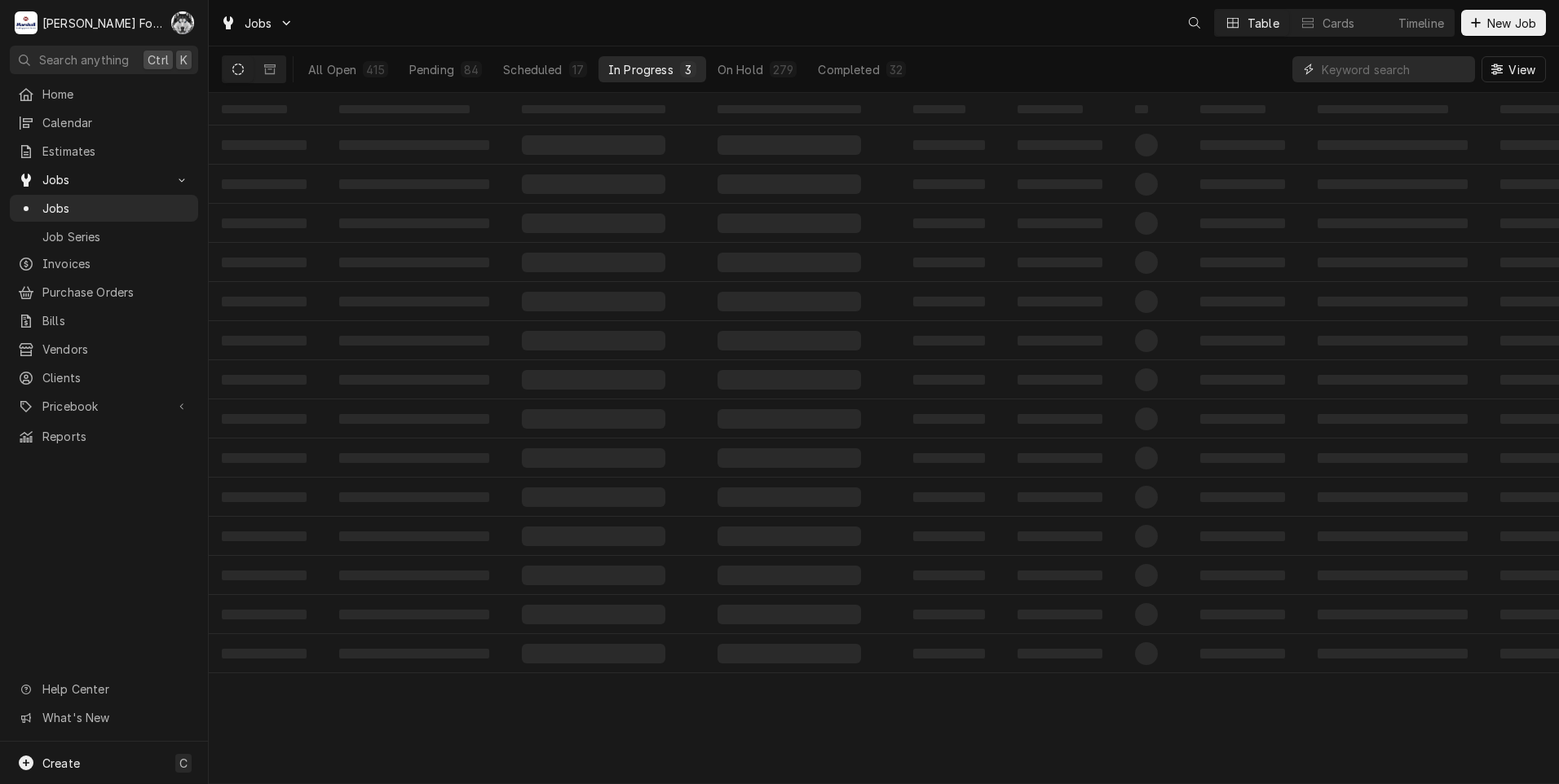
click at [1411, 74] on input "Dynamic Content Wrapper" at bounding box center [1394, 69] width 145 height 26
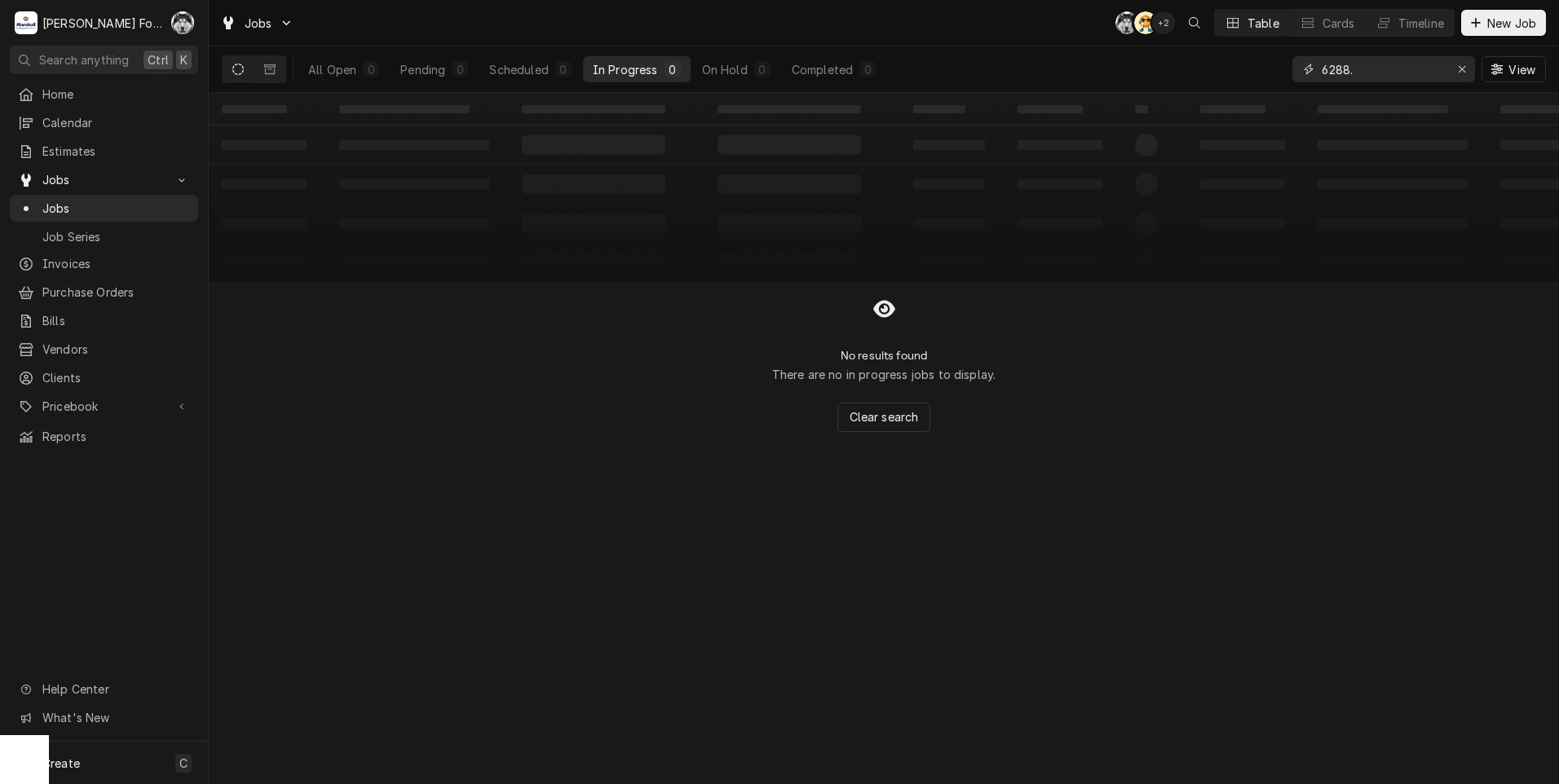
click at [1364, 69] on input "6288." at bounding box center [1383, 69] width 122 height 26
type input "6288"
click at [267, 73] on icon "Dynamic Content Wrapper" at bounding box center [270, 69] width 12 height 10
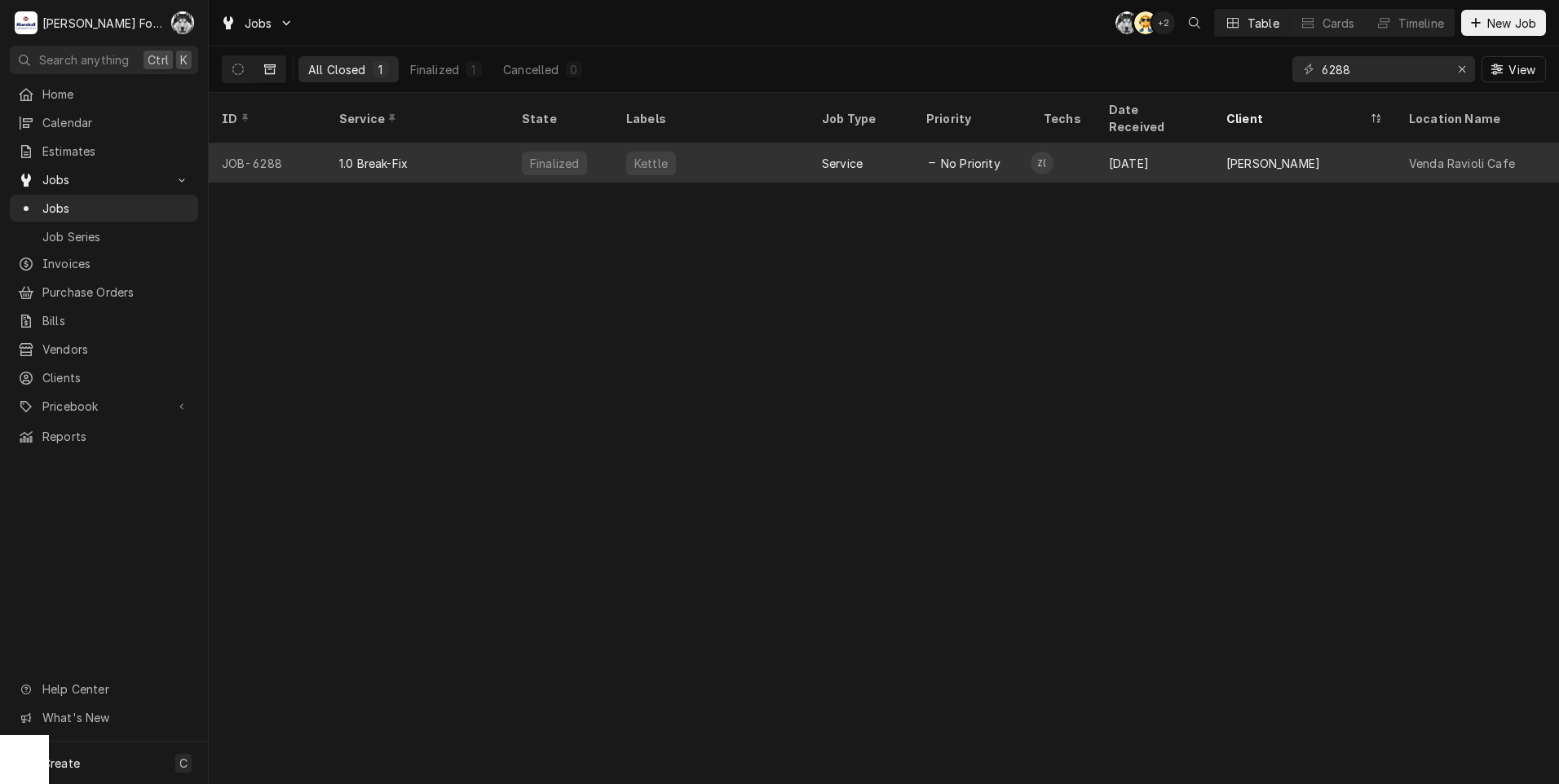
click at [821, 144] on div "Service" at bounding box center [861, 163] width 105 height 39
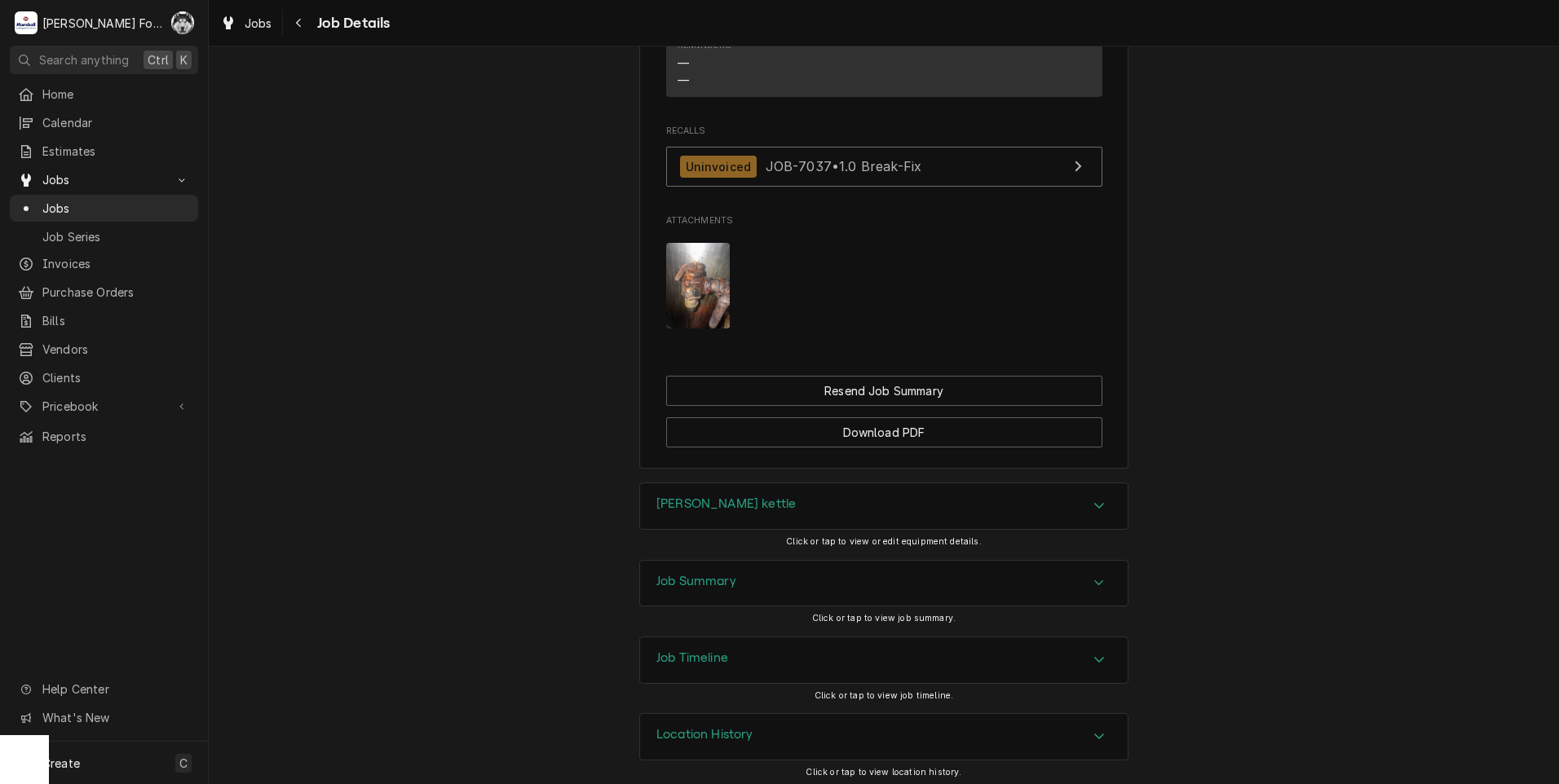
scroll to position [1488, 0]
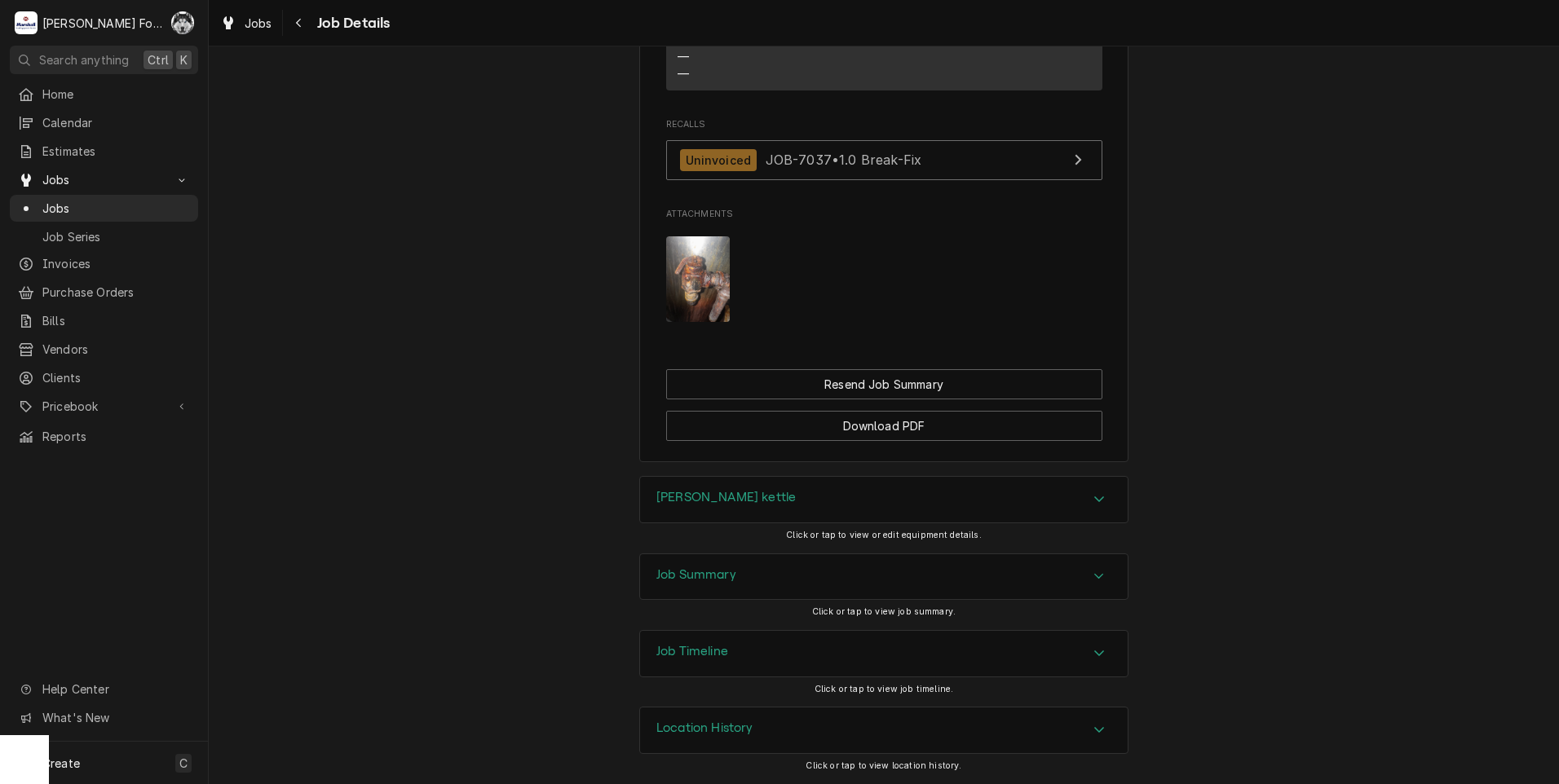
click at [751, 576] on div "Job Summary" at bounding box center [884, 576] width 488 height 46
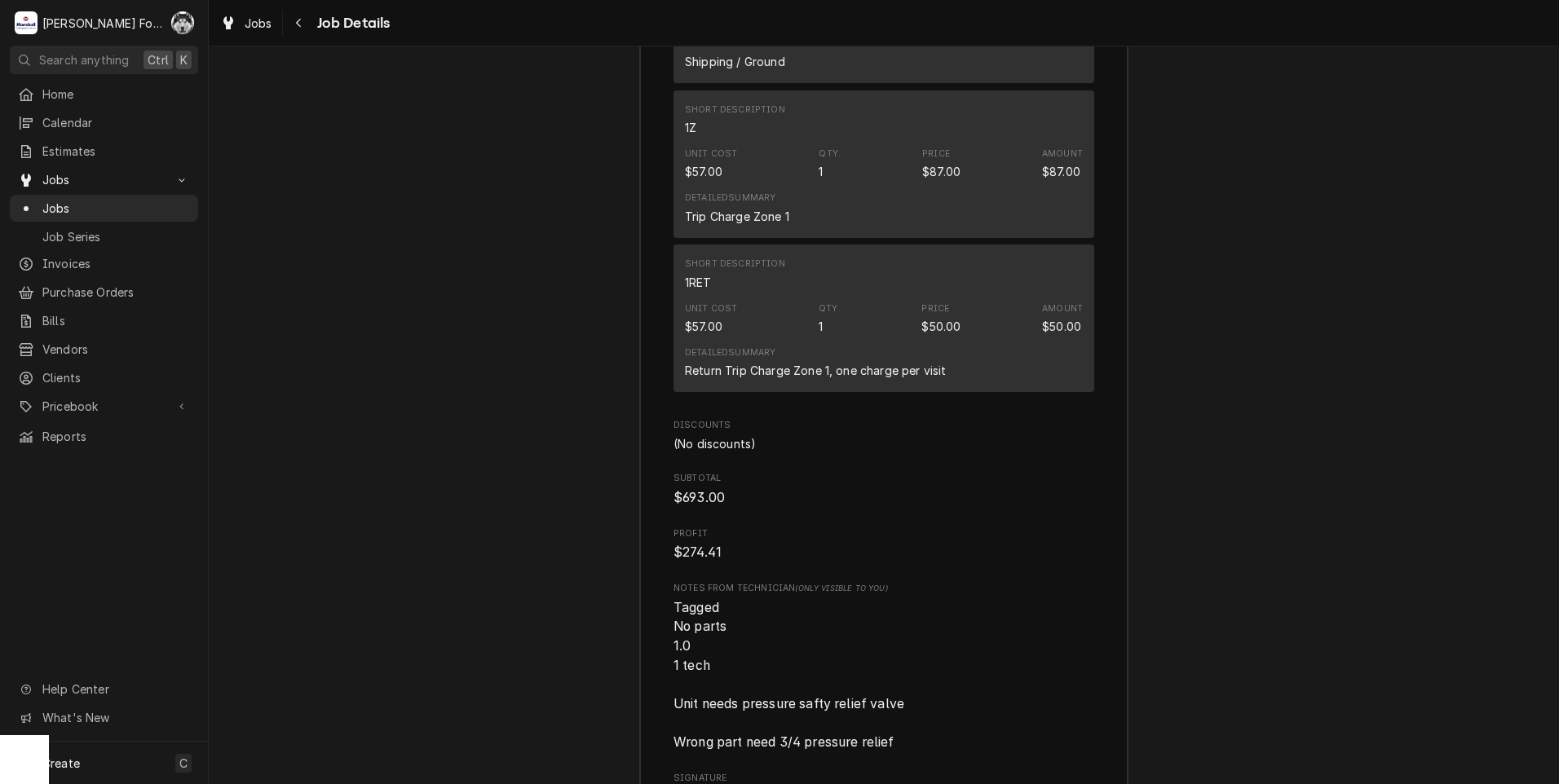
scroll to position [3655, 0]
